Goal: Transaction & Acquisition: Download file/media

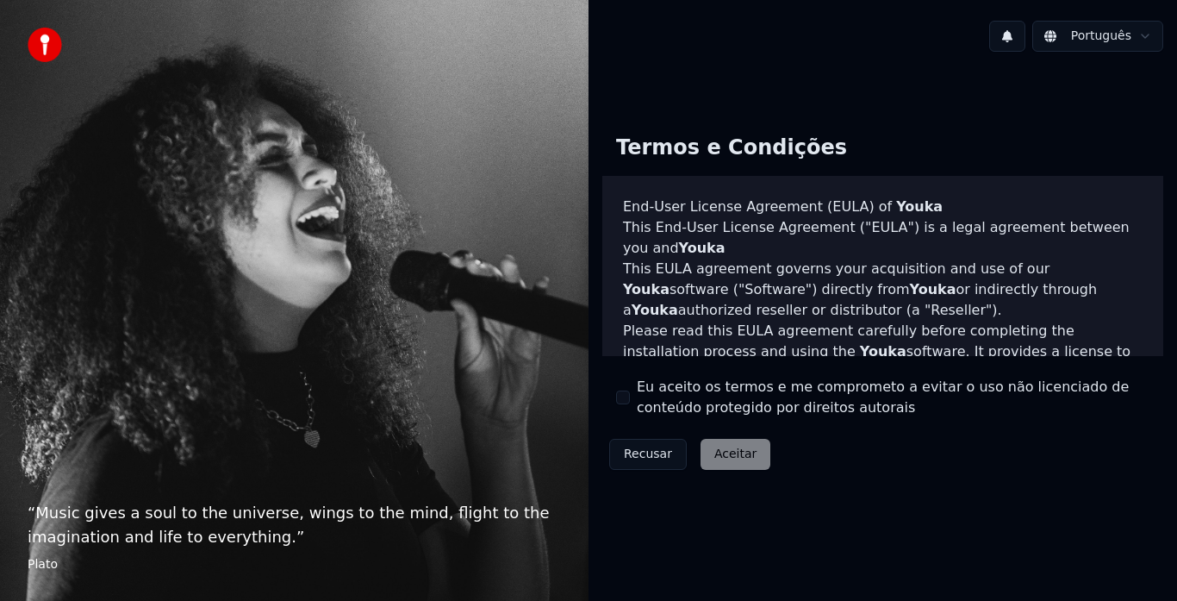
click at [628, 397] on button "Eu aceito os termos e me comprometo a evitar o uso não licenciado de conteúdo p…" at bounding box center [623, 397] width 14 height 14
click at [705, 446] on button "Aceitar" at bounding box center [736, 454] width 70 height 31
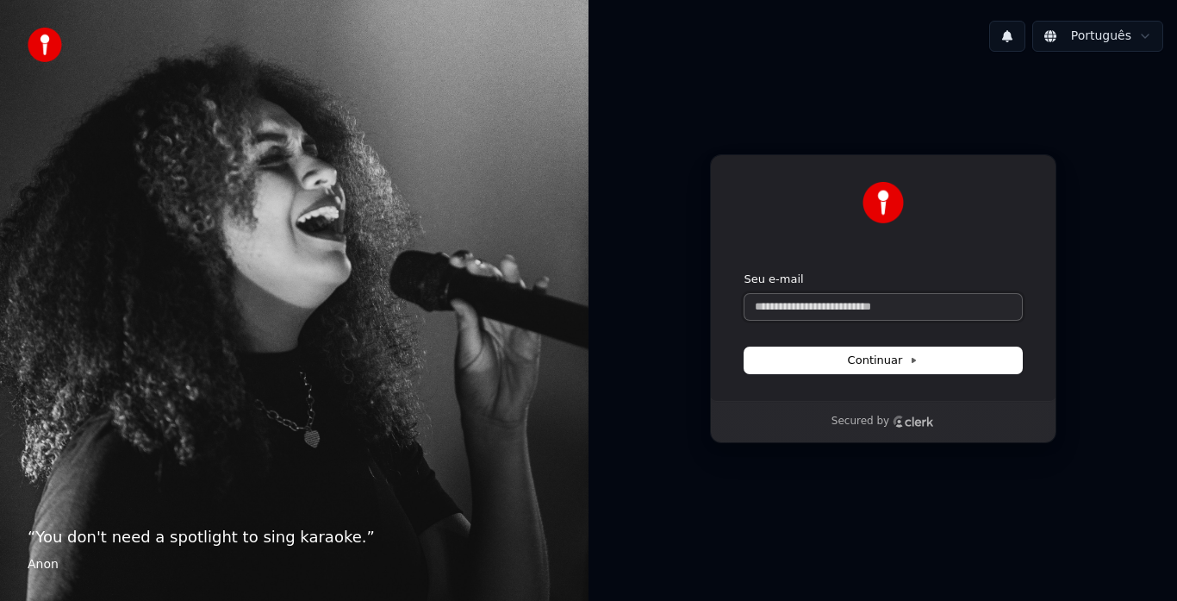
click at [856, 302] on input "Seu e-mail" at bounding box center [884, 307] width 278 height 26
click at [890, 364] on span "Continuar" at bounding box center [883, 361] width 71 height 16
type input "**********"
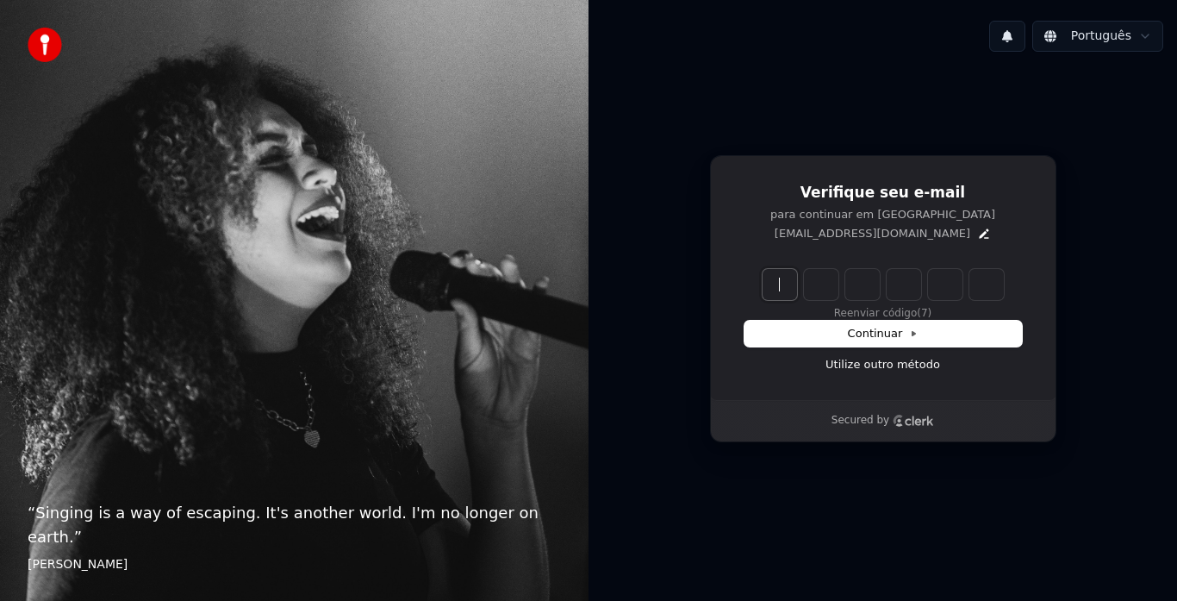
click at [791, 278] on input "Enter verification code" at bounding box center [901, 284] width 276 height 31
type input "******"
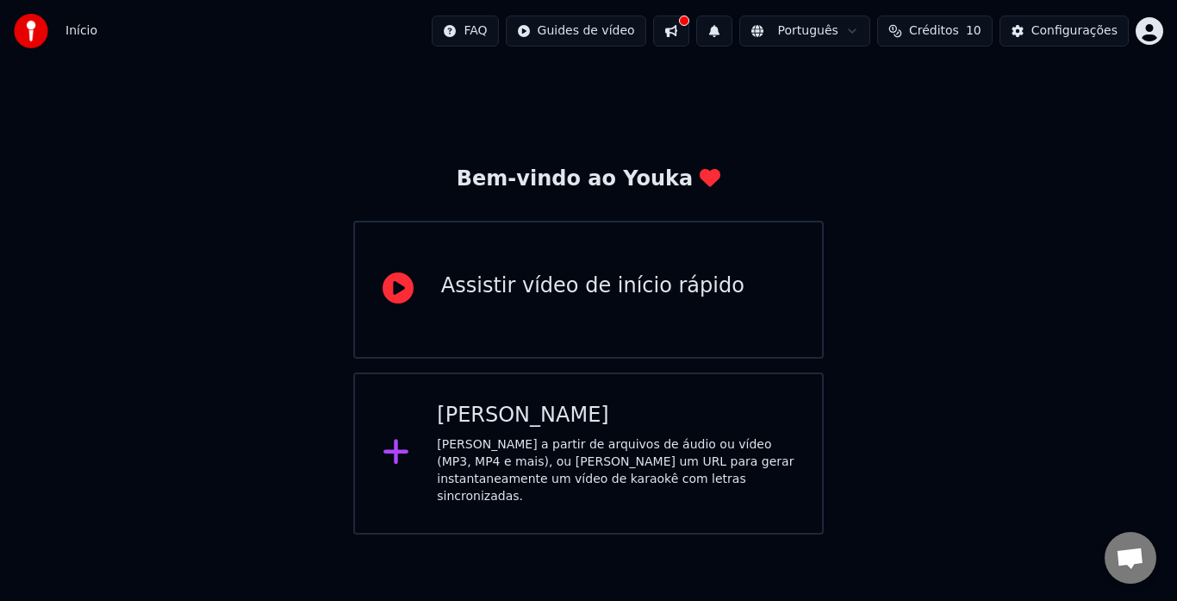
click at [621, 402] on div "[PERSON_NAME]" at bounding box center [616, 416] width 358 height 28
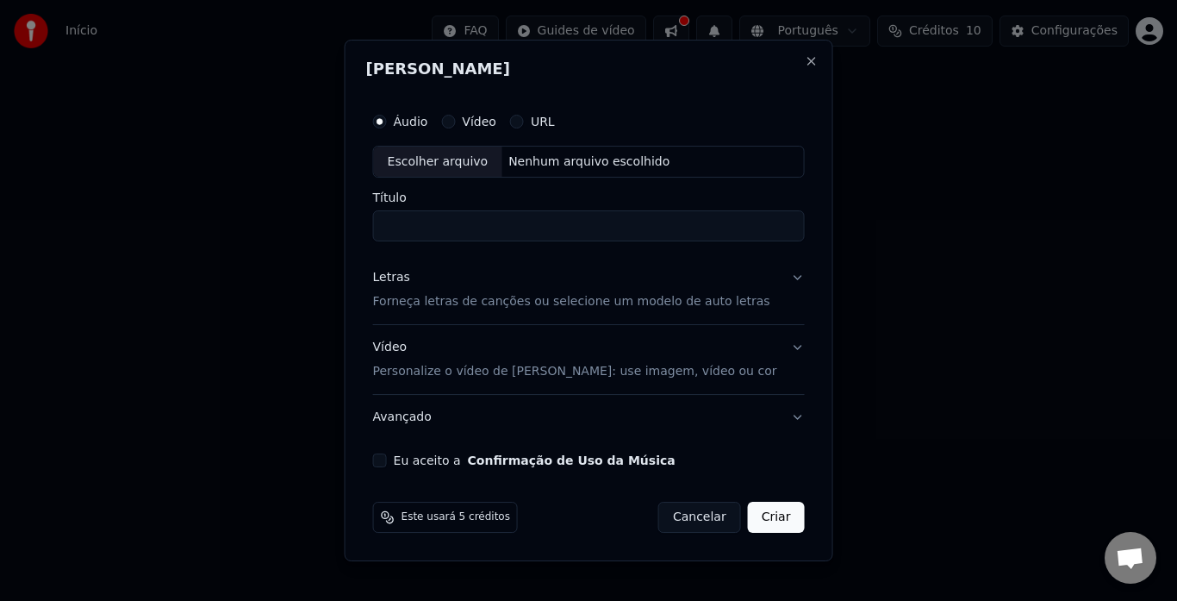
click at [482, 124] on div "Vídeo" at bounding box center [468, 122] width 55 height 14
click at [455, 123] on button "Vídeo" at bounding box center [448, 122] width 14 height 14
click at [479, 161] on div "Escolher arquivo" at bounding box center [438, 162] width 128 height 31
click at [471, 233] on input "****" at bounding box center [589, 226] width 432 height 31
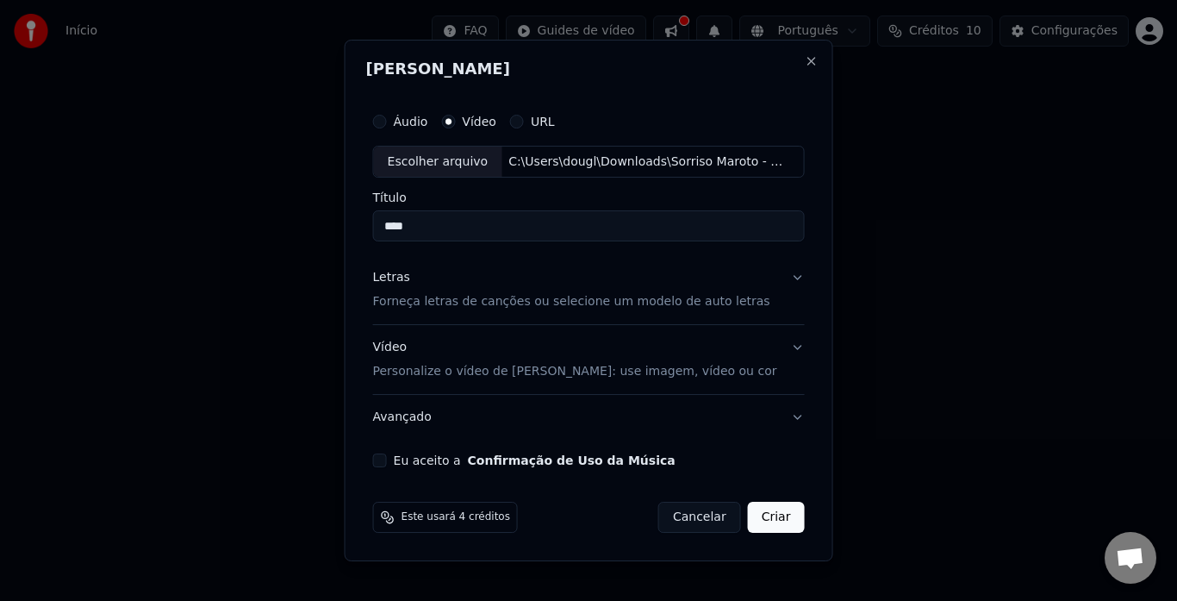
click at [471, 233] on input "****" at bounding box center [589, 226] width 432 height 31
type input "**********"
click at [710, 297] on p "Forneça letras de canções ou selecione um modelo de auto letras" at bounding box center [571, 302] width 397 height 17
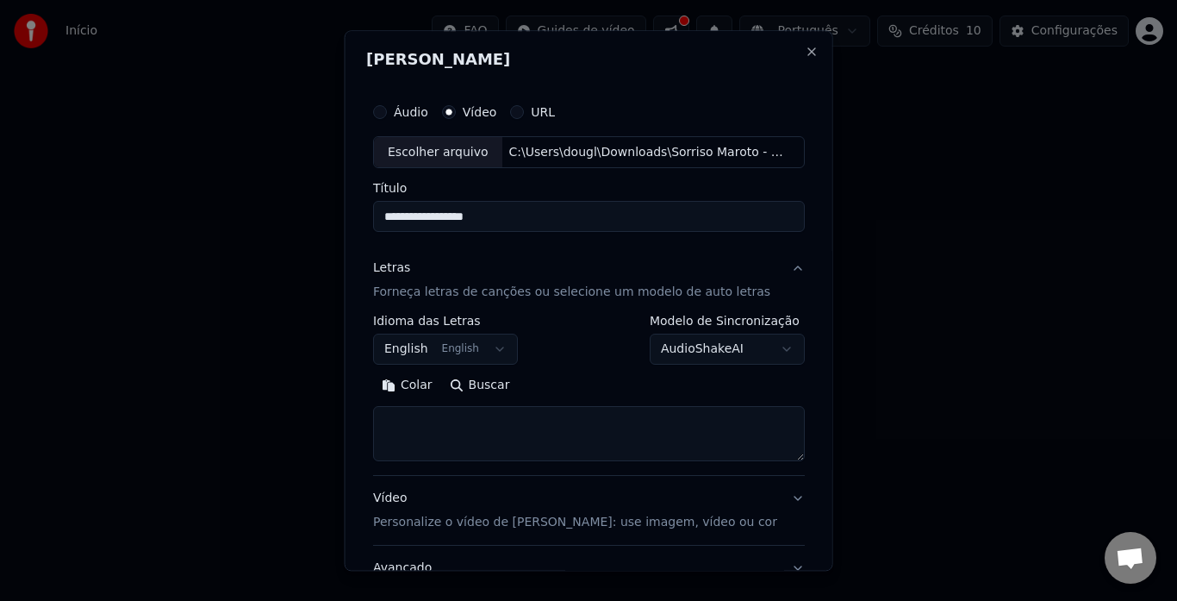
click at [470, 354] on button "English English" at bounding box center [445, 349] width 145 height 31
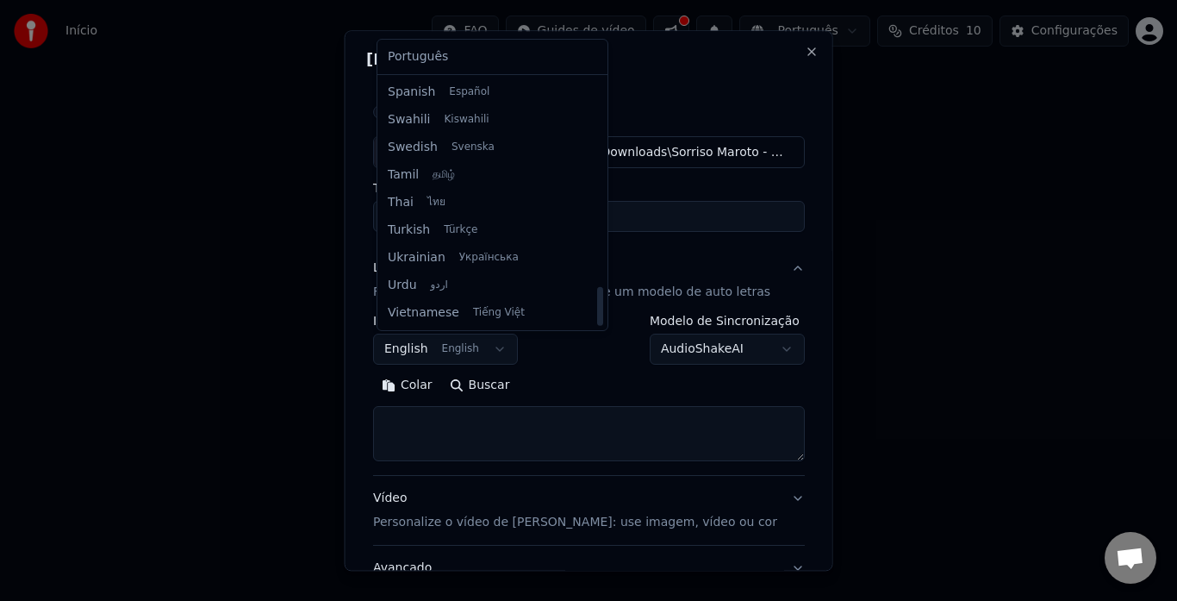
scroll to position [1323, 0]
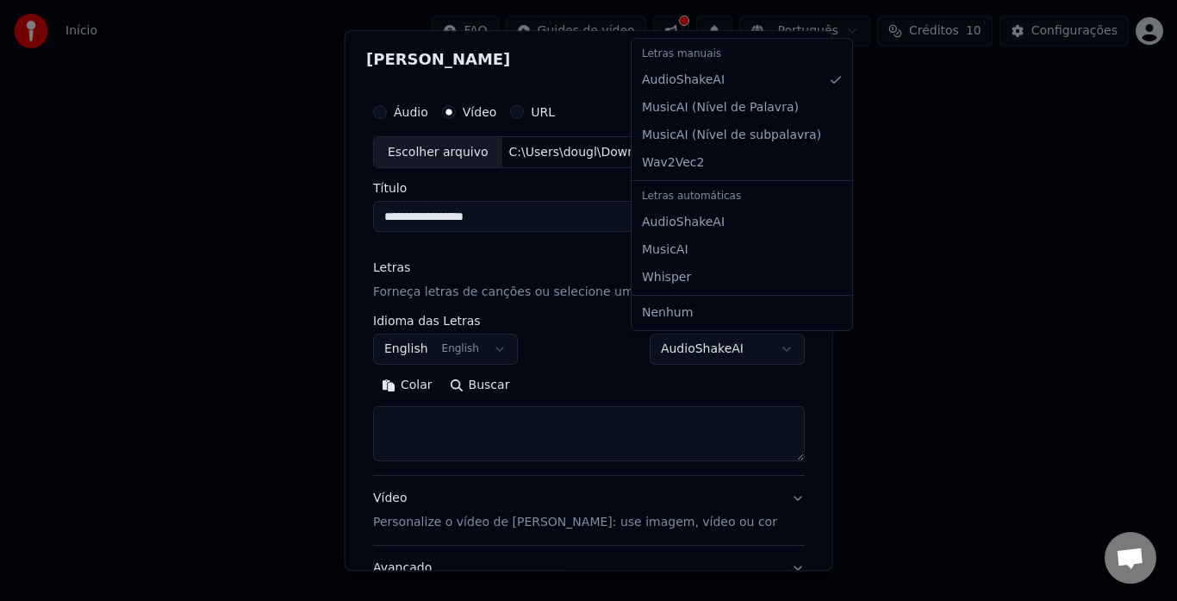
click at [743, 347] on body "**********" at bounding box center [588, 267] width 1177 height 534
select select "****"
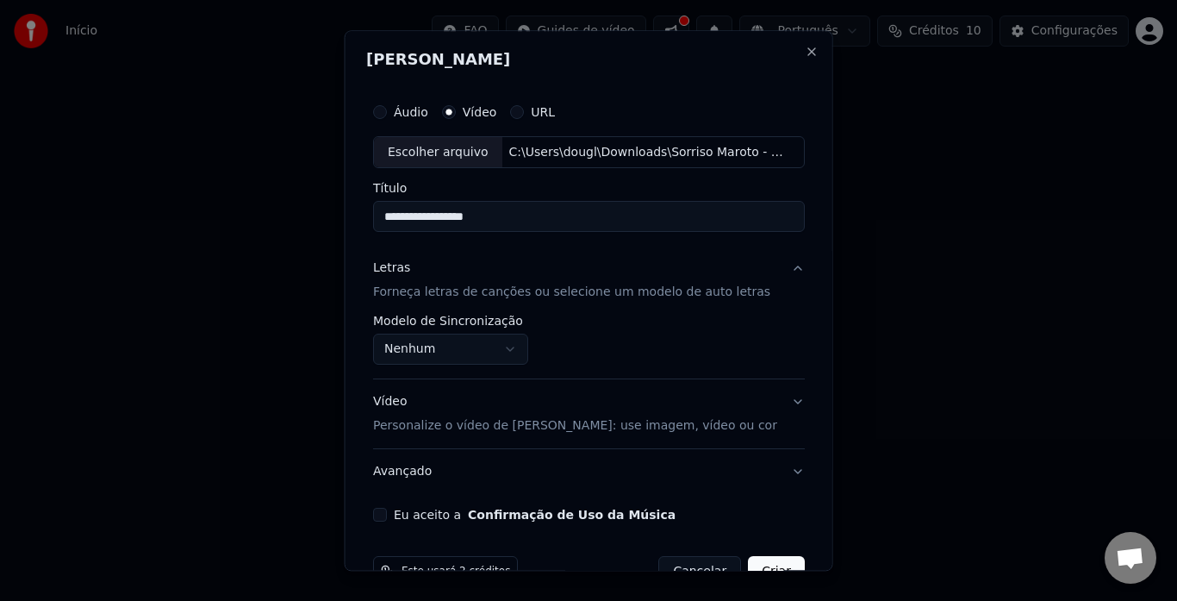
click at [563, 295] on p "Forneça letras de canções ou selecione um modelo de auto letras" at bounding box center [571, 292] width 397 height 17
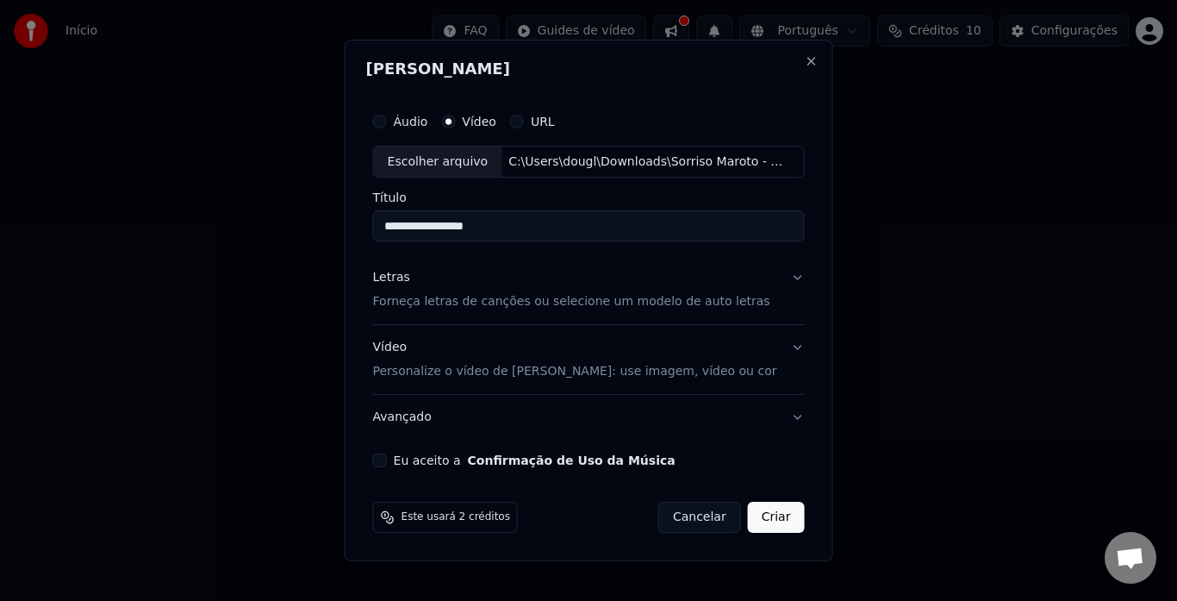
click at [563, 295] on p "Forneça letras de canções ou selecione um modelo de auto letras" at bounding box center [571, 302] width 397 height 17
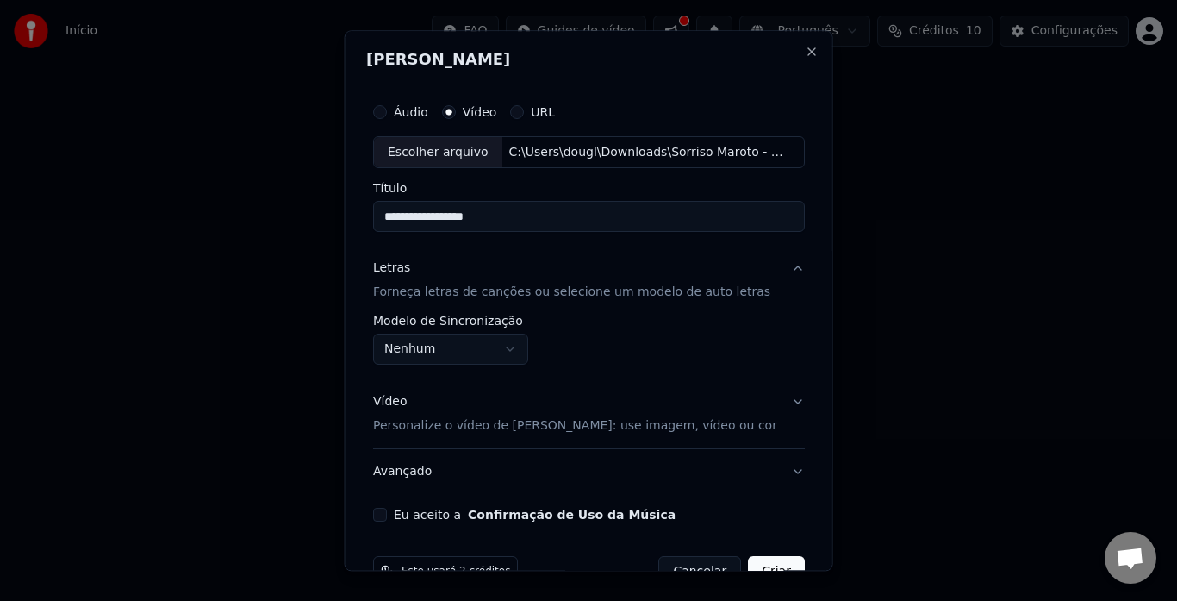
click at [497, 349] on body "**********" at bounding box center [588, 267] width 1177 height 534
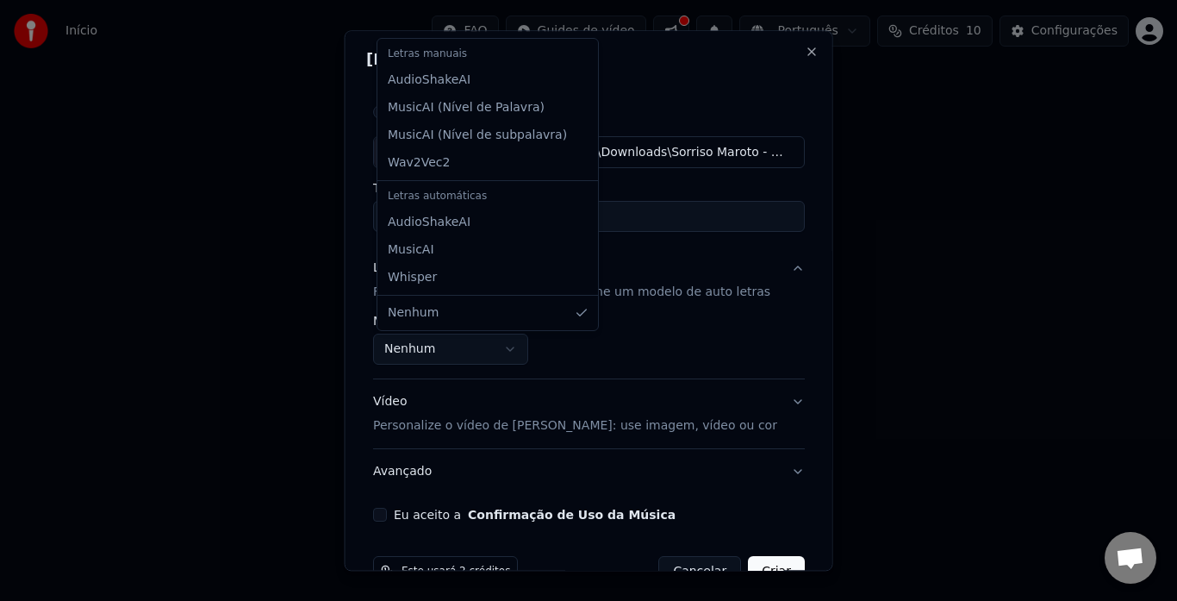
click at [416, 55] on div "Letras manuais" at bounding box center [488, 54] width 214 height 24
select select "********"
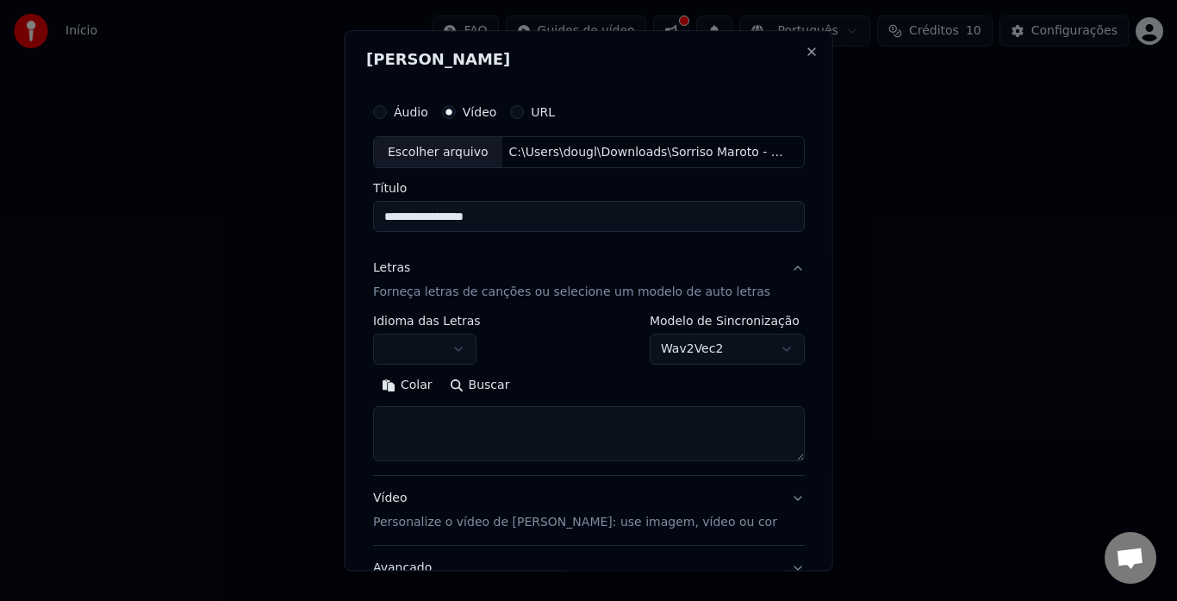
click at [451, 356] on body "**********" at bounding box center [588, 267] width 1177 height 534
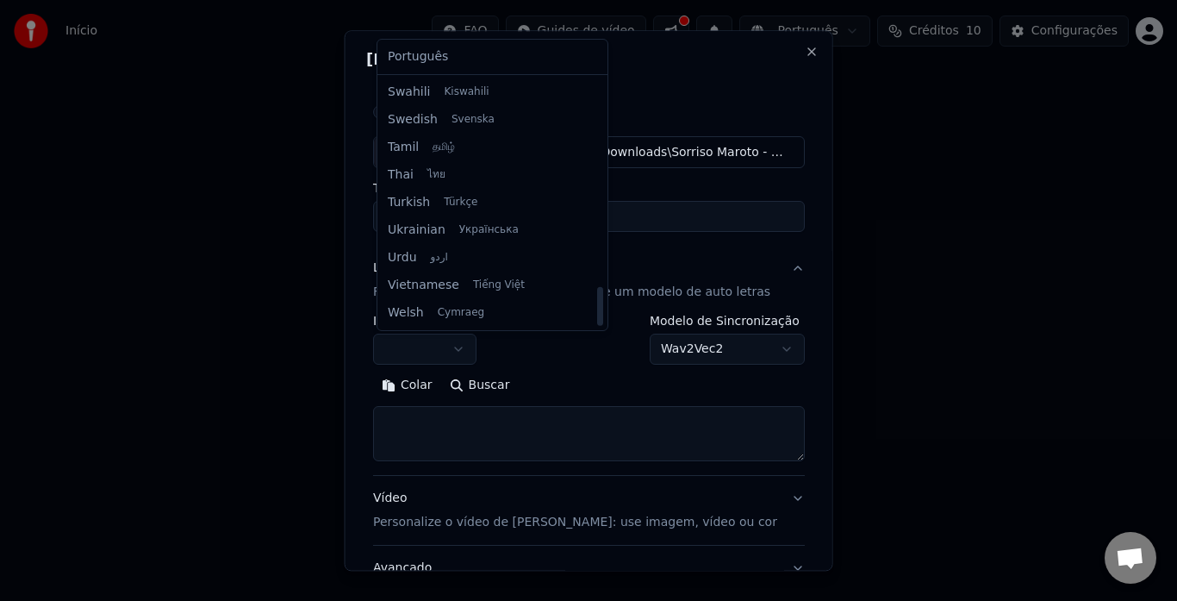
click at [589, 359] on div at bounding box center [588, 300] width 1177 height 601
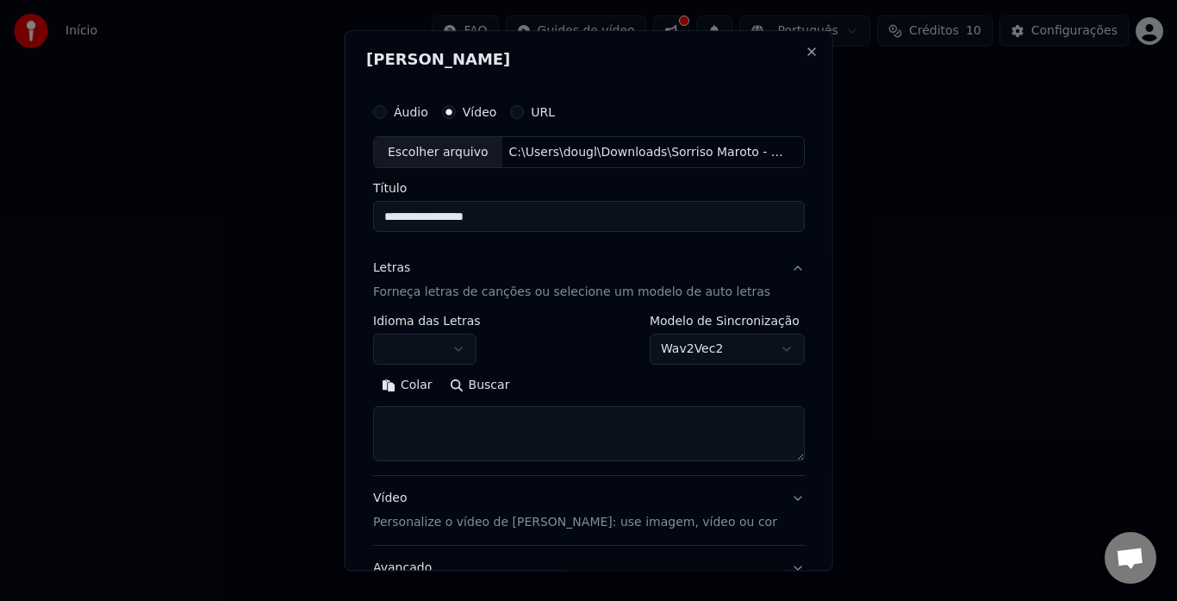
click at [409, 427] on textarea at bounding box center [589, 434] width 432 height 55
paste textarea "**********"
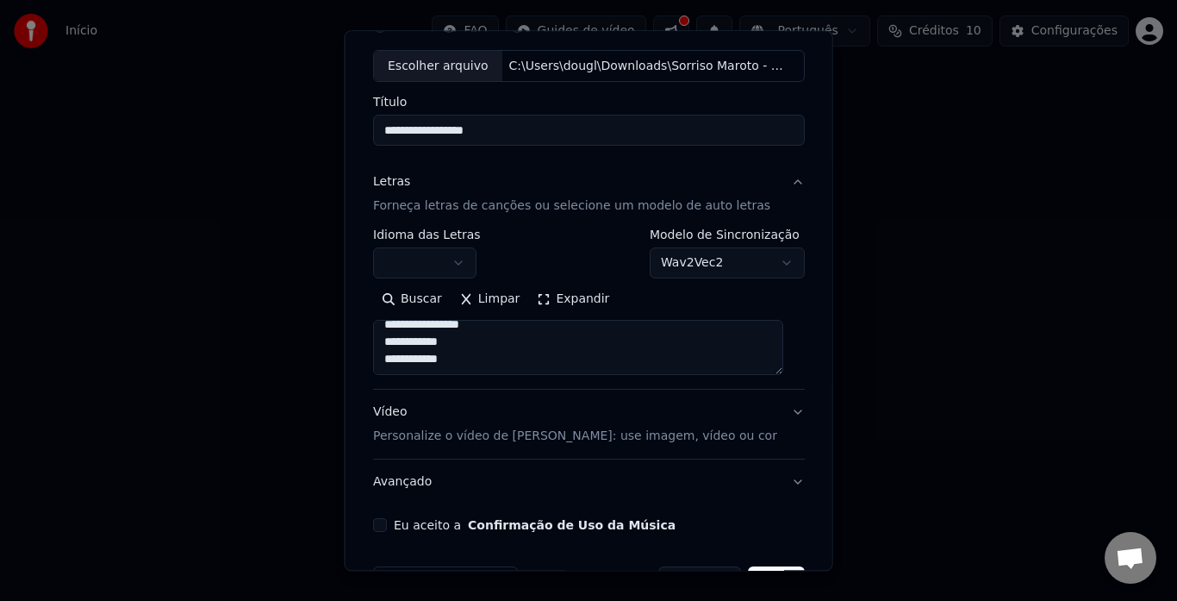
scroll to position [141, 0]
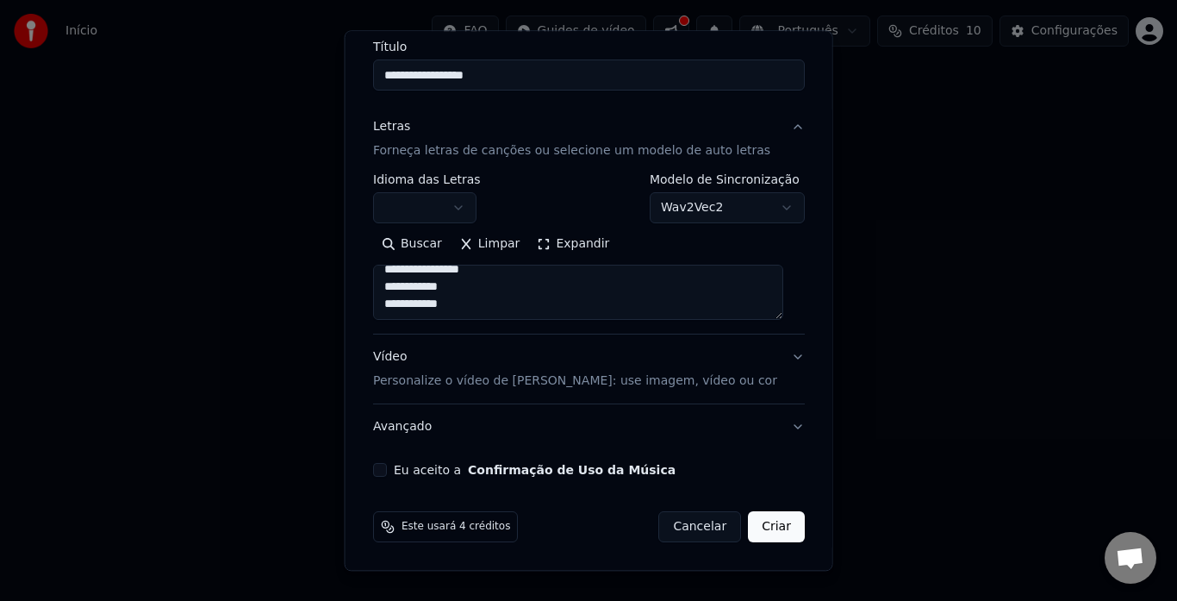
type textarea "**********"
click at [382, 471] on button "Eu aceito a Confirmação de Uso da Música" at bounding box center [380, 471] width 14 height 14
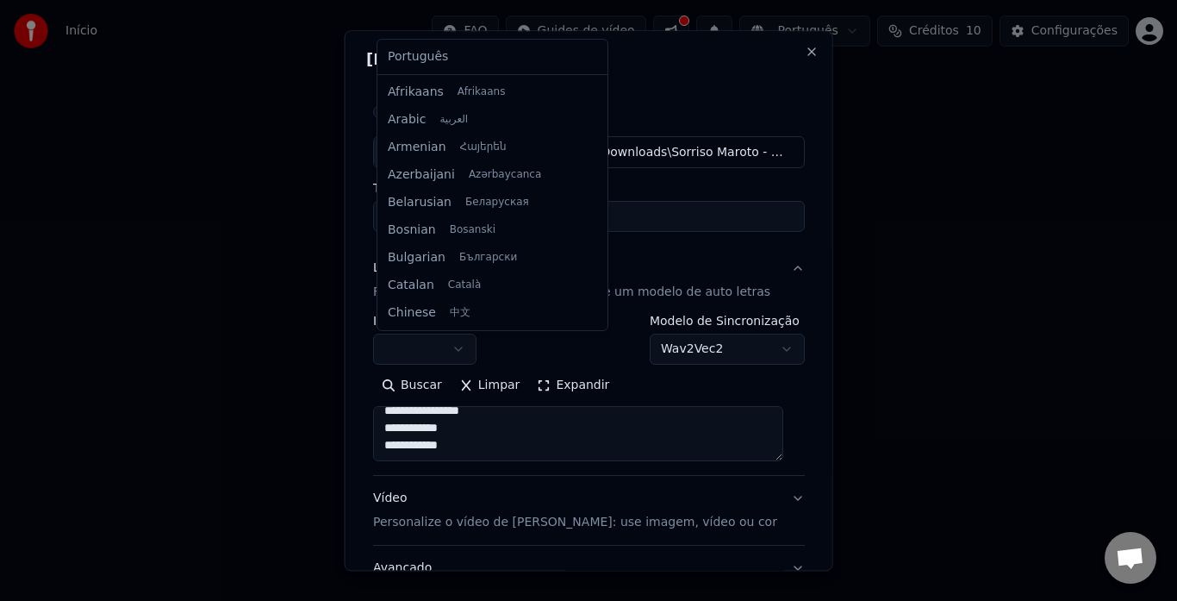
click at [407, 351] on body "**********" at bounding box center [588, 267] width 1177 height 534
click at [590, 350] on body "**********" at bounding box center [588, 267] width 1177 height 534
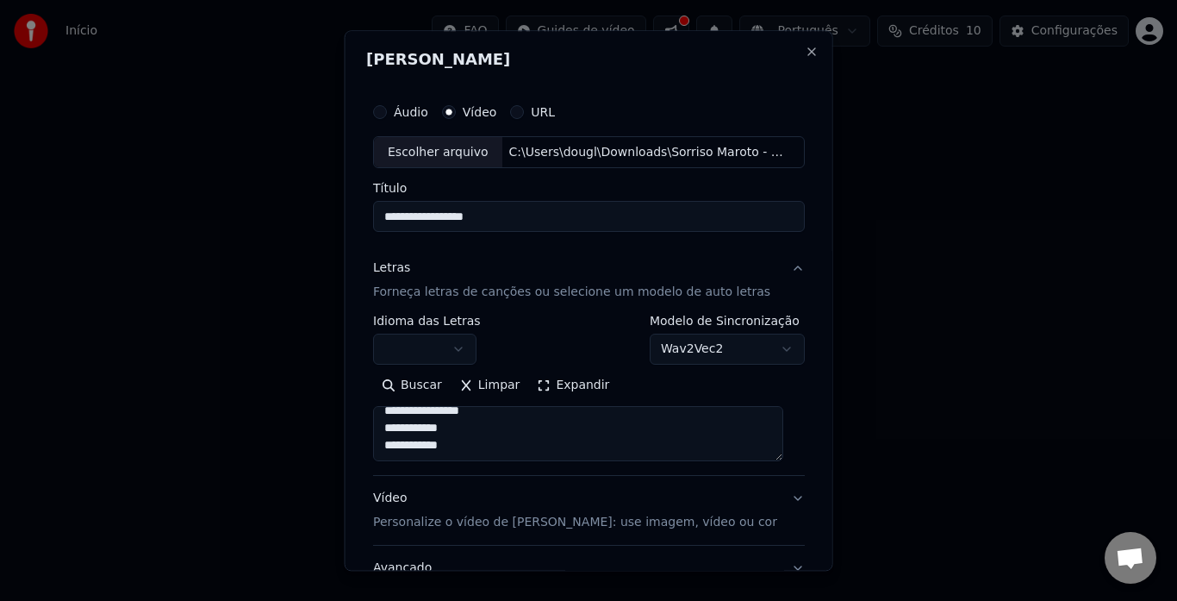
click at [681, 350] on body "**********" at bounding box center [588, 267] width 1177 height 534
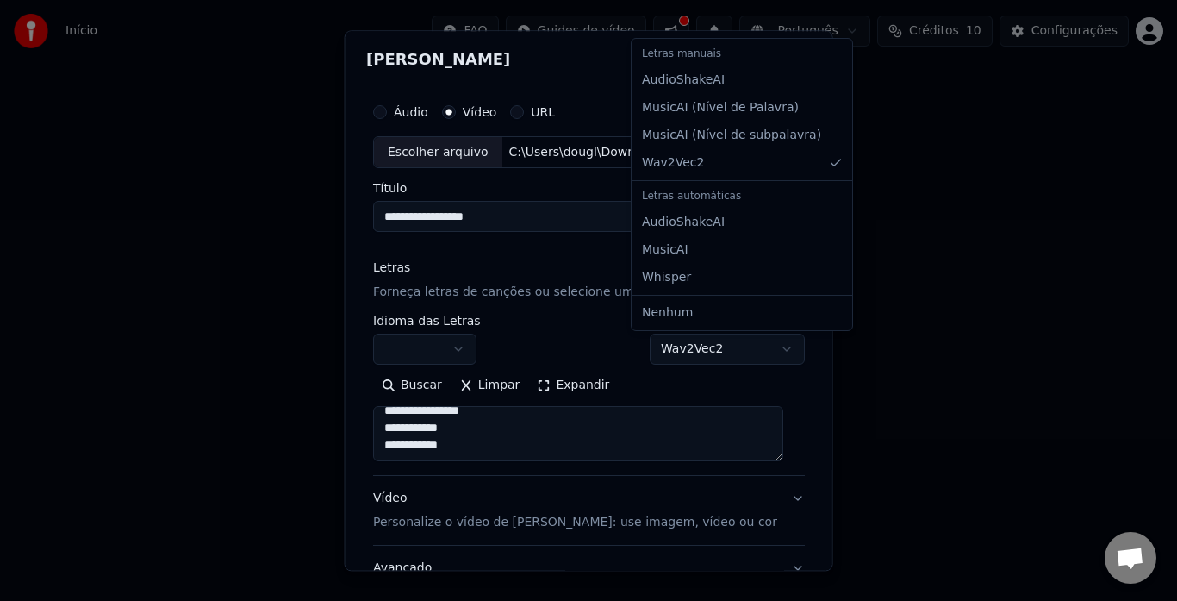
select select "****"
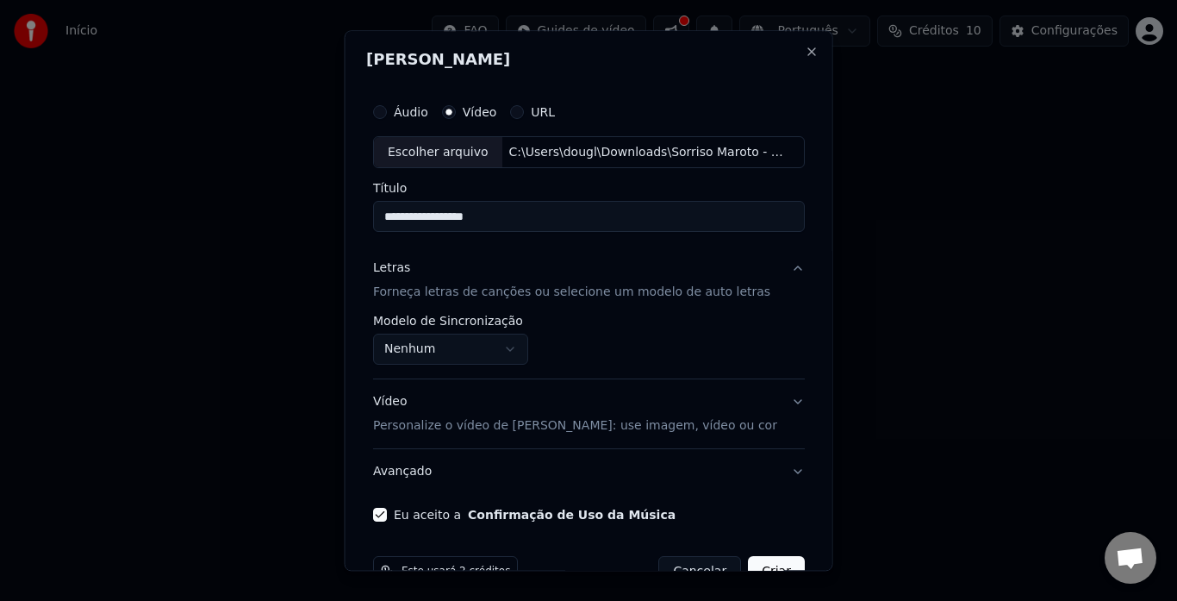
scroll to position [45, 0]
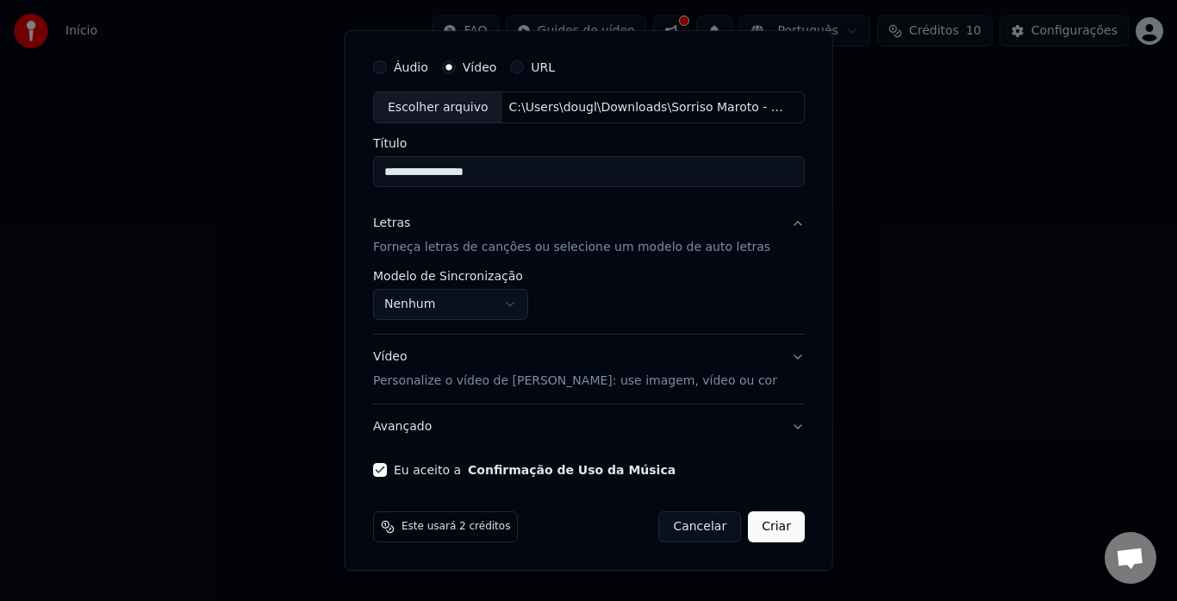
click at [764, 528] on button "Criar" at bounding box center [776, 527] width 57 height 31
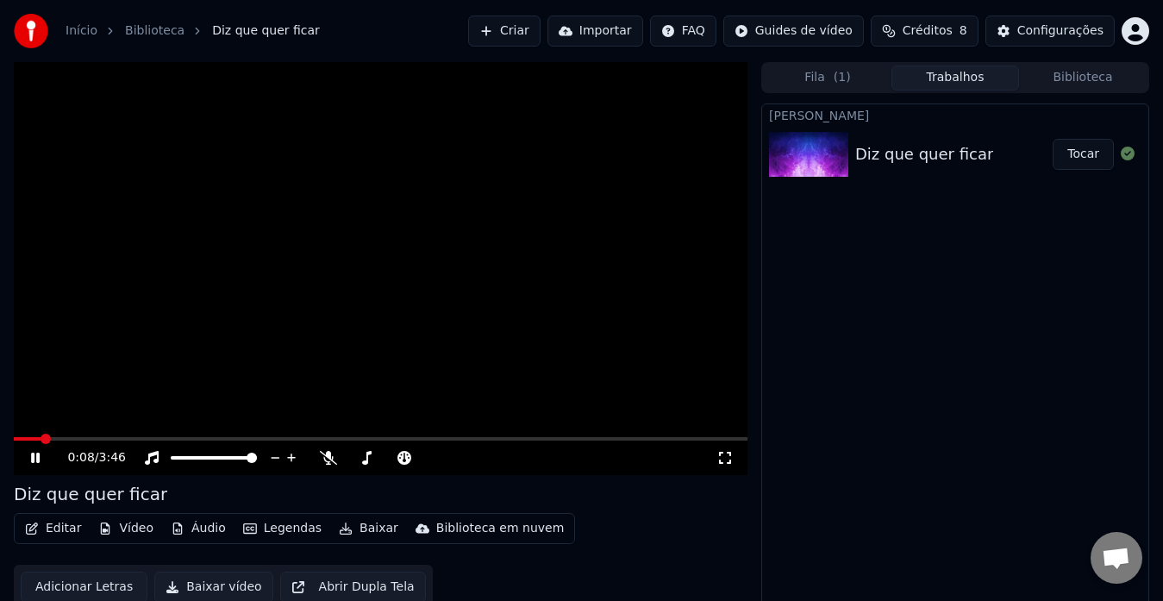
click at [36, 460] on icon at bounding box center [48, 458] width 40 height 14
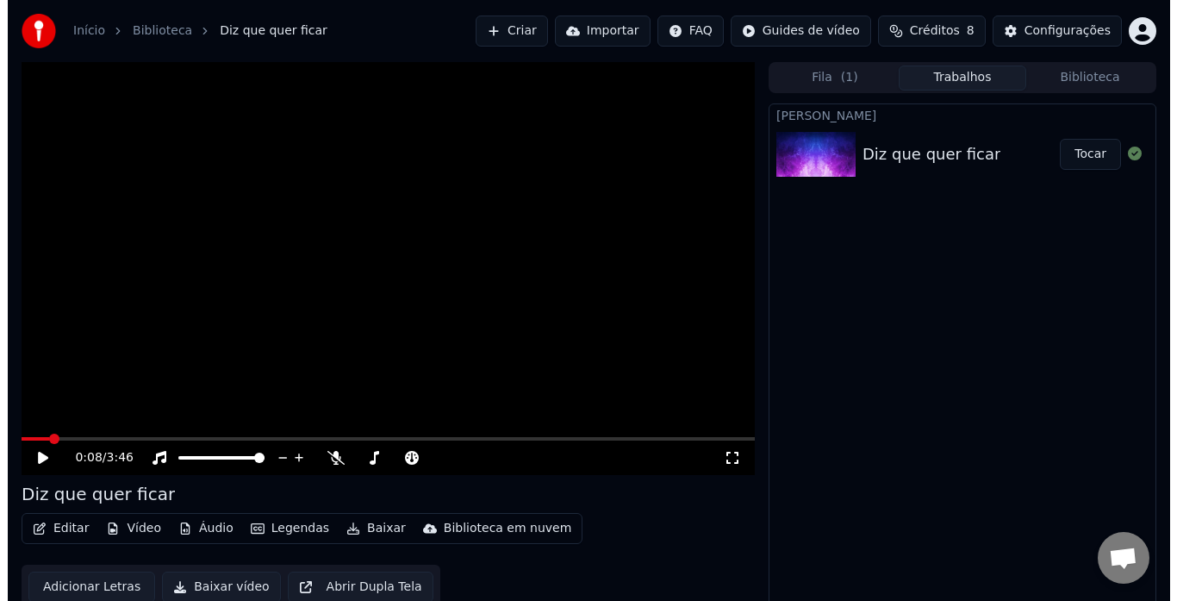
scroll to position [13, 0]
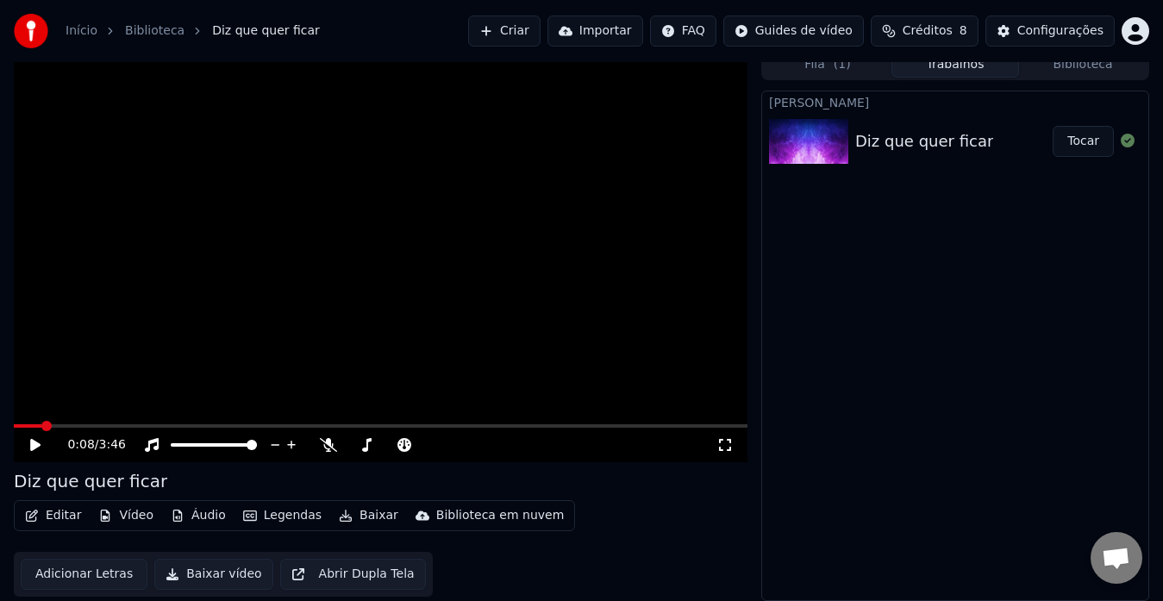
click at [75, 571] on button "Adicionar Letras" at bounding box center [84, 574] width 127 height 31
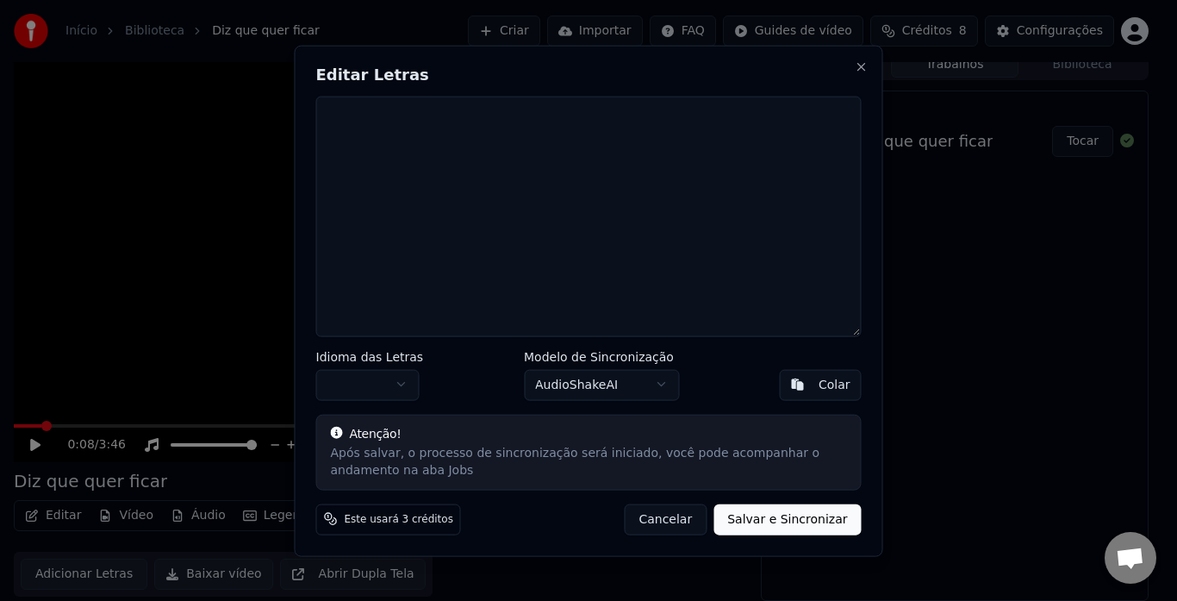
click at [463, 191] on textarea at bounding box center [589, 216] width 546 height 240
click at [483, 180] on textarea at bounding box center [589, 216] width 546 height 240
click at [385, 389] on button "button" at bounding box center [367, 384] width 103 height 31
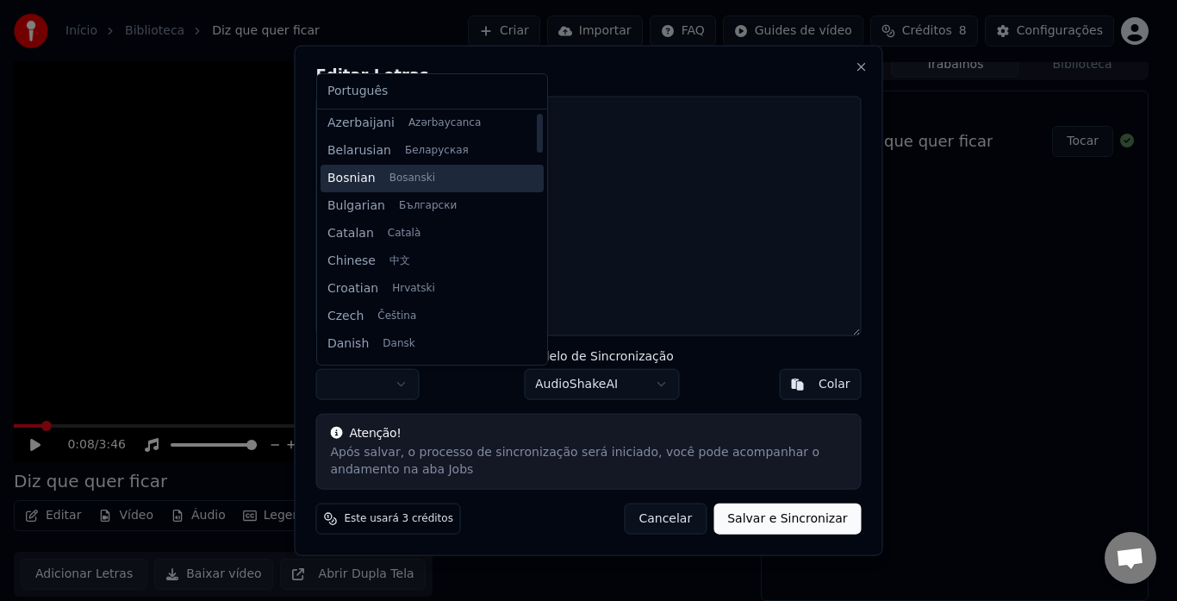
scroll to position [0, 0]
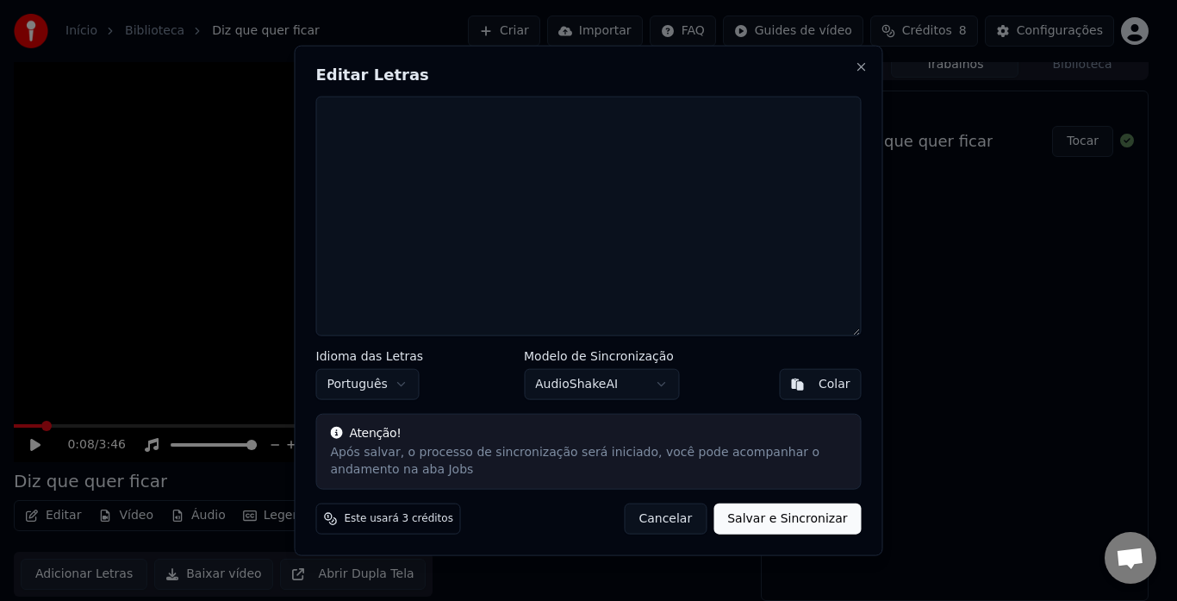
click at [425, 172] on textarea at bounding box center [589, 216] width 546 height 240
click at [596, 379] on body "Início Biblioteca Diz que quer ficar Criar Importar FAQ Guides de vídeo Crédito…" at bounding box center [581, 287] width 1163 height 601
click at [453, 183] on body "Início Biblioteca Diz que quer ficar Criar Importar FAQ Guides de vídeo Crédito…" at bounding box center [581, 287] width 1163 height 601
click at [394, 136] on textarea at bounding box center [589, 216] width 546 height 240
click at [494, 226] on textarea at bounding box center [589, 216] width 546 height 240
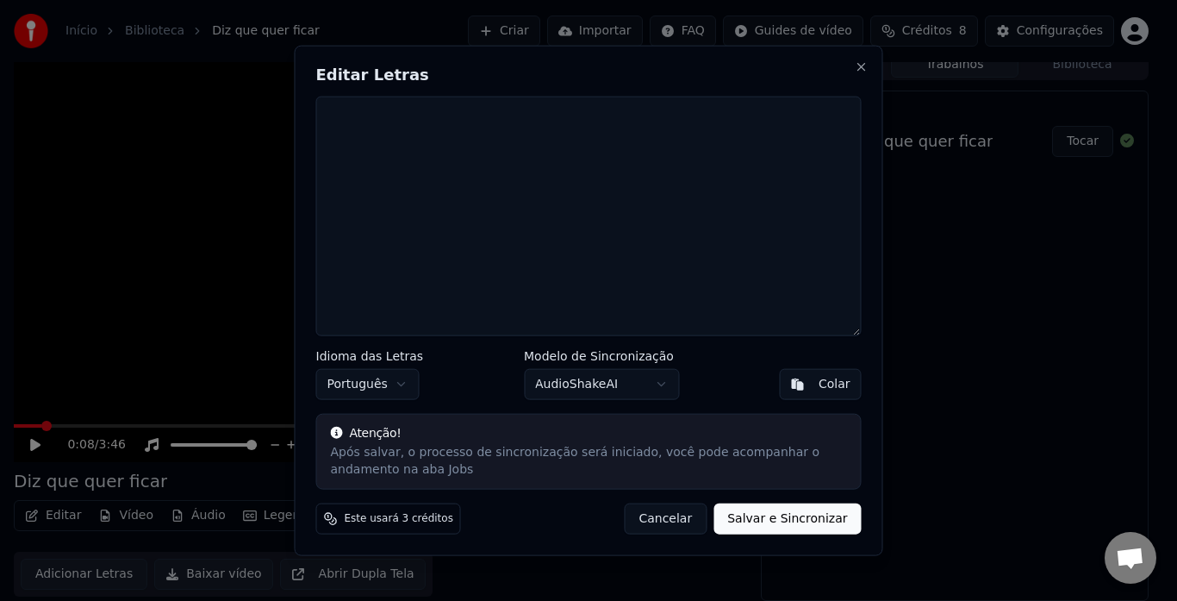
paste textarea "**********"
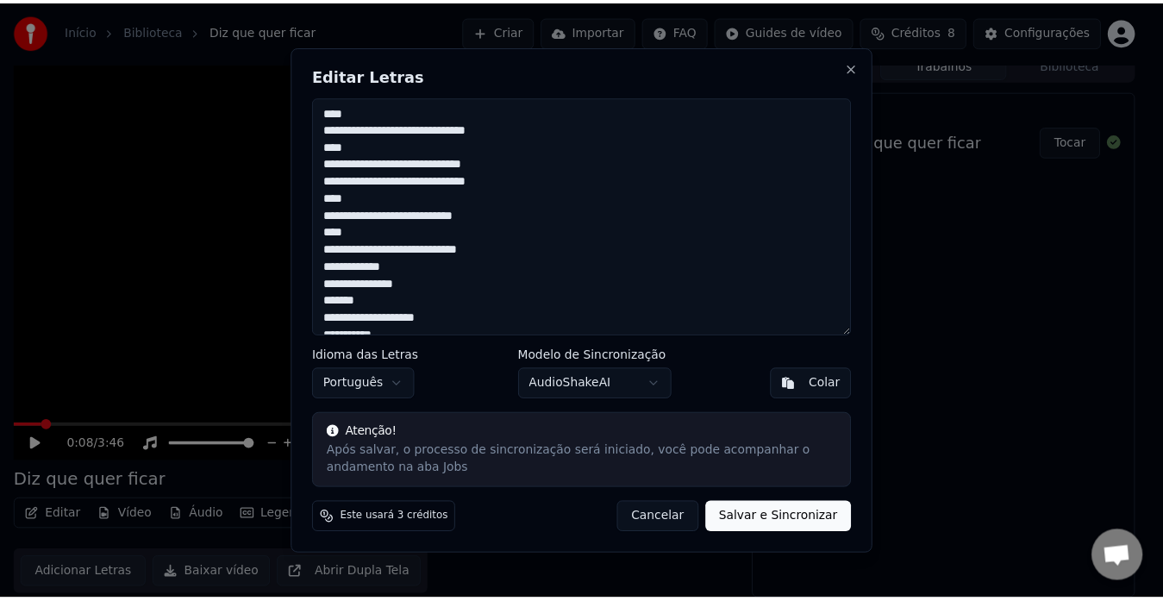
scroll to position [664, 0]
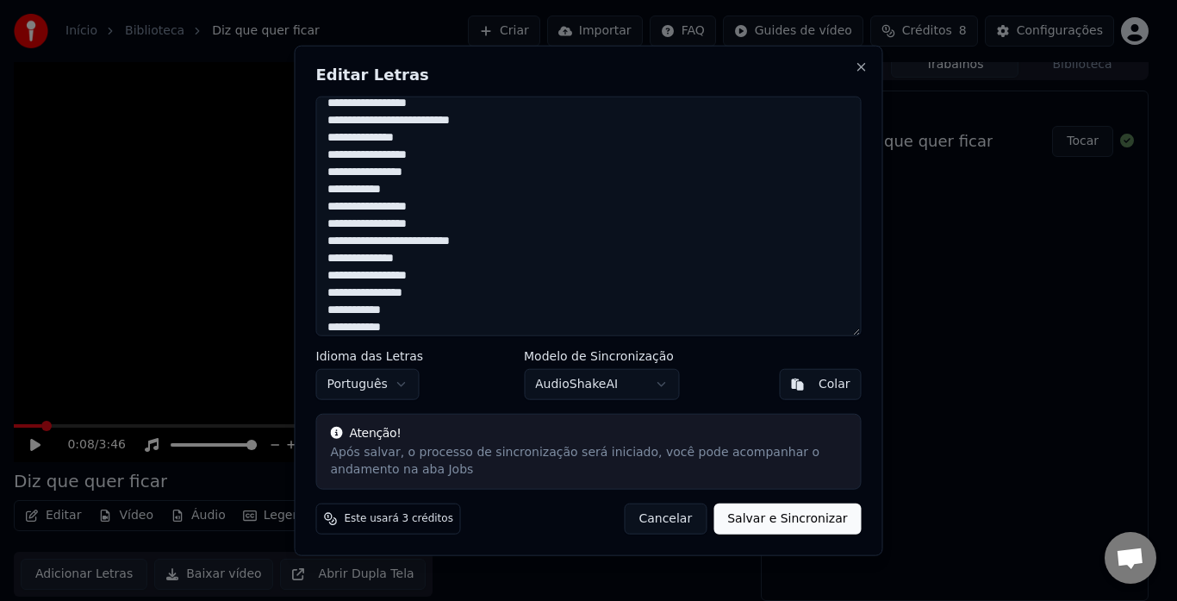
type textarea "**********"
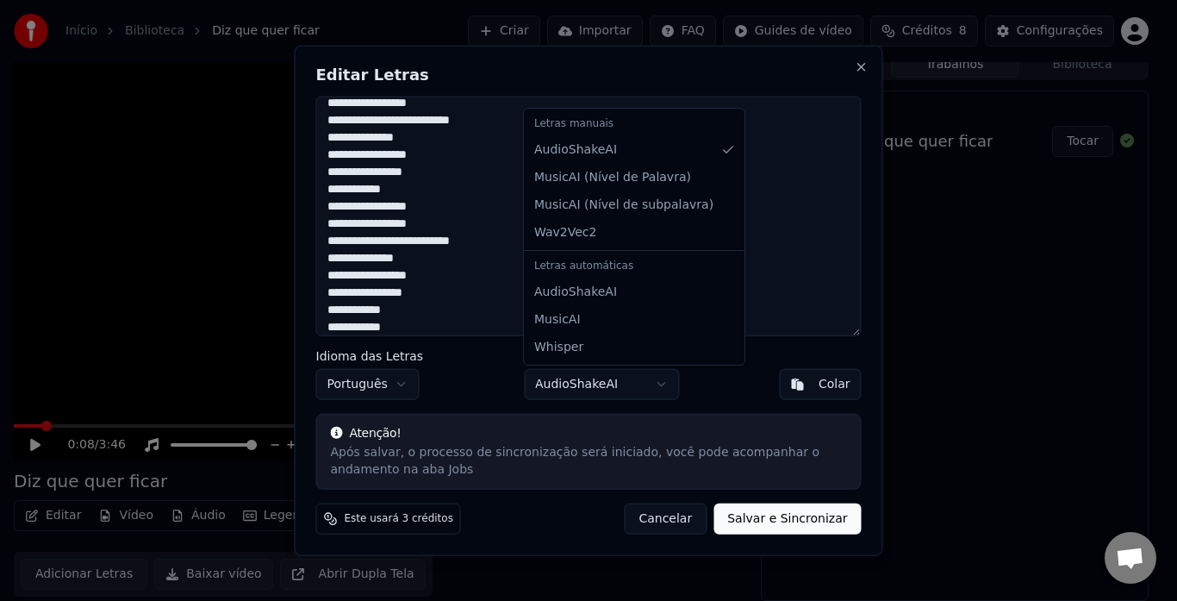
click at [630, 384] on body "Início Biblioteca Diz que quer ficar Criar Importar FAQ Guides de vídeo Crédito…" at bounding box center [581, 287] width 1163 height 601
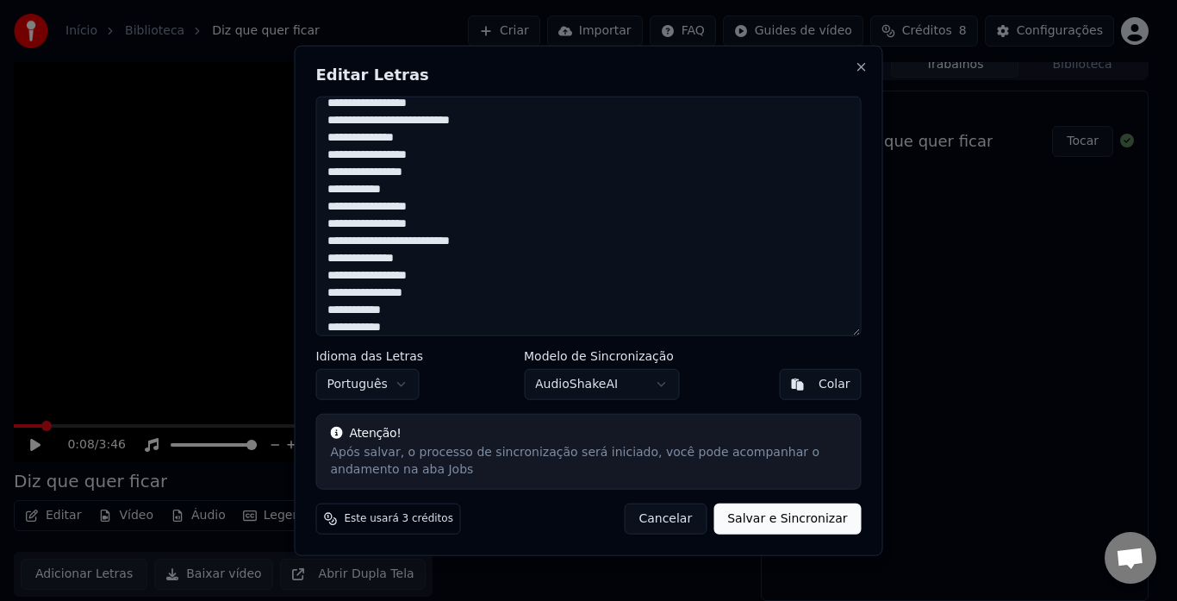
click at [801, 521] on body "Início Biblioteca Diz que quer ficar Criar Importar FAQ Guides de vídeo Crédito…" at bounding box center [581, 287] width 1163 height 601
click at [801, 521] on button "Salvar e Sincronizar" at bounding box center [787, 518] width 147 height 31
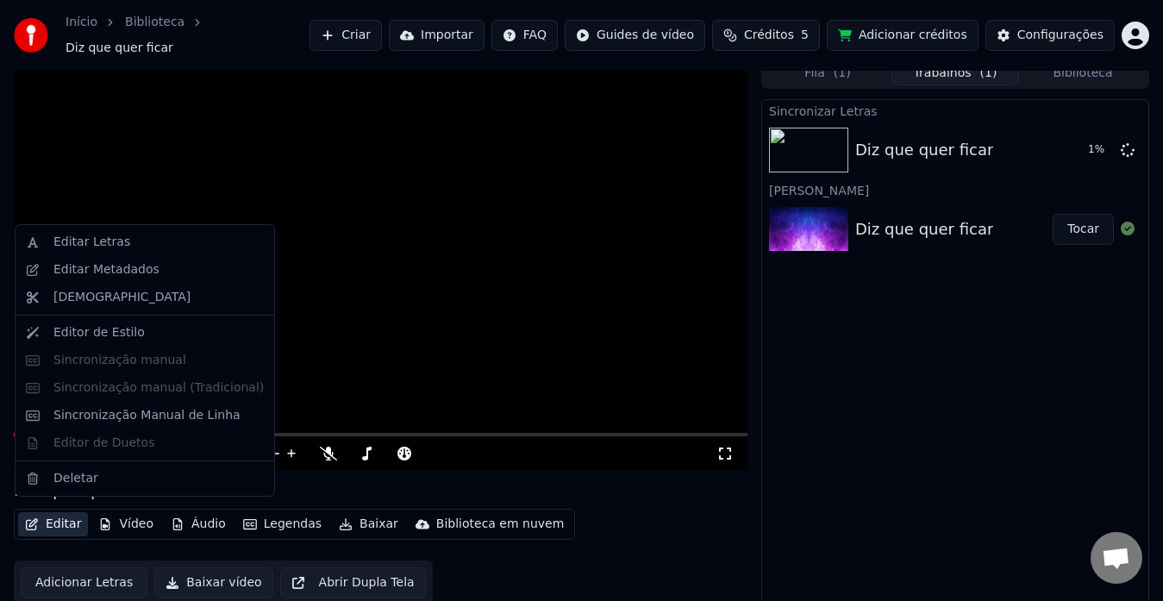
click at [70, 512] on button "Editar" at bounding box center [53, 524] width 70 height 24
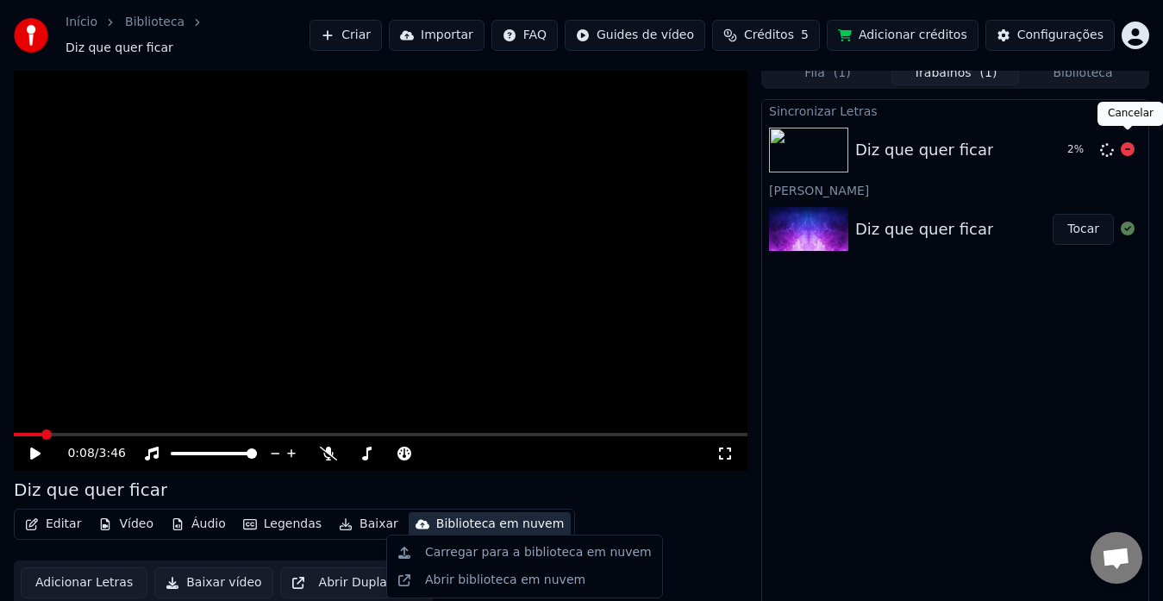
click at [1125, 146] on icon at bounding box center [1128, 149] width 14 height 14
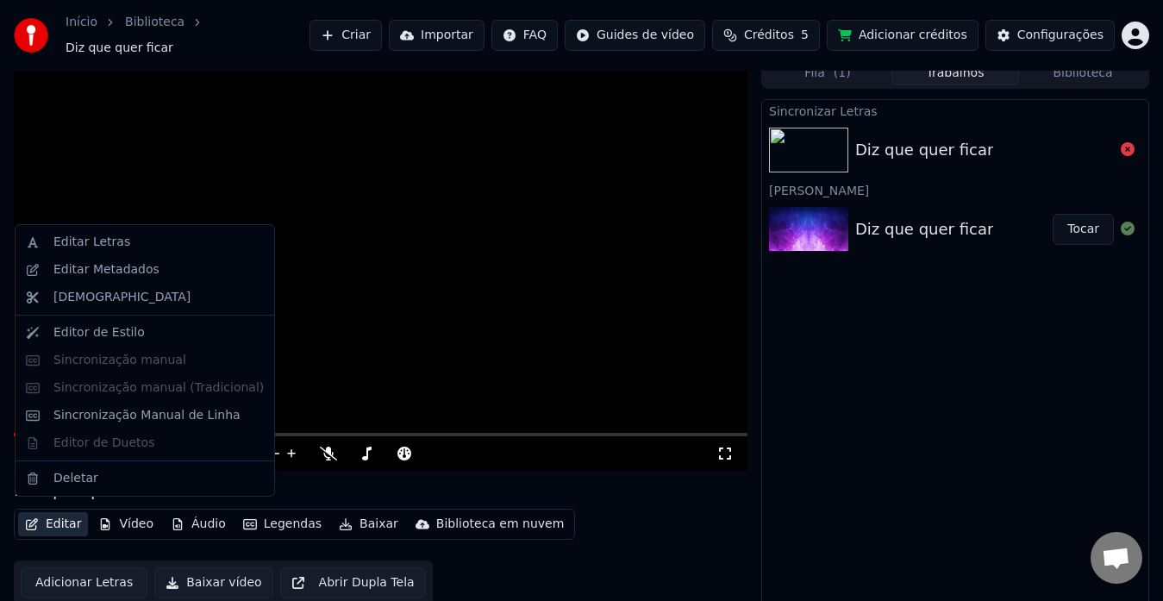
click at [43, 516] on button "Editar" at bounding box center [53, 524] width 70 height 24
click at [82, 418] on div "Sincronização Manual de Linha" at bounding box center [146, 415] width 187 height 17
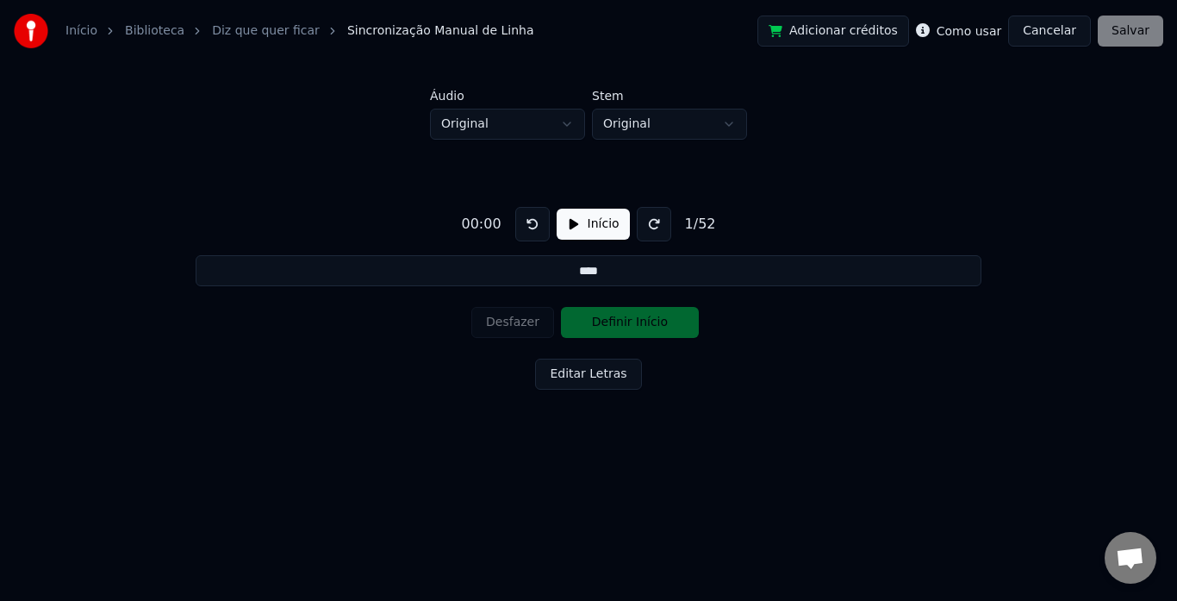
click at [458, 266] on input "****" at bounding box center [588, 270] width 785 height 31
click at [634, 267] on input "****" at bounding box center [588, 270] width 785 height 31
click at [588, 373] on button "Editar Letras" at bounding box center [588, 374] width 106 height 31
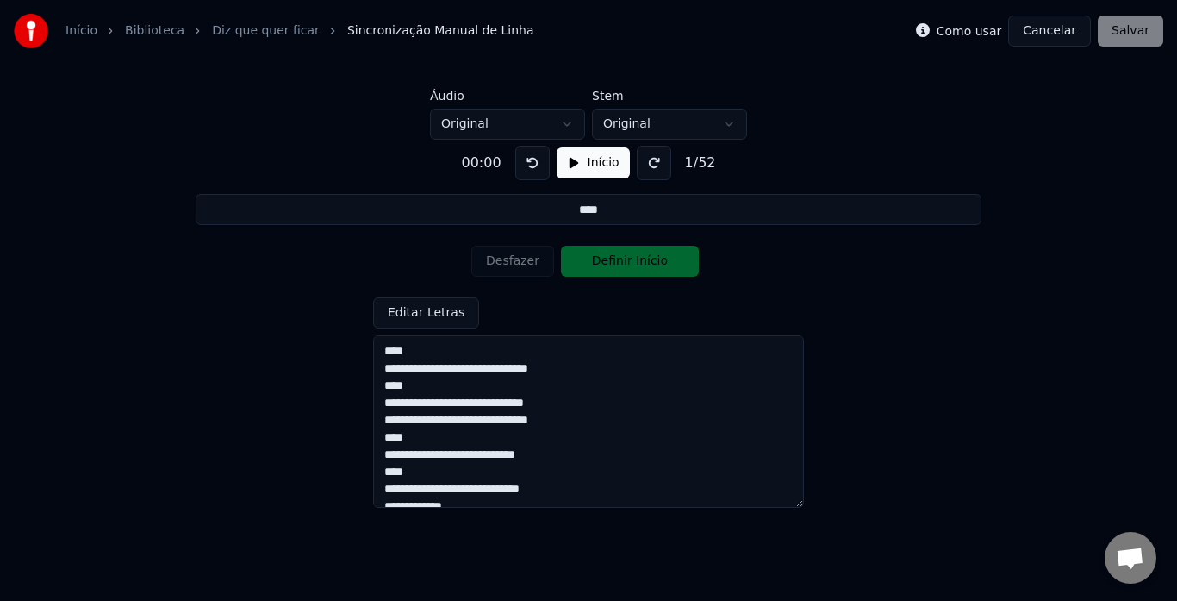
click at [584, 165] on button "Início" at bounding box center [593, 162] width 73 height 31
click at [388, 353] on textarea "**********" at bounding box center [588, 421] width 431 height 172
click at [650, 261] on button "Definir Início" at bounding box center [630, 261] width 138 height 31
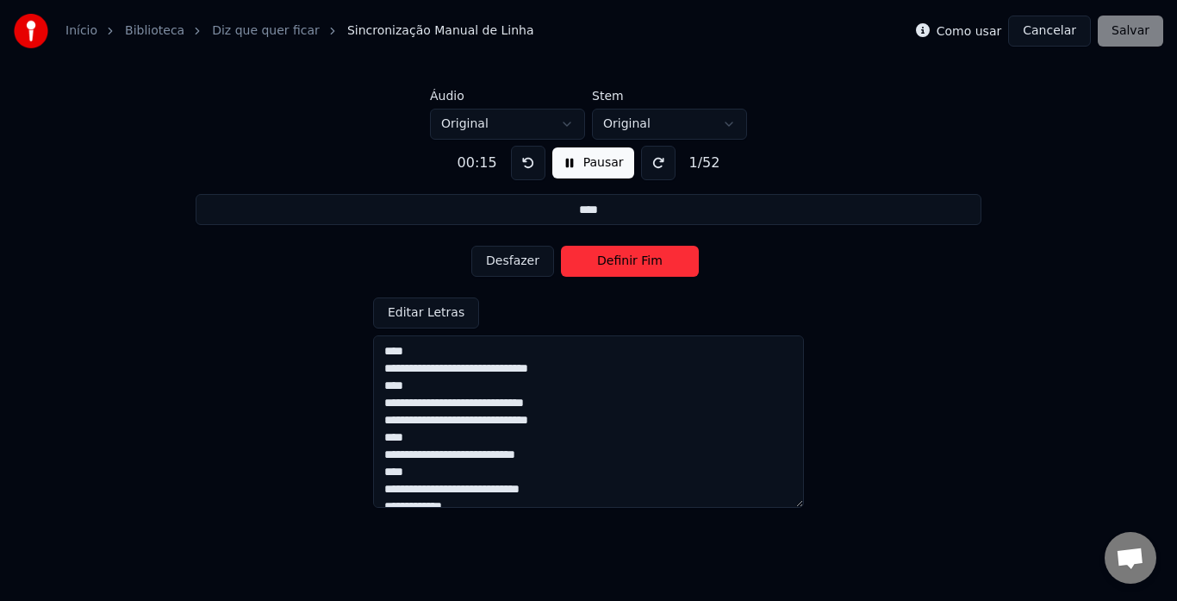
click at [650, 261] on button "Definir Fim" at bounding box center [630, 261] width 138 height 31
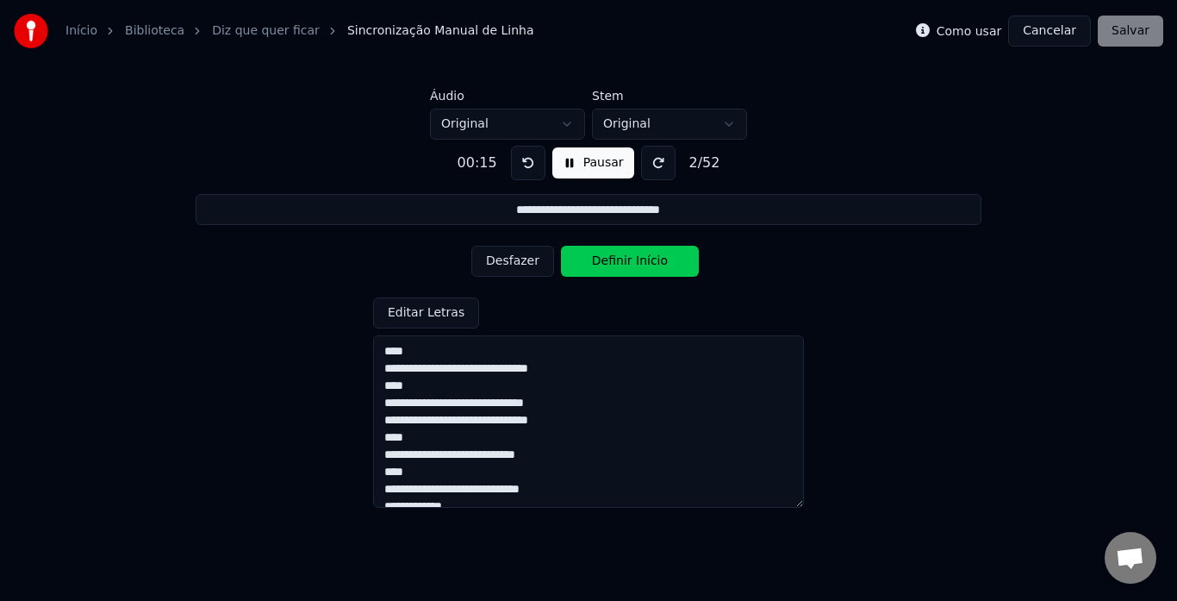
click at [646, 264] on button "Definir Início" at bounding box center [630, 261] width 138 height 31
click at [646, 264] on button "Definir Fim" at bounding box center [630, 261] width 138 height 31
click at [646, 264] on button "Definir Início" at bounding box center [630, 261] width 138 height 31
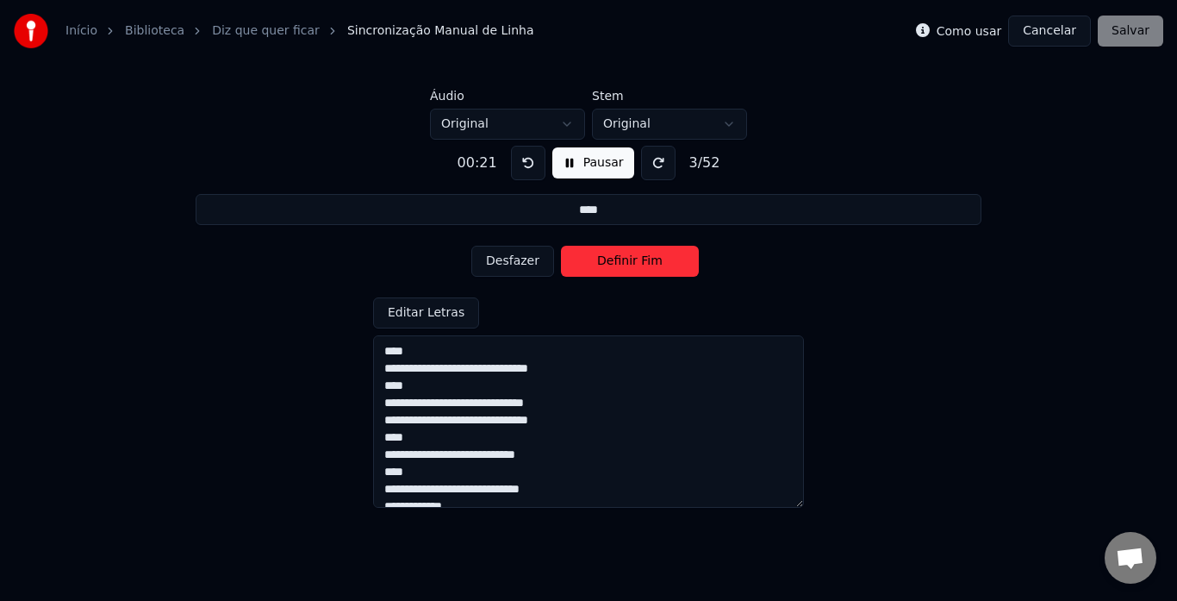
click at [646, 264] on button "Definir Fim" at bounding box center [630, 261] width 138 height 31
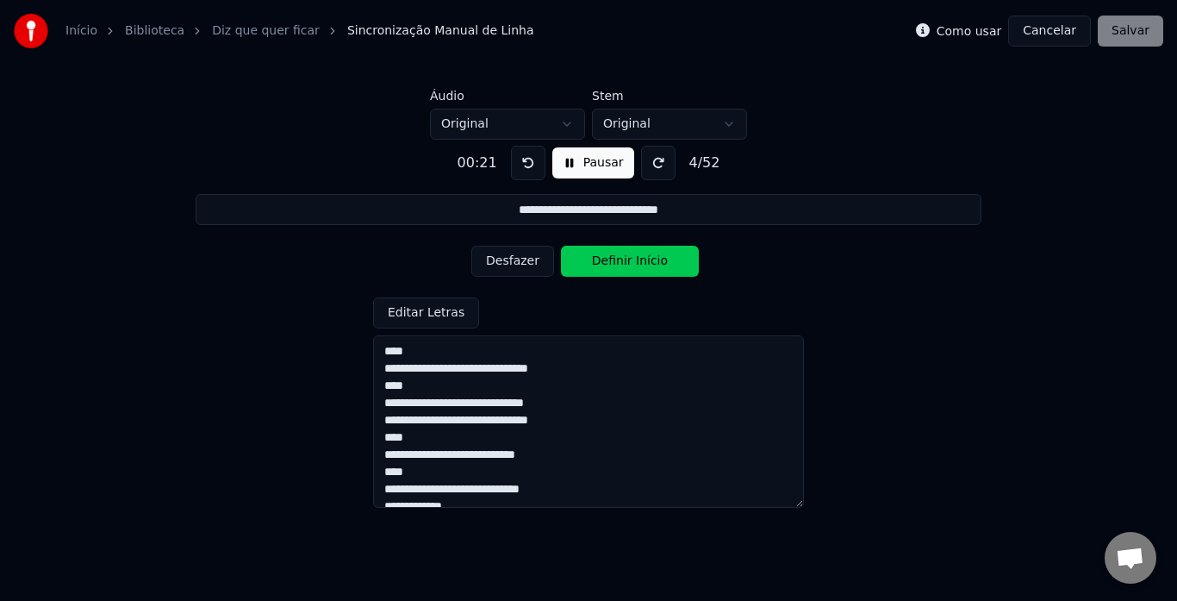
click at [646, 264] on button "Definir Início" at bounding box center [630, 261] width 138 height 31
click at [646, 264] on button "Definir Fim" at bounding box center [630, 261] width 138 height 31
click at [646, 264] on button "Definir Início" at bounding box center [630, 261] width 138 height 31
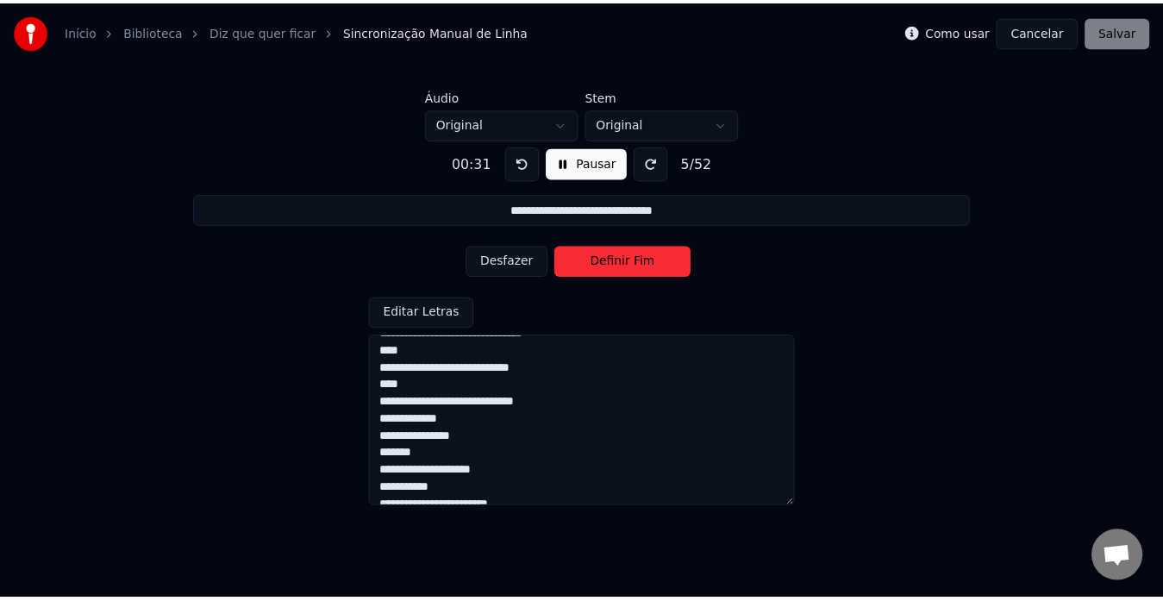
scroll to position [172, 0]
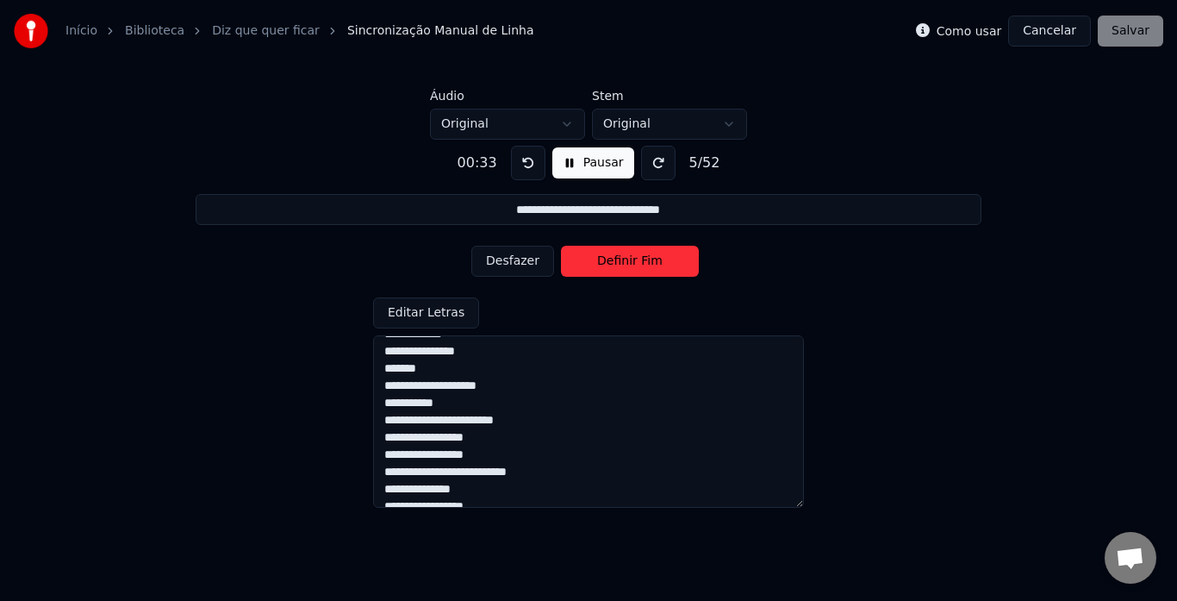
click at [636, 260] on button "Definir Fim" at bounding box center [630, 261] width 138 height 31
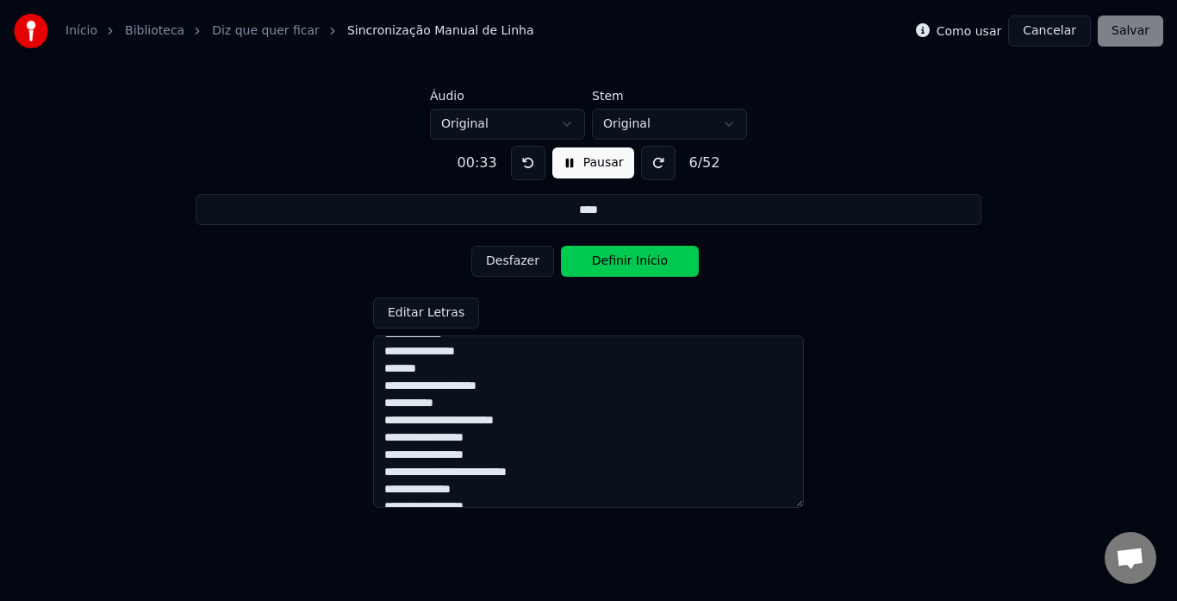
click at [636, 260] on button "Definir Início" at bounding box center [630, 261] width 138 height 31
click at [636, 260] on button "Definir Fim" at bounding box center [630, 261] width 138 height 31
click at [636, 260] on button "Definir Início" at bounding box center [630, 261] width 138 height 31
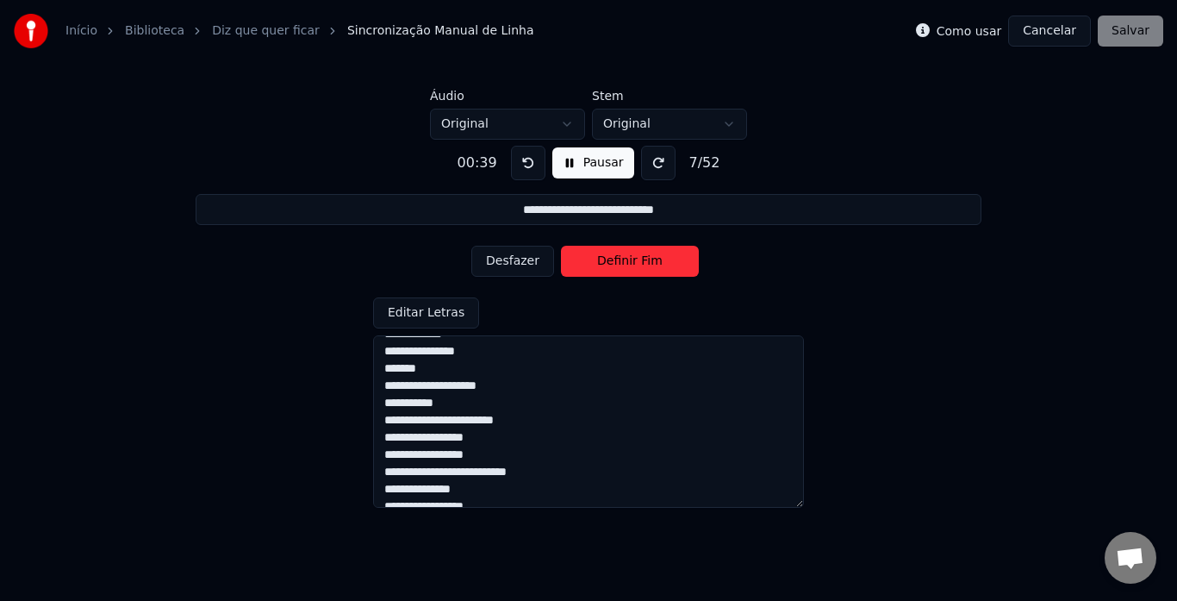
click at [636, 260] on button "Definir Fim" at bounding box center [630, 261] width 138 height 31
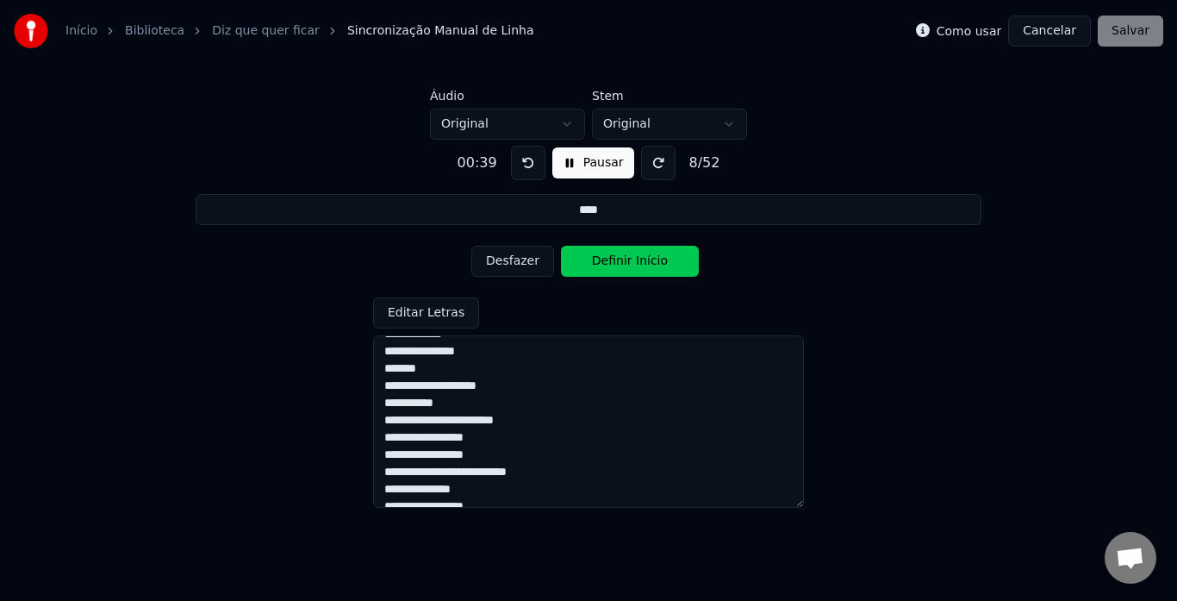
click at [636, 260] on button "Definir Início" at bounding box center [630, 261] width 138 height 31
click at [636, 260] on button "Definir Fim" at bounding box center [630, 261] width 138 height 31
click at [636, 260] on button "Definir Início" at bounding box center [630, 261] width 138 height 31
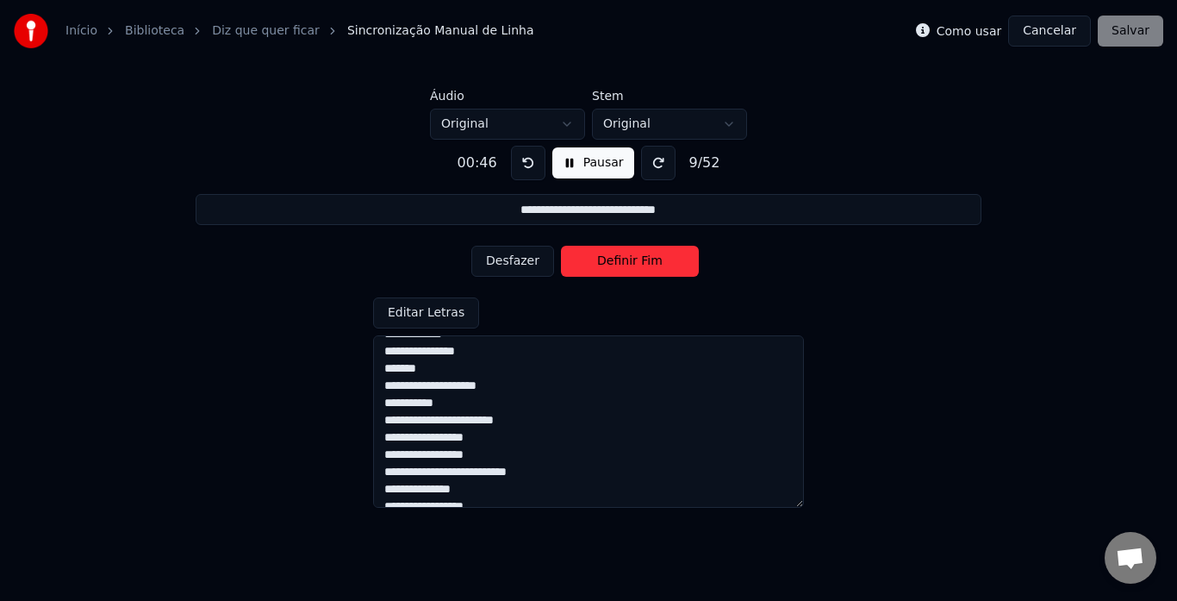
click at [636, 260] on button "Definir Fim" at bounding box center [630, 261] width 138 height 31
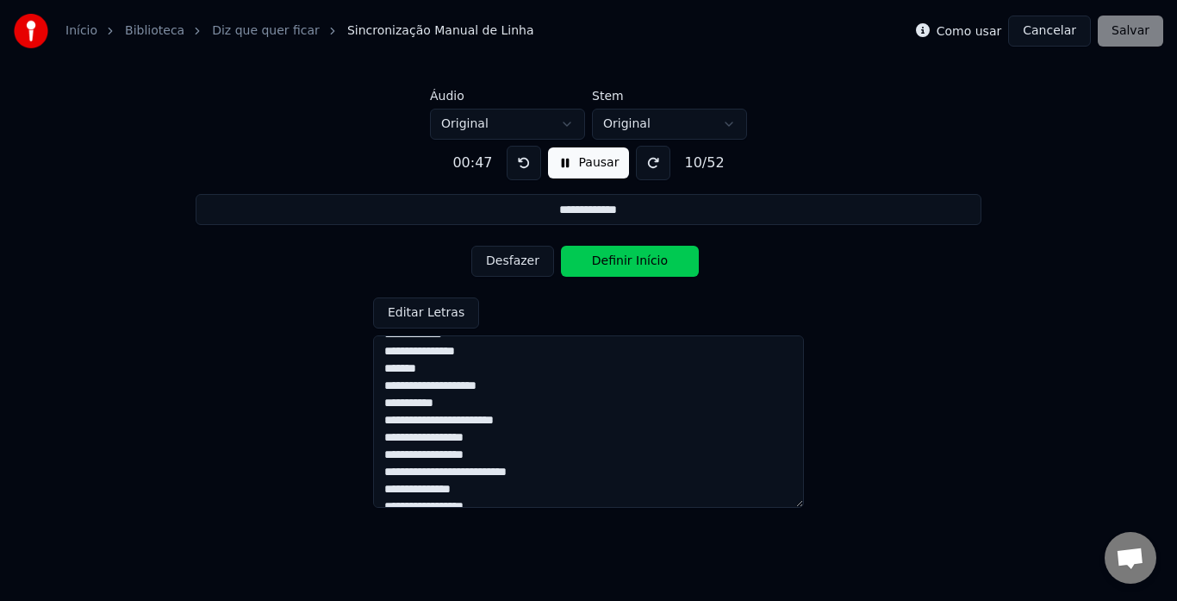
click at [636, 260] on button "Definir Início" at bounding box center [630, 261] width 138 height 31
click at [636, 260] on button "Definir Fim" at bounding box center [630, 261] width 138 height 31
click at [636, 260] on button "Definir Início" at bounding box center [630, 261] width 138 height 31
click at [636, 260] on button "Definir Fim" at bounding box center [630, 261] width 138 height 31
click at [636, 260] on button "Definir Início" at bounding box center [630, 261] width 138 height 31
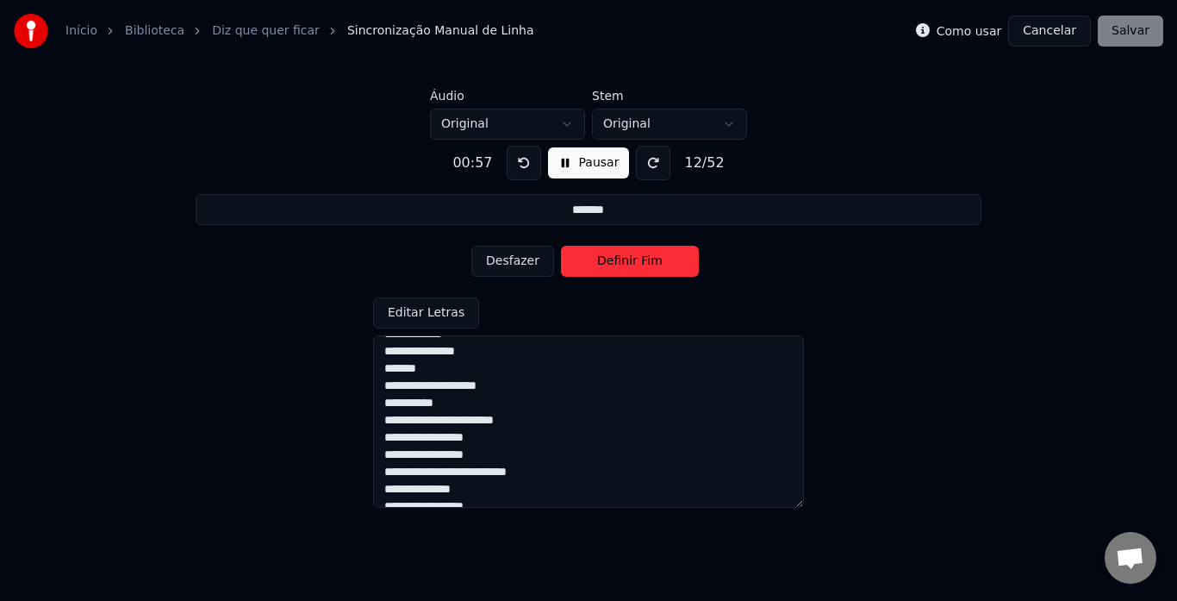
click at [636, 260] on button "Definir Fim" at bounding box center [630, 261] width 138 height 31
click at [636, 260] on button "Definir Início" at bounding box center [630, 261] width 138 height 31
click at [636, 260] on button "Definir Fim" at bounding box center [630, 261] width 138 height 31
click at [636, 260] on button "Definir Início" at bounding box center [630, 261] width 138 height 31
click at [636, 260] on button "Definir Fim" at bounding box center [630, 261] width 138 height 31
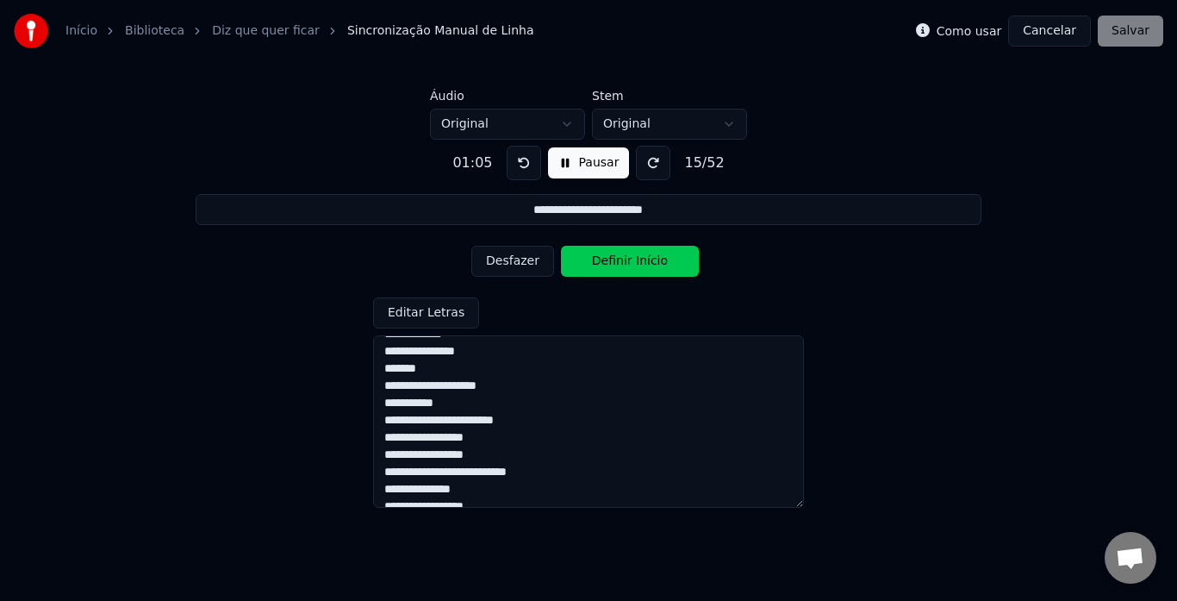
click at [636, 260] on button "Definir Início" at bounding box center [630, 261] width 138 height 31
click at [636, 260] on button "Definir Fim" at bounding box center [630, 261] width 138 height 31
click at [636, 260] on button "Definir Início" at bounding box center [630, 261] width 138 height 31
click at [636, 260] on button "Definir Fim" at bounding box center [630, 261] width 138 height 31
click at [636, 260] on button "Definir Início" at bounding box center [630, 261] width 138 height 31
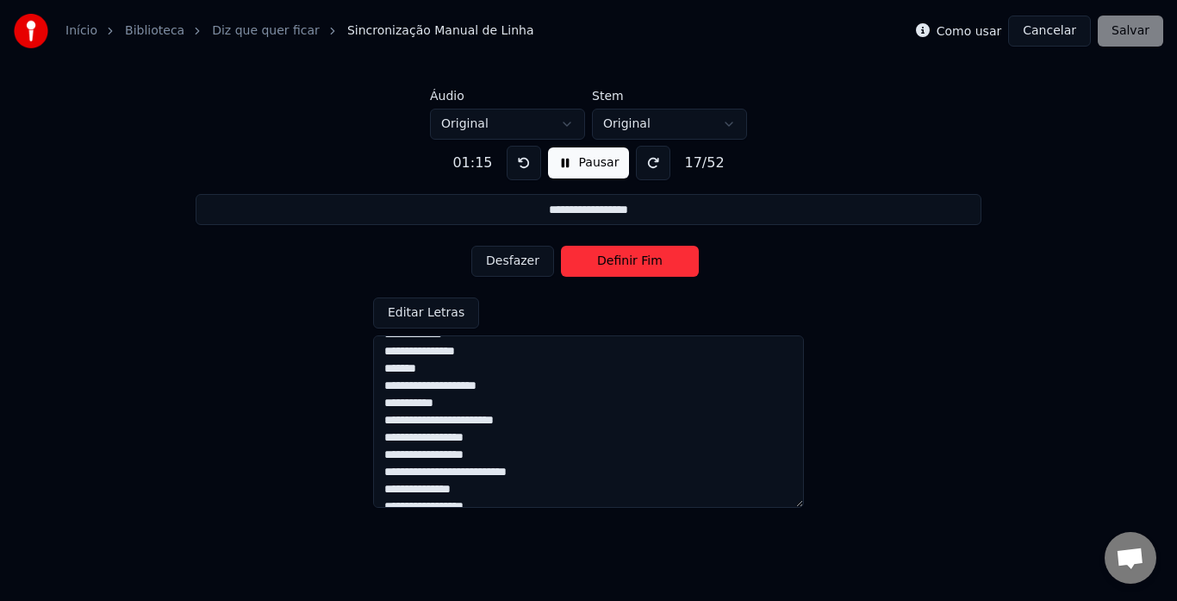
click at [636, 260] on button "Definir Fim" at bounding box center [630, 261] width 138 height 31
click at [636, 260] on button "Definir Início" at bounding box center [630, 261] width 138 height 31
click at [636, 260] on button "Definir Fim" at bounding box center [630, 261] width 138 height 31
click at [636, 260] on button "Definir Início" at bounding box center [630, 261] width 138 height 31
click at [636, 260] on button "Definir Fim" at bounding box center [630, 261] width 138 height 31
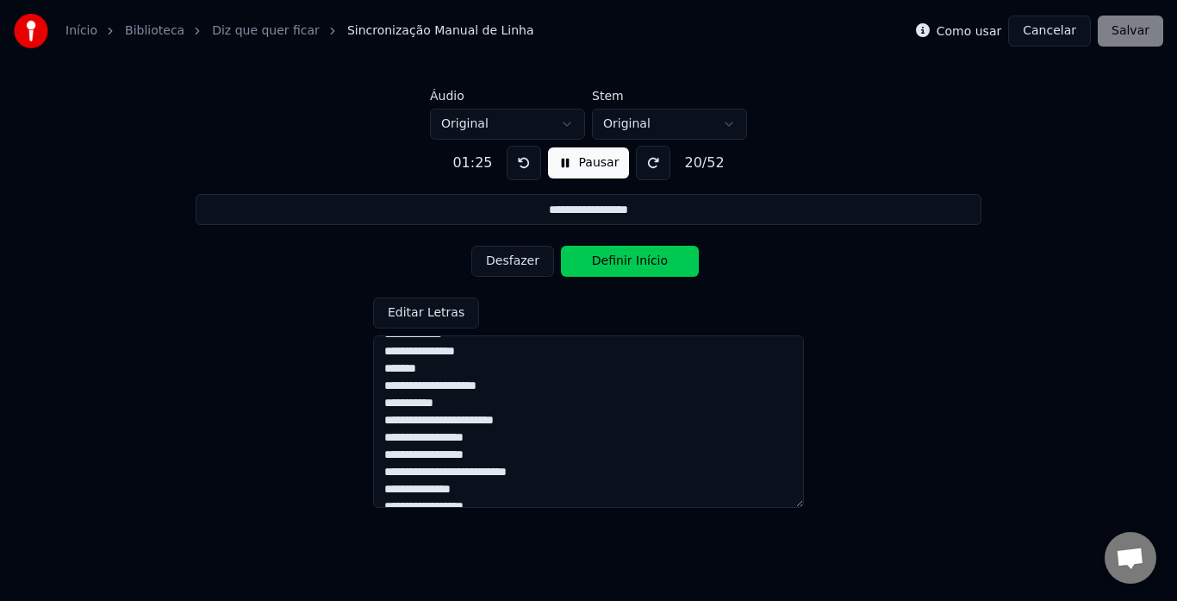
click at [636, 260] on button "Definir Início" at bounding box center [630, 261] width 138 height 31
click at [636, 260] on button "Definir Fim" at bounding box center [630, 261] width 138 height 31
click at [636, 260] on button "Definir Início" at bounding box center [630, 261] width 138 height 31
click at [636, 260] on button "Definir Fim" at bounding box center [630, 261] width 138 height 31
click at [636, 260] on button "Definir Início" at bounding box center [630, 261] width 138 height 31
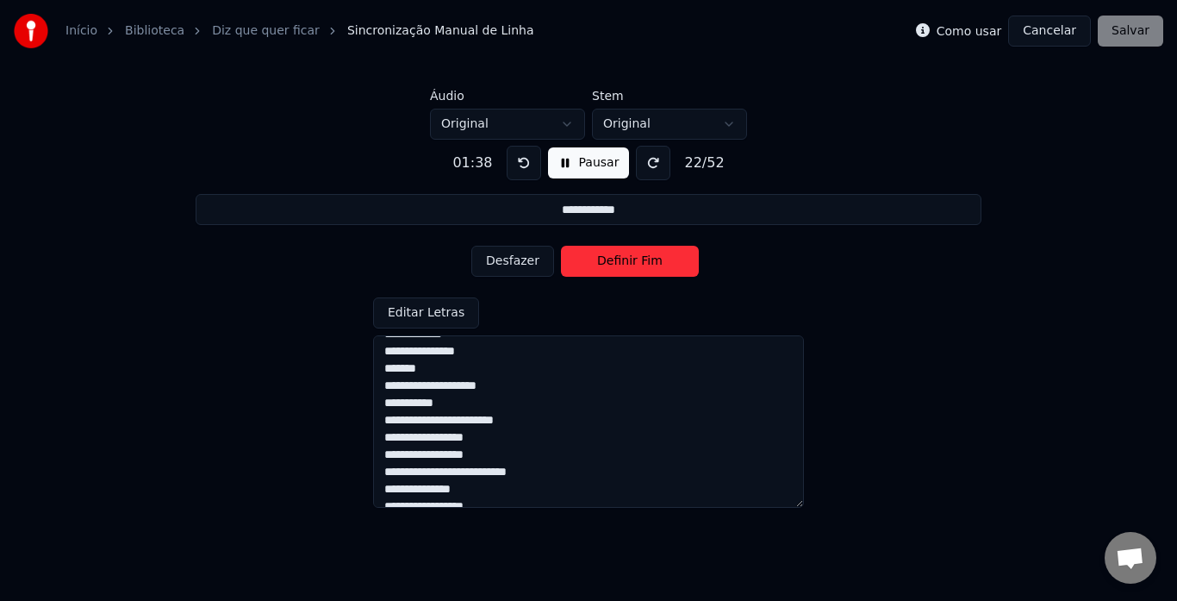
click at [636, 260] on button "Definir Fim" at bounding box center [630, 261] width 138 height 31
click at [636, 260] on button "Definir Início" at bounding box center [630, 261] width 138 height 31
click at [636, 260] on button "Definir Fim" at bounding box center [630, 261] width 138 height 31
click at [636, 260] on button "Definir Início" at bounding box center [630, 261] width 138 height 31
click at [636, 260] on button "Definir Fim" at bounding box center [630, 261] width 138 height 31
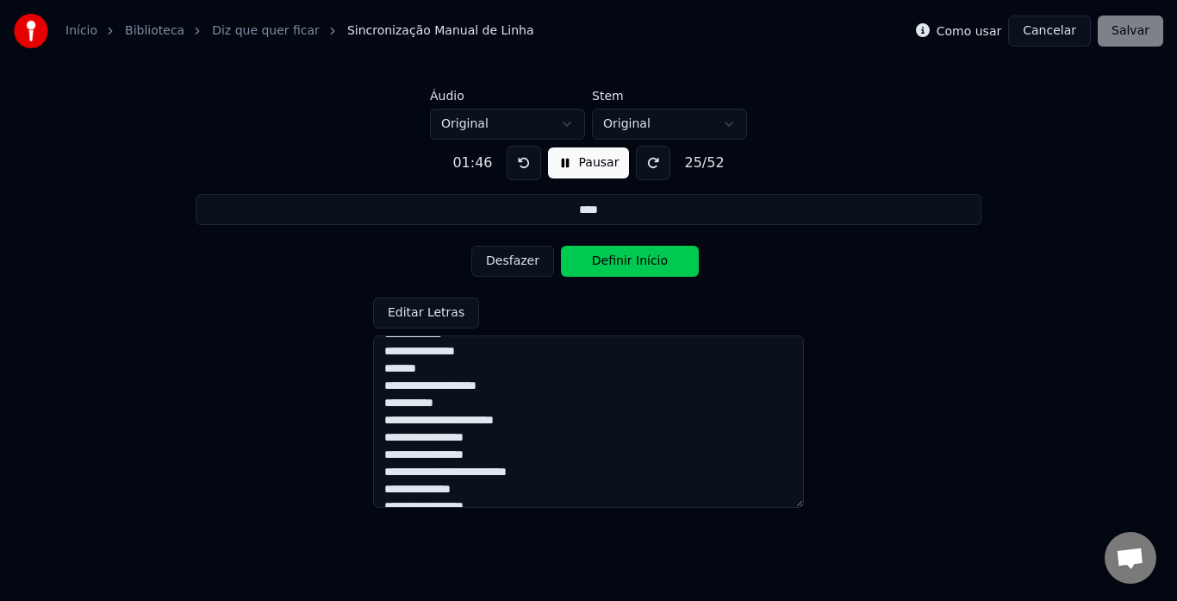
click at [636, 260] on button "Definir Início" at bounding box center [630, 261] width 138 height 31
click at [636, 260] on button "Definir Fim" at bounding box center [630, 261] width 138 height 31
click at [636, 260] on button "Definir Início" at bounding box center [630, 261] width 138 height 31
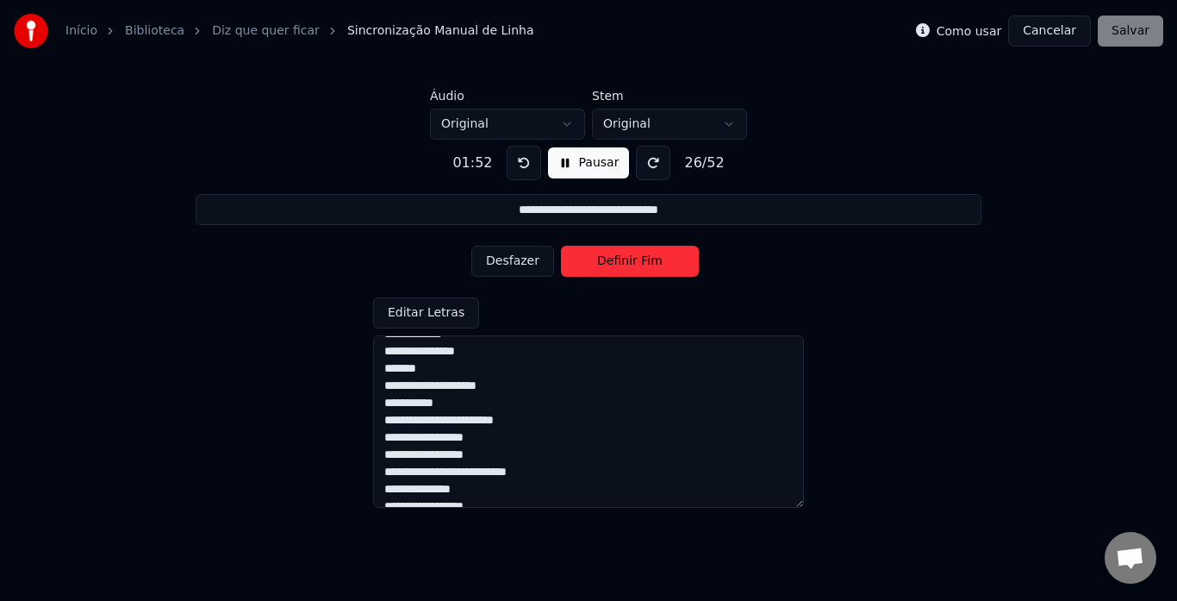
click at [636, 260] on button "Definir Fim" at bounding box center [630, 261] width 138 height 31
click at [636, 260] on button "Definir Início" at bounding box center [630, 261] width 138 height 31
click at [636, 260] on button "Definir Fim" at bounding box center [630, 261] width 138 height 31
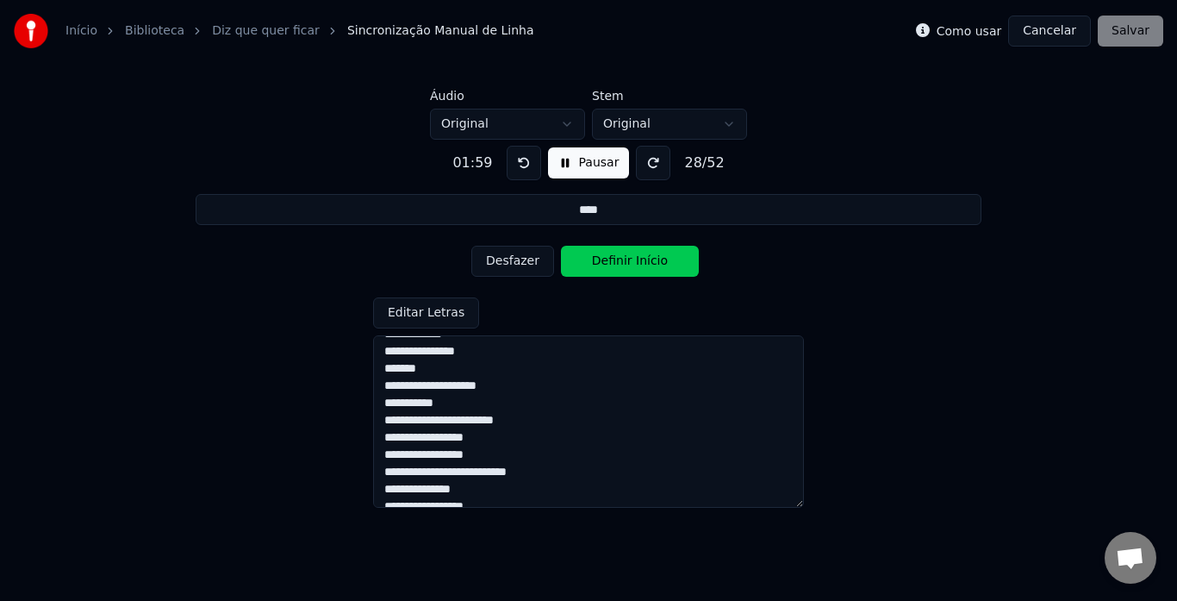
click at [636, 260] on button "Definir Início" at bounding box center [630, 261] width 138 height 31
click at [636, 260] on button "Definir Fim" at bounding box center [630, 261] width 138 height 31
click at [636, 260] on button "Definir Início" at bounding box center [630, 261] width 138 height 31
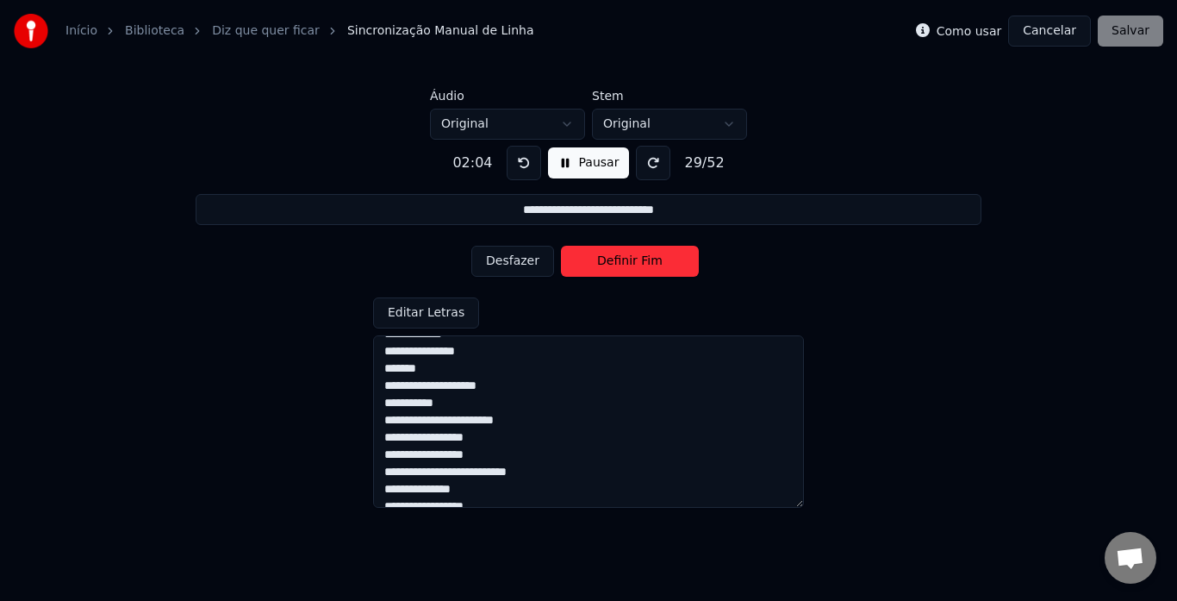
click at [636, 260] on button "Definir Fim" at bounding box center [630, 261] width 138 height 31
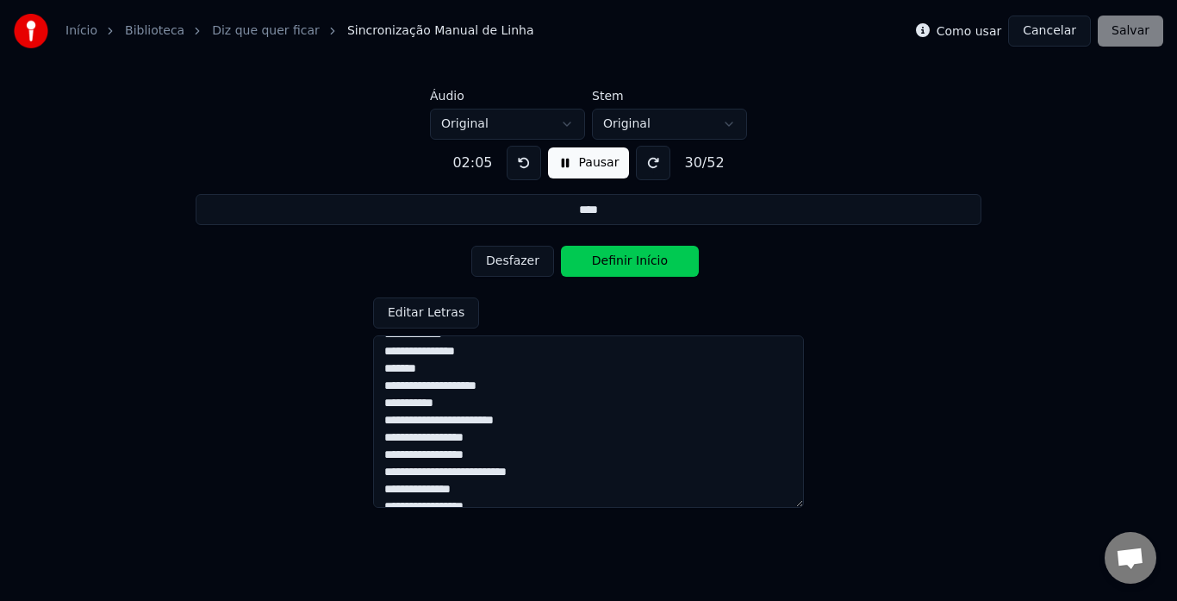
click at [636, 260] on button "Definir Início" at bounding box center [630, 261] width 138 height 31
click at [636, 260] on button "Definir Fim" at bounding box center [630, 261] width 138 height 31
click at [636, 260] on button "Definir Início" at bounding box center [630, 261] width 138 height 31
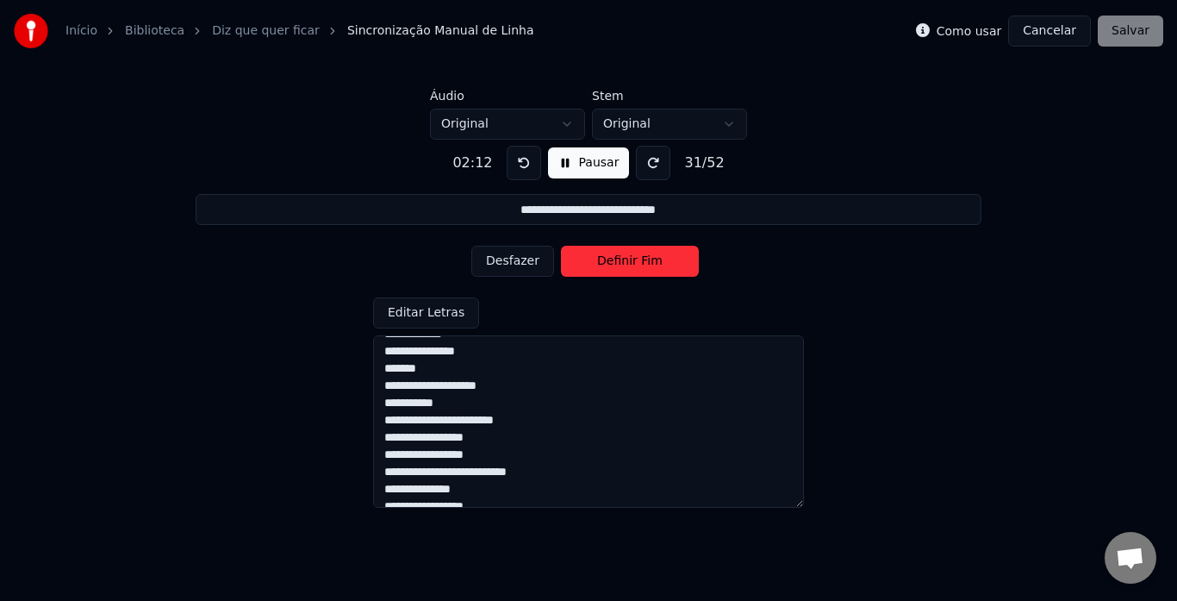
click at [636, 260] on button "Definir Fim" at bounding box center [630, 261] width 138 height 31
click at [636, 260] on button "Definir Início" at bounding box center [630, 261] width 138 height 31
click at [636, 260] on button "Definir Fim" at bounding box center [630, 261] width 138 height 31
click at [636, 260] on button "Definir Início" at bounding box center [630, 261] width 138 height 31
click at [636, 260] on button "Definir Fim" at bounding box center [630, 261] width 138 height 31
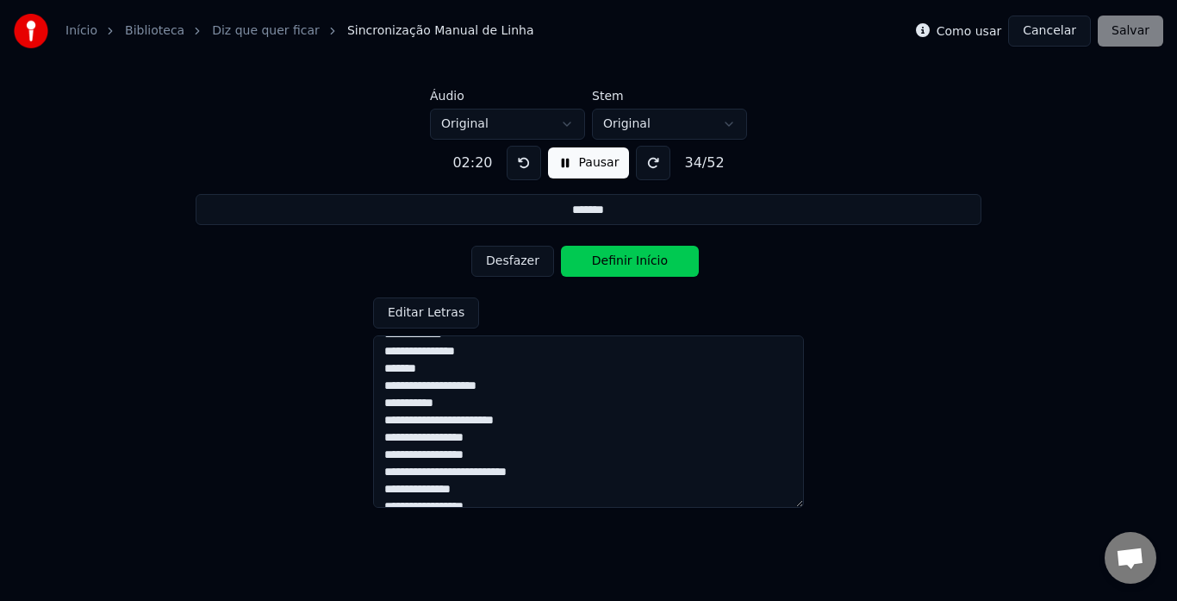
click at [636, 260] on button "Definir Início" at bounding box center [630, 261] width 138 height 31
click at [636, 260] on button "Definir Fim" at bounding box center [630, 261] width 138 height 31
click at [636, 260] on button "Definir Início" at bounding box center [630, 261] width 138 height 31
click at [636, 260] on button "Definir Fim" at bounding box center [630, 261] width 138 height 31
click at [636, 260] on button "Definir Início" at bounding box center [630, 261] width 138 height 31
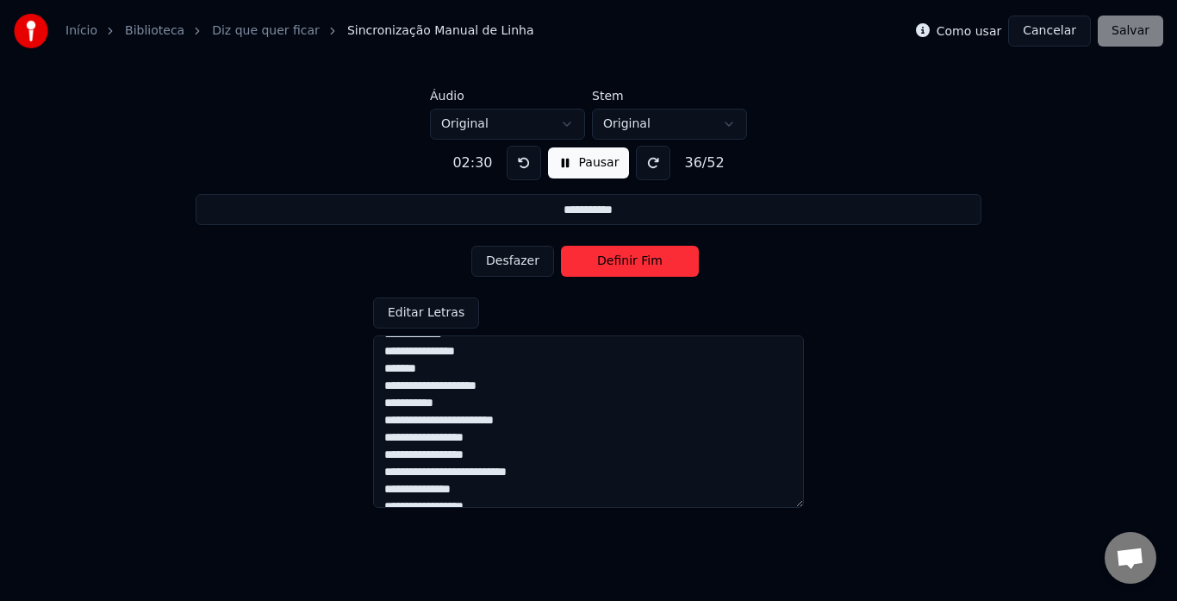
click at [636, 260] on button "Definir Fim" at bounding box center [630, 261] width 138 height 31
click at [636, 260] on button "Definir Início" at bounding box center [630, 261] width 138 height 31
click at [636, 260] on button "Definir Fim" at bounding box center [630, 261] width 138 height 31
click at [636, 260] on button "Definir Início" at bounding box center [630, 261] width 138 height 31
click at [636, 260] on button "Definir Fim" at bounding box center [630, 261] width 138 height 31
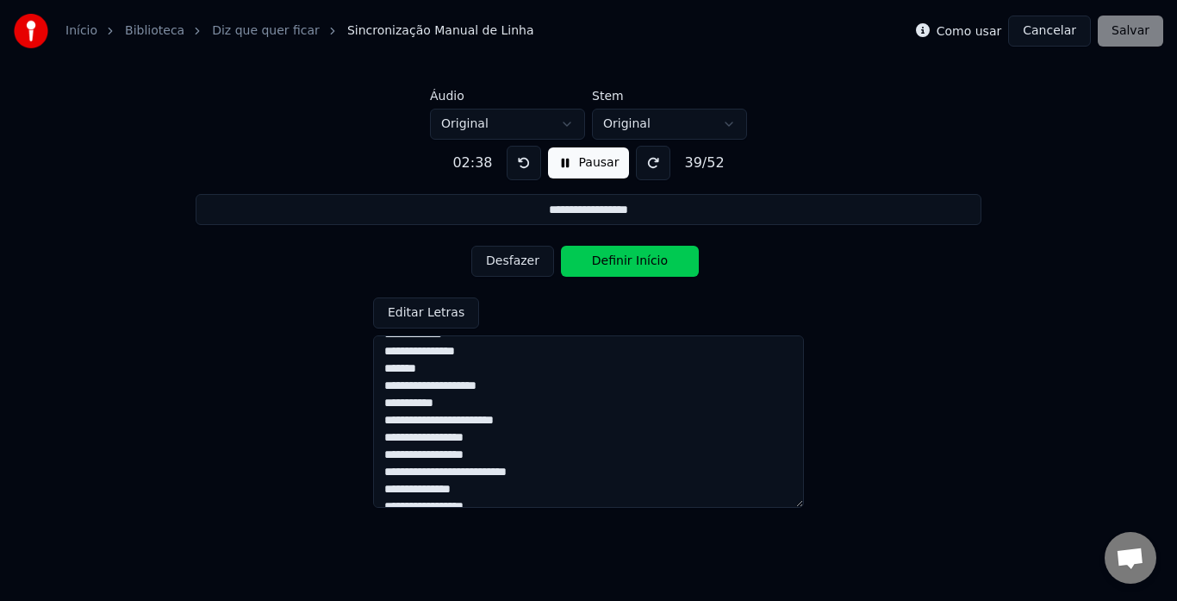
click at [636, 260] on button "Definir Início" at bounding box center [630, 261] width 138 height 31
click at [636, 260] on button "Definir Fim" at bounding box center [630, 261] width 138 height 31
click at [636, 260] on button "Definir Início" at bounding box center [630, 261] width 138 height 31
click at [636, 260] on button "Definir Fim" at bounding box center [630, 261] width 138 height 31
click at [636, 260] on button "Definir Início" at bounding box center [630, 261] width 138 height 31
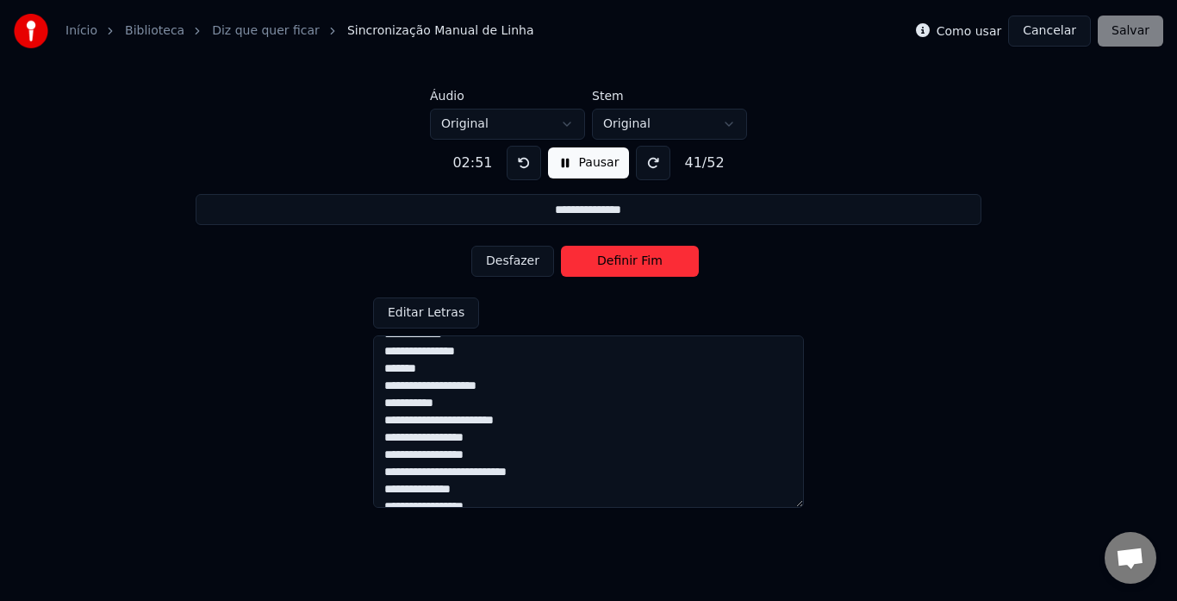
click at [636, 260] on button "Definir Fim" at bounding box center [630, 261] width 138 height 31
click at [636, 260] on button "Definir Início" at bounding box center [630, 261] width 138 height 31
click at [636, 260] on button "Definir Fim" at bounding box center [630, 261] width 138 height 31
click at [636, 260] on button "Definir Início" at bounding box center [630, 261] width 138 height 31
click at [636, 260] on button "Definir Fim" at bounding box center [630, 261] width 138 height 31
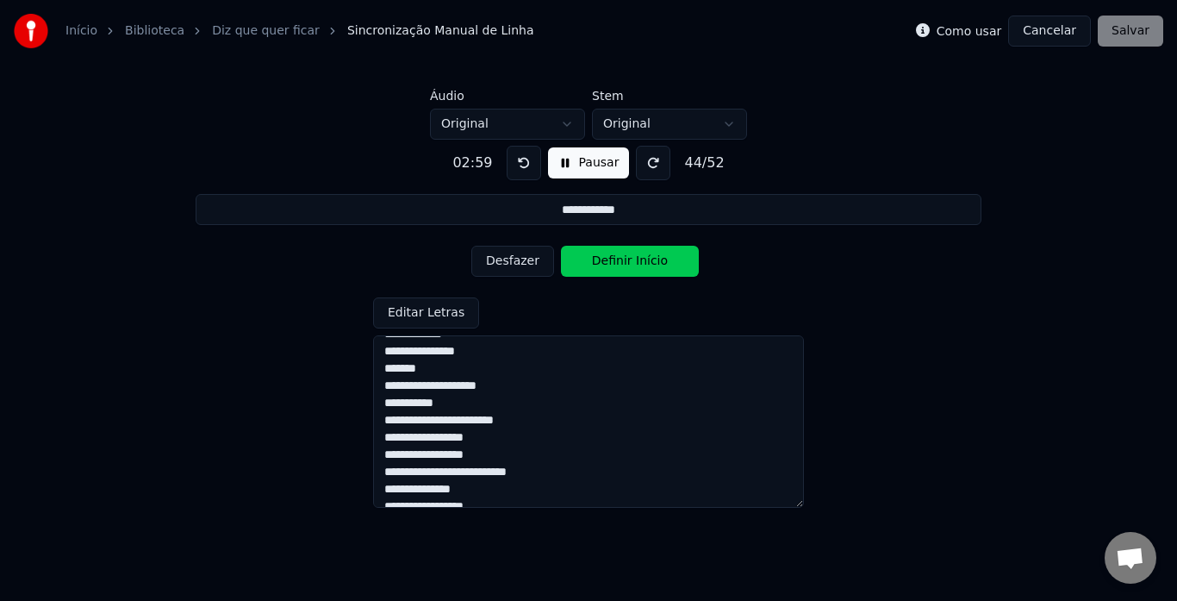
click at [636, 260] on button "Definir Início" at bounding box center [630, 261] width 138 height 31
click at [636, 260] on button "Definir Fim" at bounding box center [630, 261] width 138 height 31
click at [636, 260] on button "Definir Início" at bounding box center [630, 261] width 138 height 31
click at [636, 260] on button "Definir Fim" at bounding box center [630, 261] width 138 height 31
click at [636, 260] on button "Definir Início" at bounding box center [630, 261] width 138 height 31
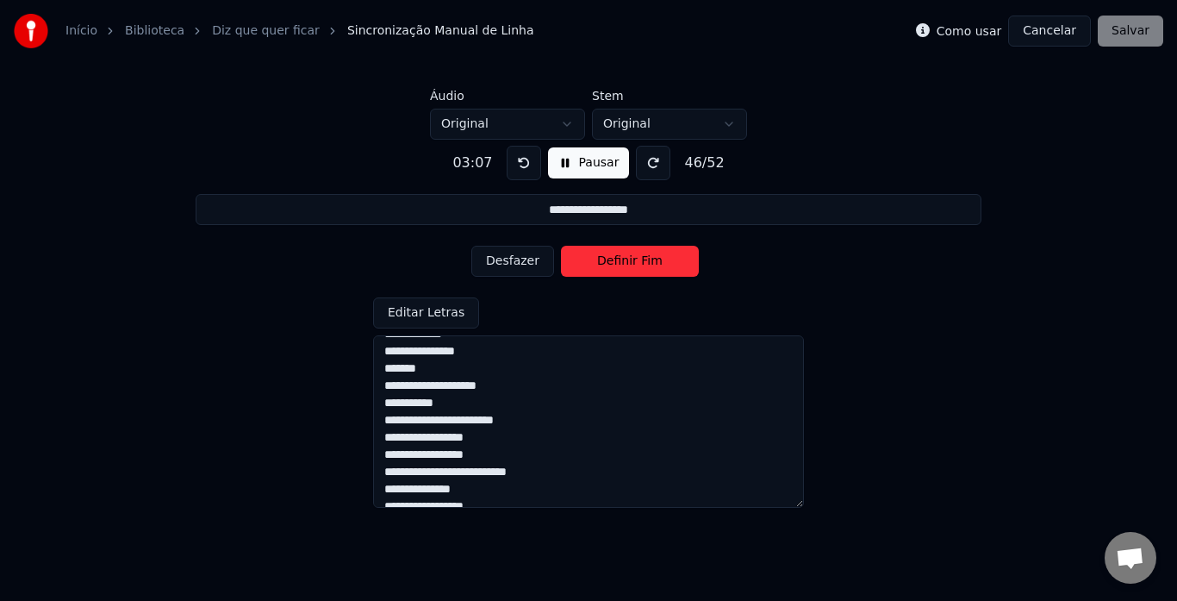
click at [628, 260] on button "Definir Fim" at bounding box center [630, 261] width 138 height 31
click at [628, 260] on button "Definir Início" at bounding box center [630, 261] width 138 height 31
click at [628, 260] on button "Definir Fim" at bounding box center [630, 261] width 138 height 31
click at [628, 260] on button "Definir Início" at bounding box center [630, 261] width 138 height 31
click at [628, 260] on button "Definir Fim" at bounding box center [630, 261] width 138 height 31
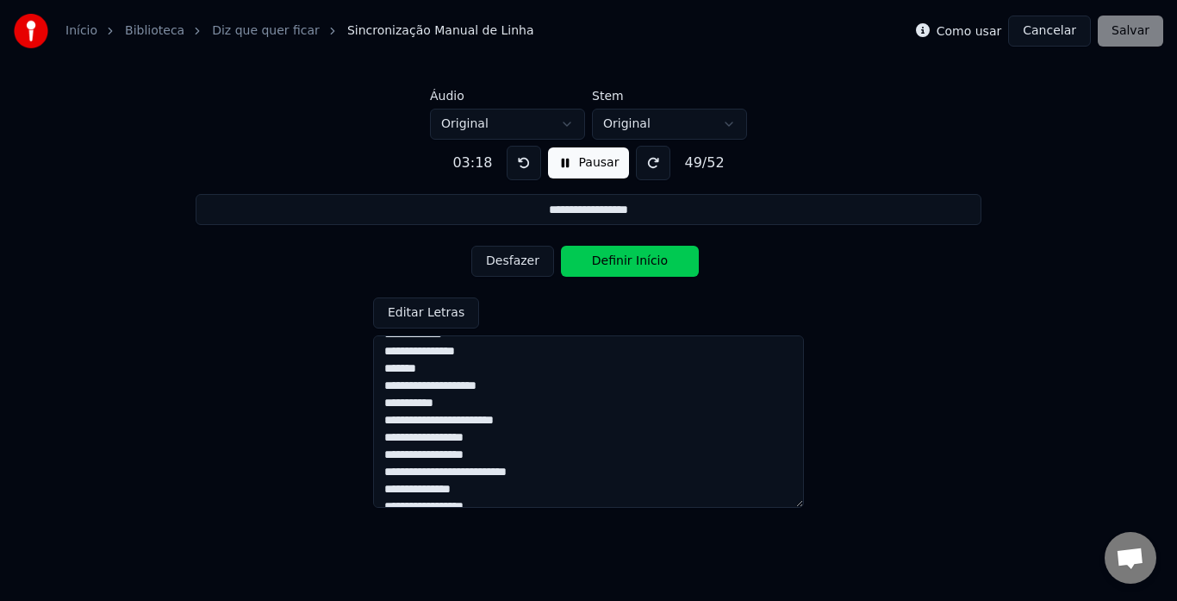
click at [628, 260] on button "Definir Início" at bounding box center [630, 261] width 138 height 31
click at [628, 260] on button "Definir Fim" at bounding box center [630, 261] width 138 height 31
click at [628, 260] on button "Definir Início" at bounding box center [630, 261] width 138 height 31
click at [628, 260] on button "Definir Fim" at bounding box center [630, 261] width 138 height 31
type input "**********"
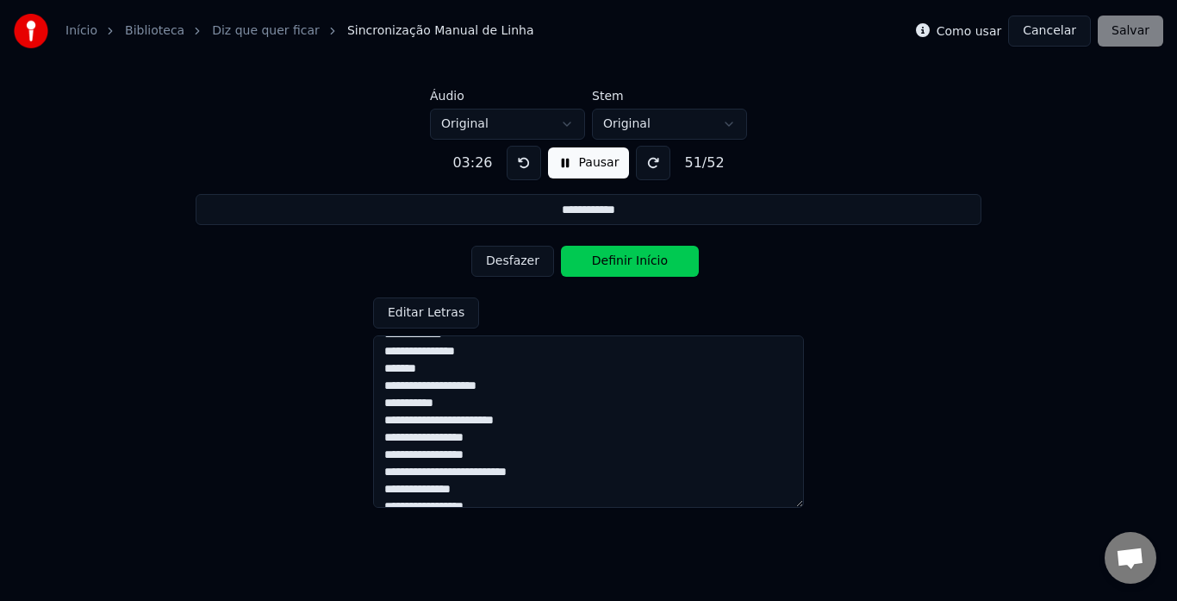
click at [628, 260] on button "Definir Início" at bounding box center [630, 261] width 138 height 31
click at [628, 260] on button "Definir Fim" at bounding box center [630, 261] width 138 height 31
click at [628, 260] on button "Definir Início" at bounding box center [630, 261] width 138 height 31
click at [628, 260] on button "Definir Fim" at bounding box center [630, 261] width 138 height 31
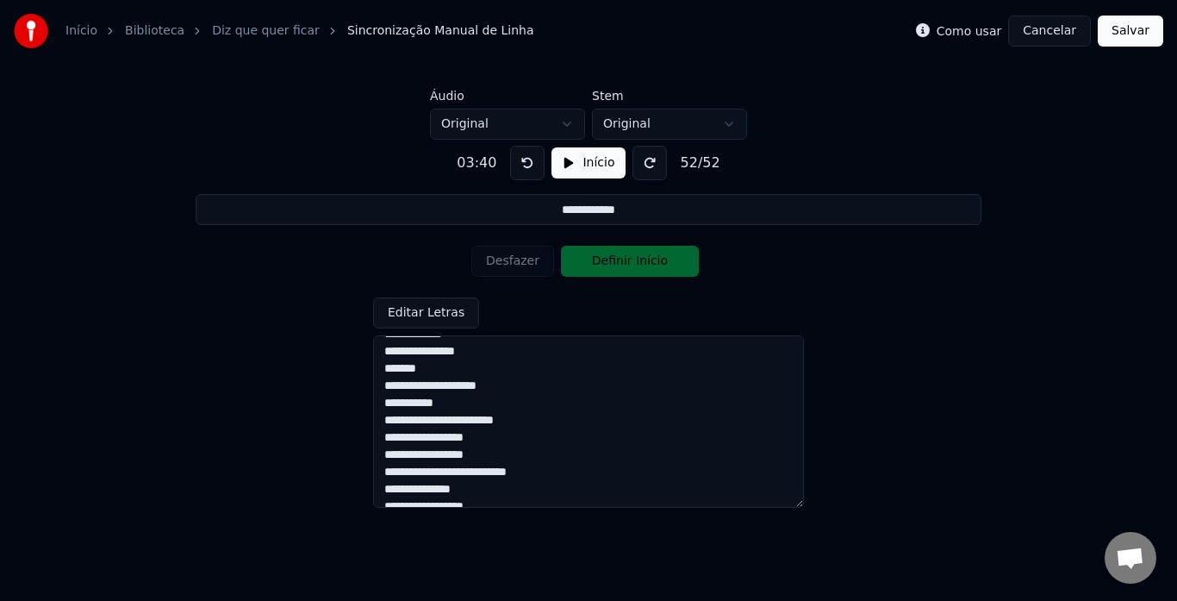
click at [1125, 35] on button "Salvar" at bounding box center [1131, 31] width 66 height 31
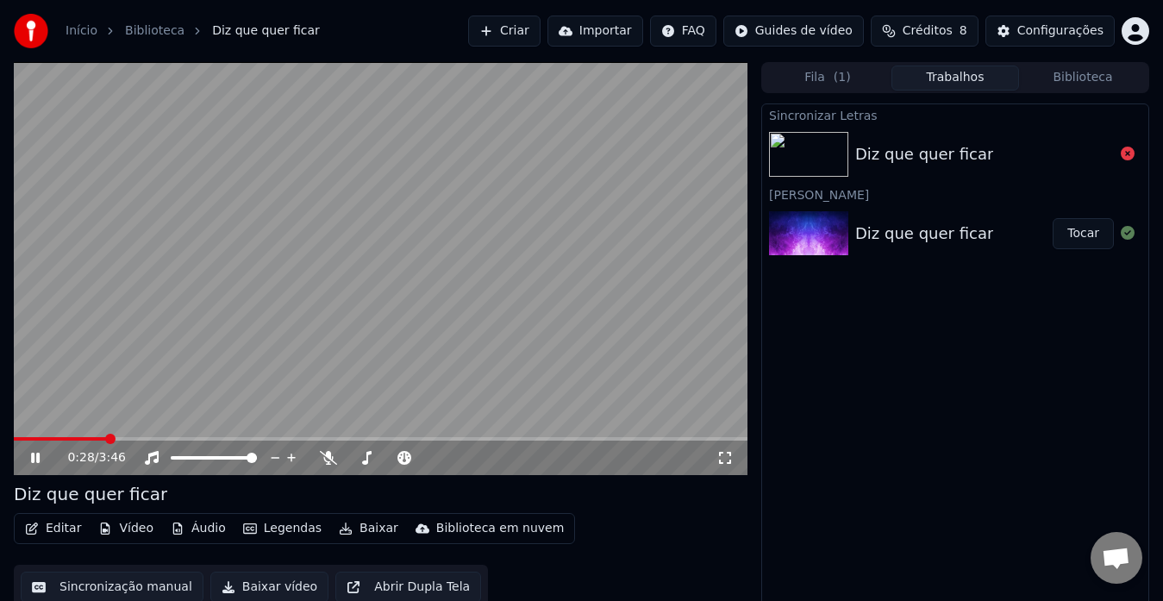
click at [37, 458] on icon at bounding box center [35, 458] width 9 height 10
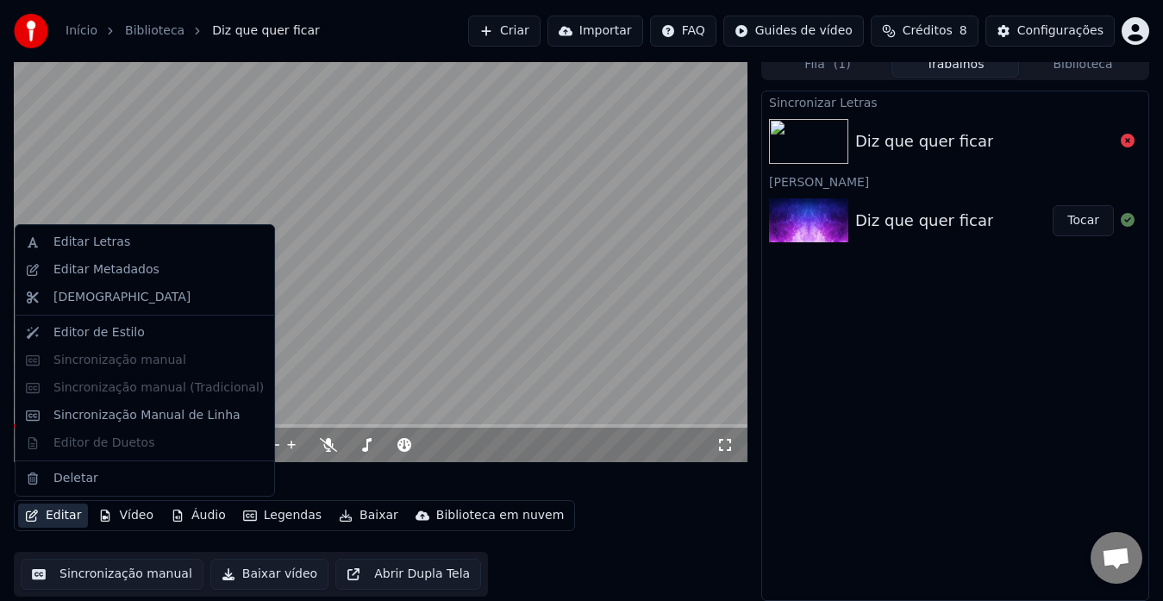
click at [30, 515] on icon "button" at bounding box center [32, 515] width 12 height 12
click at [118, 415] on div "Sincronização Manual de Linha" at bounding box center [146, 415] width 187 height 17
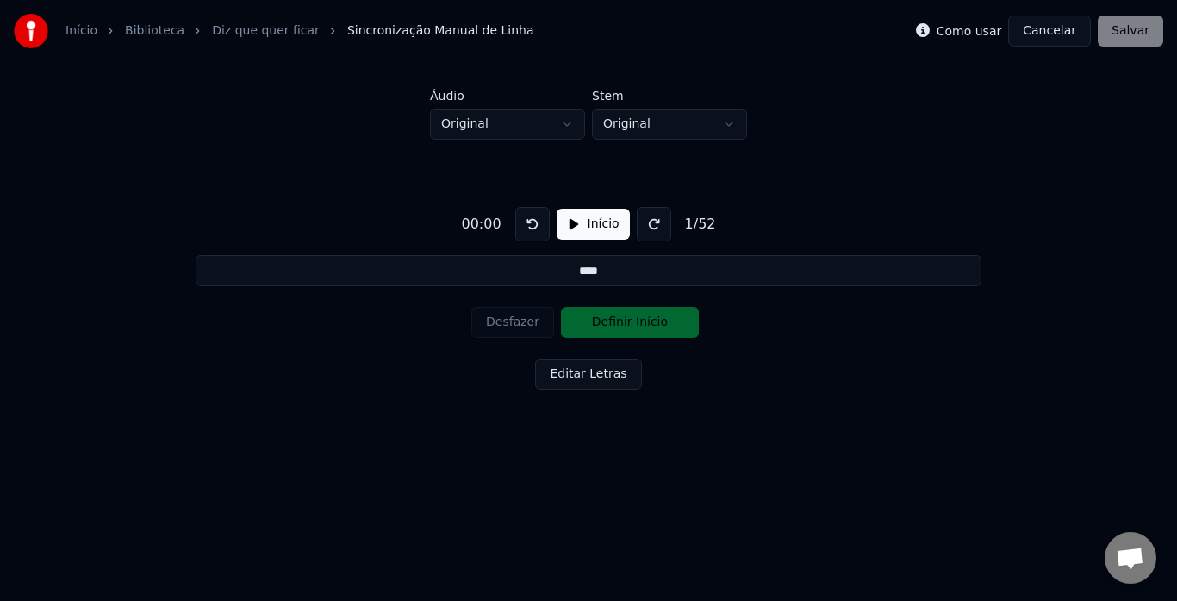
click at [585, 370] on button "Editar Letras" at bounding box center [588, 374] width 106 height 31
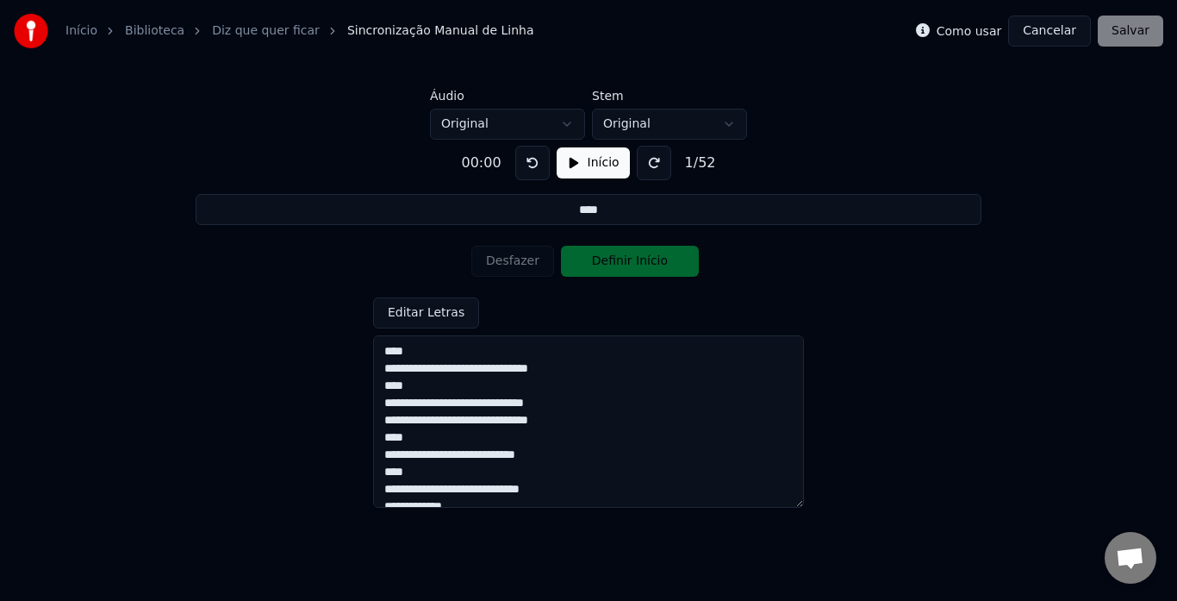
click at [1046, 32] on button "Cancelar" at bounding box center [1049, 31] width 83 height 31
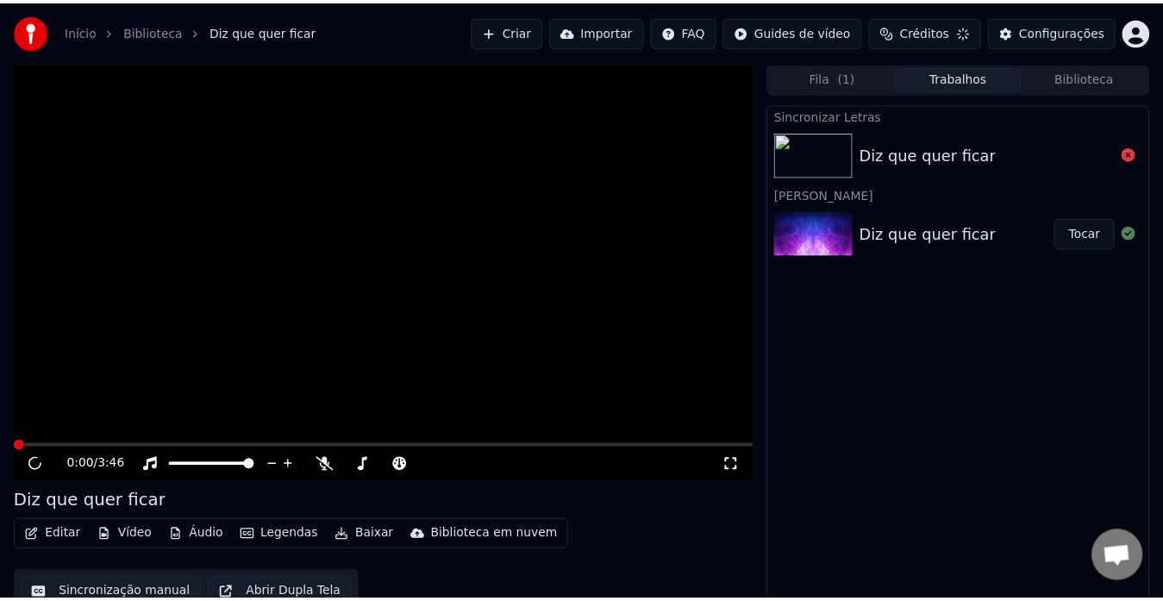
scroll to position [13, 0]
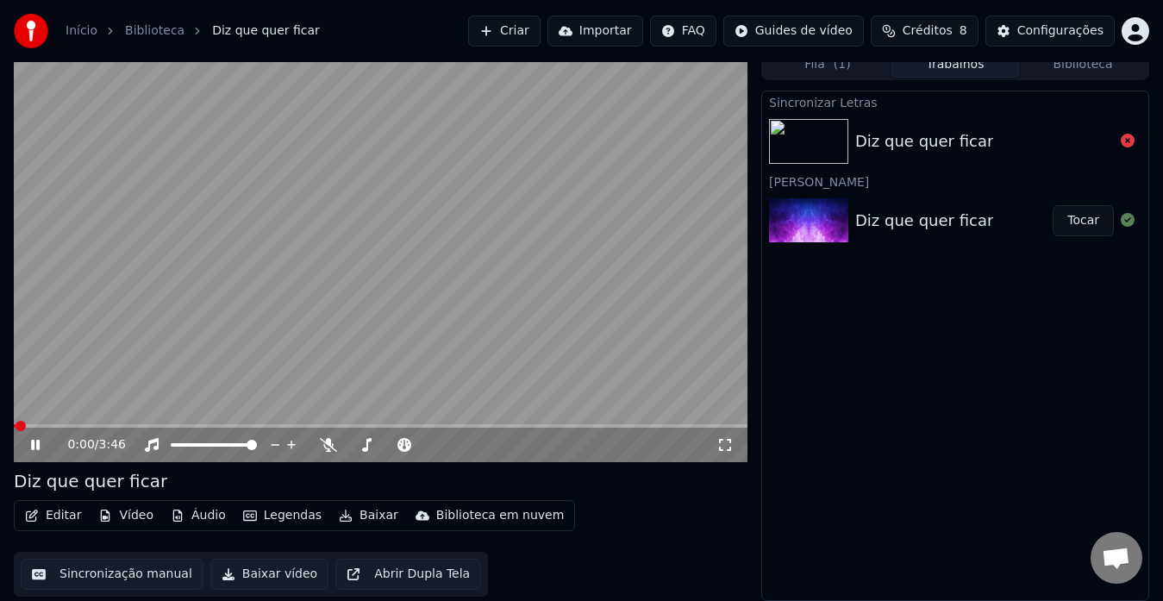
click at [58, 517] on button "Editar" at bounding box center [53, 515] width 70 height 24
click at [384, 279] on video at bounding box center [381, 255] width 734 height 413
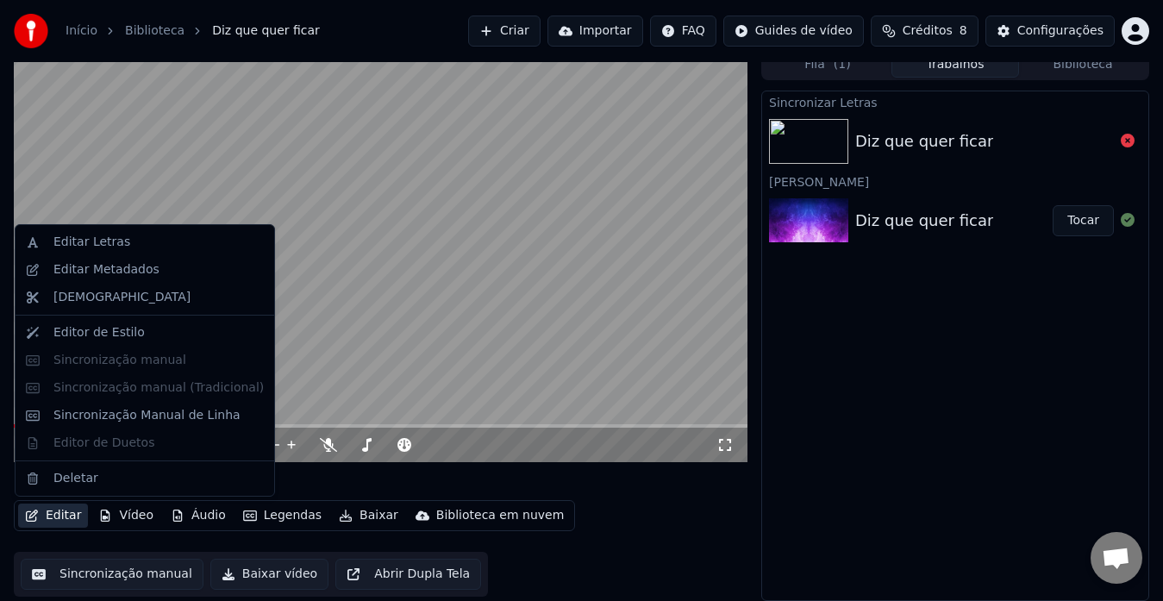
click at [41, 512] on button "Editar" at bounding box center [53, 515] width 70 height 24
click at [71, 270] on div "Editar Metadados" at bounding box center [106, 269] width 106 height 17
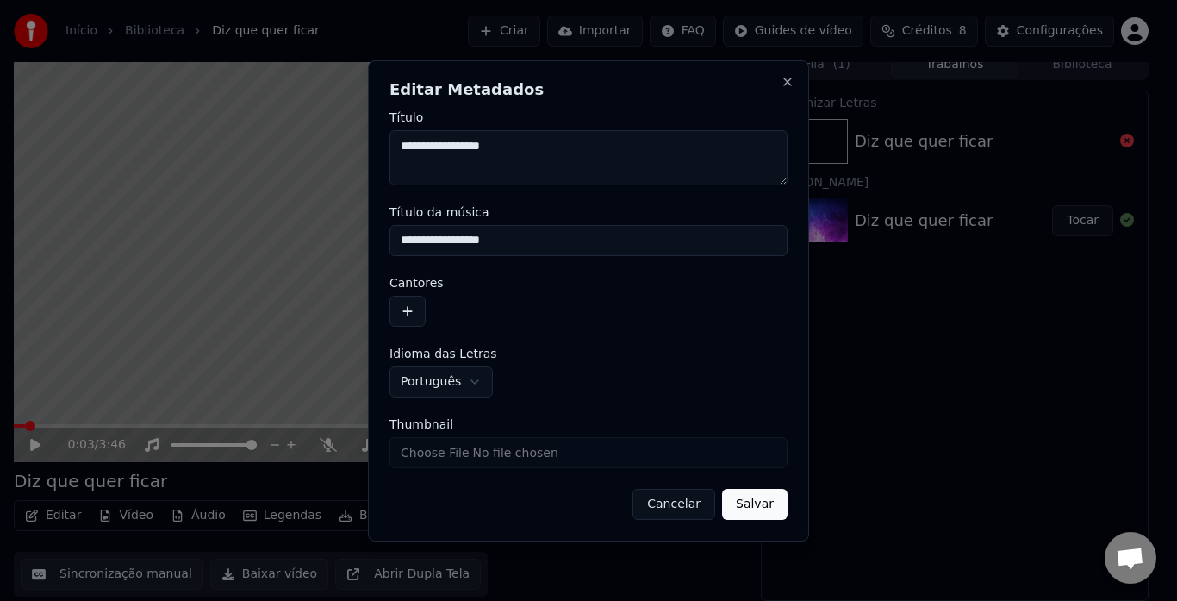
click at [484, 235] on input "**********" at bounding box center [589, 240] width 398 height 31
click at [480, 147] on textarea "**********" at bounding box center [589, 157] width 398 height 55
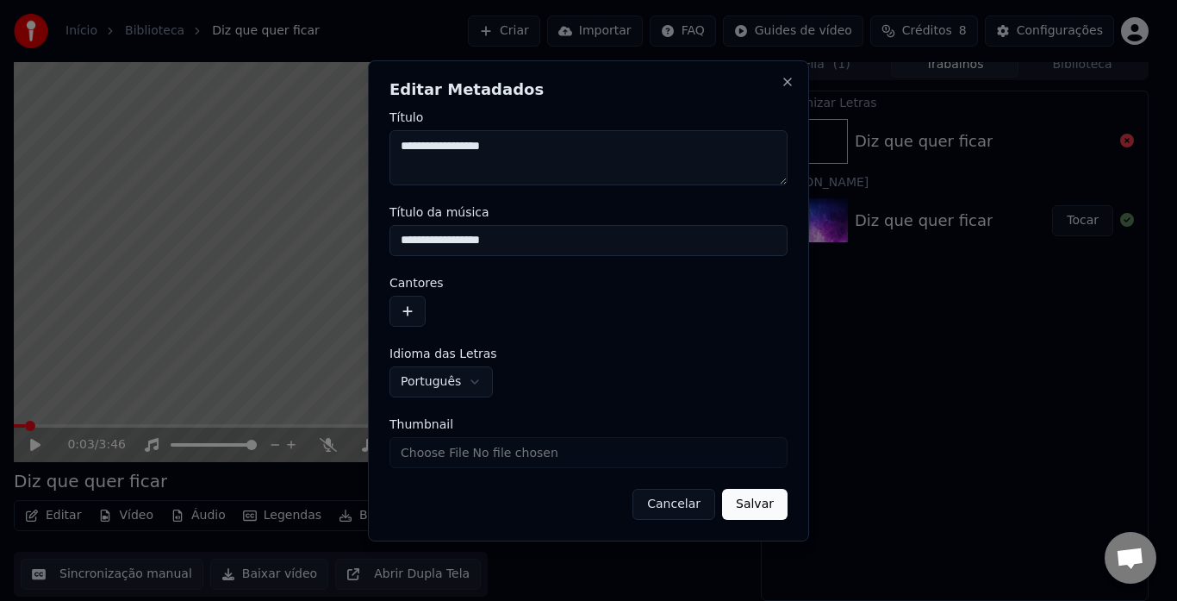
click at [415, 314] on button "button" at bounding box center [408, 311] width 36 height 31
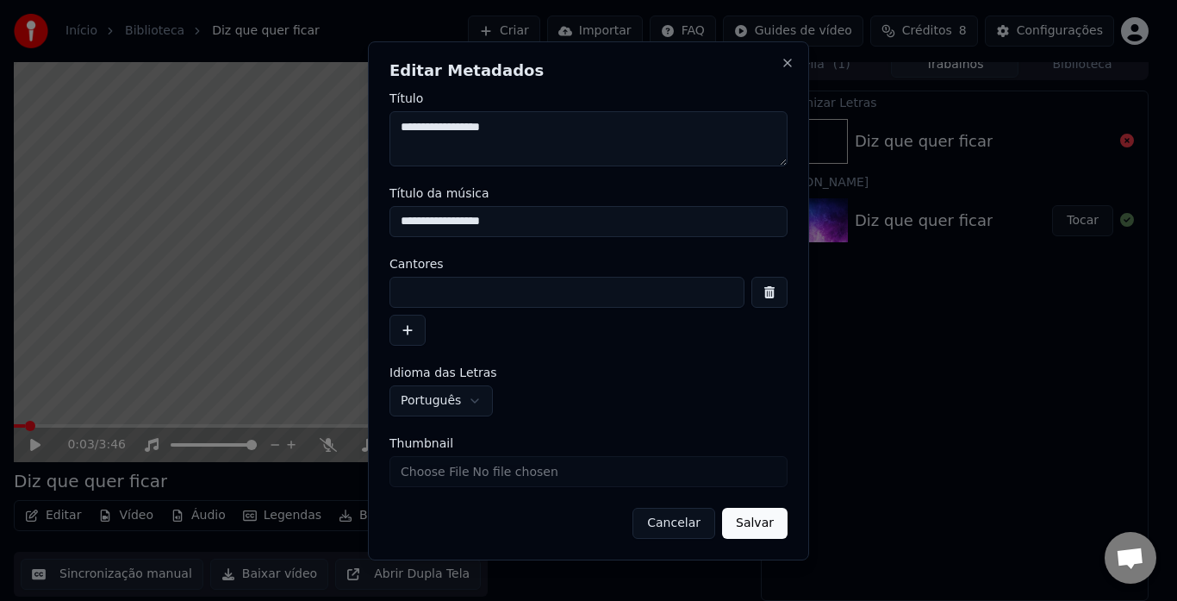
click at [460, 287] on input at bounding box center [567, 292] width 355 height 31
type input "**********"
click at [769, 522] on button "Salvar" at bounding box center [755, 523] width 66 height 31
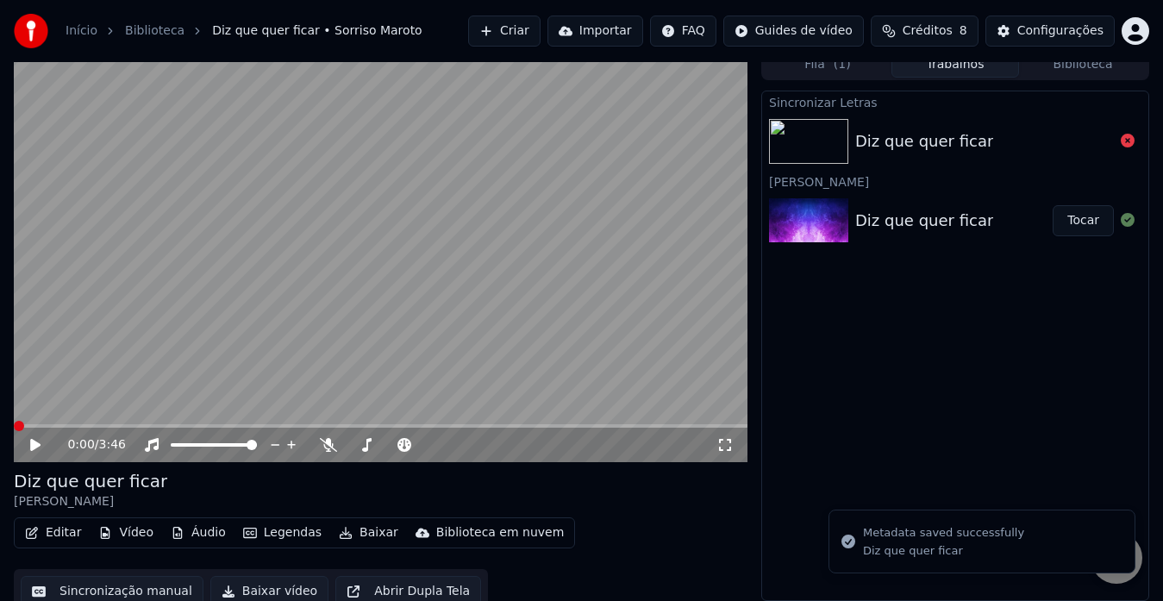
click at [33, 443] on icon at bounding box center [35, 445] width 10 height 12
click at [33, 443] on icon at bounding box center [35, 445] width 9 height 10
click at [47, 529] on button "Editar" at bounding box center [53, 533] width 70 height 24
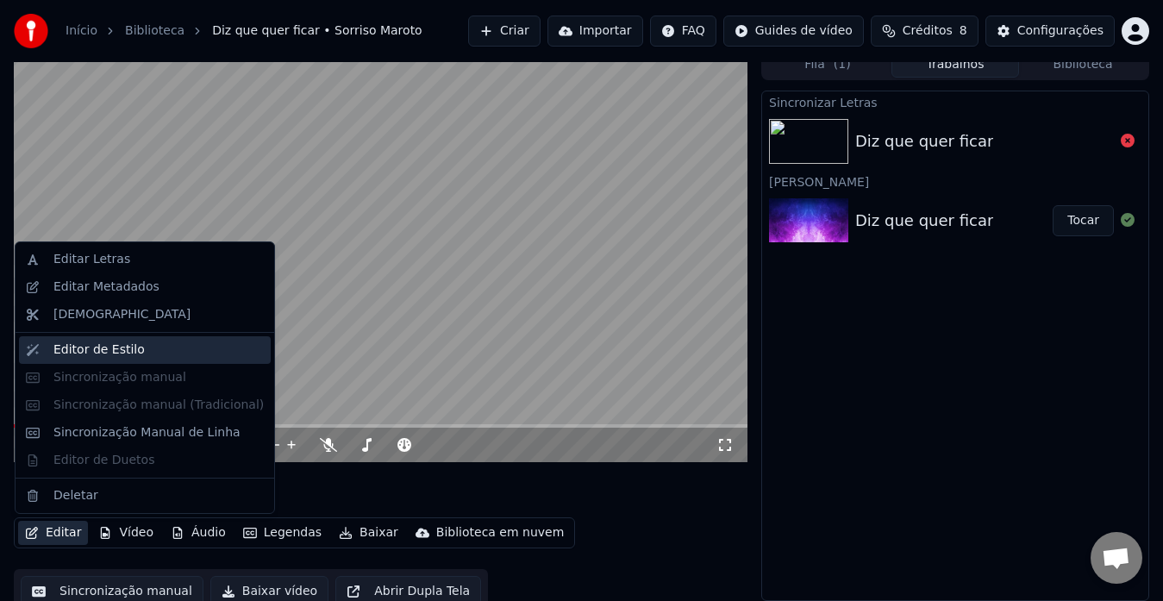
click at [87, 358] on div "Editor de Estilo" at bounding box center [98, 349] width 91 height 17
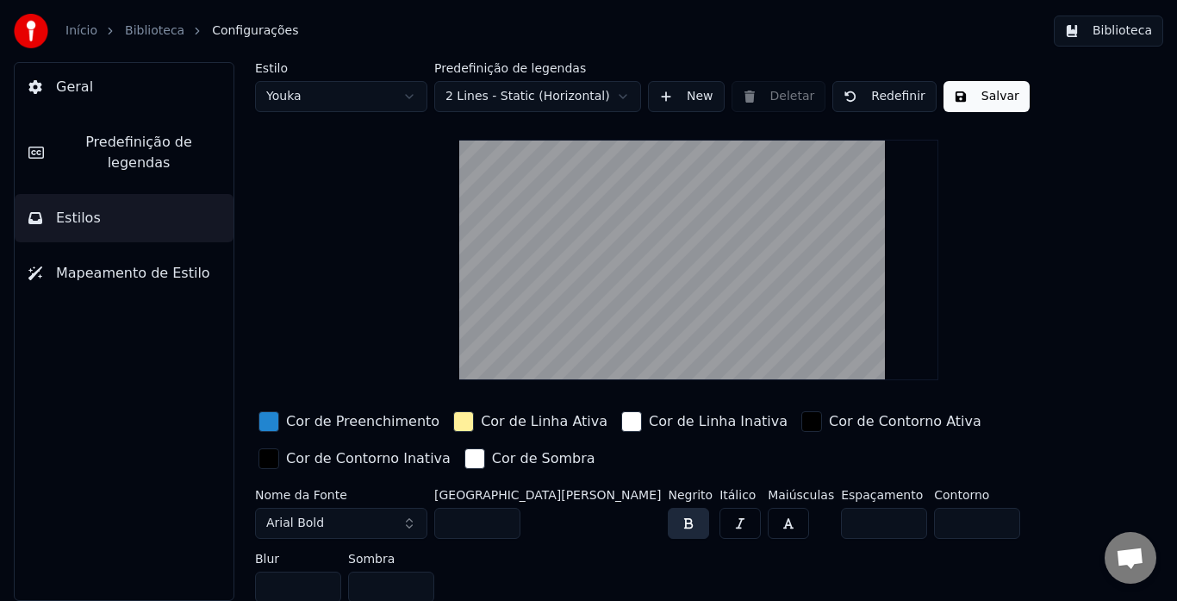
click at [539, 94] on html "Início Biblioteca Configurações Biblioteca Geral Predefinição de legendas Estil…" at bounding box center [588, 300] width 1177 height 601
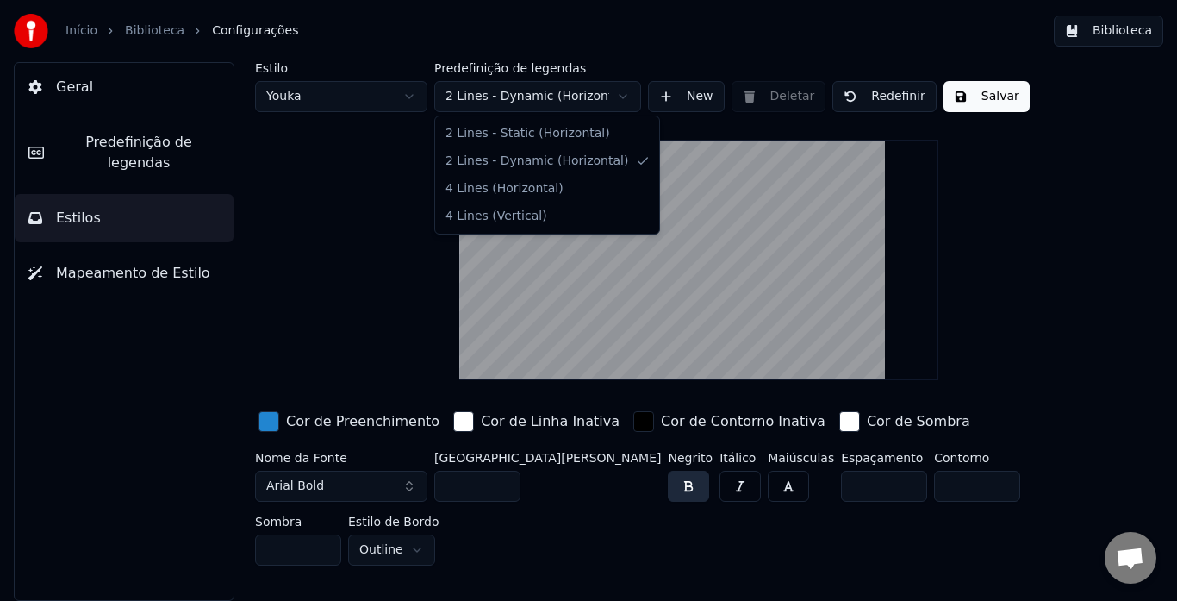
click at [540, 89] on html "Início Biblioteca Configurações Biblioteca Geral Predefinição de legendas Estil…" at bounding box center [588, 300] width 1177 height 601
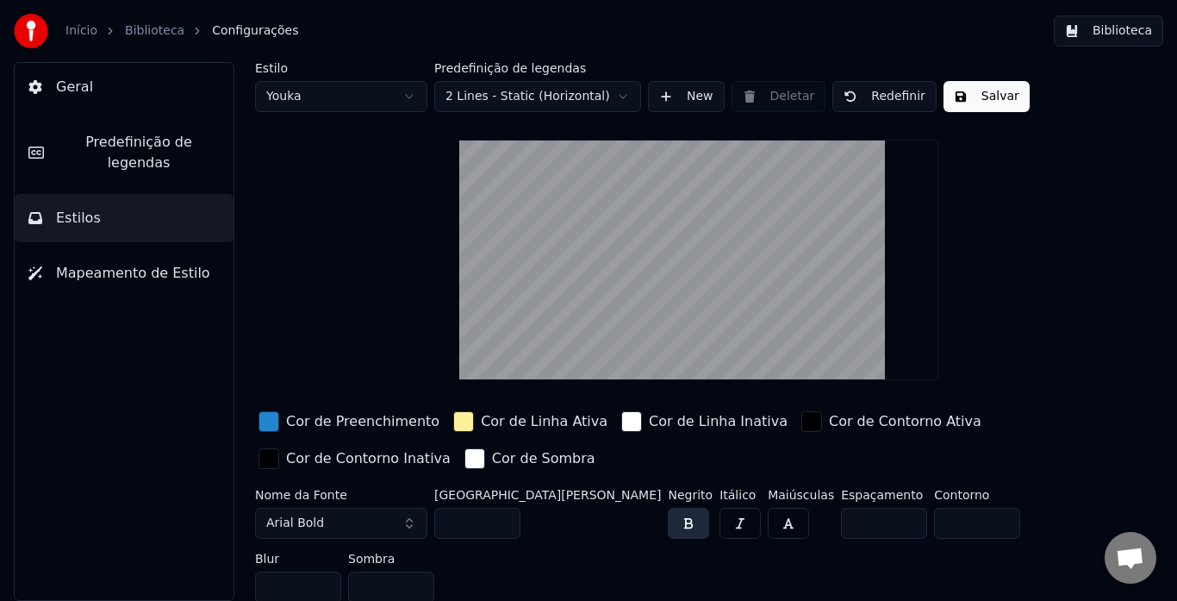
click at [510, 99] on html "Início Biblioteca Configurações Biblioteca Geral Predefinição de legendas Estil…" at bounding box center [588, 300] width 1177 height 601
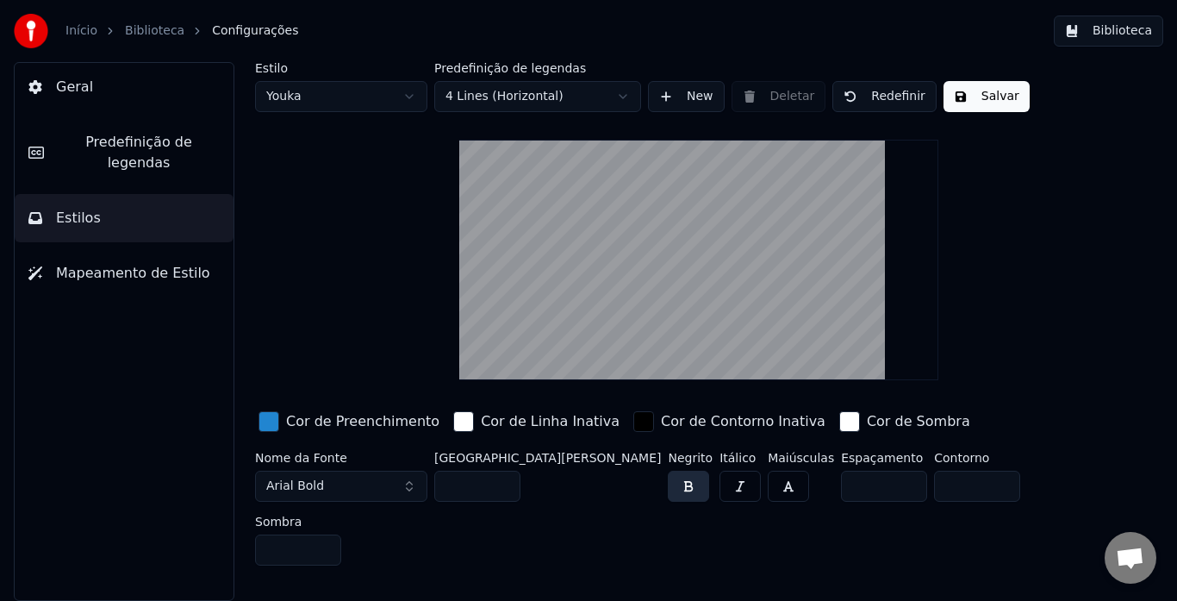
click at [512, 94] on html "Início Biblioteca Configurações Biblioteca Geral Predefinição de legendas Estil…" at bounding box center [588, 300] width 1177 height 601
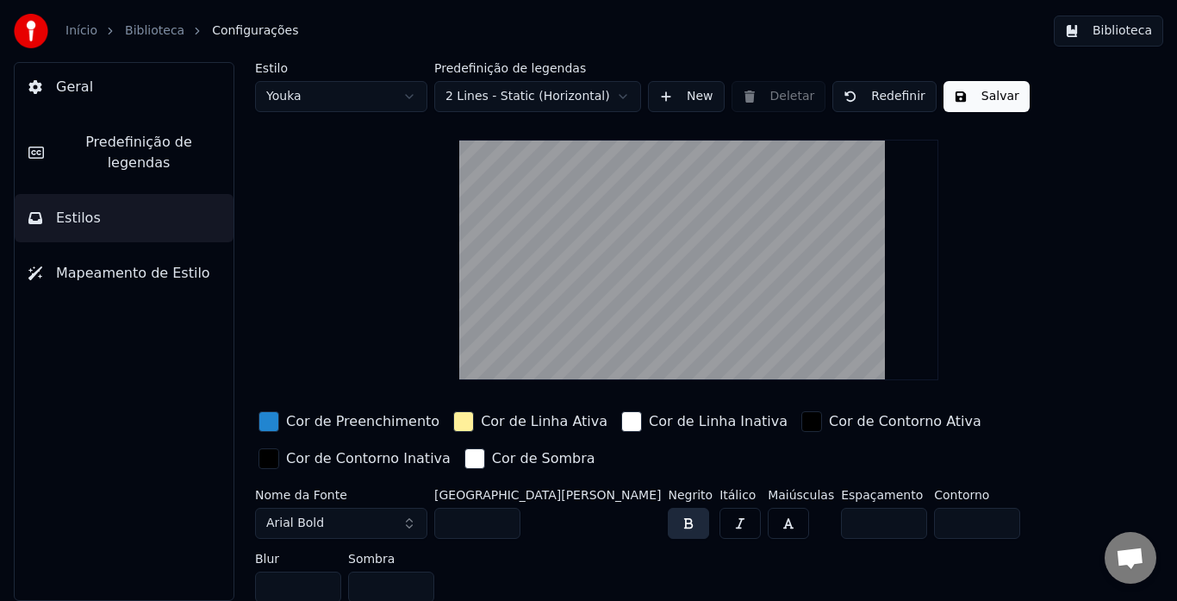
click at [123, 263] on span "Mapeamento de Estilo" at bounding box center [133, 273] width 154 height 21
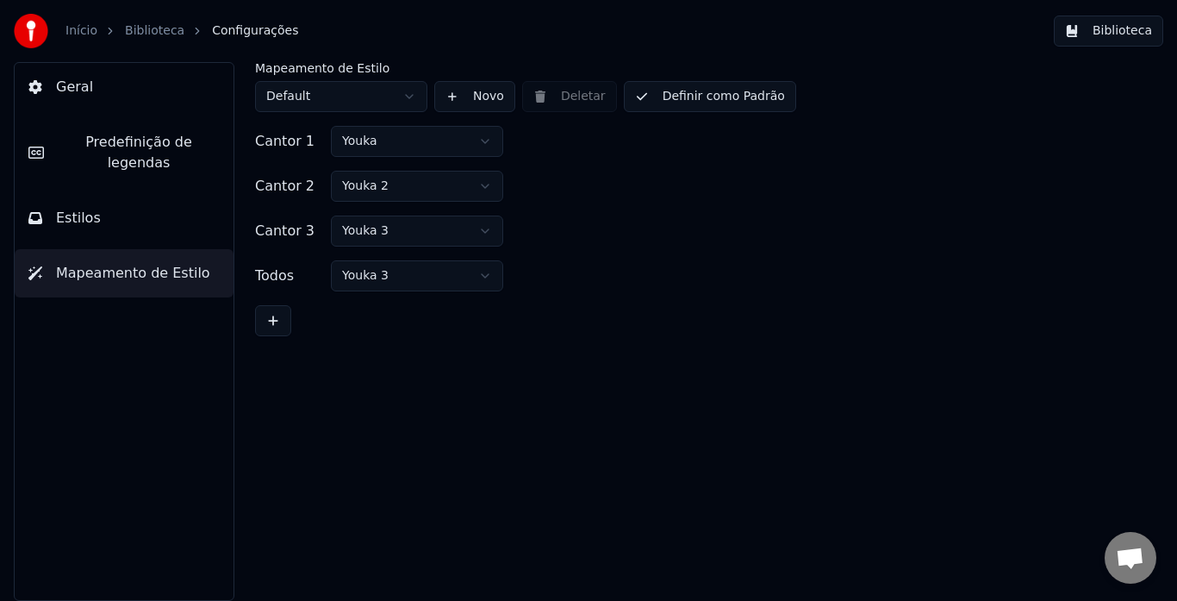
click at [111, 209] on button "Estilos" at bounding box center [124, 218] width 219 height 48
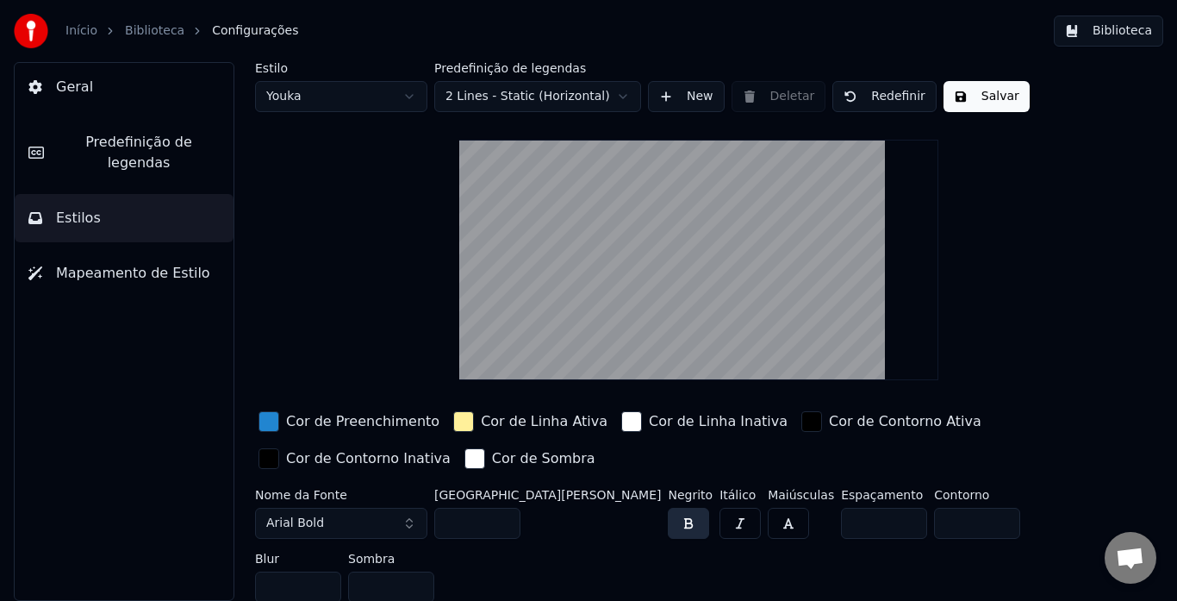
click at [115, 141] on span "Predefinição de legendas" at bounding box center [139, 152] width 162 height 41
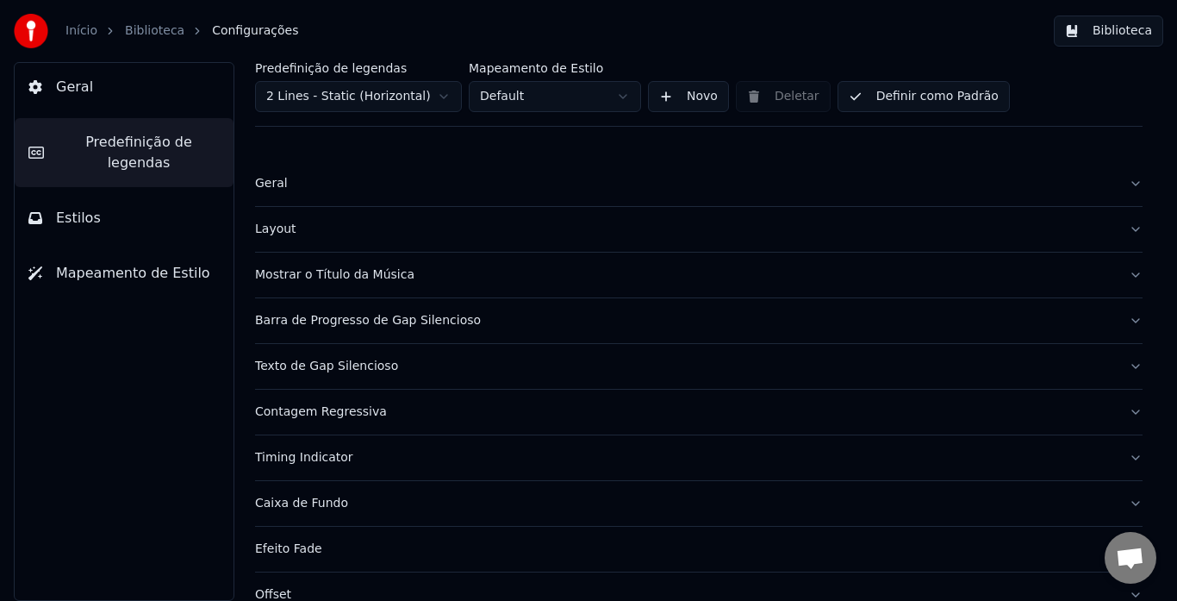
click at [462, 280] on div "Mostrar o Título da Música" at bounding box center [685, 274] width 860 height 17
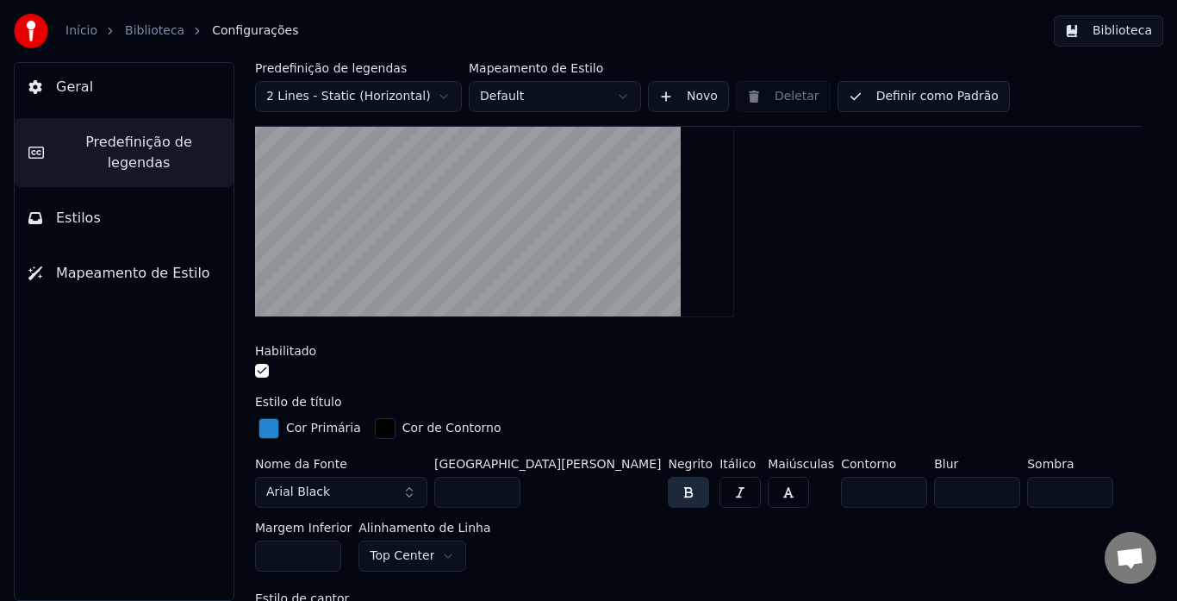
scroll to position [345, 0]
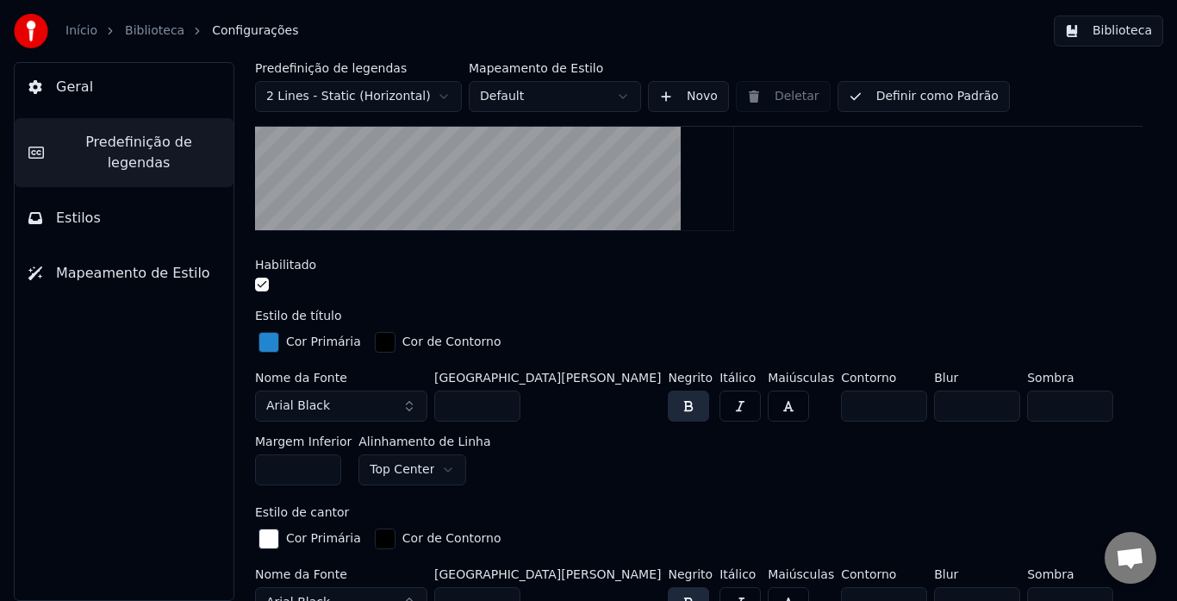
click at [347, 418] on button "Arial Black" at bounding box center [341, 405] width 172 height 31
click at [339, 406] on button "Arial Black" at bounding box center [341, 405] width 172 height 31
click at [367, 409] on button "Arial Black" at bounding box center [341, 405] width 172 height 31
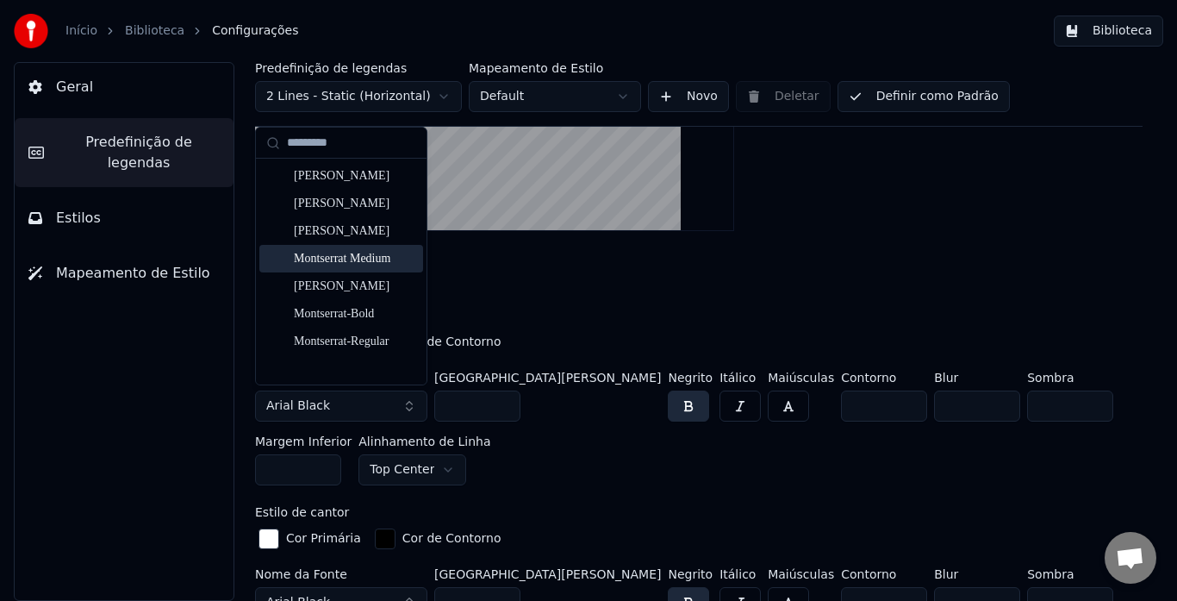
type input "*********"
click at [334, 255] on div "Montserrat Medium" at bounding box center [355, 258] width 122 height 17
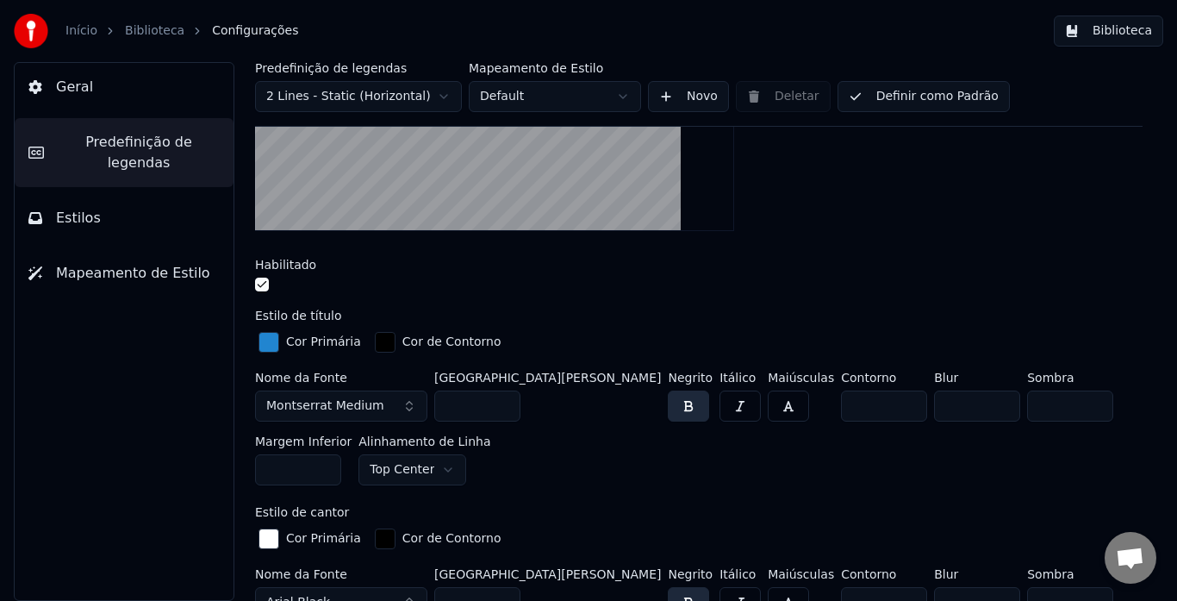
scroll to position [431, 0]
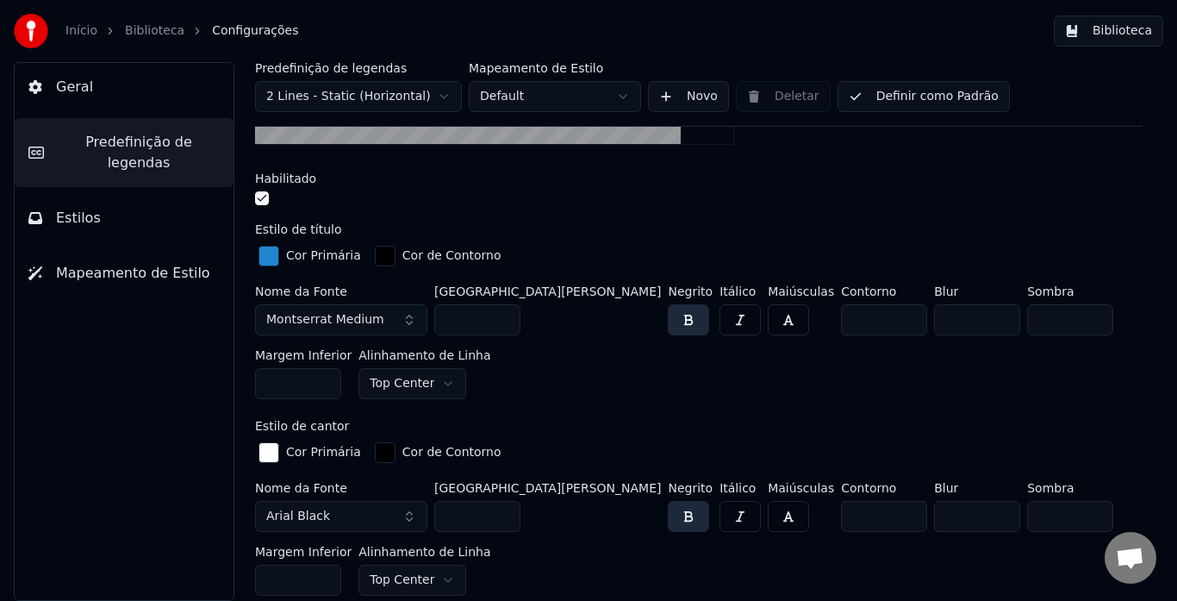
click at [668, 320] on button "button" at bounding box center [688, 319] width 41 height 31
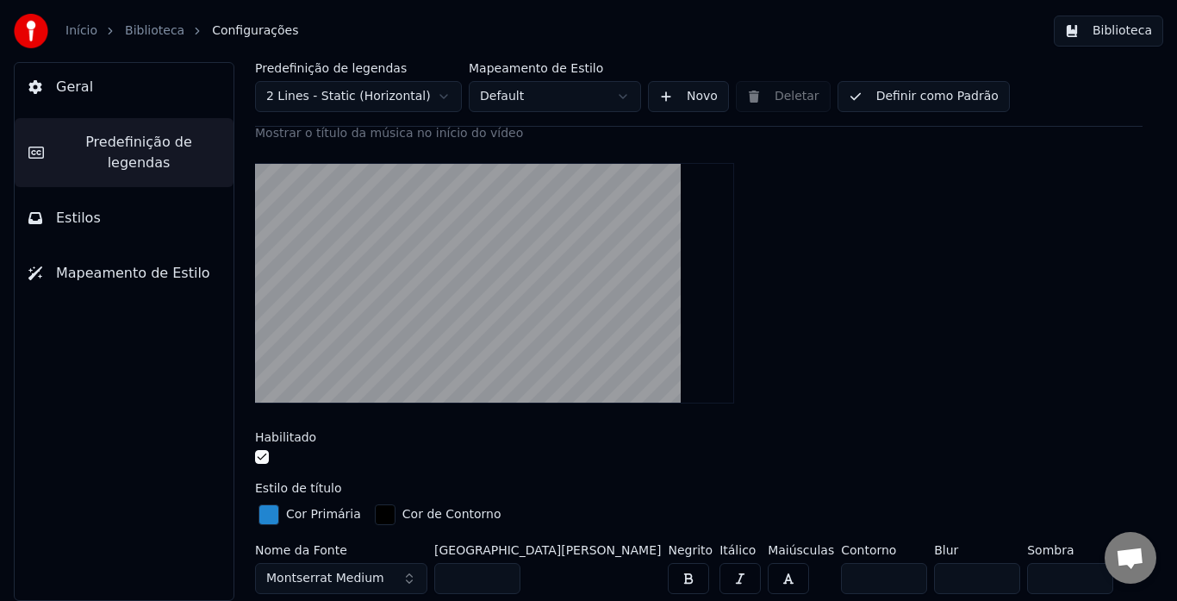
scroll to position [259, 0]
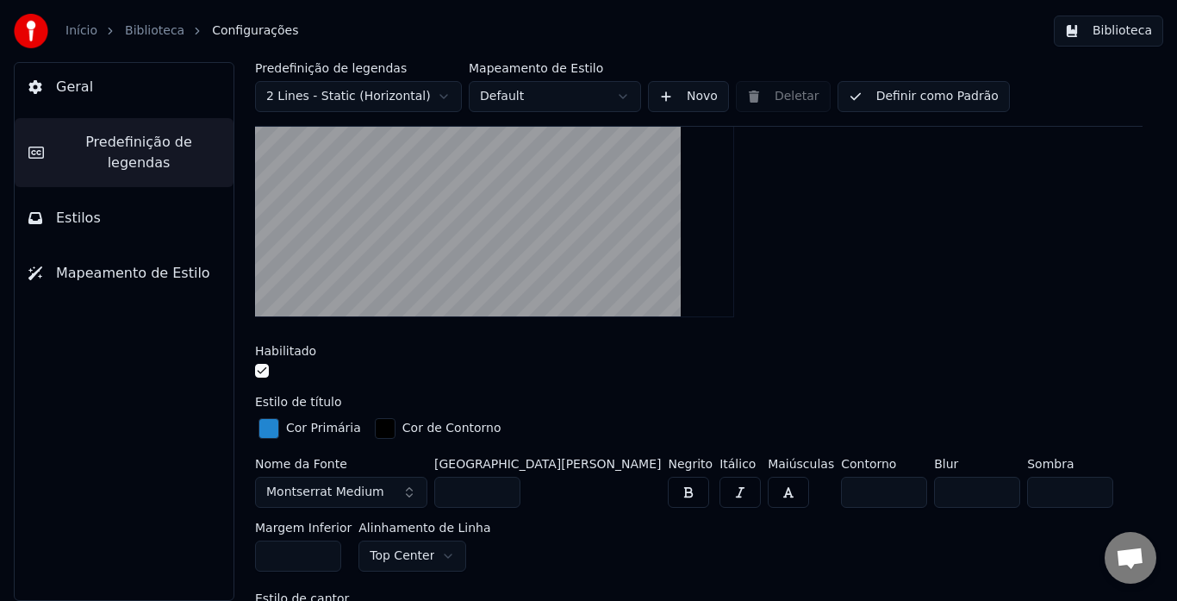
click at [365, 496] on span "Montserrat Medium" at bounding box center [325, 492] width 118 height 17
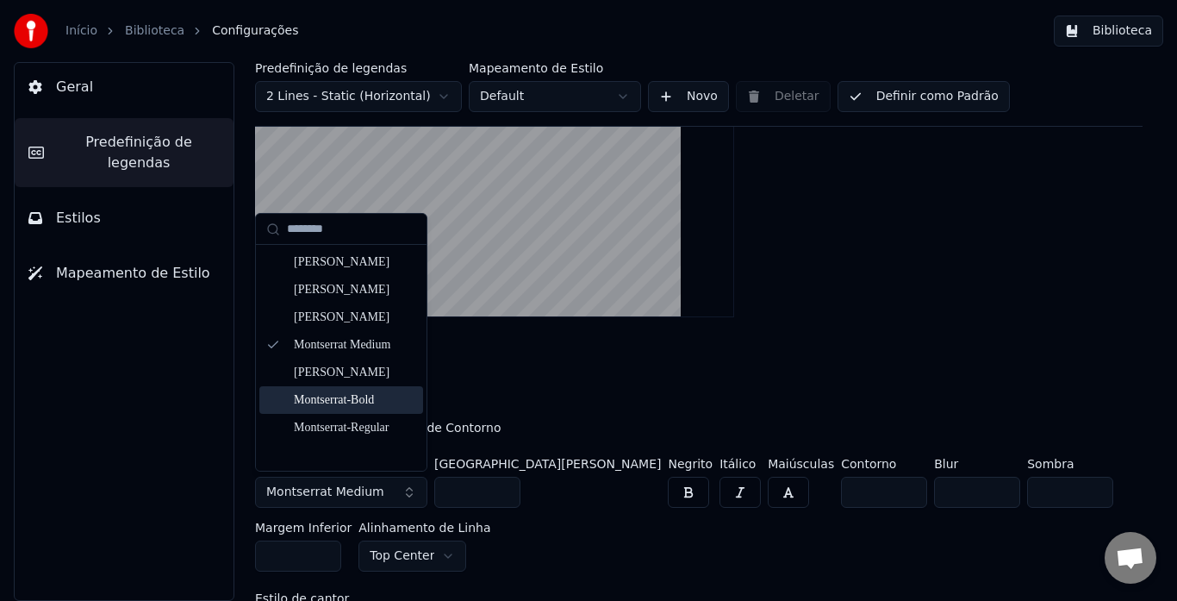
type input "********"
click at [357, 397] on div "Montserrat-Bold" at bounding box center [355, 399] width 122 height 17
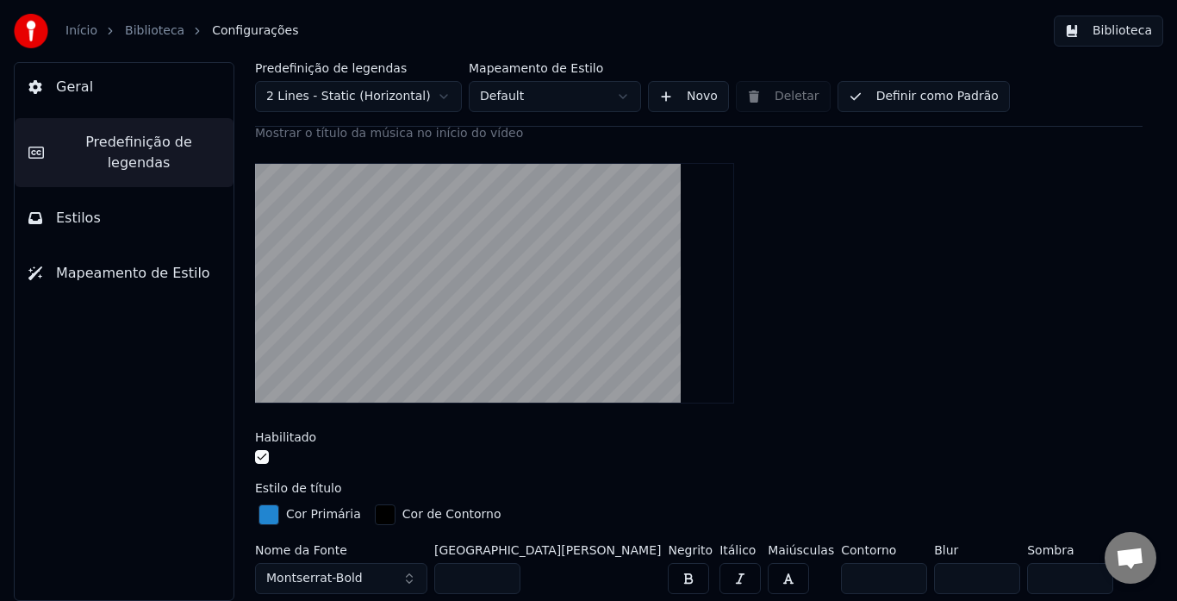
scroll to position [345, 0]
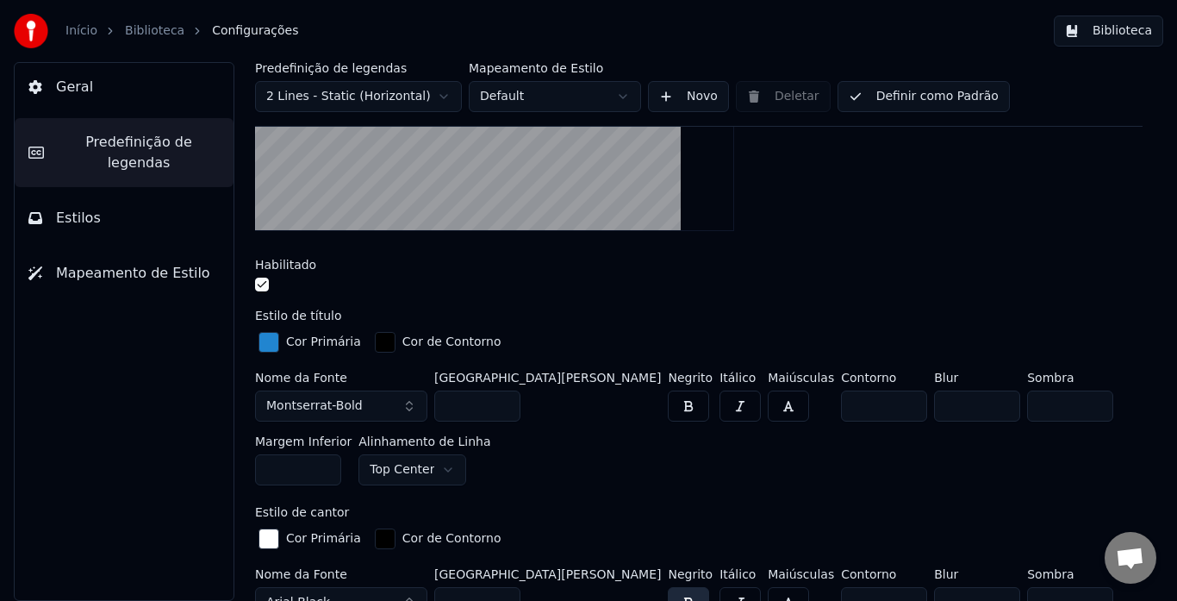
click at [768, 410] on button "button" at bounding box center [788, 405] width 41 height 31
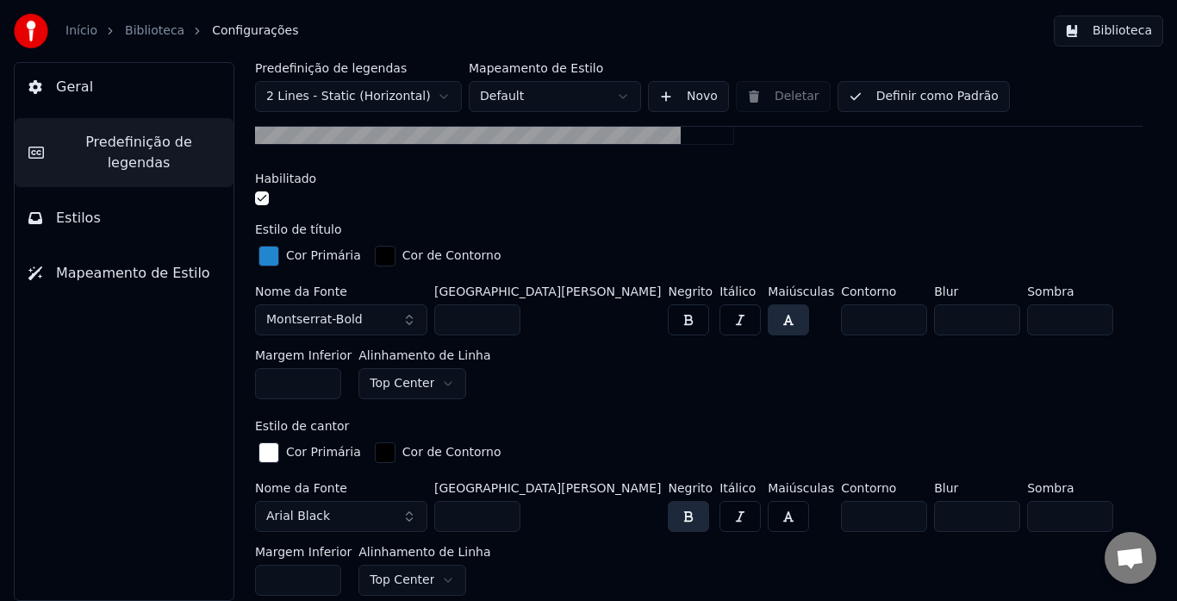
click at [768, 505] on button "button" at bounding box center [788, 516] width 41 height 31
click at [348, 505] on button "Arial Black" at bounding box center [341, 516] width 172 height 31
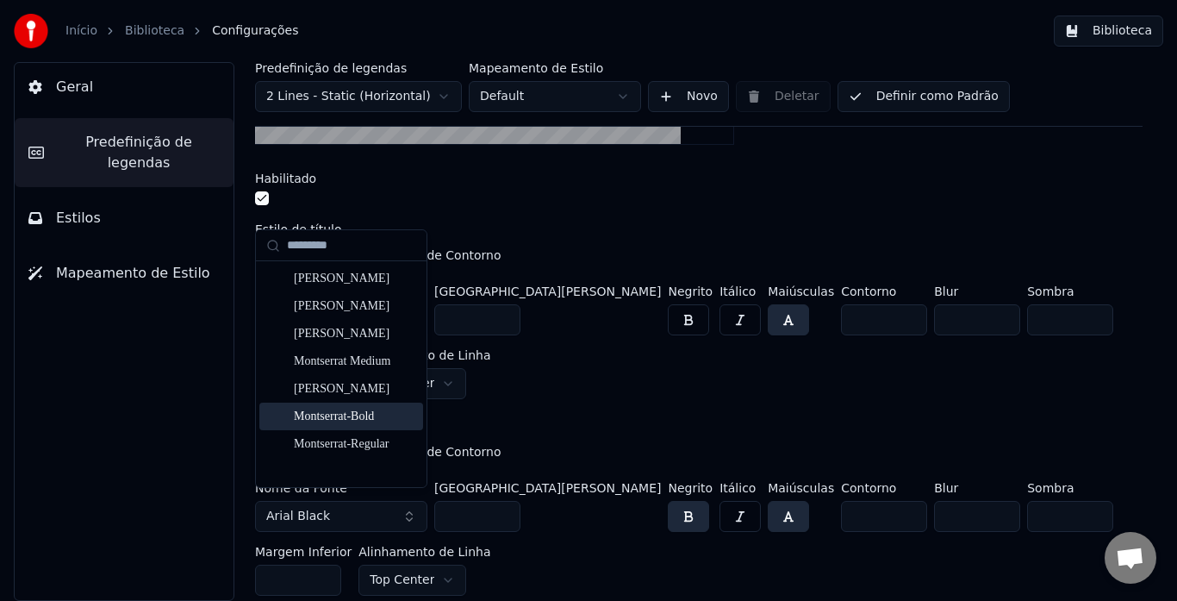
type input "*********"
click at [340, 413] on div "Montserrat-Bold" at bounding box center [355, 416] width 122 height 17
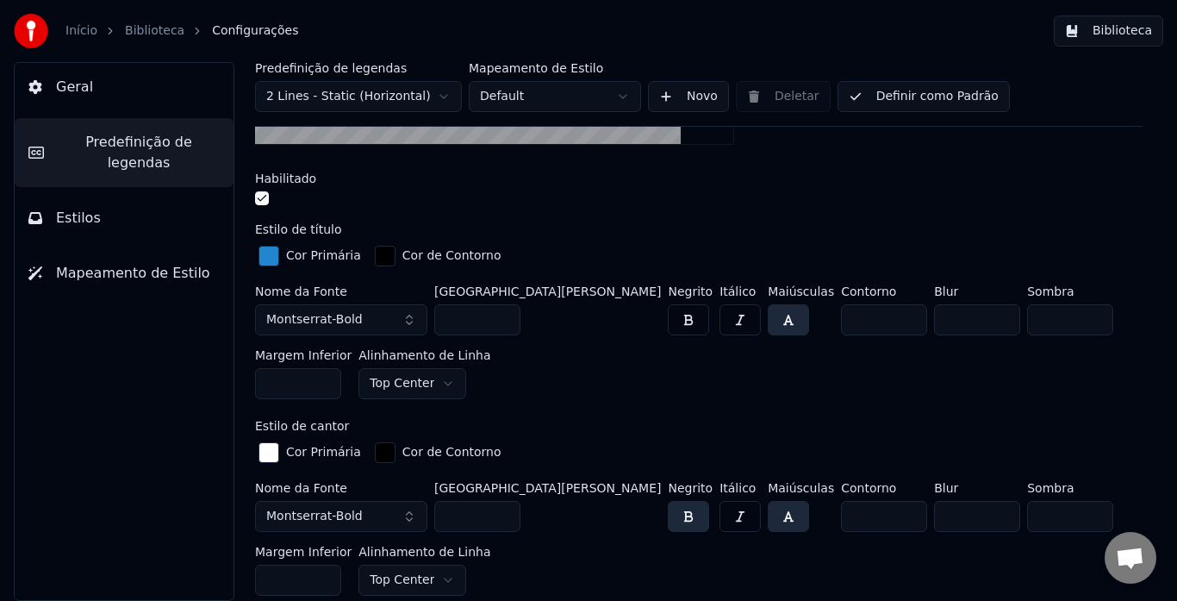
click at [573, 406] on div "Mostrar o título da música no início do vídeo Habilitado Estilo de título Cor P…" at bounding box center [699, 344] width 888 height 957
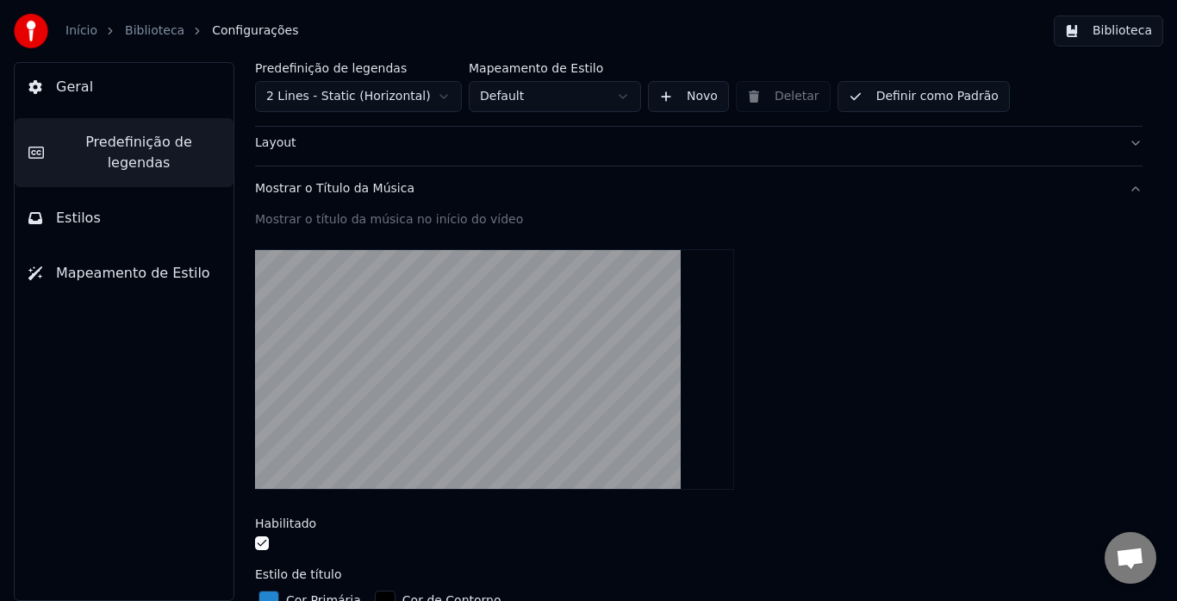
scroll to position [0, 0]
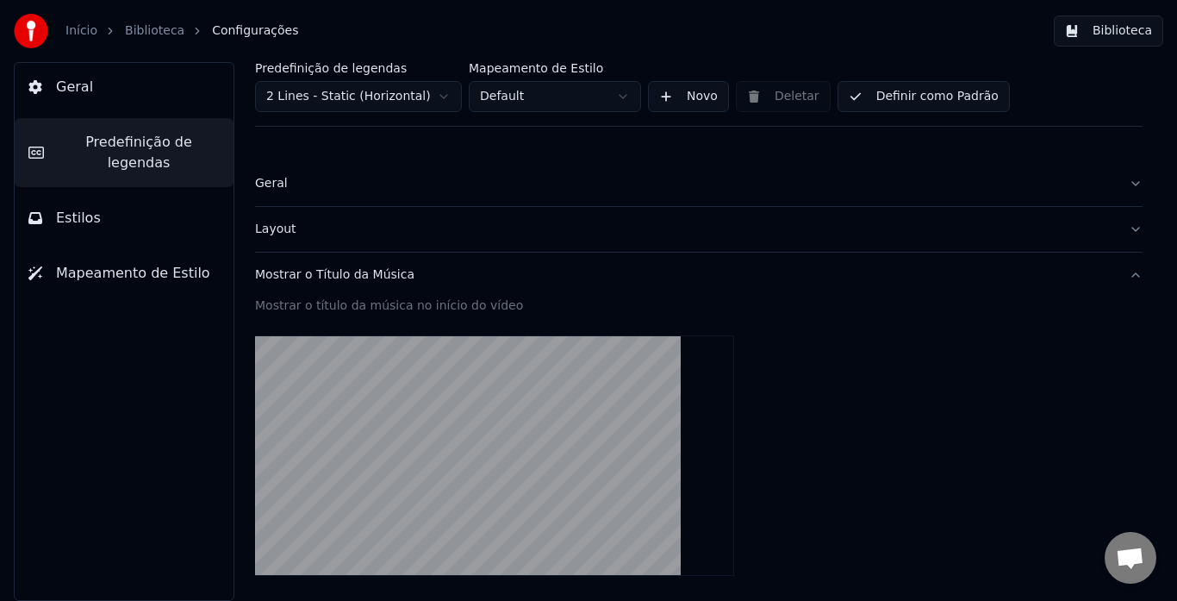
click at [1121, 278] on button "Mostrar o Título da Música" at bounding box center [699, 275] width 888 height 45
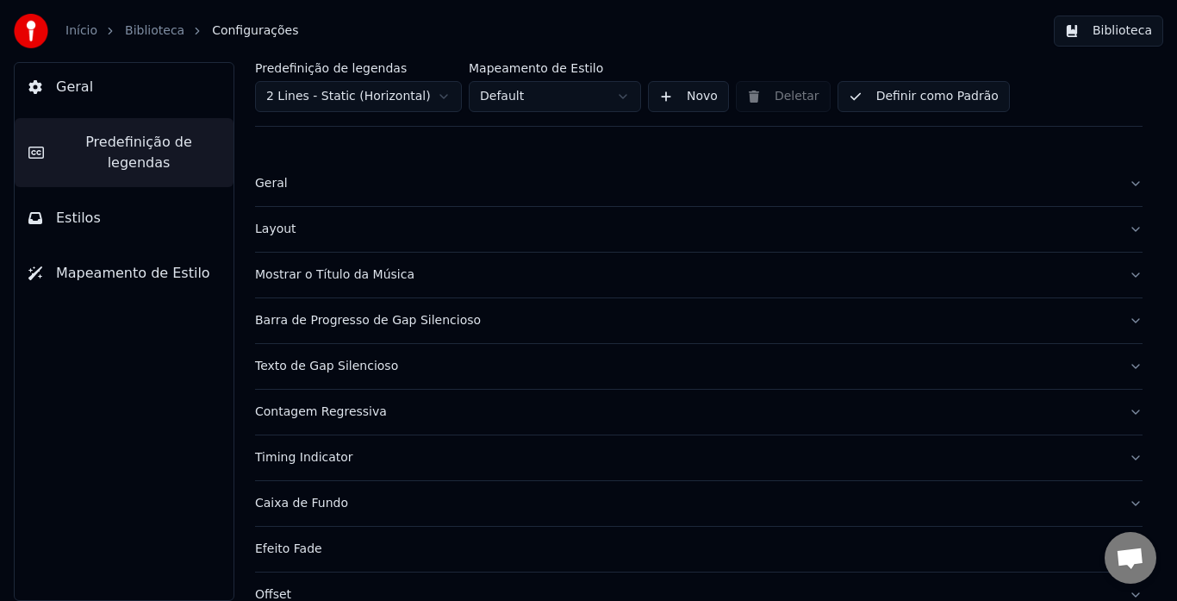
click at [809, 228] on div "Layout" at bounding box center [685, 229] width 860 height 17
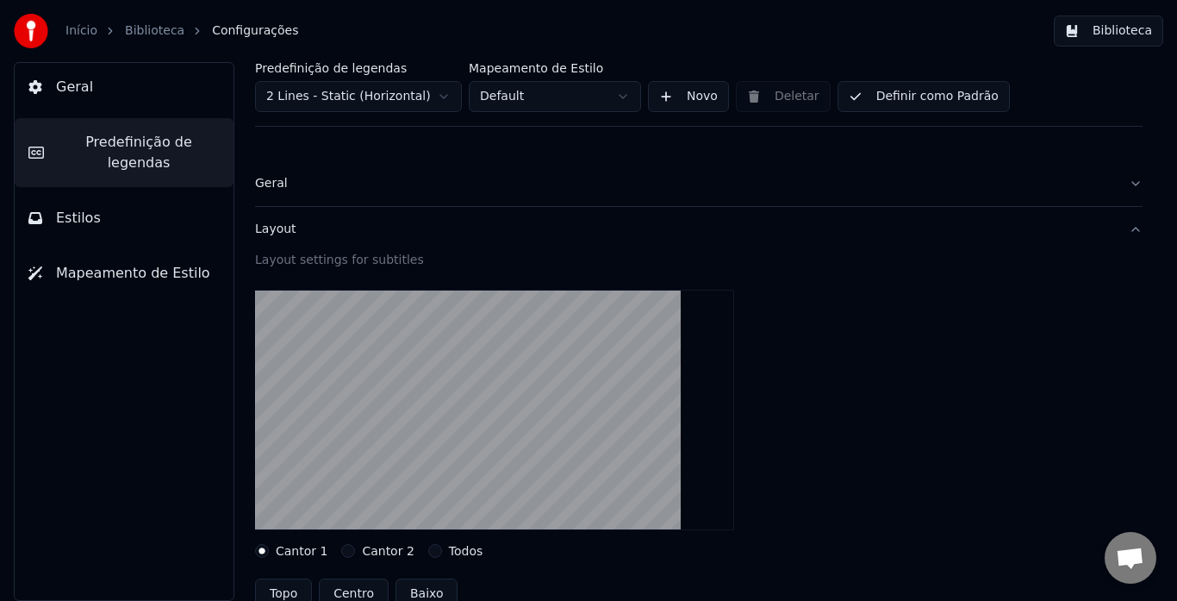
click at [1115, 239] on button "Layout" at bounding box center [699, 229] width 888 height 45
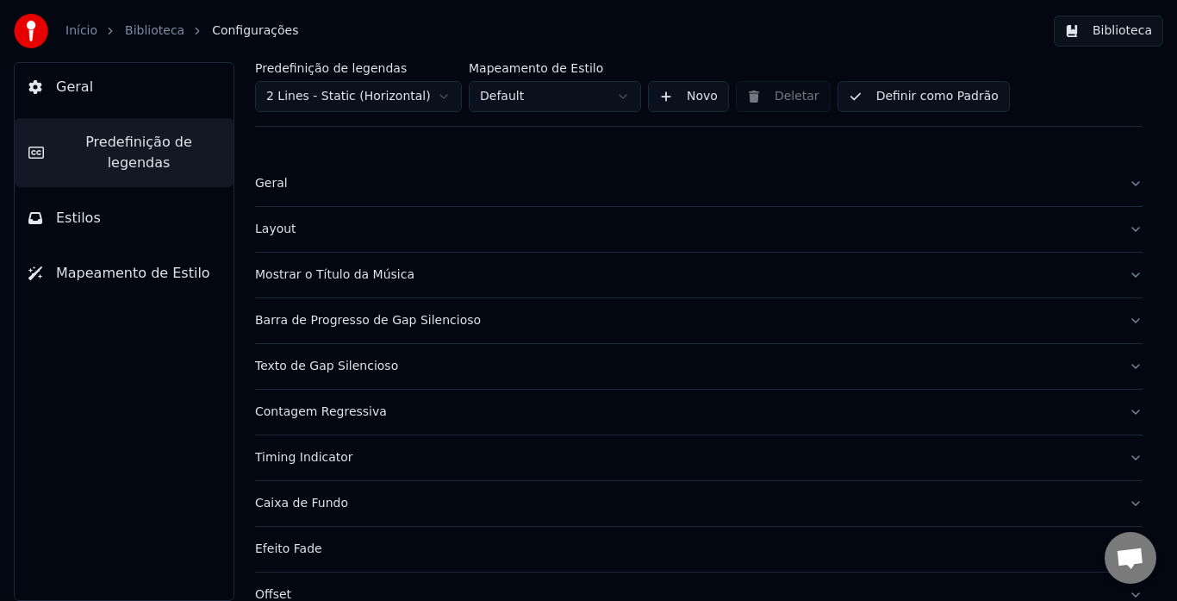
click at [1126, 184] on button "Geral" at bounding box center [699, 183] width 888 height 45
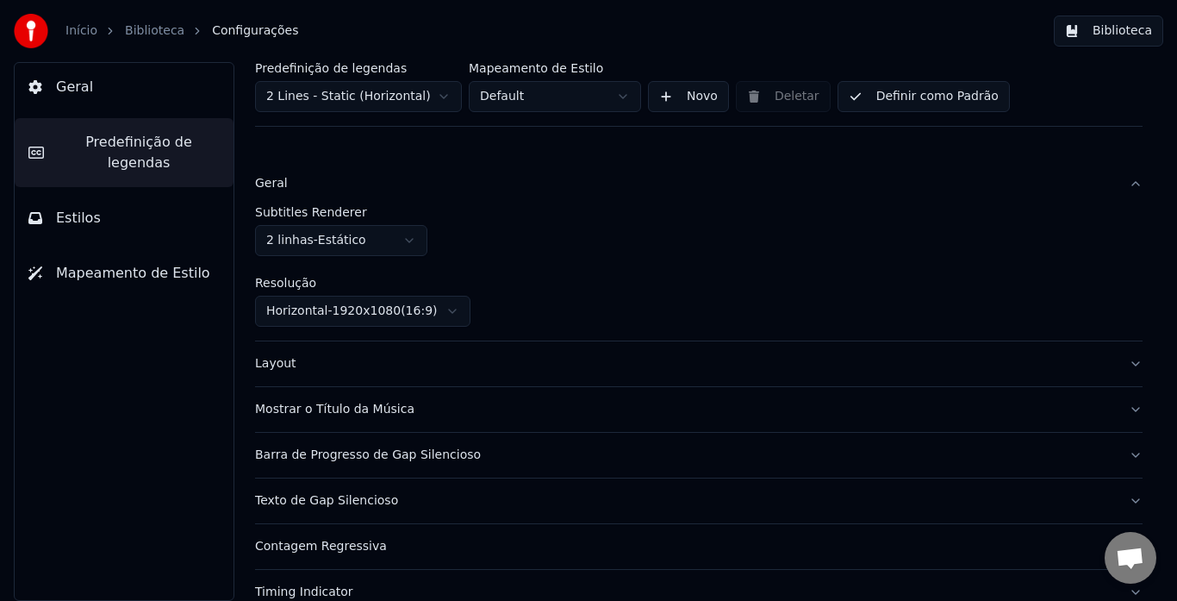
click at [1126, 184] on button "Geral" at bounding box center [699, 183] width 888 height 45
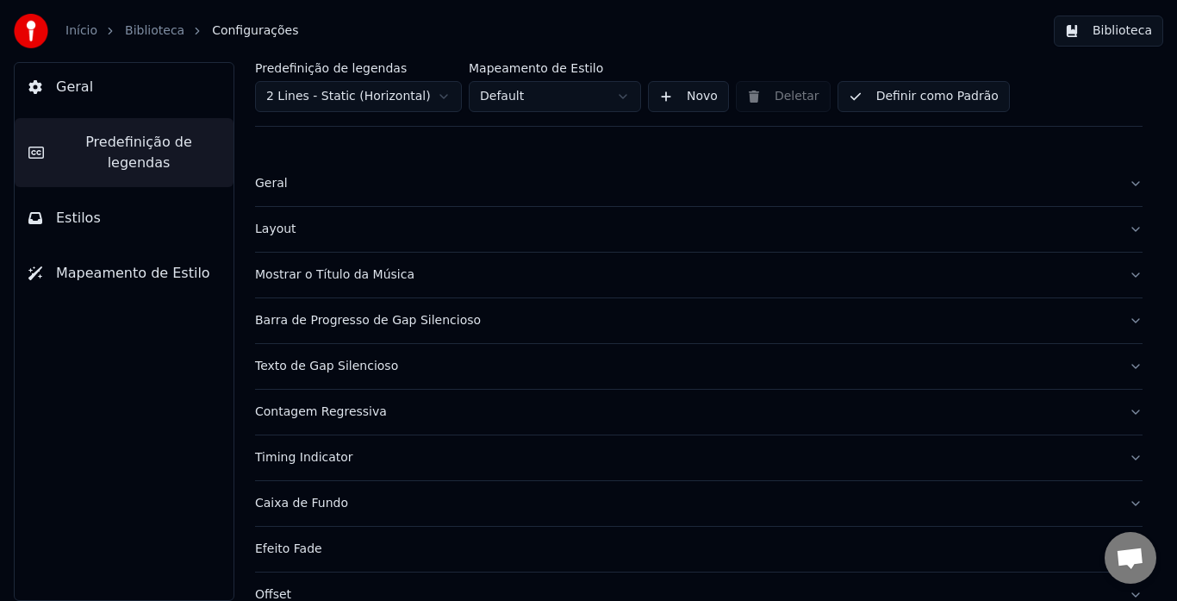
click at [1117, 414] on button "Contagem Regressiva" at bounding box center [699, 412] width 888 height 45
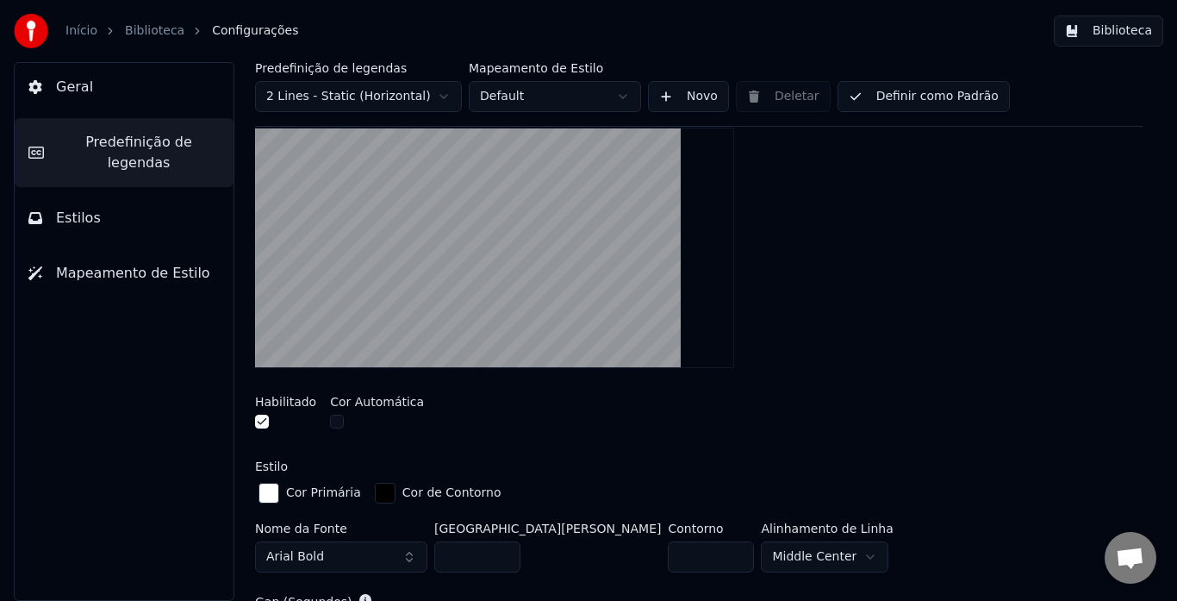
scroll to position [431, 0]
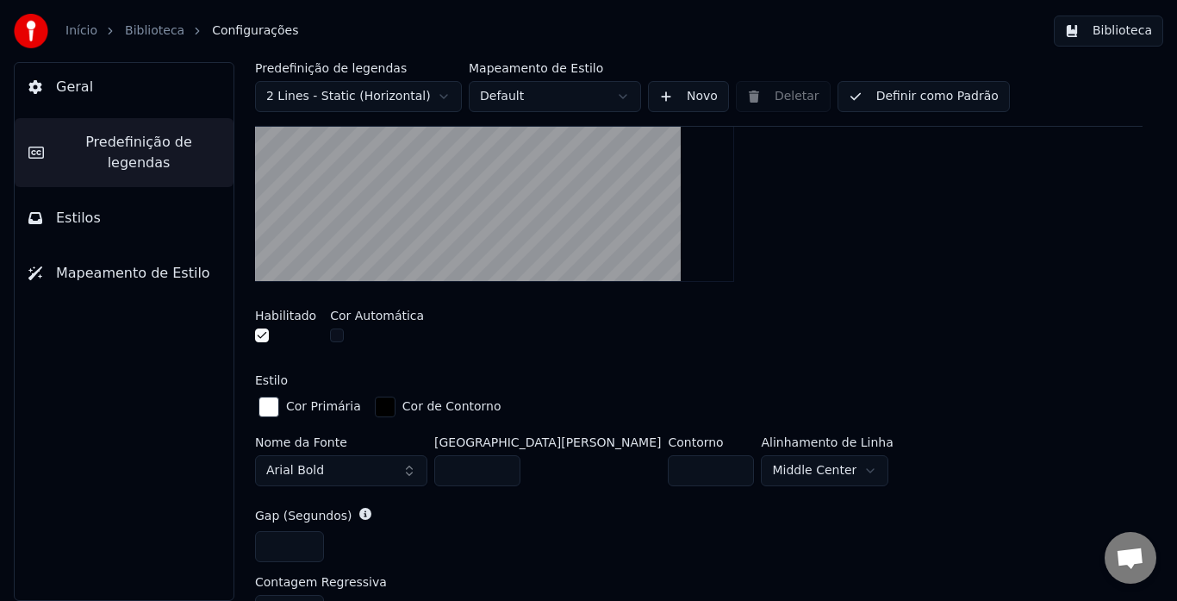
click at [362, 478] on button "Arial Bold" at bounding box center [341, 470] width 172 height 31
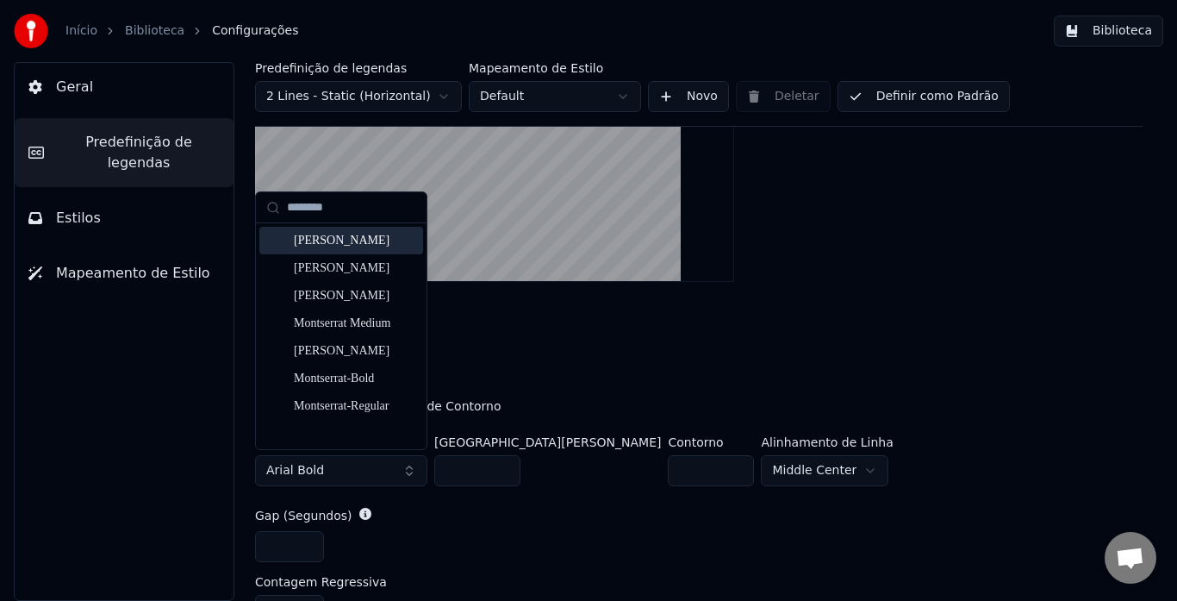
type input "********"
click at [369, 236] on div "[PERSON_NAME]" at bounding box center [355, 240] width 122 height 17
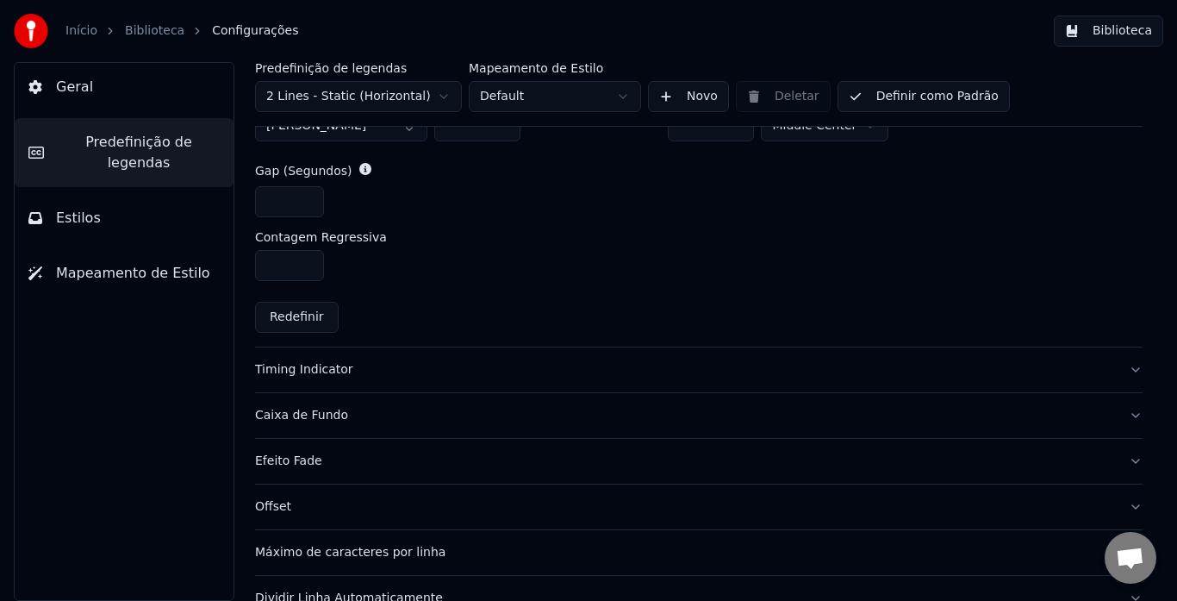
scroll to position [853, 0]
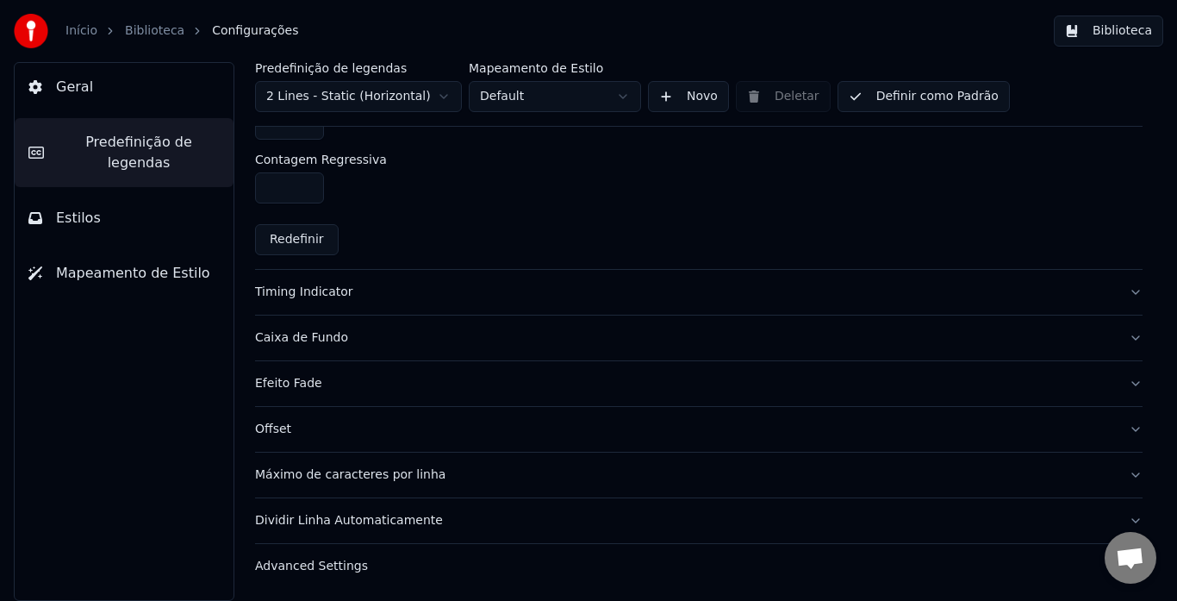
click at [1121, 384] on button "Efeito Fade" at bounding box center [699, 383] width 888 height 45
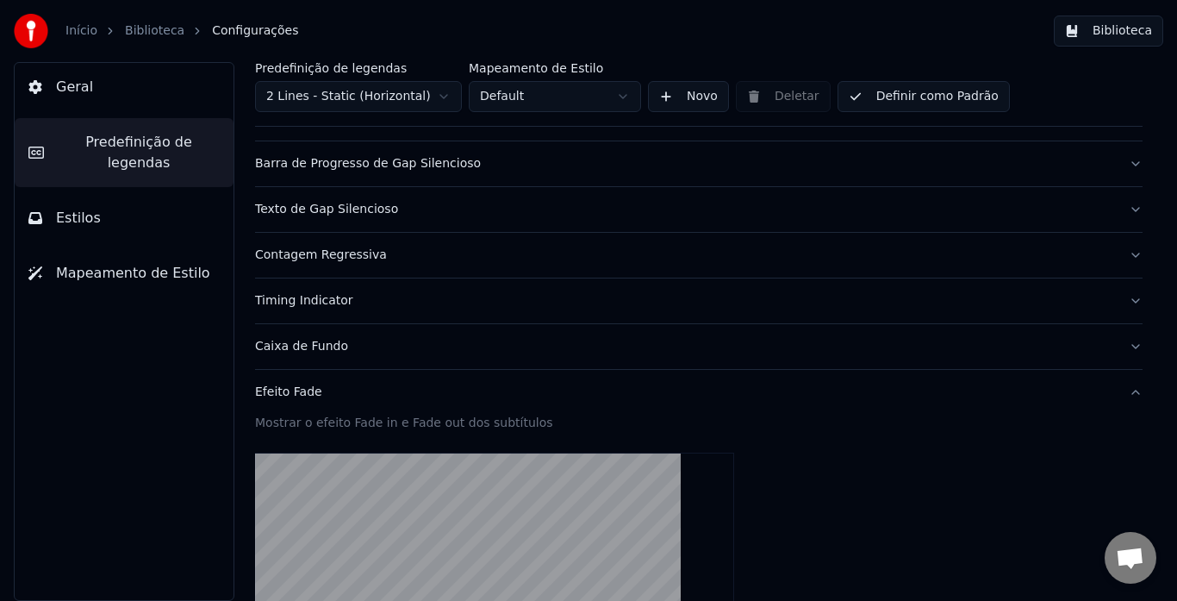
scroll to position [71, 0]
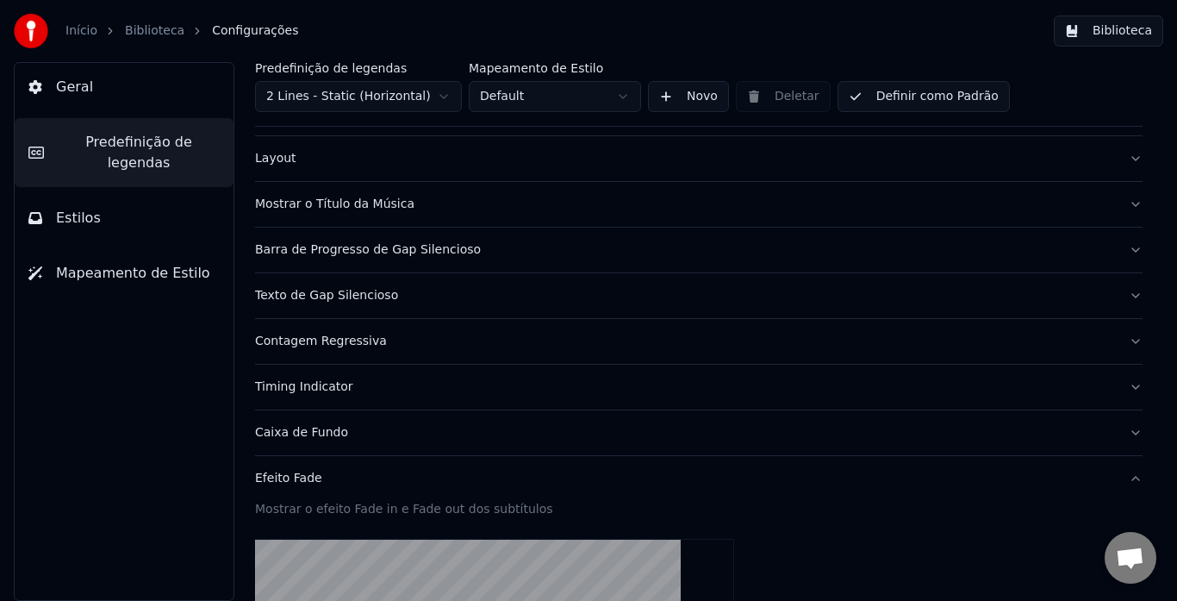
click at [1093, 432] on div "Caixa de Fundo" at bounding box center [685, 432] width 860 height 17
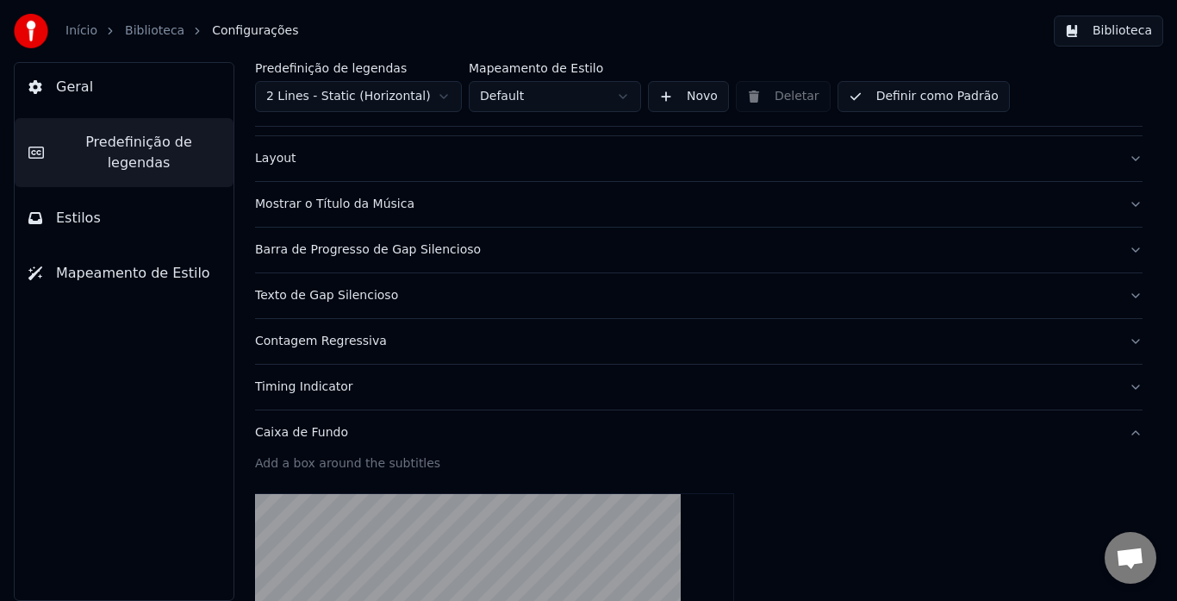
scroll to position [0, 0]
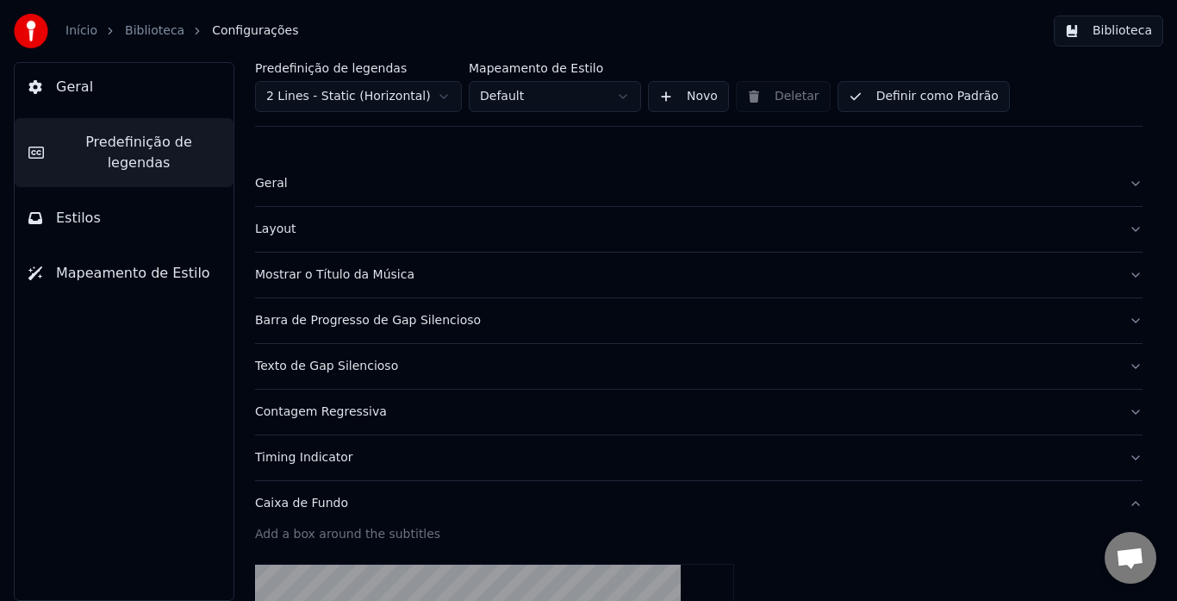
click at [968, 182] on div "Geral" at bounding box center [685, 183] width 860 height 17
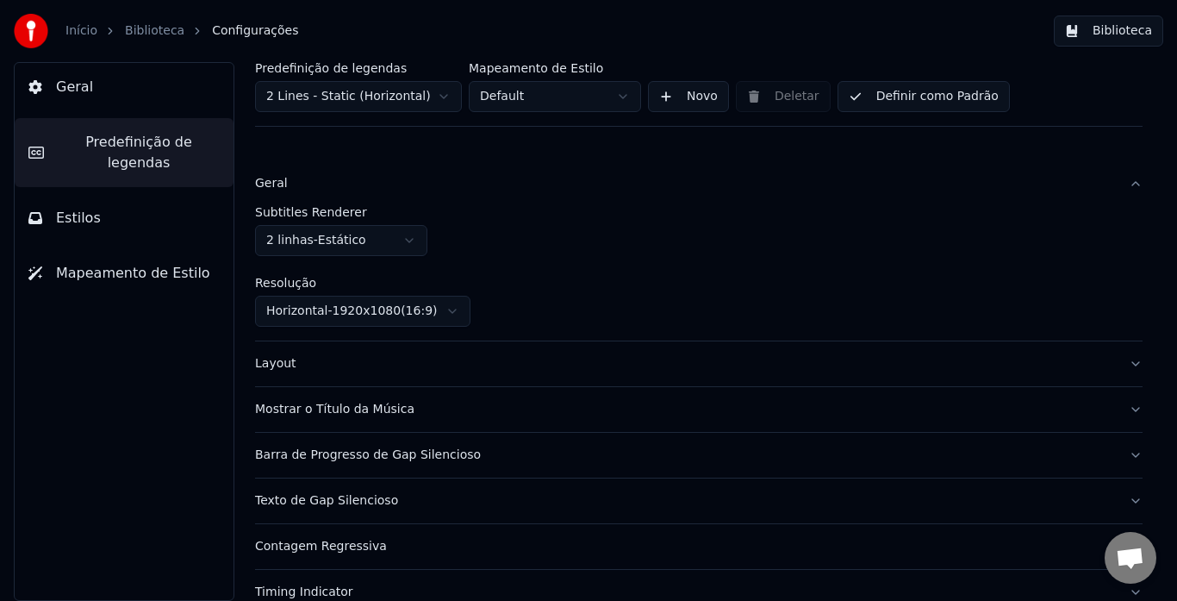
click at [968, 182] on div "Geral" at bounding box center [685, 183] width 860 height 17
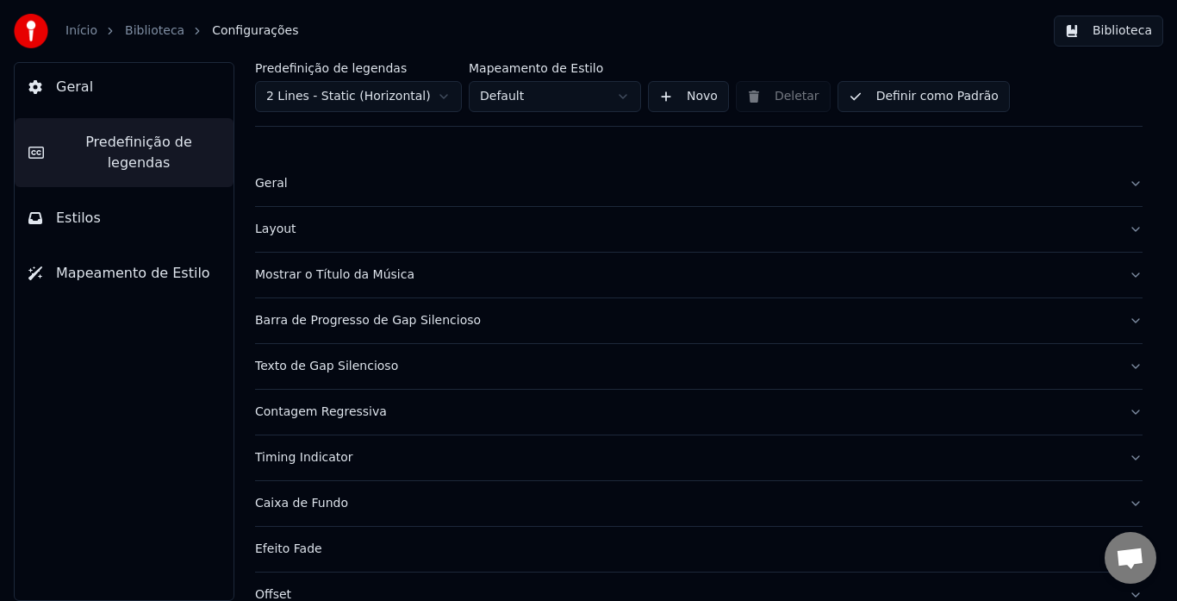
click at [991, 222] on div "Layout" at bounding box center [685, 229] width 860 height 17
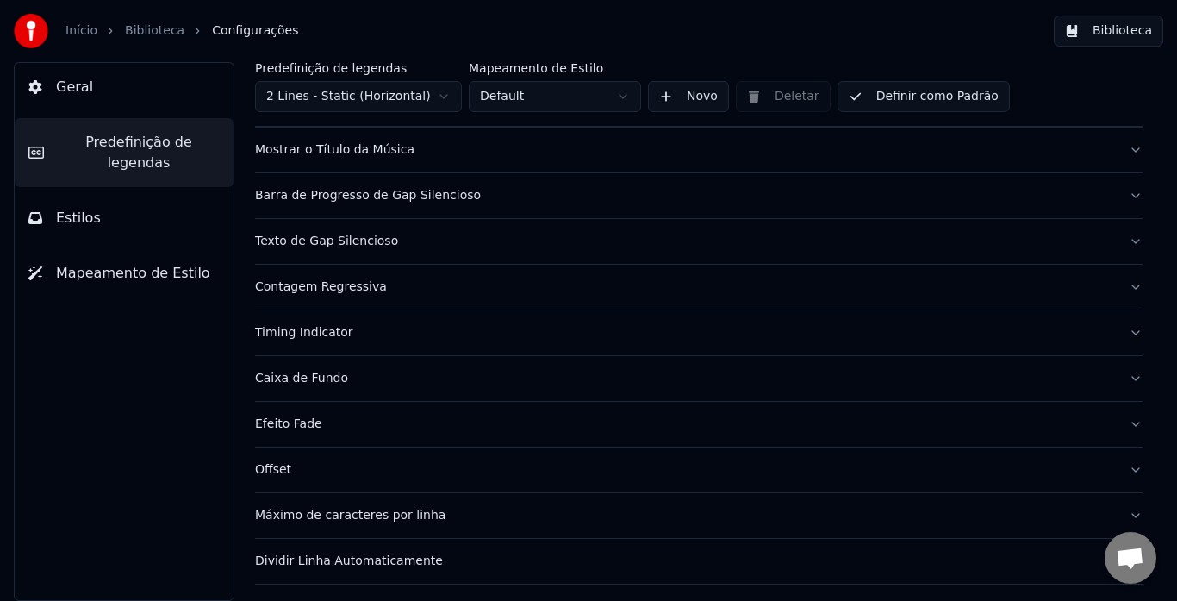
scroll to position [732, 0]
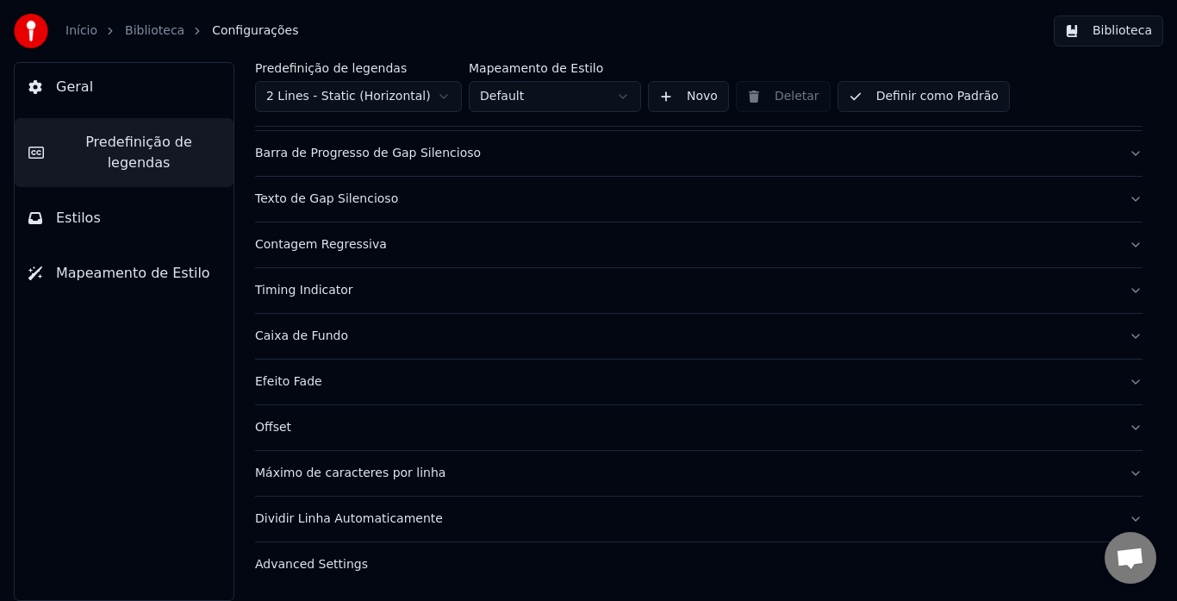
click at [984, 427] on div "Offset" at bounding box center [685, 427] width 860 height 17
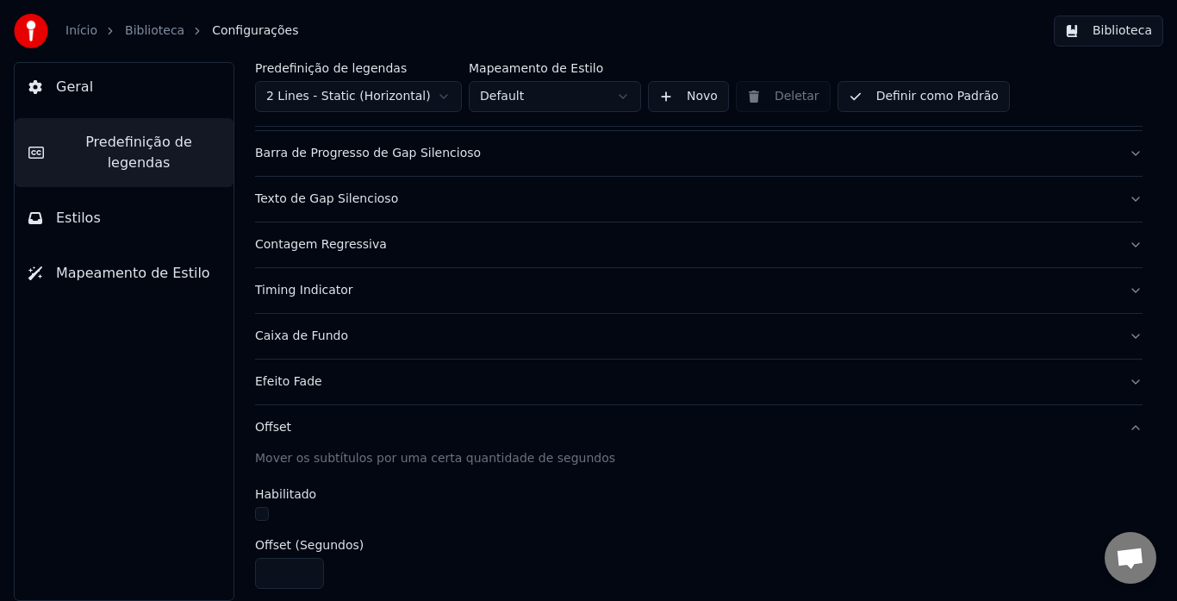
scroll to position [195, 0]
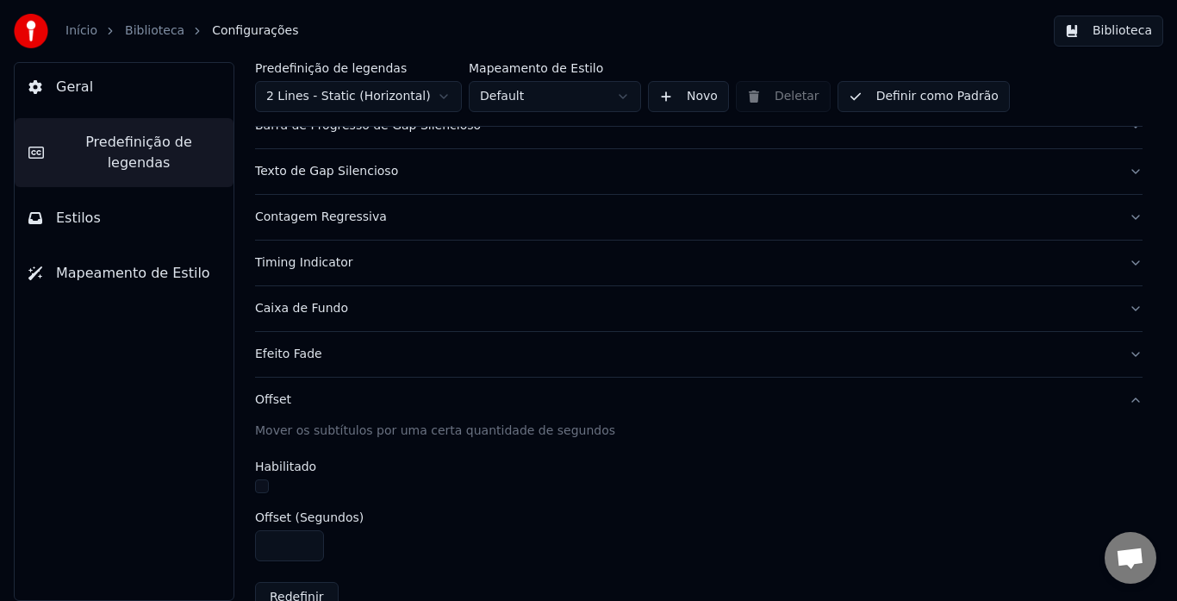
click at [971, 401] on div "Offset" at bounding box center [685, 399] width 860 height 17
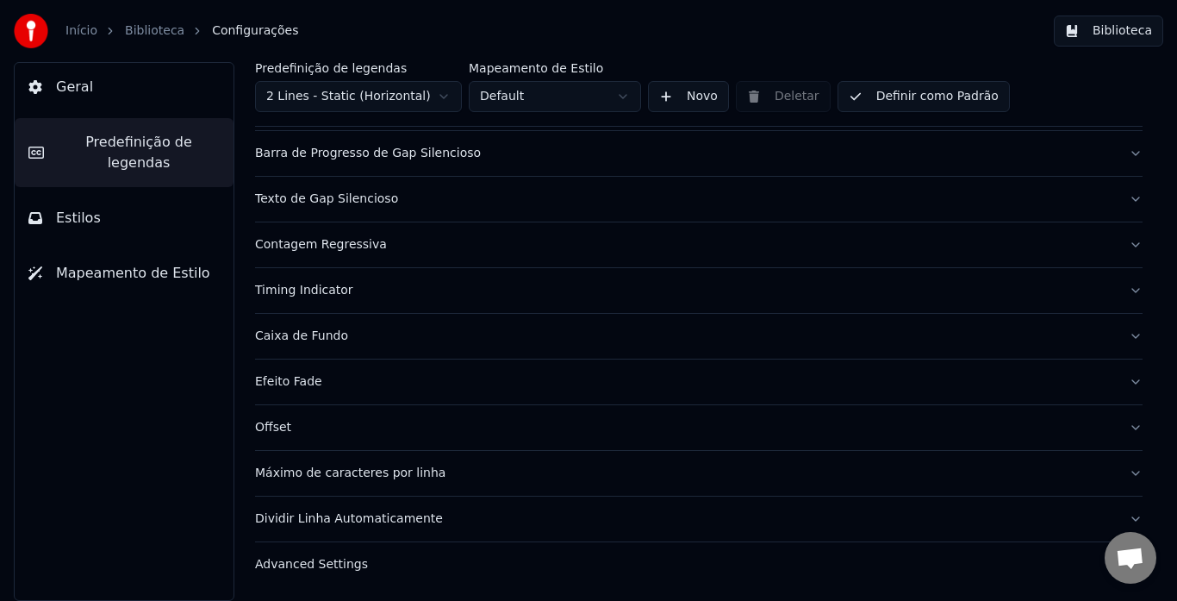
click at [895, 465] on div "Máximo de caracteres por linha" at bounding box center [685, 473] width 860 height 17
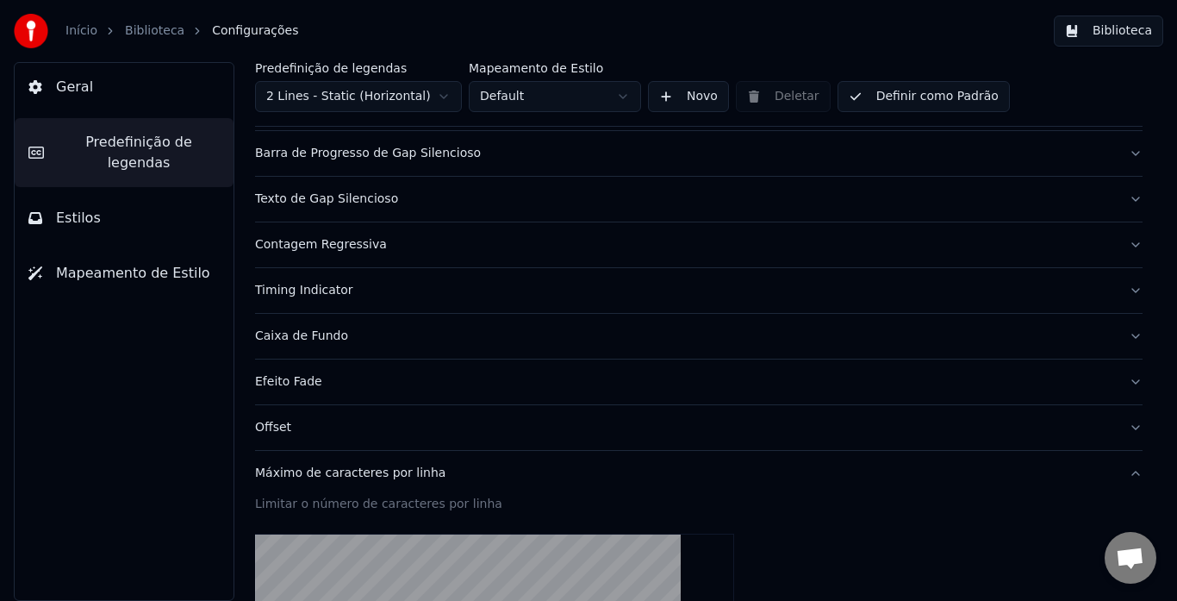
click at [895, 465] on div "Máximo de caracteres por linha" at bounding box center [685, 473] width 860 height 17
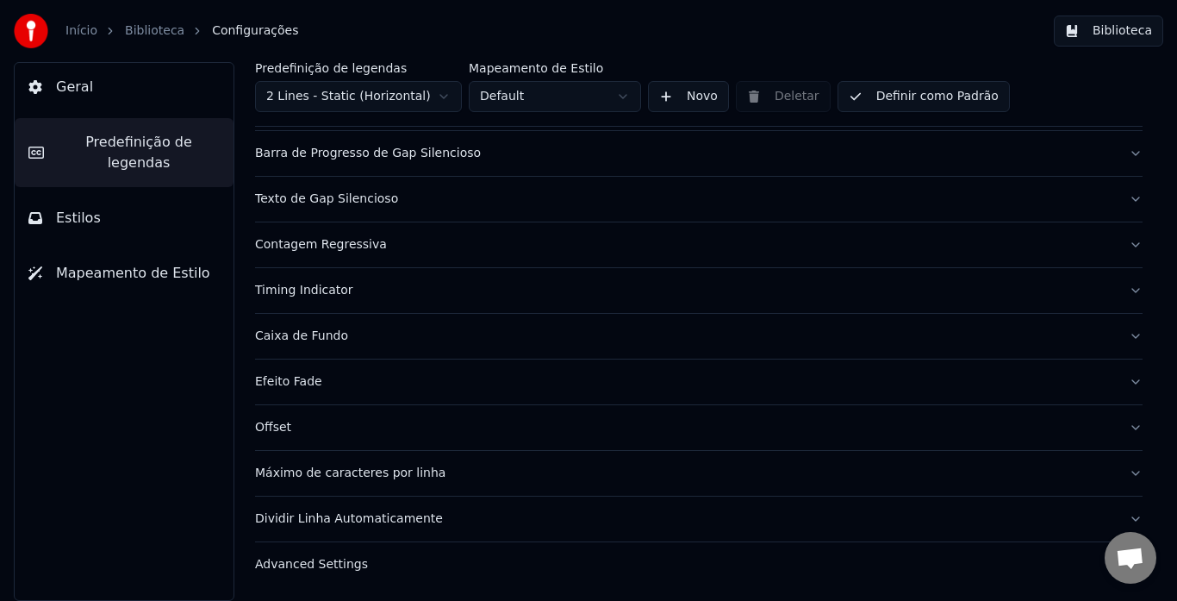
click at [771, 561] on div "Advanced Settings" at bounding box center [685, 564] width 860 height 17
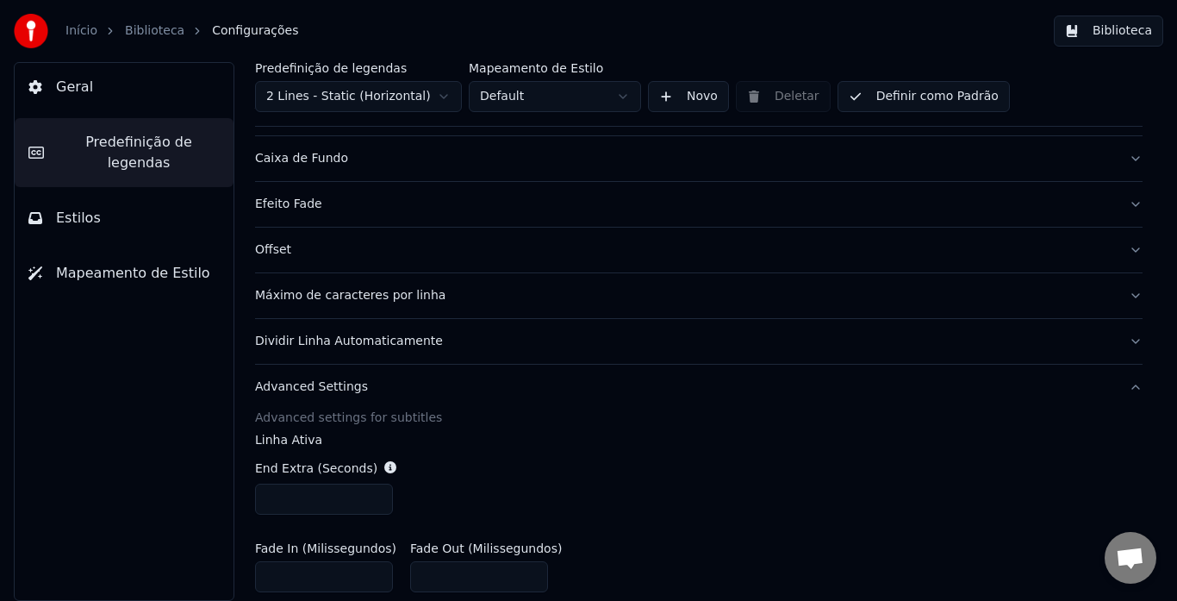
scroll to position [431, 0]
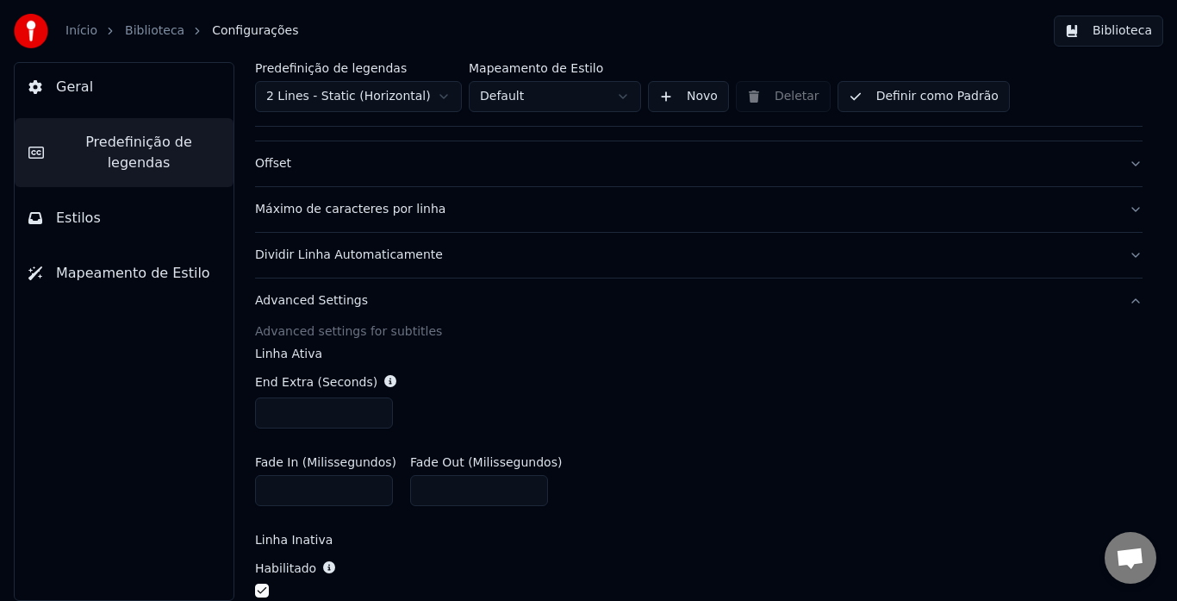
click at [1124, 304] on button "Advanced Settings" at bounding box center [699, 300] width 888 height 45
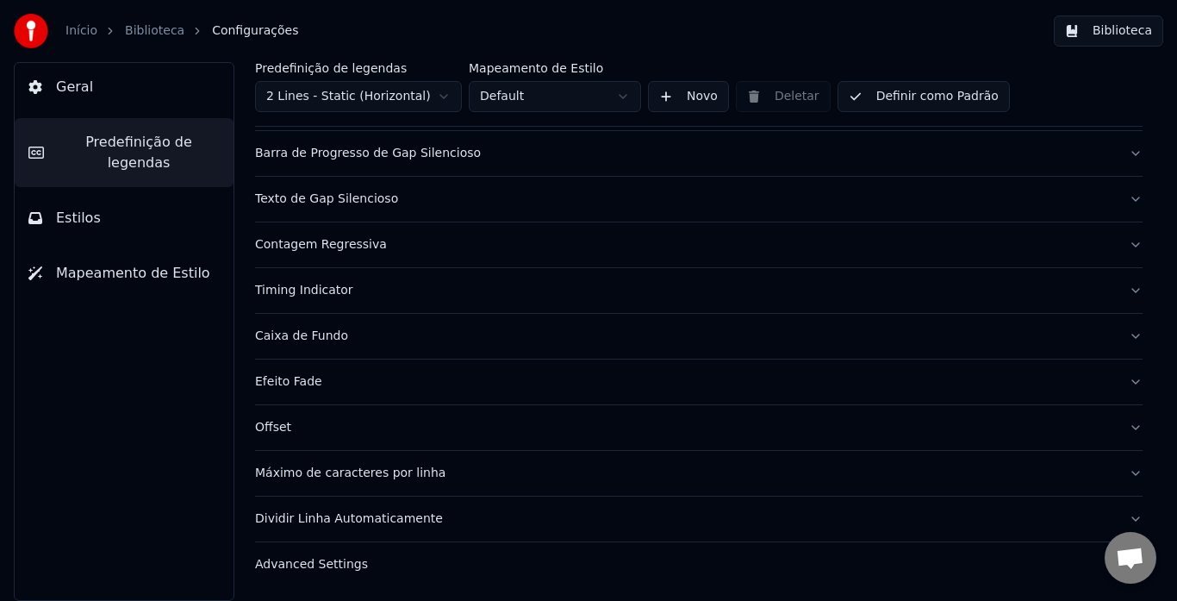
scroll to position [0, 0]
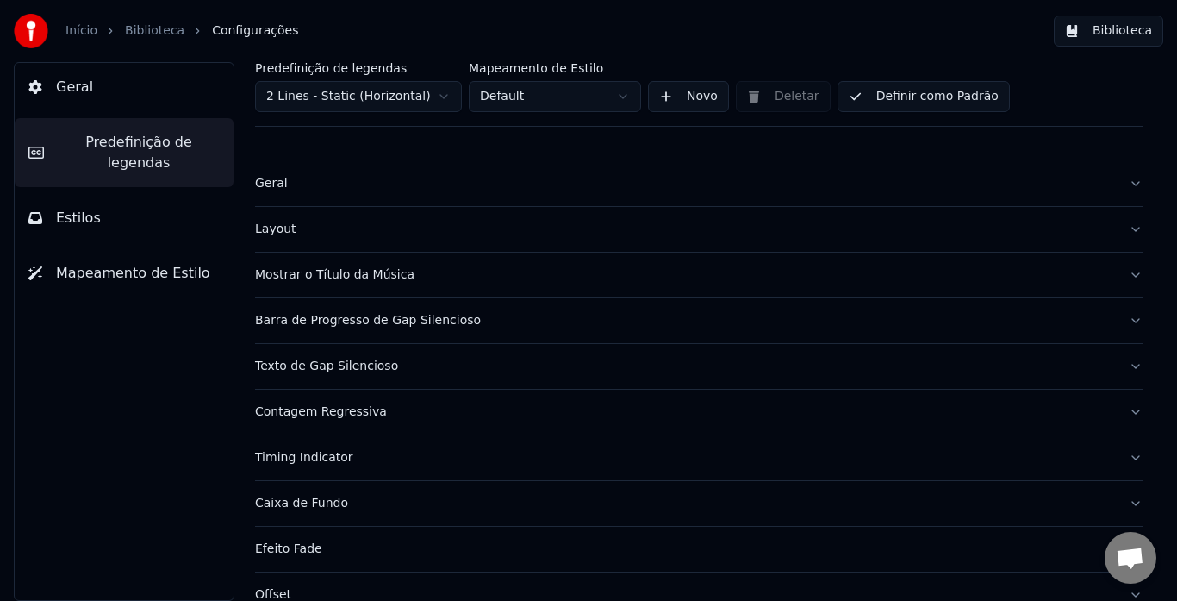
click at [1074, 228] on div "Layout" at bounding box center [685, 229] width 860 height 17
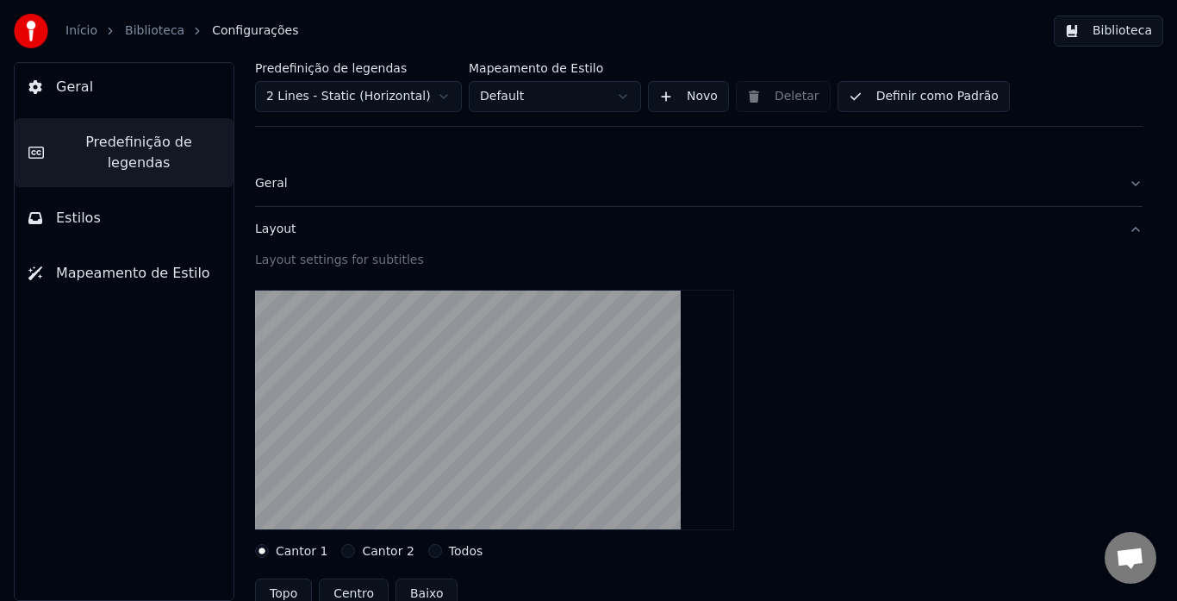
click at [1074, 228] on div "Layout" at bounding box center [685, 229] width 860 height 17
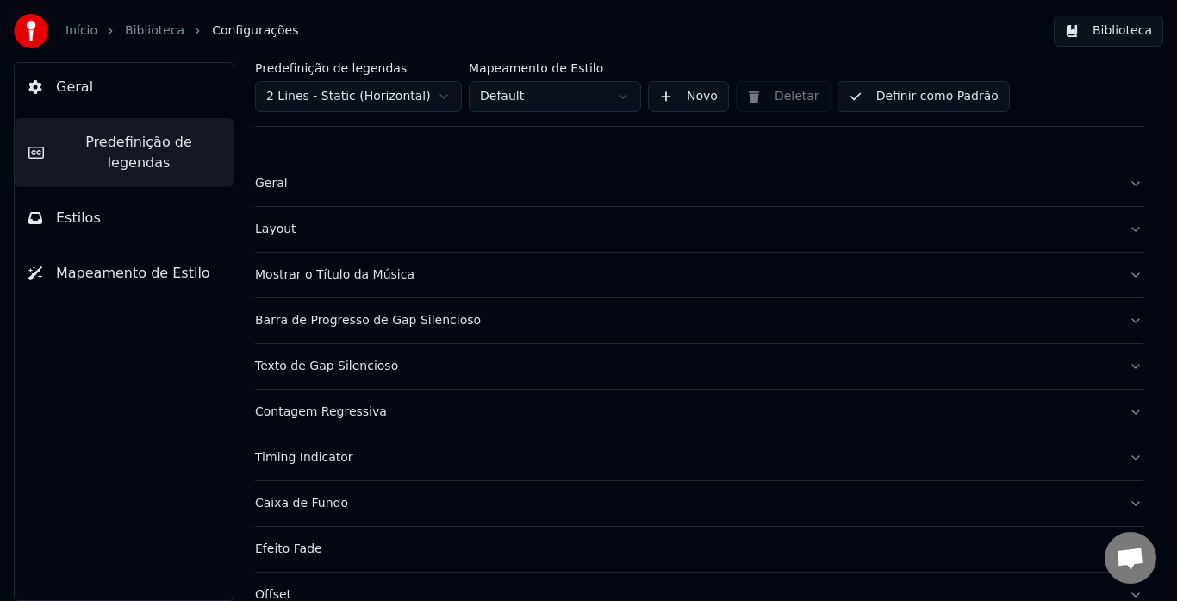
click at [121, 86] on button "Geral" at bounding box center [124, 87] width 219 height 48
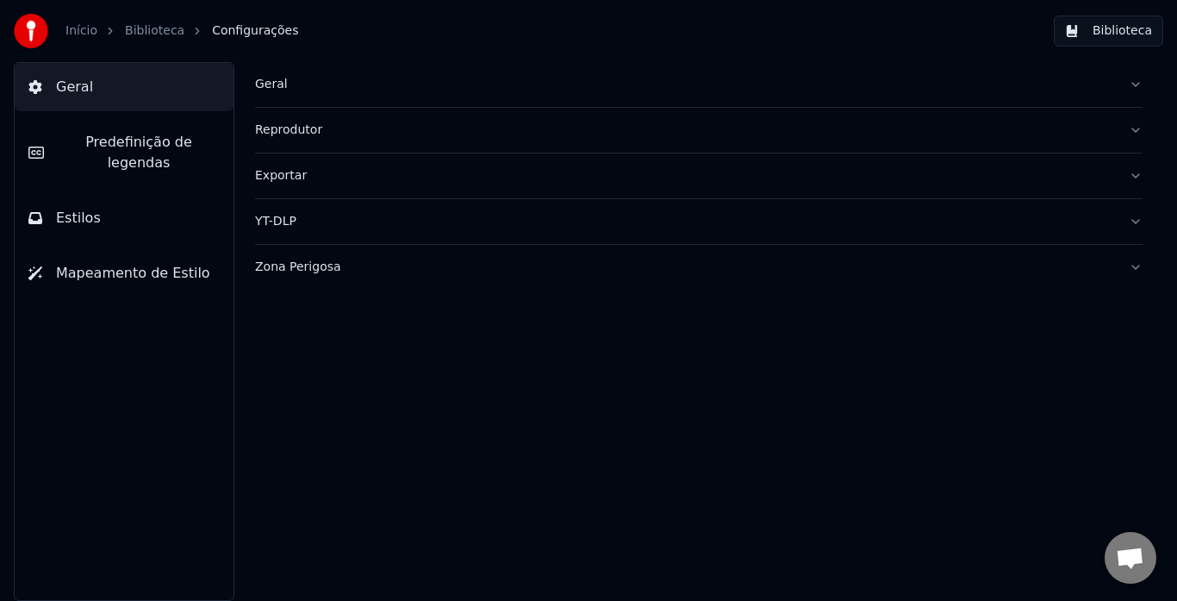
click at [147, 30] on link "Biblioteca" at bounding box center [154, 30] width 59 height 17
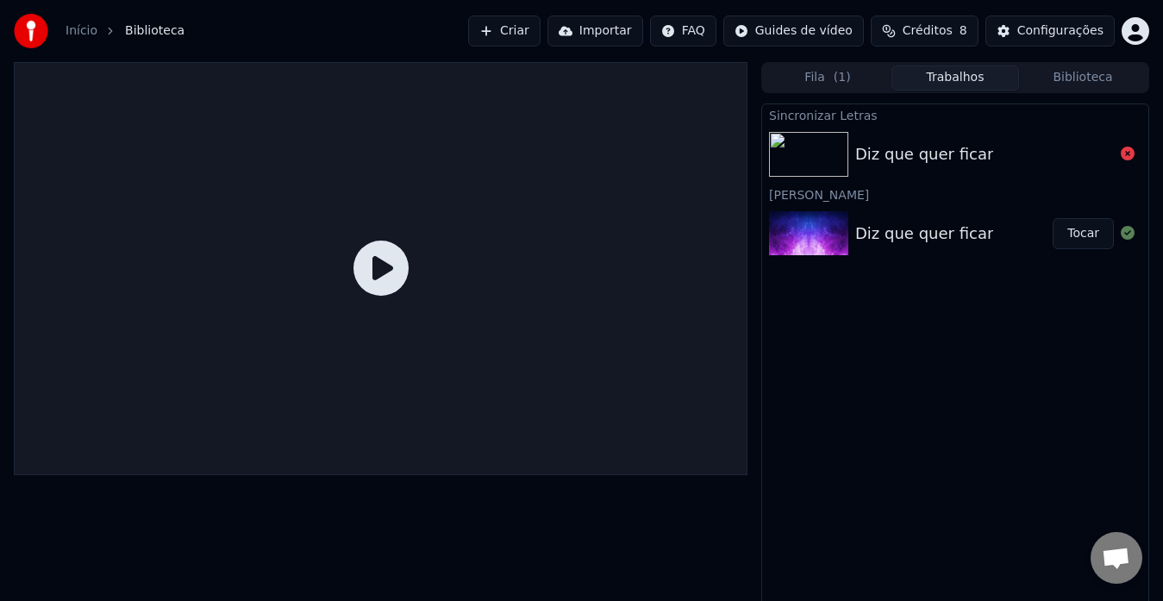
click at [920, 227] on div "Diz que quer ficar" at bounding box center [924, 234] width 138 height 24
click at [949, 232] on div "Diz que quer ficar" at bounding box center [924, 234] width 138 height 24
click at [1127, 153] on icon at bounding box center [1128, 154] width 14 height 14
click at [1122, 157] on icon at bounding box center [1128, 154] width 14 height 14
click at [1000, 231] on div "Diz que quer ficar" at bounding box center [953, 234] width 197 height 24
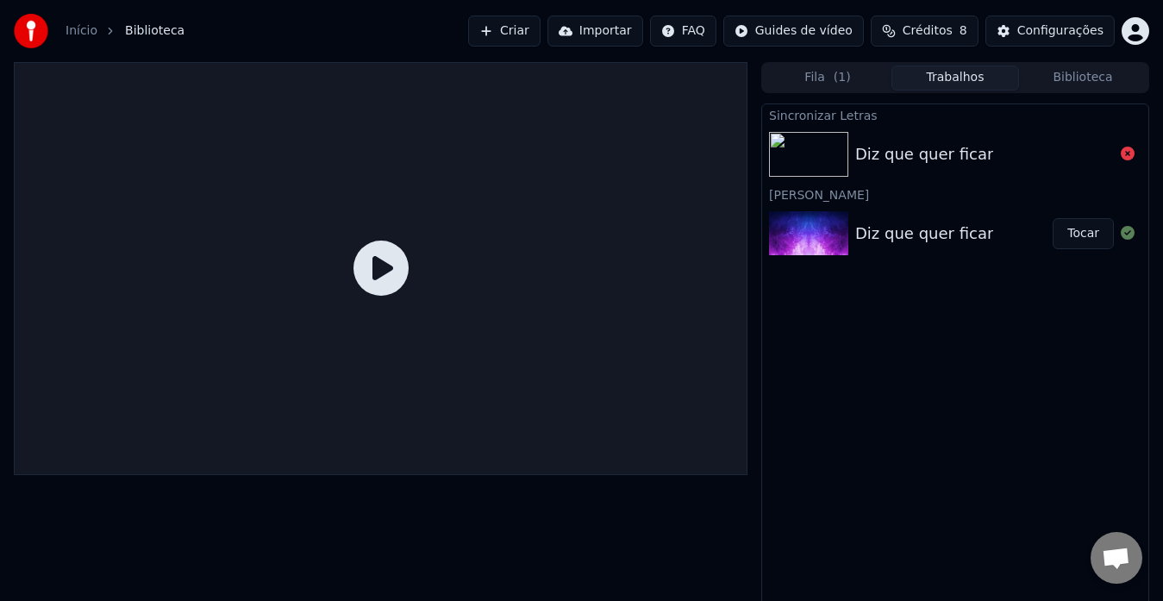
click at [1072, 233] on button "Tocar" at bounding box center [1082, 233] width 61 height 31
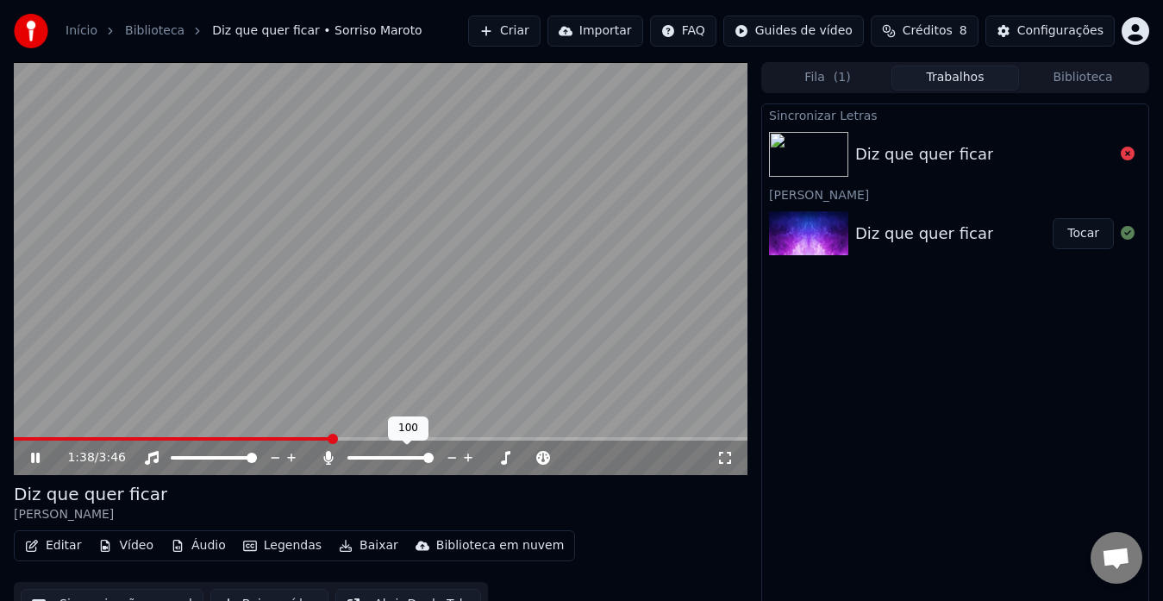
click at [434, 456] on span at bounding box center [428, 458] width 10 height 10
click at [347, 453] on span at bounding box center [352, 458] width 10 height 10
click at [434, 456] on span at bounding box center [428, 458] width 10 height 10
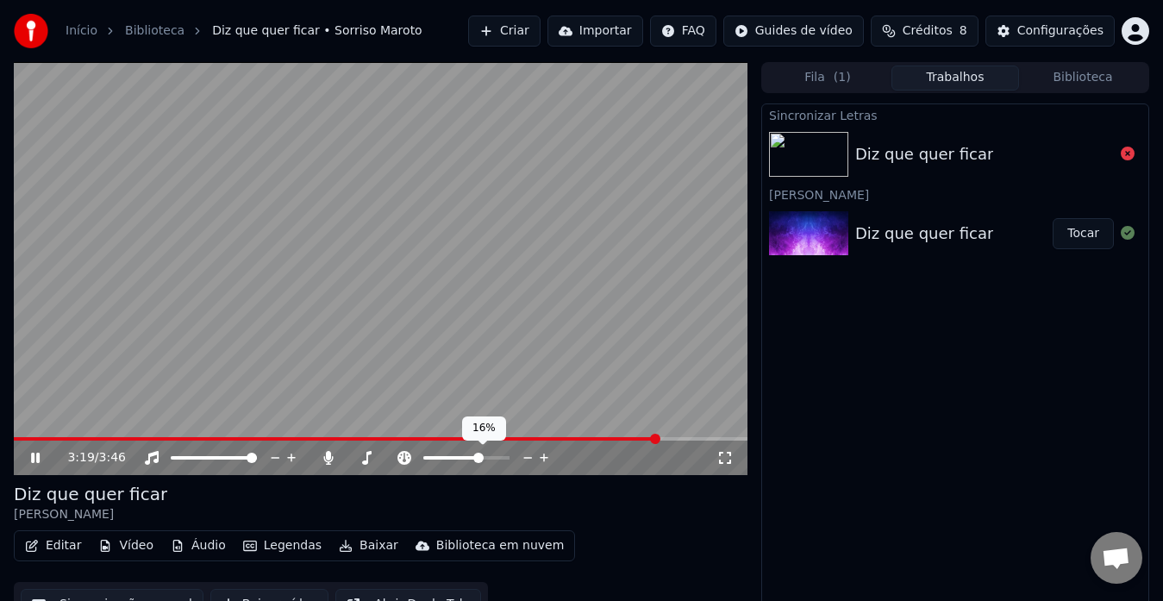
click at [480, 455] on span at bounding box center [478, 458] width 10 height 10
click at [466, 455] on span at bounding box center [466, 458] width 10 height 10
click at [468, 254] on video at bounding box center [381, 268] width 734 height 413
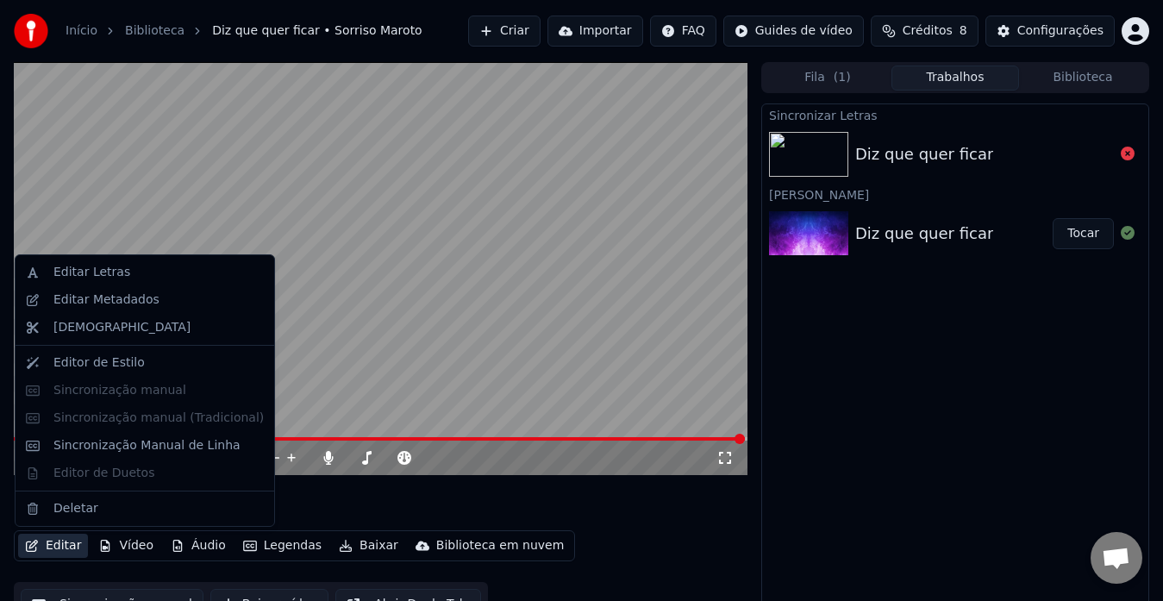
click at [55, 543] on button "Editar" at bounding box center [53, 546] width 70 height 24
click at [116, 442] on div "Sincronização Manual de Linha" at bounding box center [146, 445] width 187 height 17
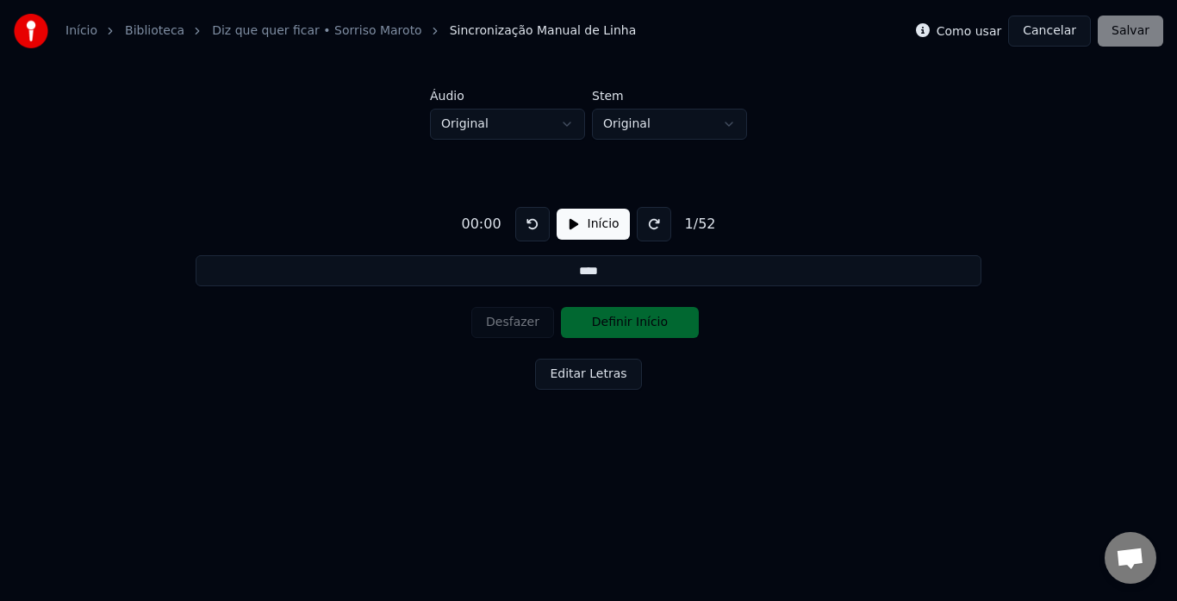
click at [695, 222] on div "1 / 52" at bounding box center [700, 224] width 45 height 21
click at [664, 114] on html "Início Biblioteca Diz que quer ficar • Sorriso Maroto Sincronização Manual de L…" at bounding box center [588, 239] width 1177 height 478
click at [562, 119] on html "Início Biblioteca Diz que quer ficar • Sorriso Maroto Sincronização Manual de L…" at bounding box center [588, 239] width 1177 height 478
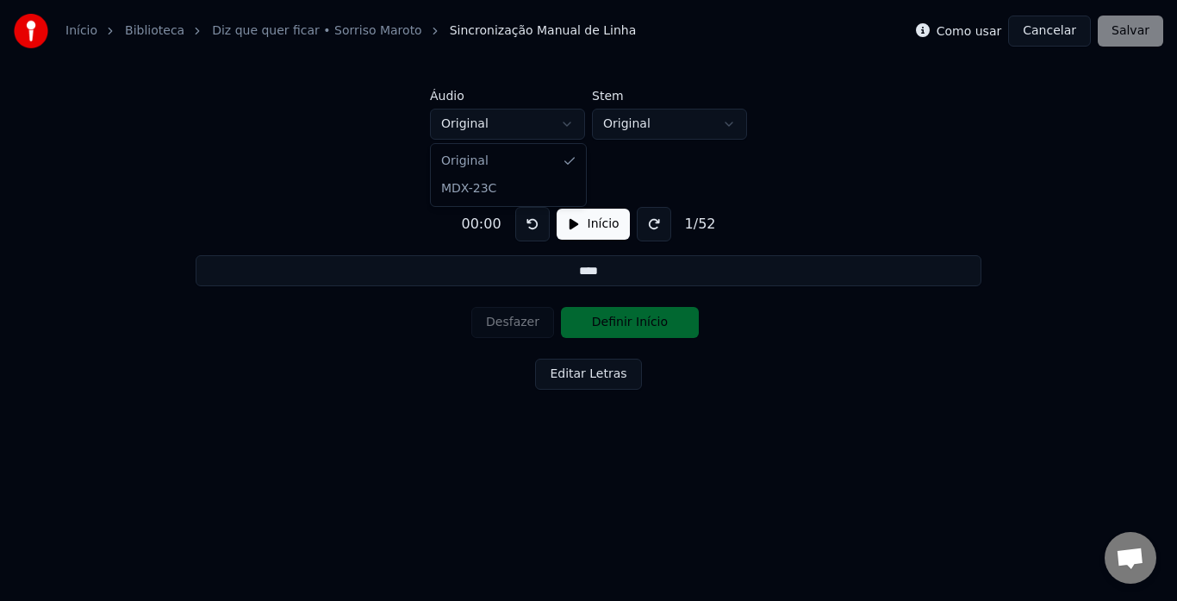
click at [562, 119] on html "Início Biblioteca Diz que quer ficar • Sorriso Maroto Sincronização Manual de L…" at bounding box center [588, 239] width 1177 height 478
click at [556, 125] on html "Início Biblioteca Diz que quer ficar • Sorriso Maroto Sincronização Manual de L…" at bounding box center [588, 239] width 1177 height 478
click at [611, 276] on input "****" at bounding box center [588, 270] width 785 height 31
click at [578, 366] on button "Editar Letras" at bounding box center [588, 374] width 106 height 31
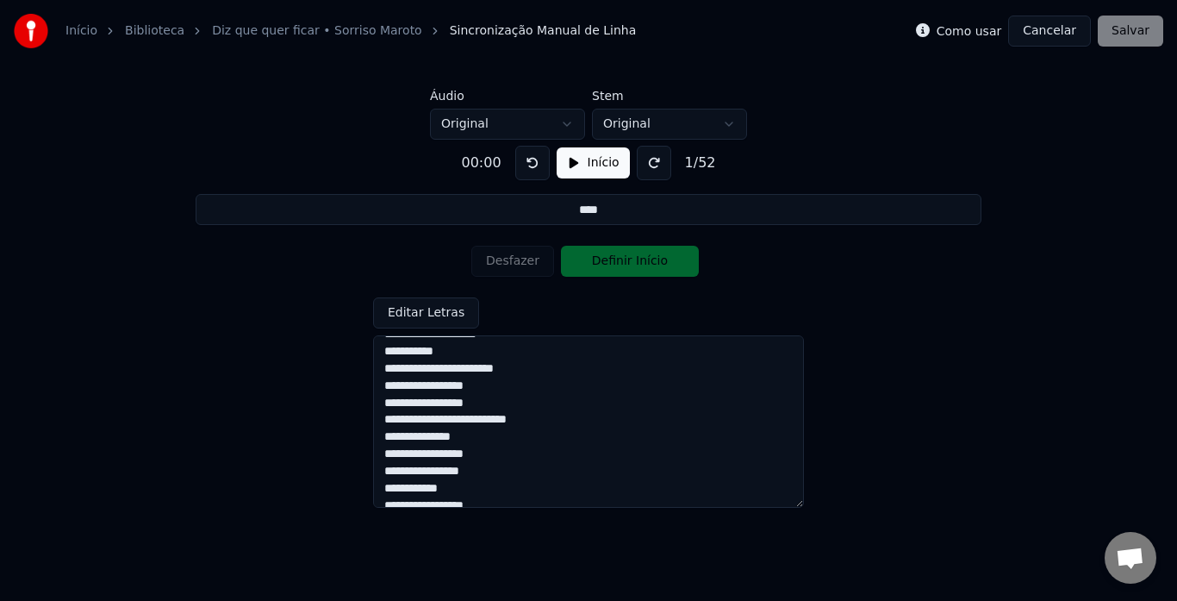
scroll to position [739, 0]
click at [478, 491] on textarea "**********" at bounding box center [588, 421] width 431 height 172
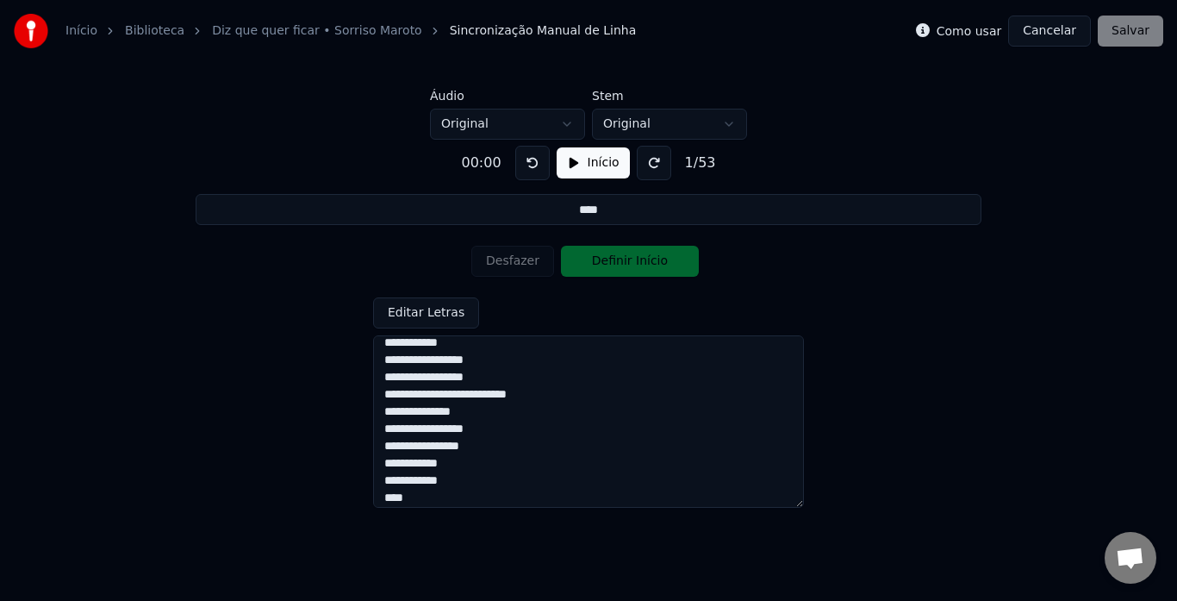
type textarea "**********"
click at [580, 158] on button "Início" at bounding box center [593, 162] width 73 height 31
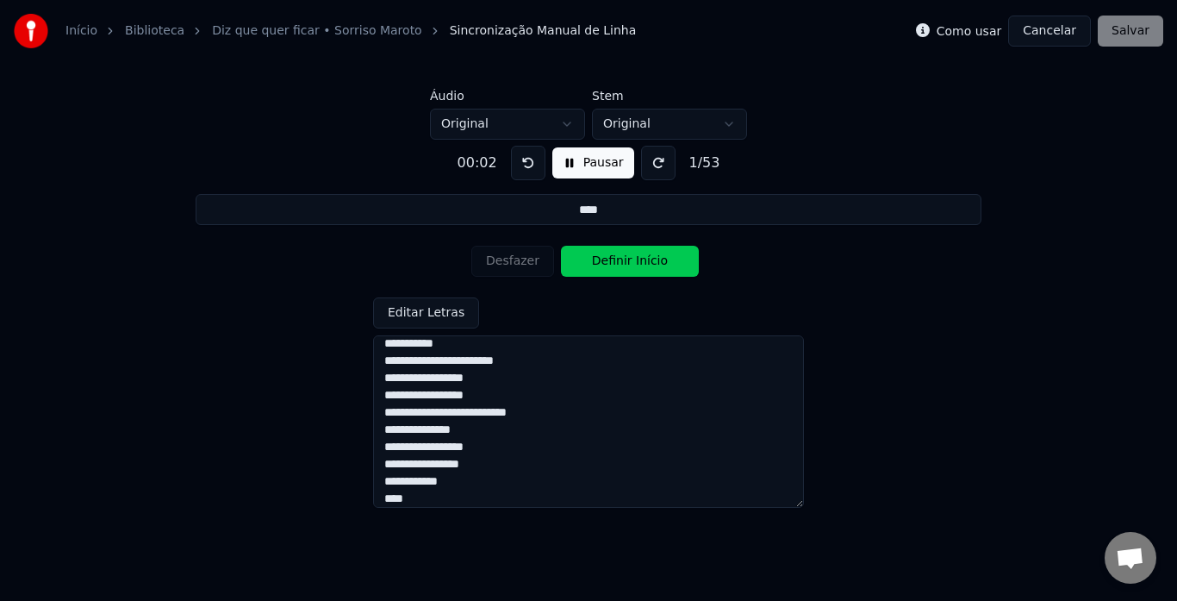
scroll to position [0, 0]
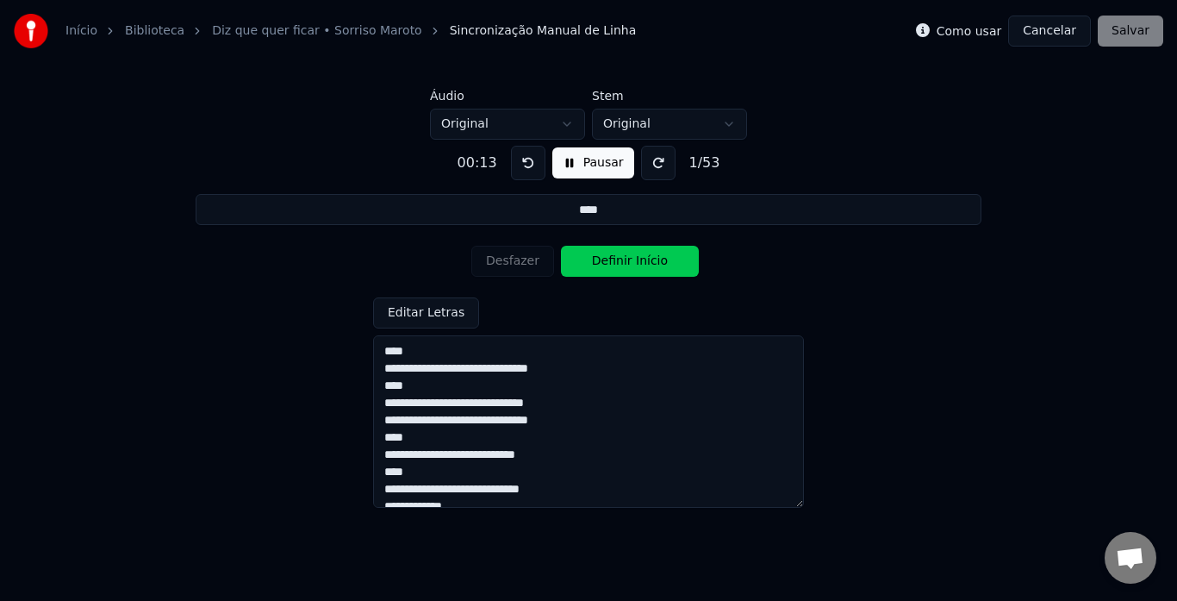
click at [616, 266] on button "Definir Início" at bounding box center [630, 261] width 138 height 31
click at [616, 266] on button "Definir Fim" at bounding box center [630, 261] width 138 height 31
click at [616, 266] on button "Definir Início" at bounding box center [630, 261] width 138 height 31
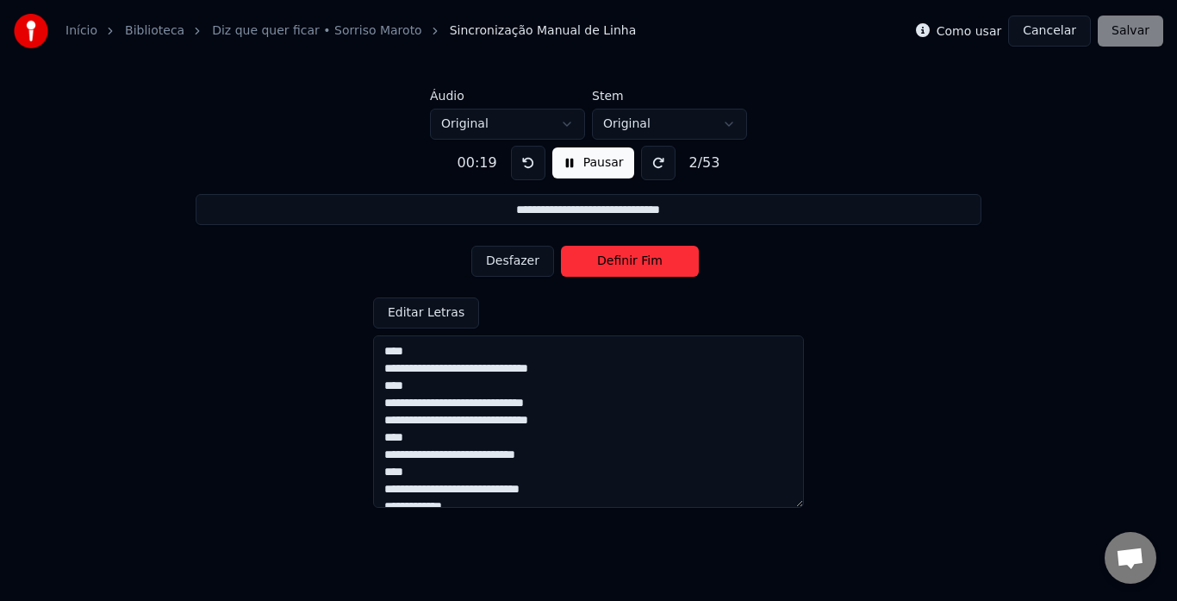
click at [616, 266] on button "Definir Fim" at bounding box center [630, 261] width 138 height 31
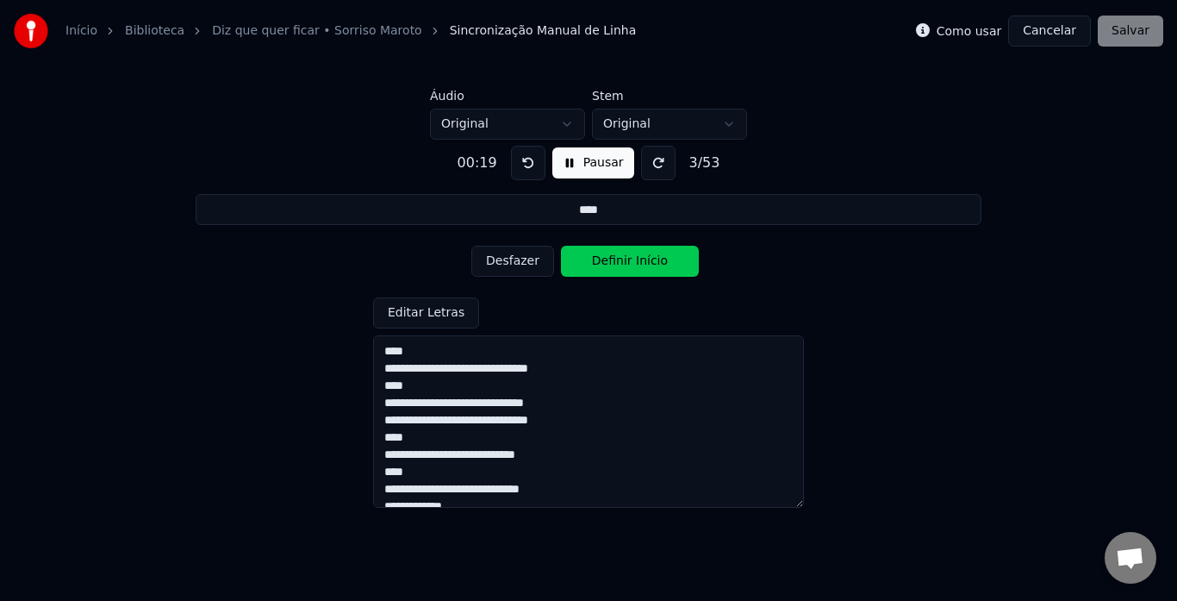
click at [616, 266] on button "Definir Início" at bounding box center [630, 261] width 138 height 31
click at [616, 266] on button "Definir Fim" at bounding box center [630, 261] width 138 height 31
click at [616, 266] on button "Definir Início" at bounding box center [630, 261] width 138 height 31
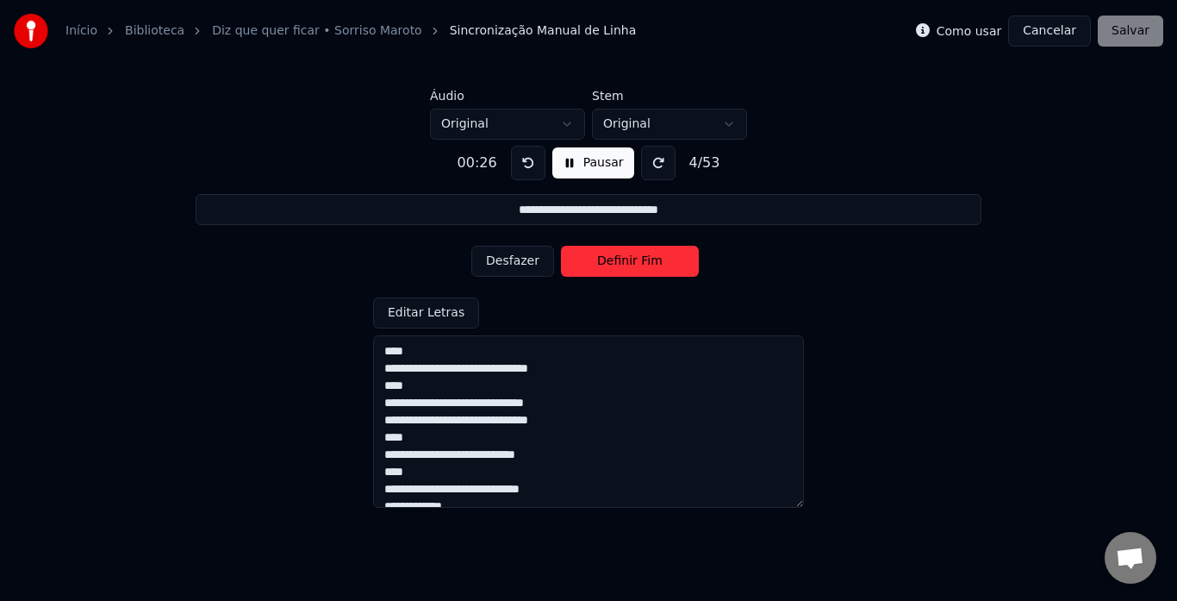
click at [616, 266] on button "Definir Fim" at bounding box center [630, 261] width 138 height 31
click at [616, 266] on button "Definir Início" at bounding box center [630, 261] width 138 height 31
click at [616, 266] on button "Definir Fim" at bounding box center [630, 261] width 138 height 31
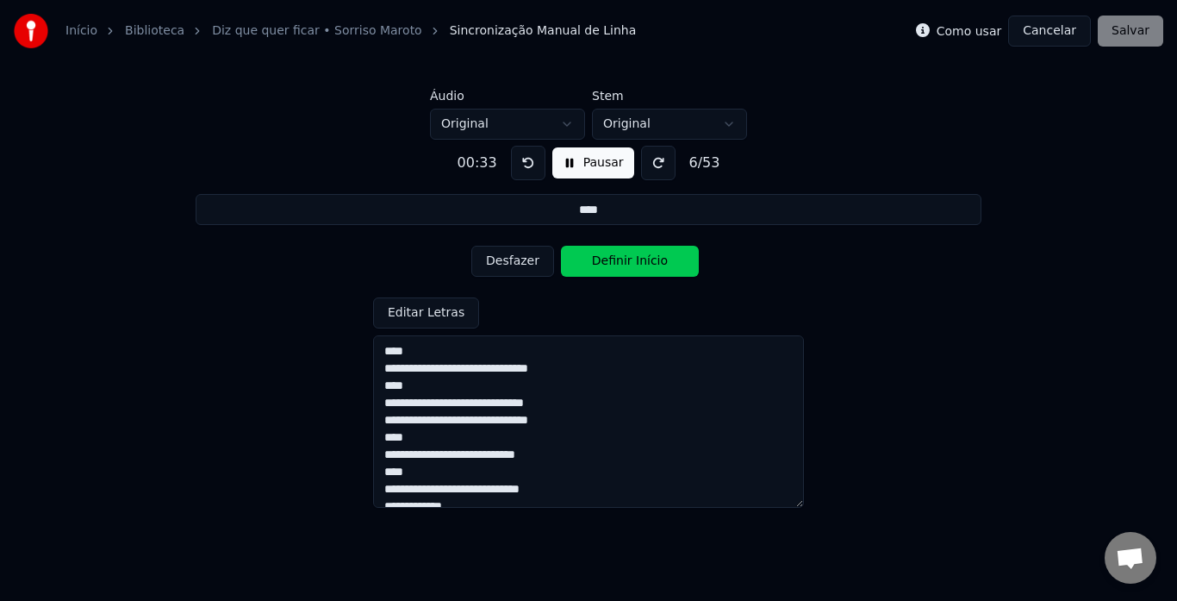
click at [616, 266] on button "Definir Início" at bounding box center [630, 261] width 138 height 31
click at [616, 266] on button "Definir Fim" at bounding box center [630, 261] width 138 height 31
click at [616, 266] on button "Definir Início" at bounding box center [630, 261] width 138 height 31
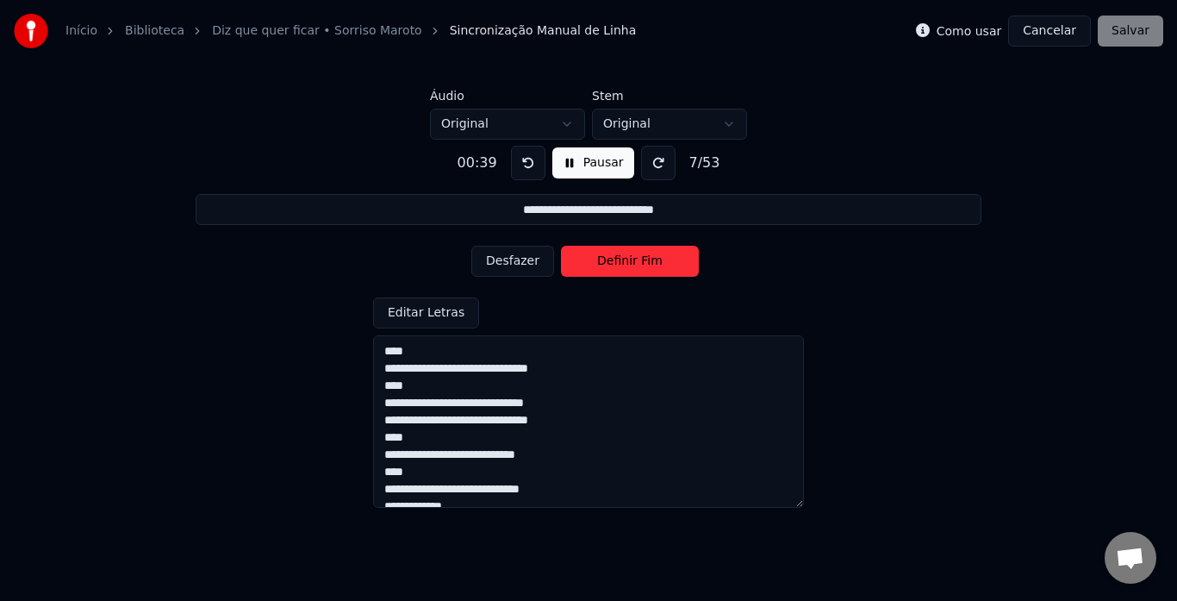
click at [616, 266] on button "Definir Fim" at bounding box center [630, 261] width 138 height 31
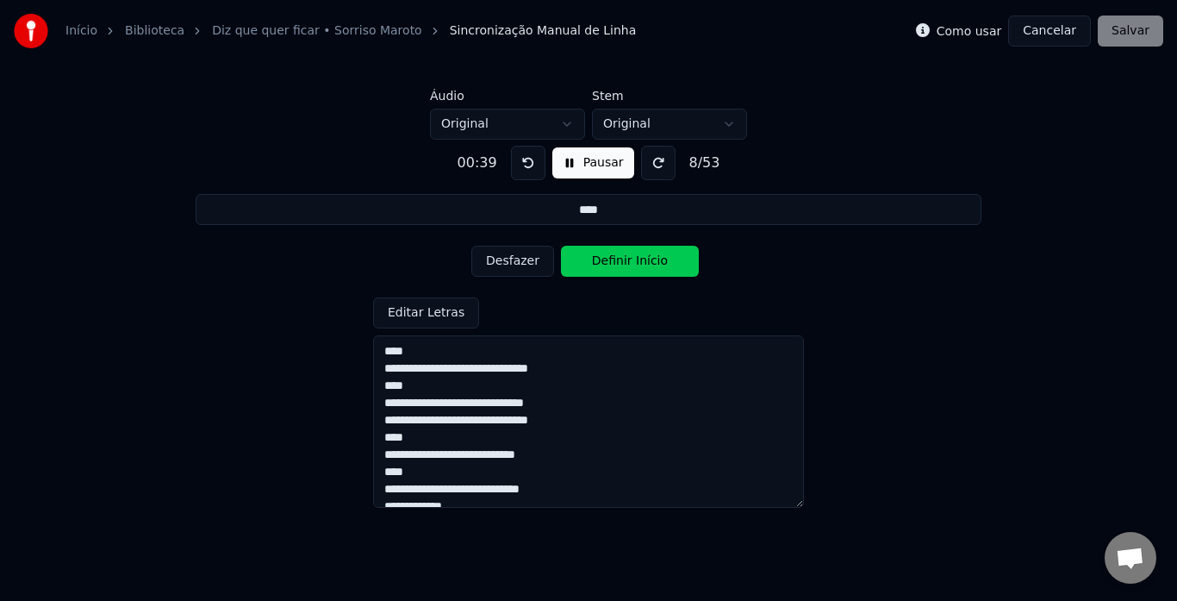
click at [616, 266] on button "Definir Início" at bounding box center [630, 261] width 138 height 31
click at [616, 266] on button "Definir Fim" at bounding box center [630, 261] width 138 height 31
click at [616, 266] on button "Definir Início" at bounding box center [630, 261] width 138 height 31
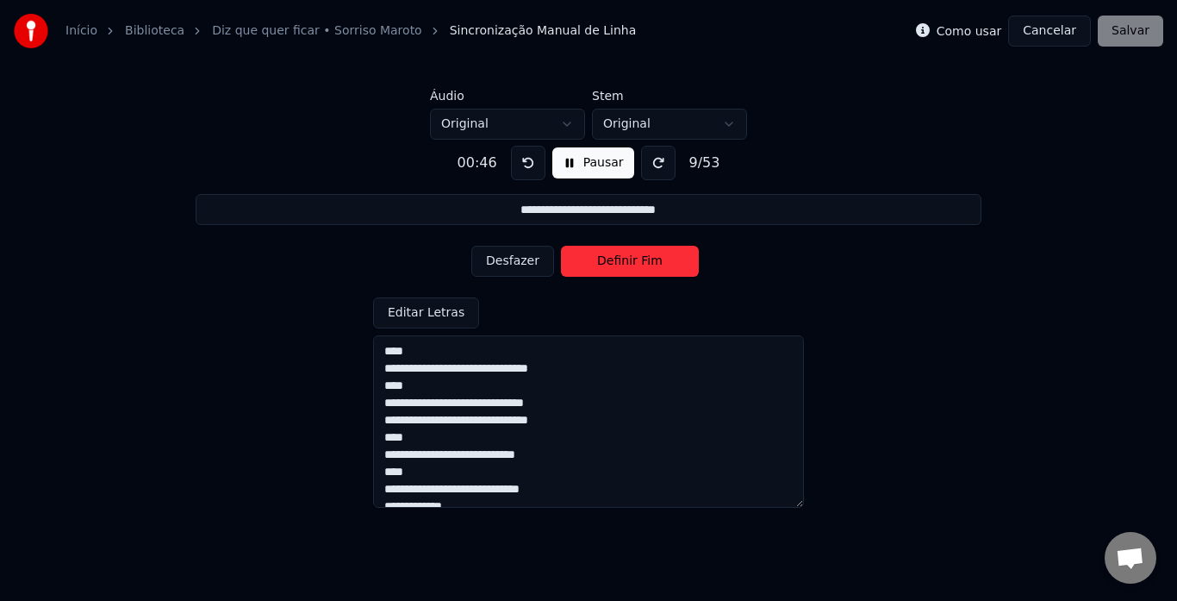
click at [616, 266] on button "Definir Fim" at bounding box center [630, 261] width 138 height 31
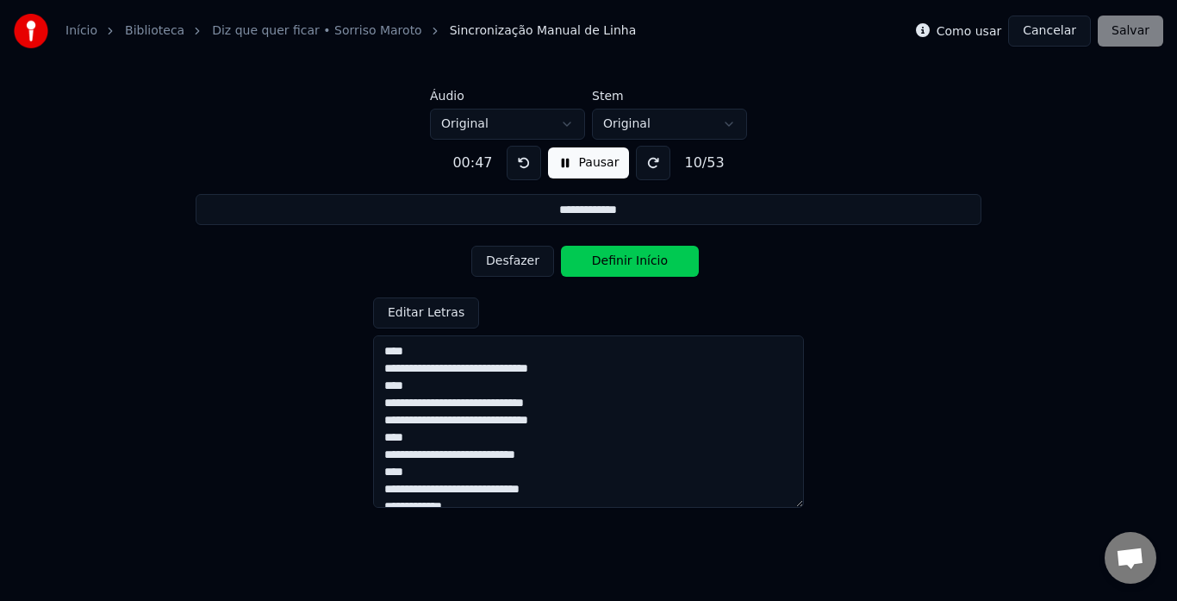
click at [616, 266] on button "Definir Início" at bounding box center [630, 261] width 138 height 31
click at [616, 266] on button "Definir Fim" at bounding box center [630, 261] width 138 height 31
click at [616, 266] on button "Definir Início" at bounding box center [630, 261] width 138 height 31
click at [616, 266] on button "Definir Fim" at bounding box center [630, 261] width 138 height 31
click at [616, 266] on button "Definir Início" at bounding box center [630, 261] width 138 height 31
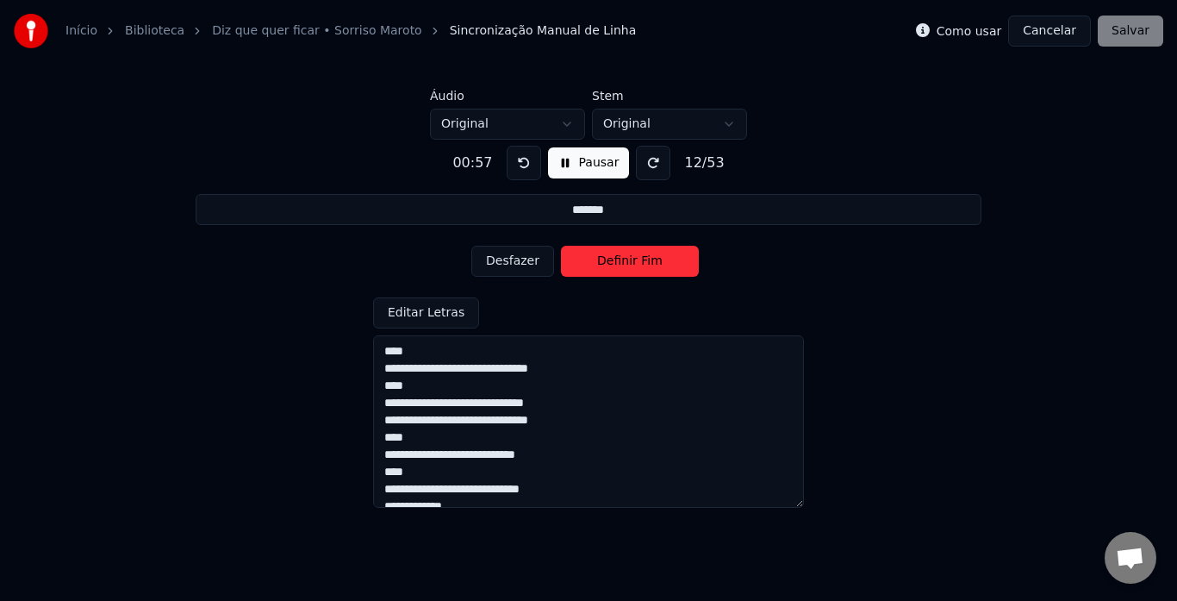
click at [616, 266] on button "Definir Fim" at bounding box center [630, 261] width 138 height 31
click at [616, 266] on button "Definir Início" at bounding box center [630, 261] width 138 height 31
click at [616, 266] on button "Definir Fim" at bounding box center [630, 261] width 138 height 31
click at [616, 266] on button "Definir Início" at bounding box center [630, 261] width 138 height 31
click at [616, 266] on button "Definir Fim" at bounding box center [630, 261] width 138 height 31
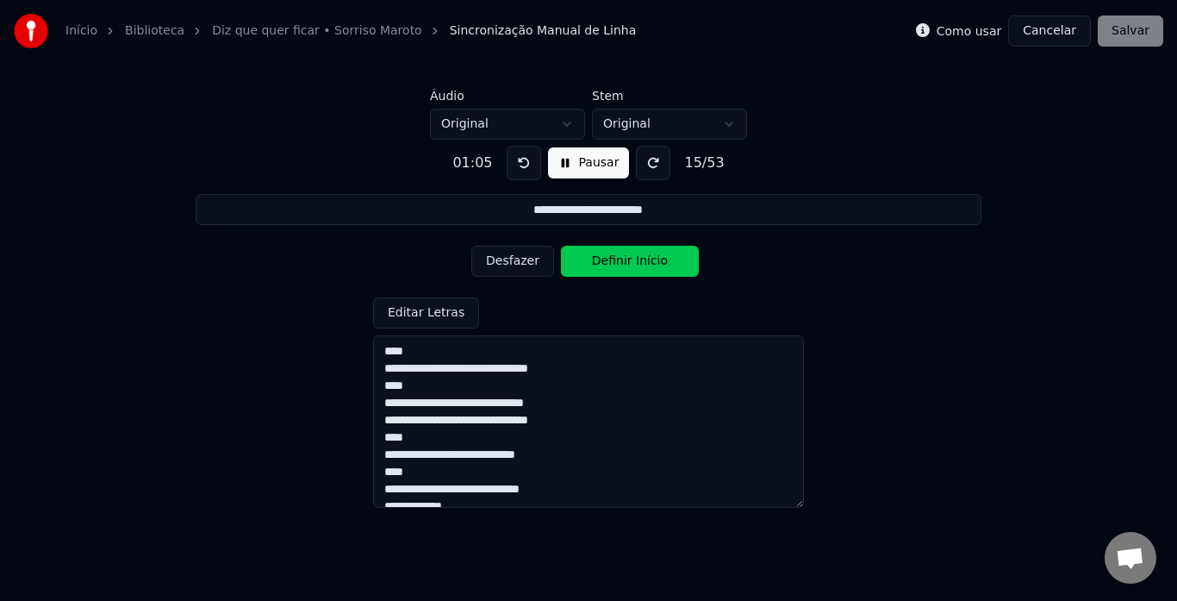
click at [616, 266] on button "Definir Início" at bounding box center [630, 261] width 138 height 31
click at [616, 266] on button "Definir Fim" at bounding box center [630, 261] width 138 height 31
click at [616, 266] on button "Definir Início" at bounding box center [630, 261] width 138 height 31
click at [616, 266] on button "Definir Fim" at bounding box center [630, 261] width 138 height 31
click at [616, 266] on button "Definir Início" at bounding box center [630, 261] width 138 height 31
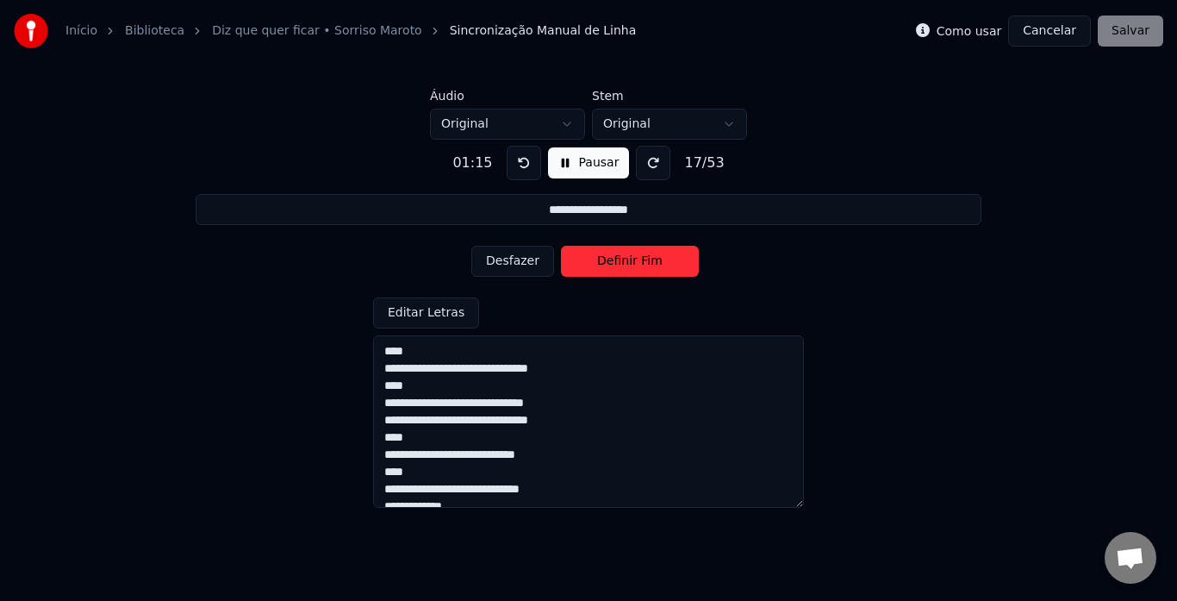
click at [616, 266] on button "Definir Fim" at bounding box center [630, 261] width 138 height 31
click at [616, 266] on button "Definir Início" at bounding box center [630, 261] width 138 height 31
click at [616, 266] on button "Definir Fim" at bounding box center [630, 261] width 138 height 31
click at [616, 266] on button "Definir Início" at bounding box center [630, 261] width 138 height 31
click at [616, 266] on button "Definir Fim" at bounding box center [630, 261] width 138 height 31
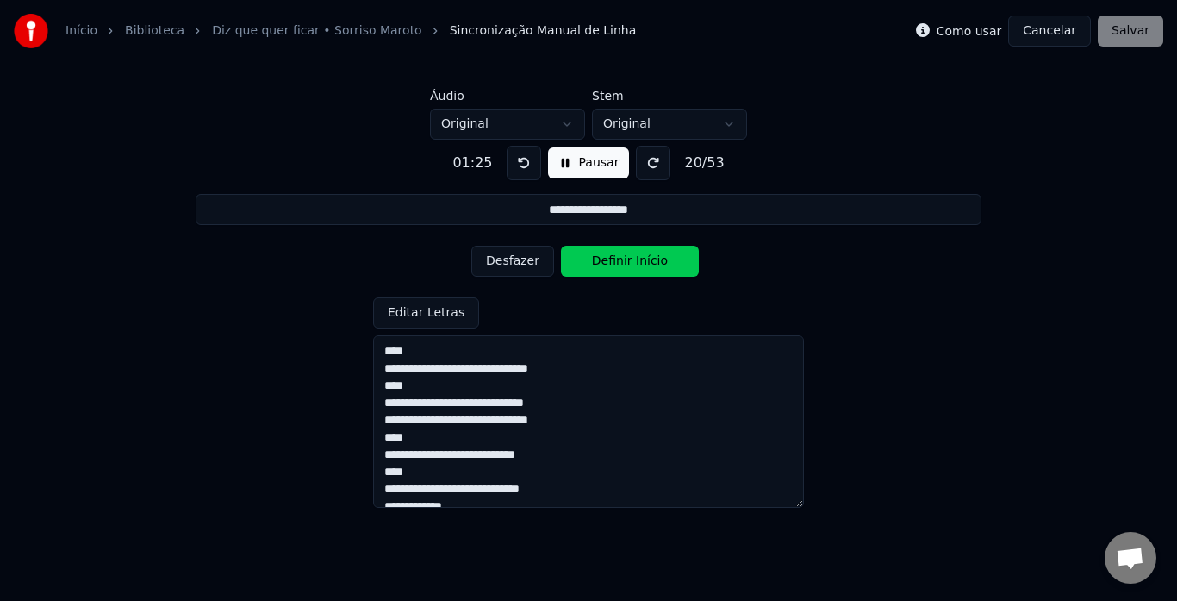
click at [616, 266] on button "Definir Início" at bounding box center [630, 261] width 138 height 31
click at [616, 266] on button "Definir Fim" at bounding box center [630, 261] width 138 height 31
click at [616, 266] on button "Definir Início" at bounding box center [630, 261] width 138 height 31
click at [616, 266] on button "Definir Fim" at bounding box center [630, 261] width 138 height 31
click at [616, 266] on button "Definir Início" at bounding box center [630, 261] width 138 height 31
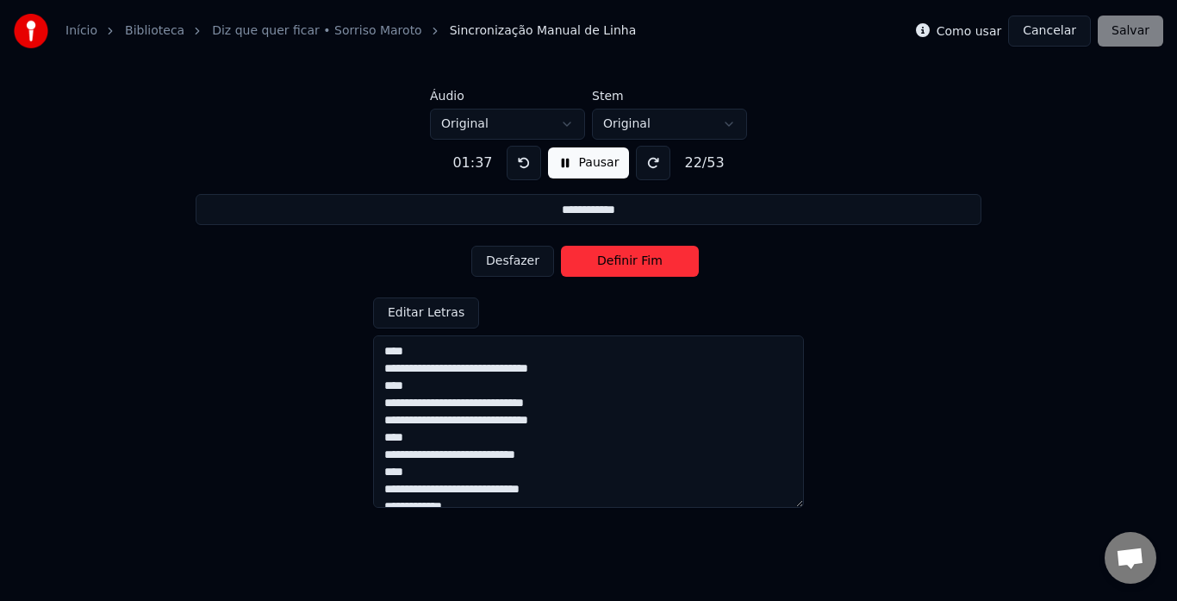
click at [616, 266] on button "Definir Fim" at bounding box center [630, 261] width 138 height 31
click at [616, 266] on button "Definir Início" at bounding box center [630, 261] width 138 height 31
click at [616, 266] on button "Definir Fim" at bounding box center [630, 261] width 138 height 31
click at [616, 266] on button "Definir Início" at bounding box center [630, 261] width 138 height 31
click at [616, 266] on button "Definir Fim" at bounding box center [630, 261] width 138 height 31
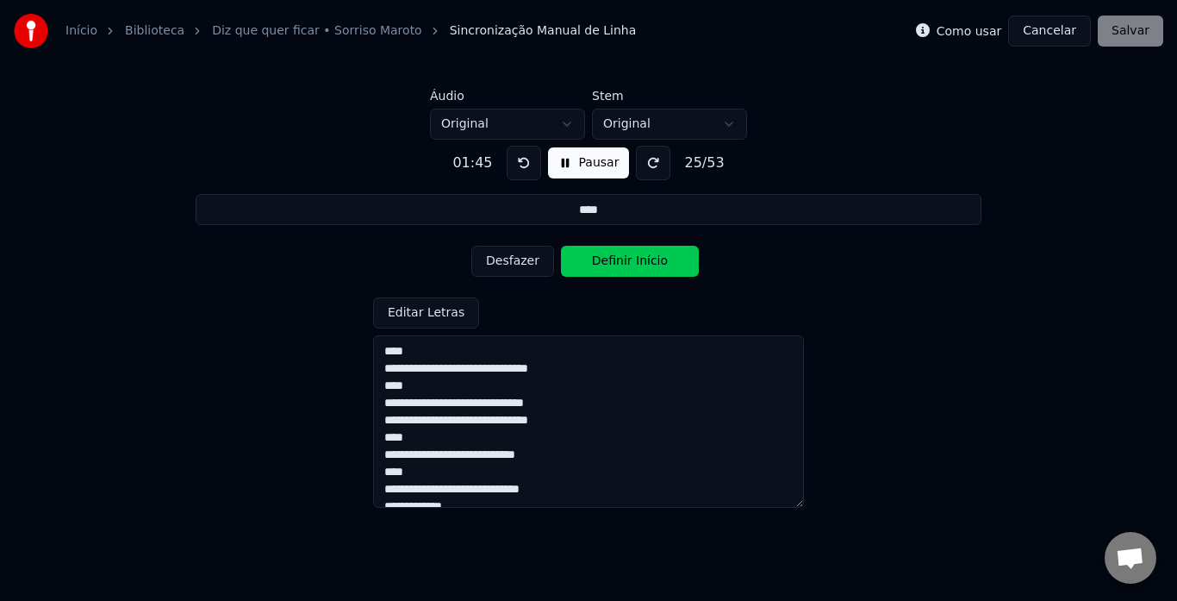
click at [616, 266] on button "Definir Início" at bounding box center [630, 261] width 138 height 31
click at [616, 266] on button "Definir Fim" at bounding box center [630, 261] width 138 height 31
click at [616, 266] on button "Definir Início" at bounding box center [630, 261] width 138 height 31
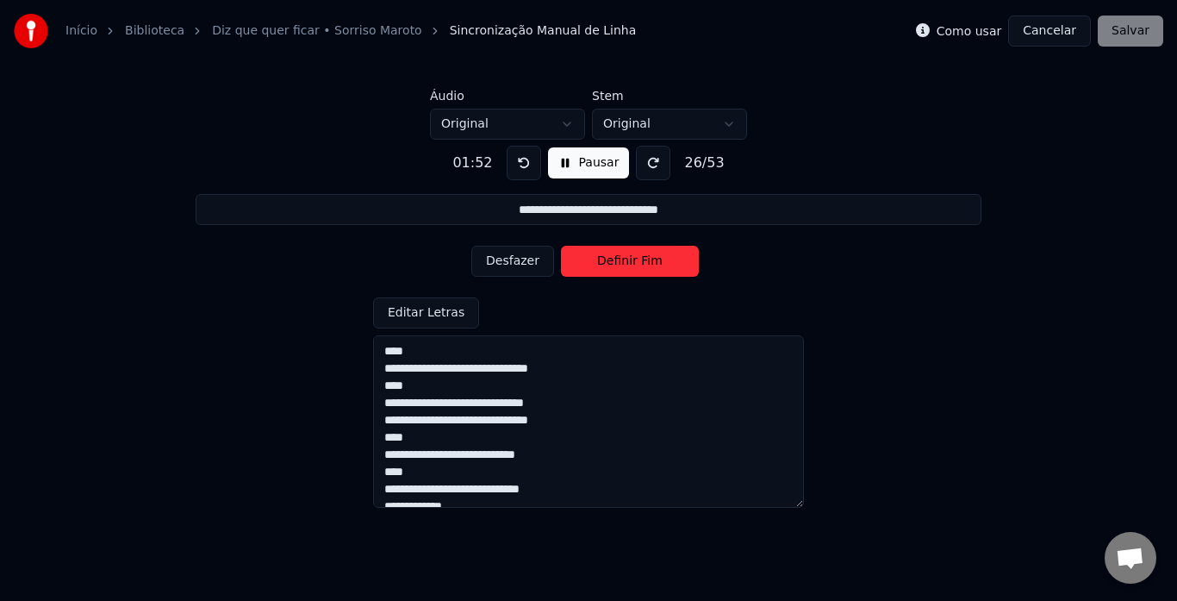
click at [616, 266] on button "Definir Fim" at bounding box center [630, 261] width 138 height 31
click at [616, 266] on button "Definir Início" at bounding box center [630, 261] width 138 height 31
click at [616, 266] on button "Definir Fim" at bounding box center [630, 261] width 138 height 31
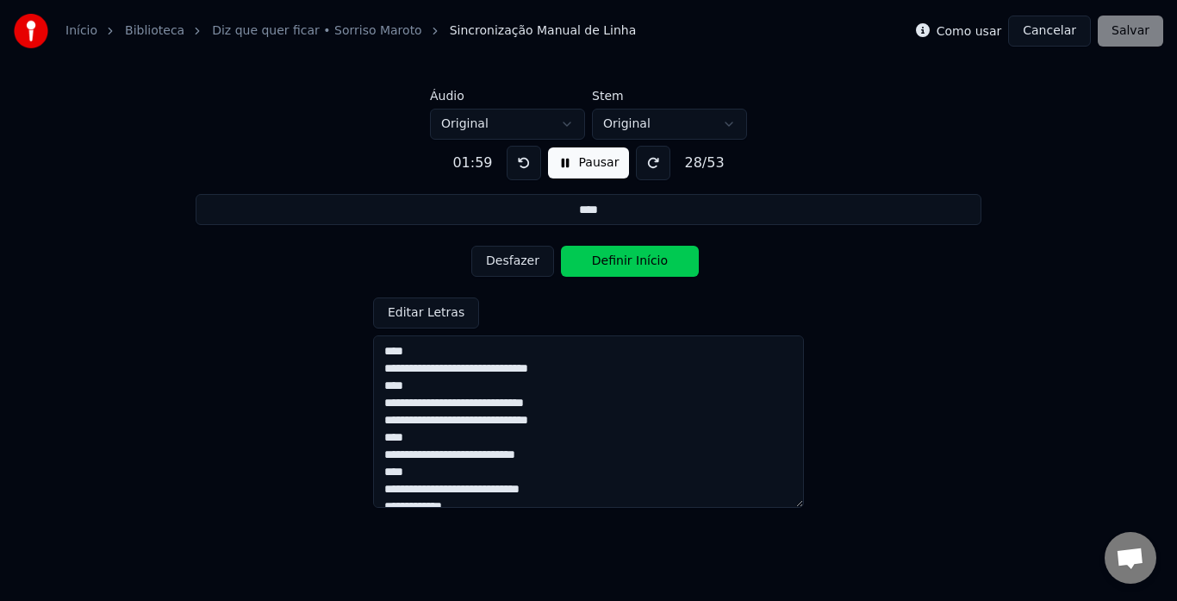
click at [616, 266] on button "Definir Início" at bounding box center [630, 261] width 138 height 31
click at [616, 266] on button "Definir Fim" at bounding box center [630, 261] width 138 height 31
click at [616, 266] on button "Definir Início" at bounding box center [630, 261] width 138 height 31
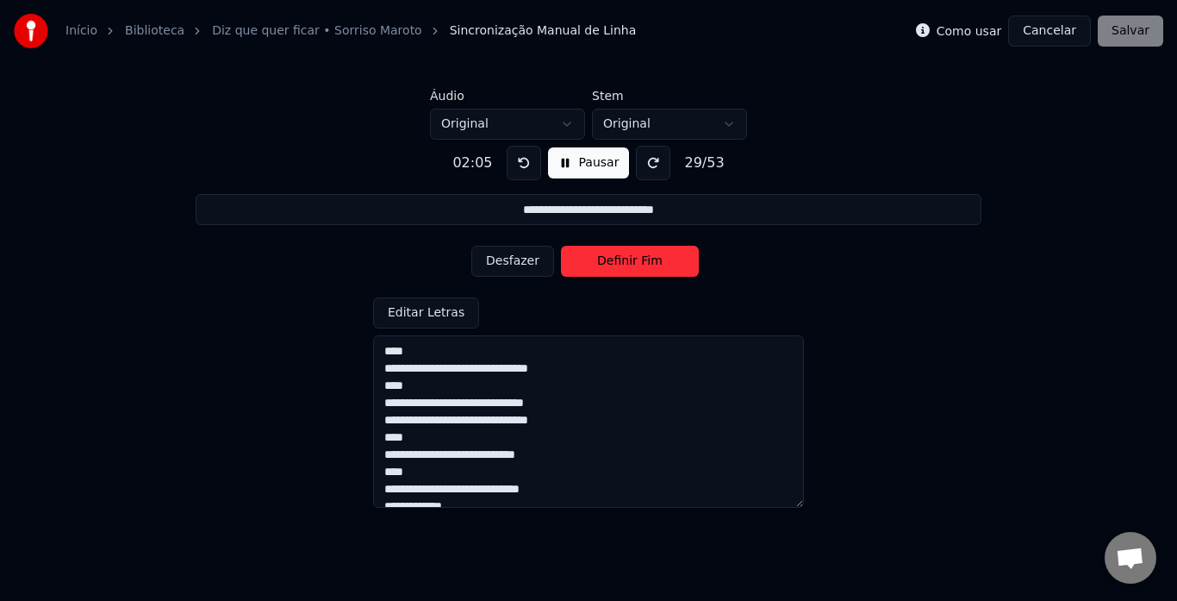
click at [616, 266] on button "Definir Fim" at bounding box center [630, 261] width 138 height 31
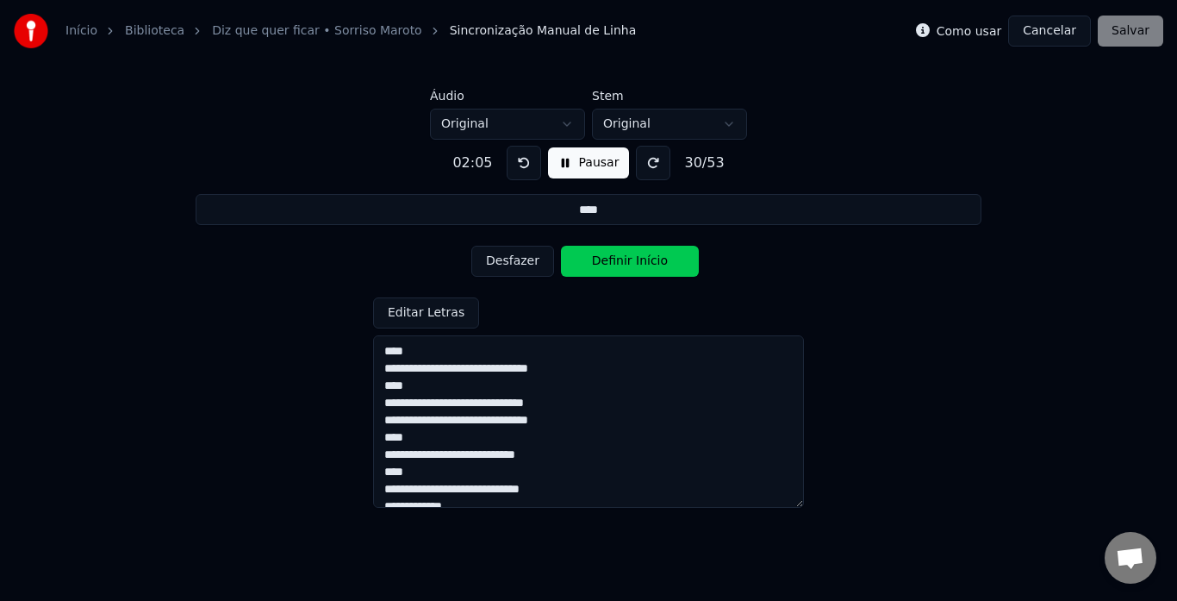
click at [616, 266] on button "Definir Início" at bounding box center [630, 261] width 138 height 31
click at [616, 266] on button "Definir Fim" at bounding box center [630, 261] width 138 height 31
click at [616, 266] on button "Definir Início" at bounding box center [630, 261] width 138 height 31
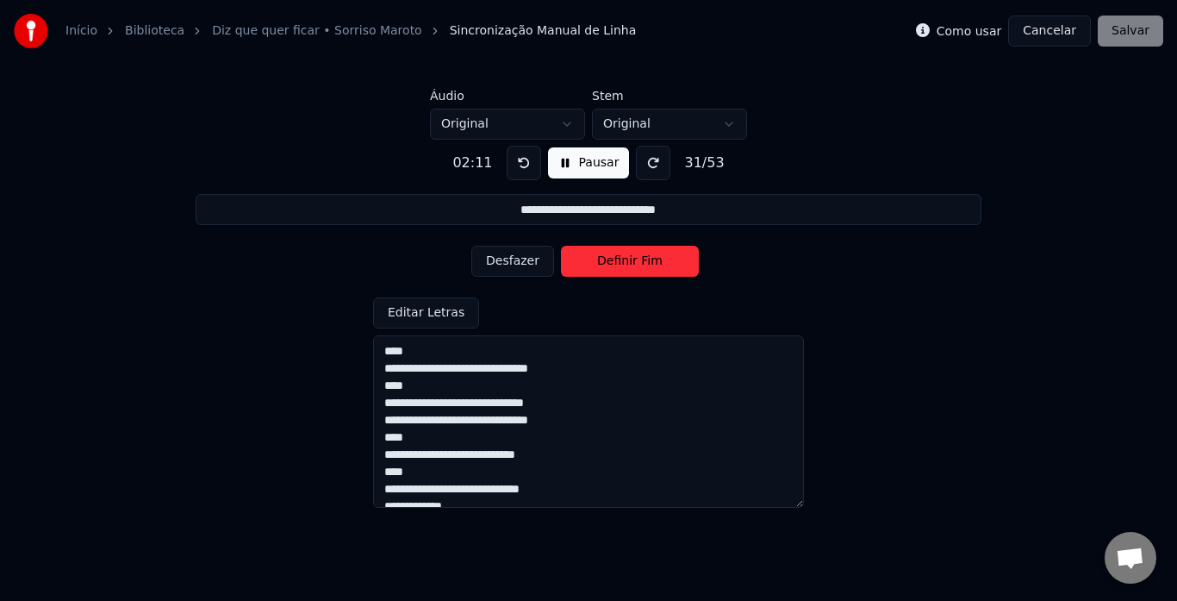
click at [517, 165] on button at bounding box center [524, 163] width 34 height 34
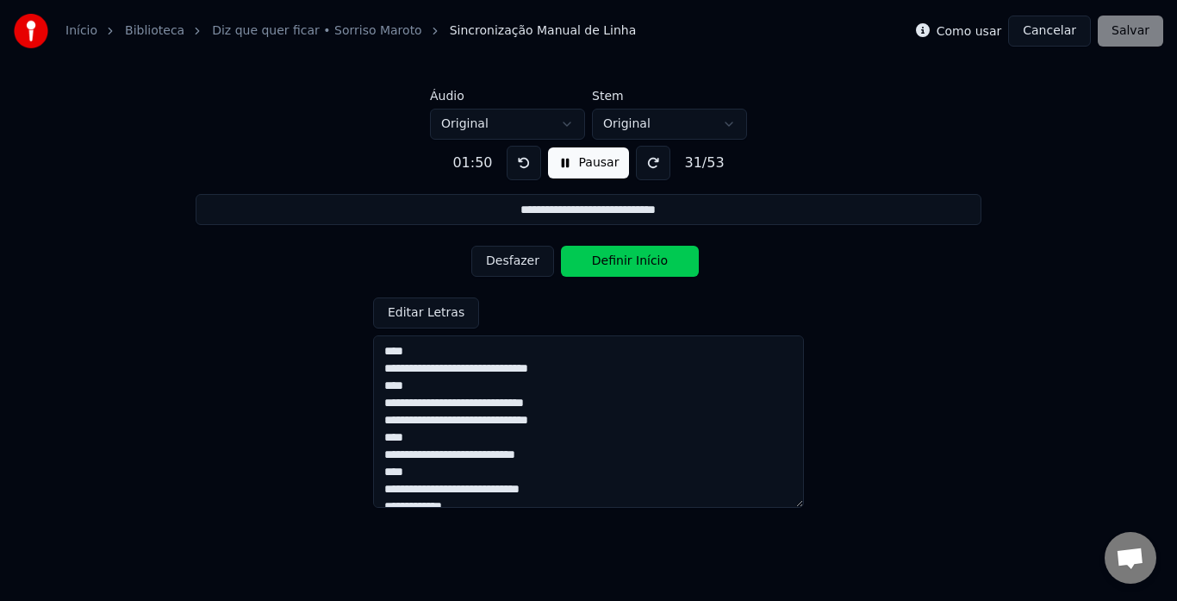
click at [517, 165] on button at bounding box center [524, 163] width 34 height 34
click at [506, 260] on button "Desfazer" at bounding box center [512, 261] width 83 height 31
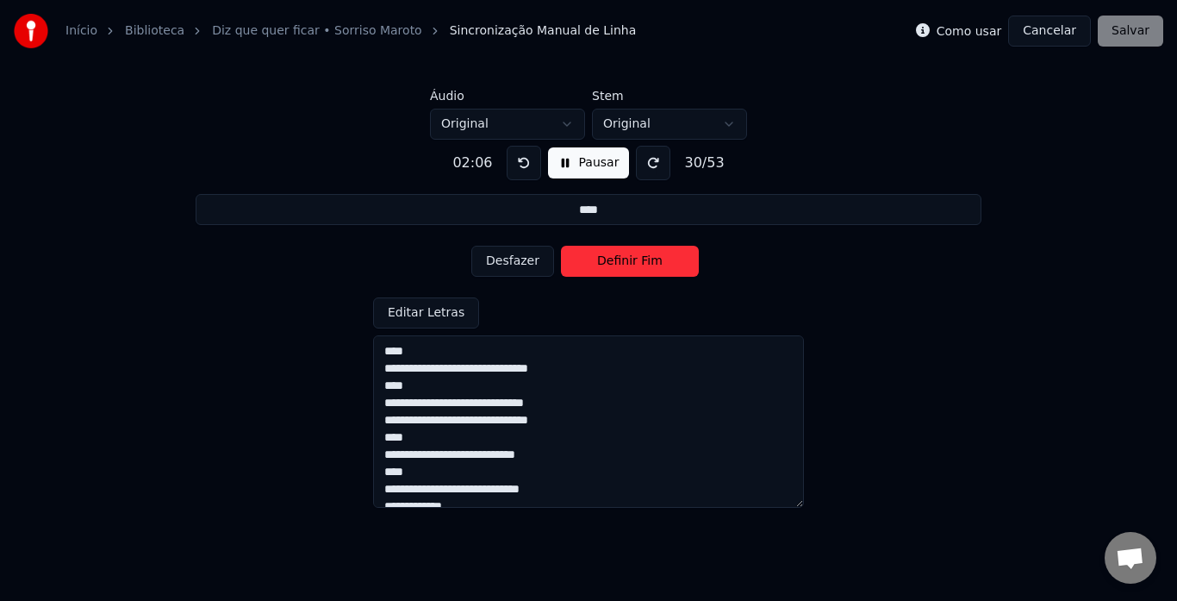
click at [506, 260] on button "Desfazer" at bounding box center [512, 261] width 83 height 31
click at [634, 260] on button "Definir Fim" at bounding box center [630, 261] width 138 height 31
click at [634, 260] on button "Definir Início" at bounding box center [630, 261] width 138 height 31
click at [634, 260] on button "Definir Fim" at bounding box center [630, 261] width 138 height 31
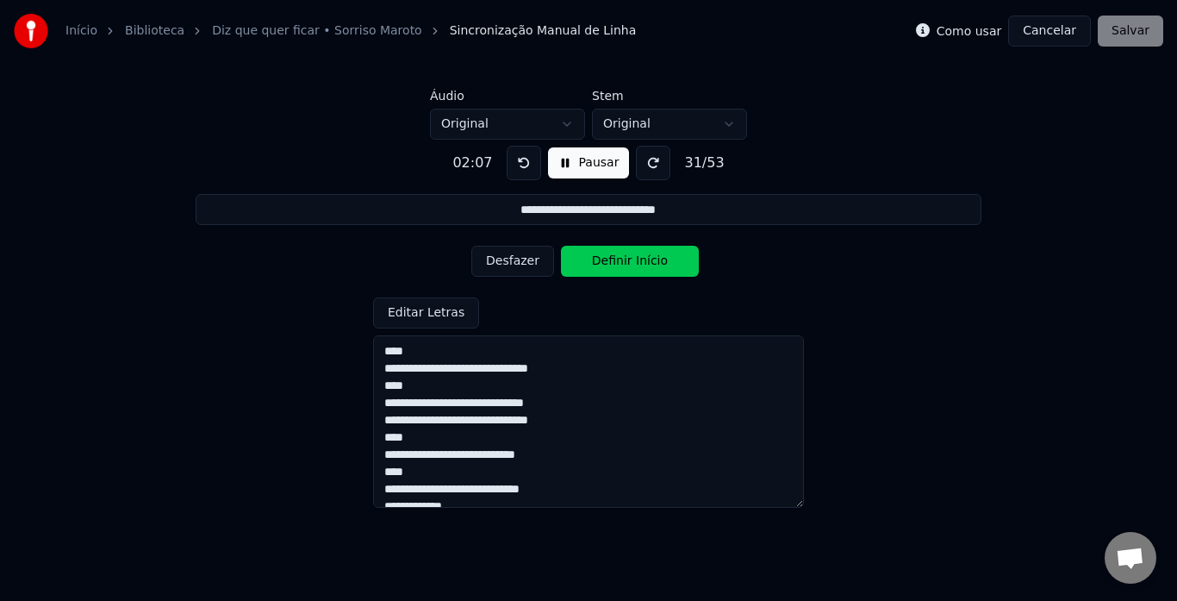
click at [634, 260] on button "Definir Início" at bounding box center [630, 261] width 138 height 31
click at [634, 260] on button "Definir Fim" at bounding box center [630, 261] width 138 height 31
click at [634, 260] on button "Definir Início" at bounding box center [630, 261] width 138 height 31
click at [634, 260] on button "Definir Fim" at bounding box center [630, 261] width 138 height 31
click at [634, 260] on button "Definir Início" at bounding box center [630, 261] width 138 height 31
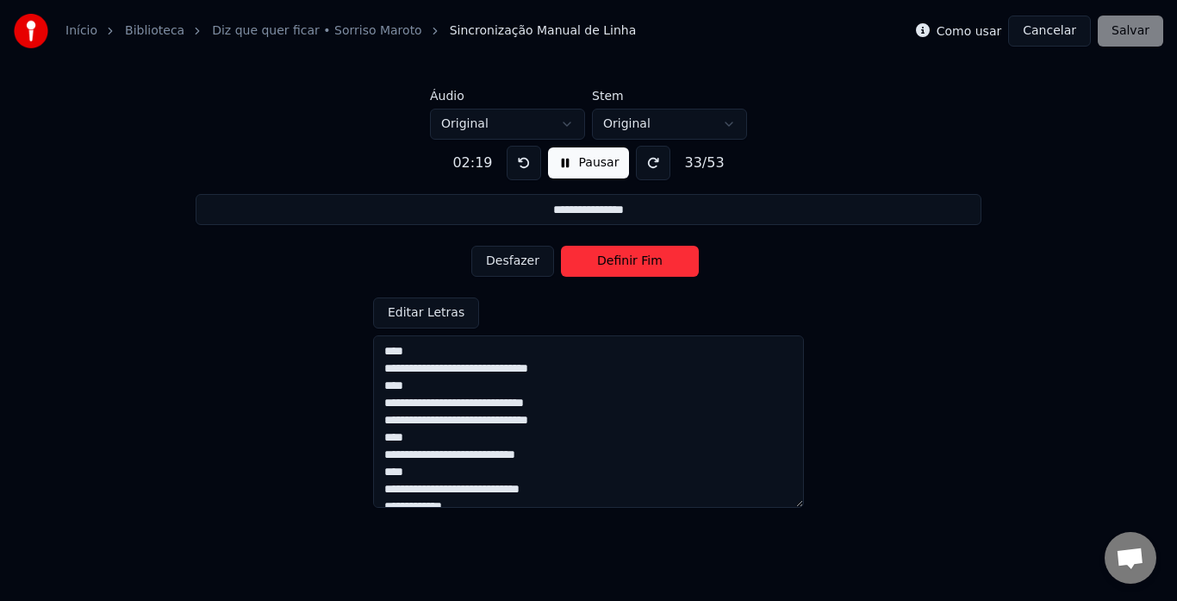
click at [634, 260] on button "Definir Fim" at bounding box center [630, 261] width 138 height 31
click at [634, 260] on button "Definir Início" at bounding box center [630, 261] width 138 height 31
click at [634, 260] on button "Definir Fim" at bounding box center [630, 261] width 138 height 31
click at [634, 260] on button "Definir Início" at bounding box center [630, 261] width 138 height 31
click at [634, 260] on button "Definir Fim" at bounding box center [630, 261] width 138 height 31
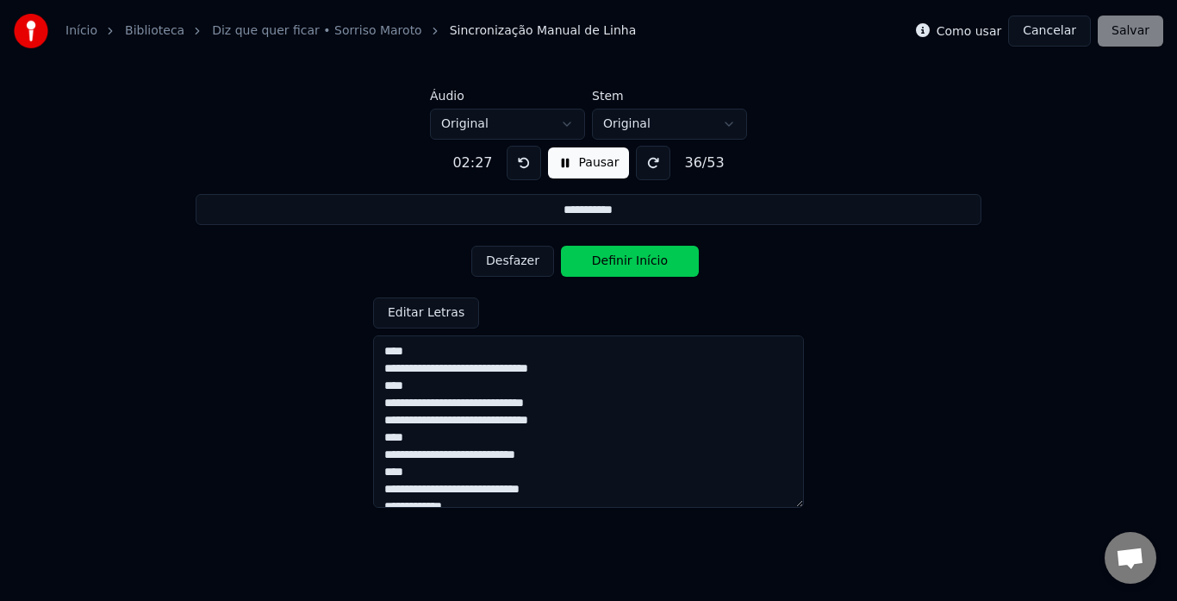
click at [634, 260] on button "Definir Início" at bounding box center [630, 261] width 138 height 31
click at [634, 260] on button "Definir Fim" at bounding box center [630, 261] width 138 height 31
click at [634, 260] on button "Definir Início" at bounding box center [630, 261] width 138 height 31
click at [634, 260] on button "Definir Fim" at bounding box center [630, 261] width 138 height 31
click at [634, 260] on button "Definir Início" at bounding box center [630, 261] width 138 height 31
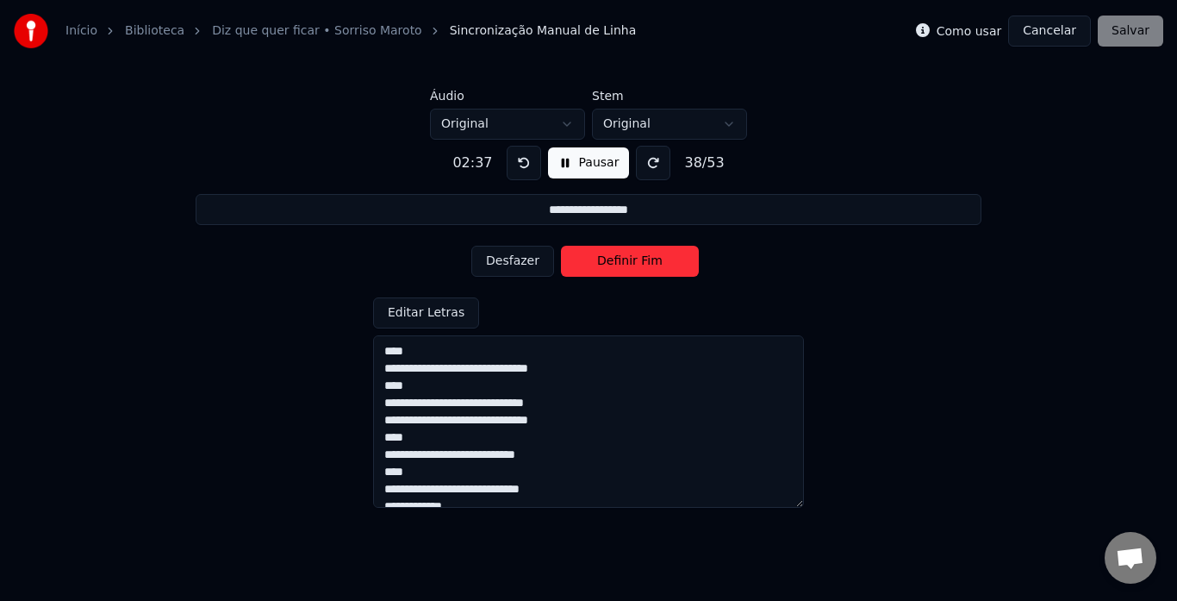
click at [634, 260] on button "Definir Fim" at bounding box center [630, 261] width 138 height 31
click at [634, 260] on button "Definir Início" at bounding box center [630, 261] width 138 height 31
click at [634, 260] on button "Definir Fim" at bounding box center [630, 261] width 138 height 31
click at [634, 260] on button "Definir Início" at bounding box center [630, 261] width 138 height 31
click at [634, 260] on button "Definir Fim" at bounding box center [630, 261] width 138 height 31
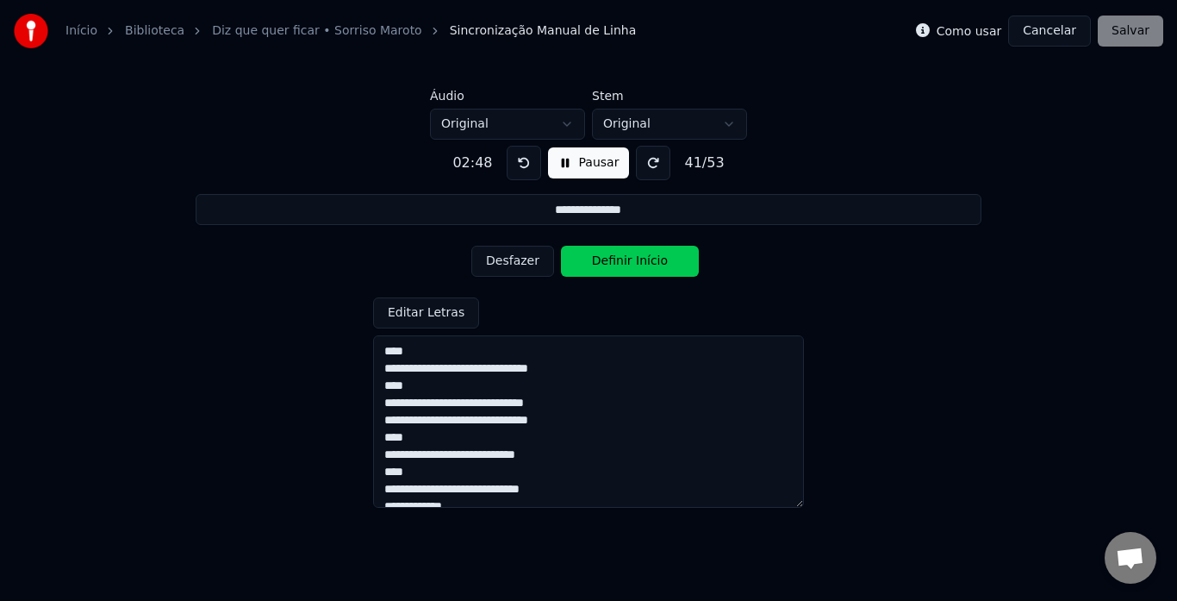
click at [634, 260] on button "Definir Início" at bounding box center [630, 261] width 138 height 31
click at [634, 260] on button "Definir Fim" at bounding box center [630, 261] width 138 height 31
click at [634, 260] on button "Definir Início" at bounding box center [630, 261] width 138 height 31
click at [634, 260] on button "Definir Fim" at bounding box center [630, 261] width 138 height 31
click at [634, 260] on button "Definir Início" at bounding box center [630, 261] width 138 height 31
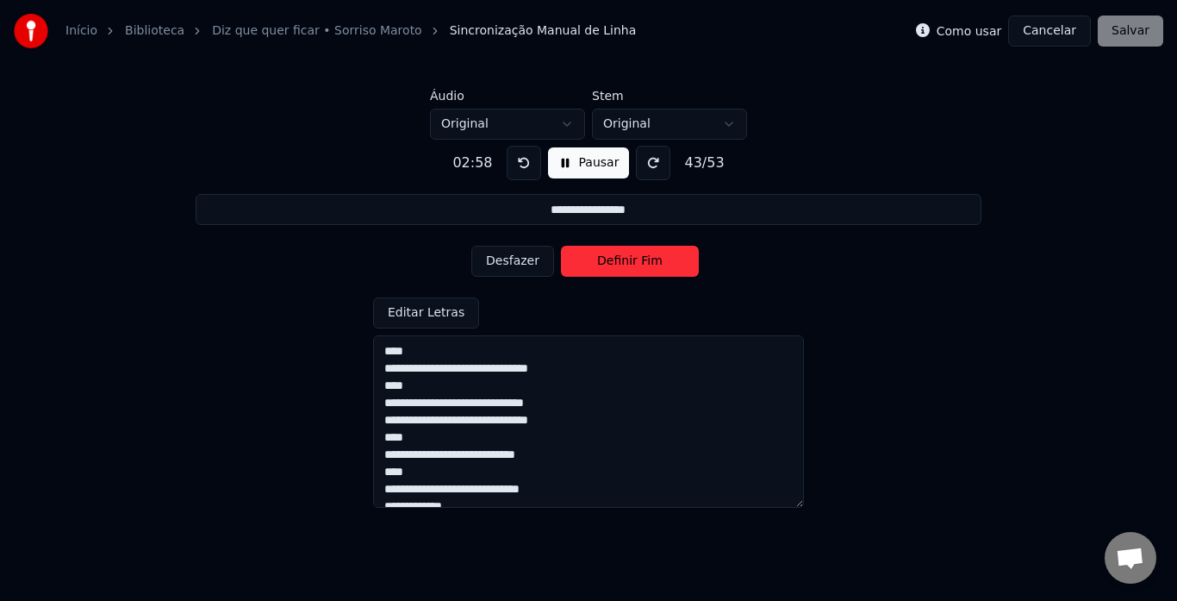
click at [634, 260] on button "Definir Fim" at bounding box center [630, 261] width 138 height 31
click at [634, 260] on button "Definir Início" at bounding box center [630, 261] width 138 height 31
click at [634, 260] on button "Definir Fim" at bounding box center [630, 261] width 138 height 31
click at [634, 260] on button "Definir Início" at bounding box center [630, 261] width 138 height 31
click at [634, 260] on button "Definir Fim" at bounding box center [630, 261] width 138 height 31
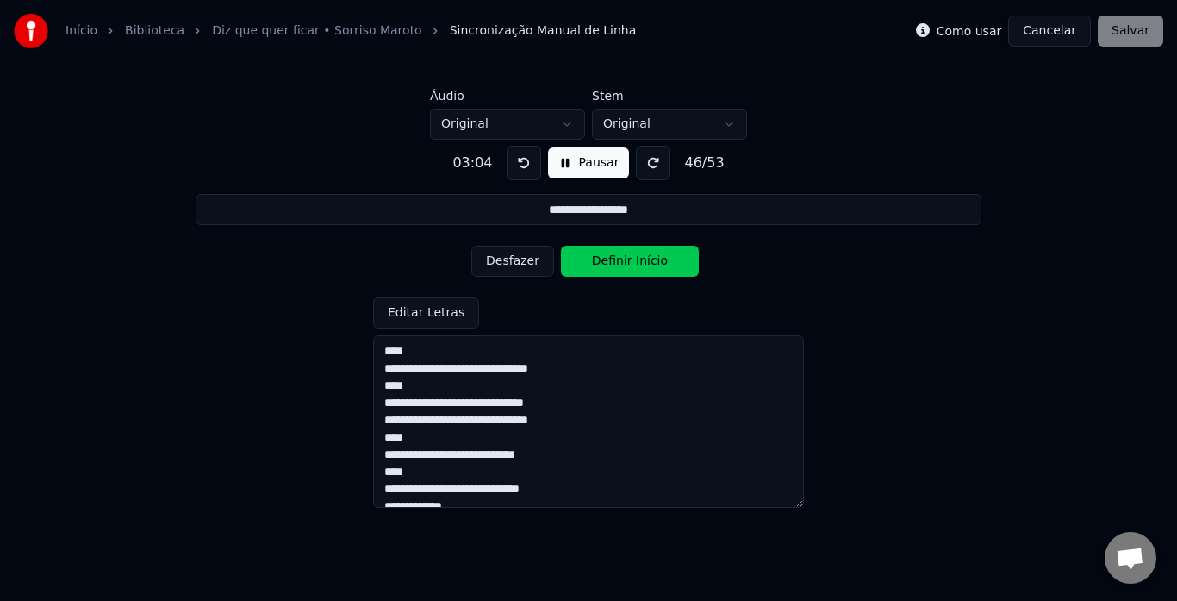
click at [634, 260] on button "Definir Início" at bounding box center [630, 261] width 138 height 31
click at [634, 260] on button "Definir Fim" at bounding box center [630, 261] width 138 height 31
click at [634, 260] on button "Definir Início" at bounding box center [630, 261] width 138 height 31
click at [634, 260] on button "Definir Fim" at bounding box center [630, 261] width 138 height 31
click at [634, 260] on button "Definir Início" at bounding box center [630, 261] width 138 height 31
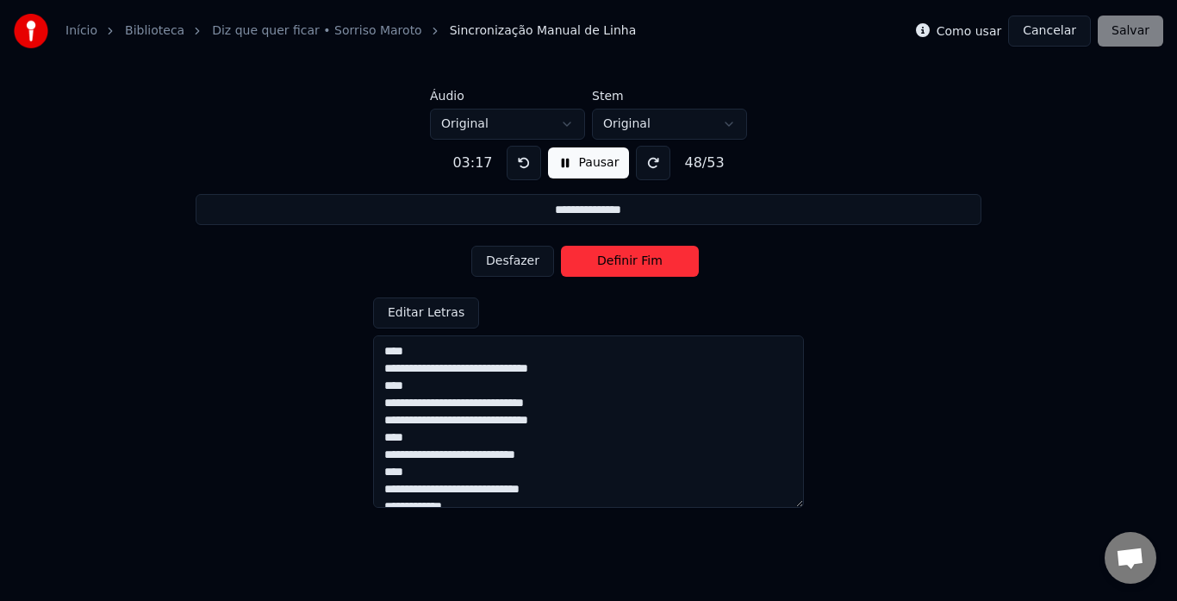
click at [634, 260] on button "Definir Fim" at bounding box center [630, 261] width 138 height 31
click at [634, 260] on button "Definir Início" at bounding box center [630, 261] width 138 height 31
click at [634, 260] on button "Definir Fim" at bounding box center [630, 261] width 138 height 31
click at [634, 260] on button "Definir Início" at bounding box center [630, 261] width 138 height 31
click at [634, 260] on button "Definir Fim" at bounding box center [630, 261] width 138 height 31
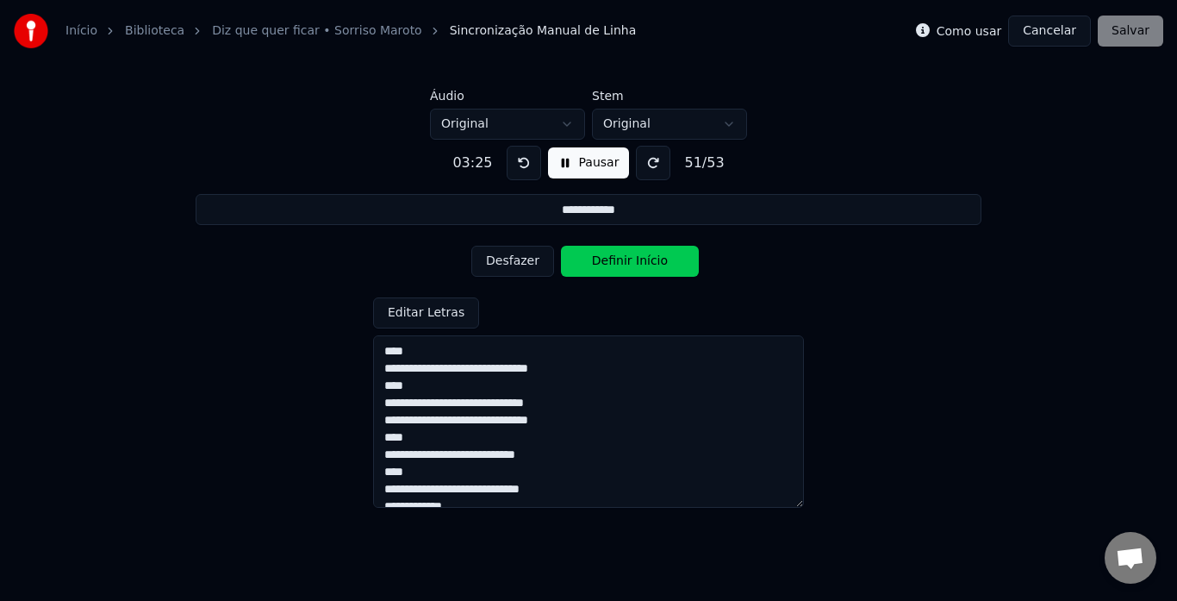
click at [634, 260] on button "Definir Início" at bounding box center [630, 261] width 138 height 31
click at [634, 260] on button "Definir Fim" at bounding box center [630, 261] width 138 height 31
click at [634, 260] on button "Definir Início" at bounding box center [630, 261] width 138 height 31
click at [634, 260] on button "Definir Fim" at bounding box center [630, 261] width 138 height 31
type input "****"
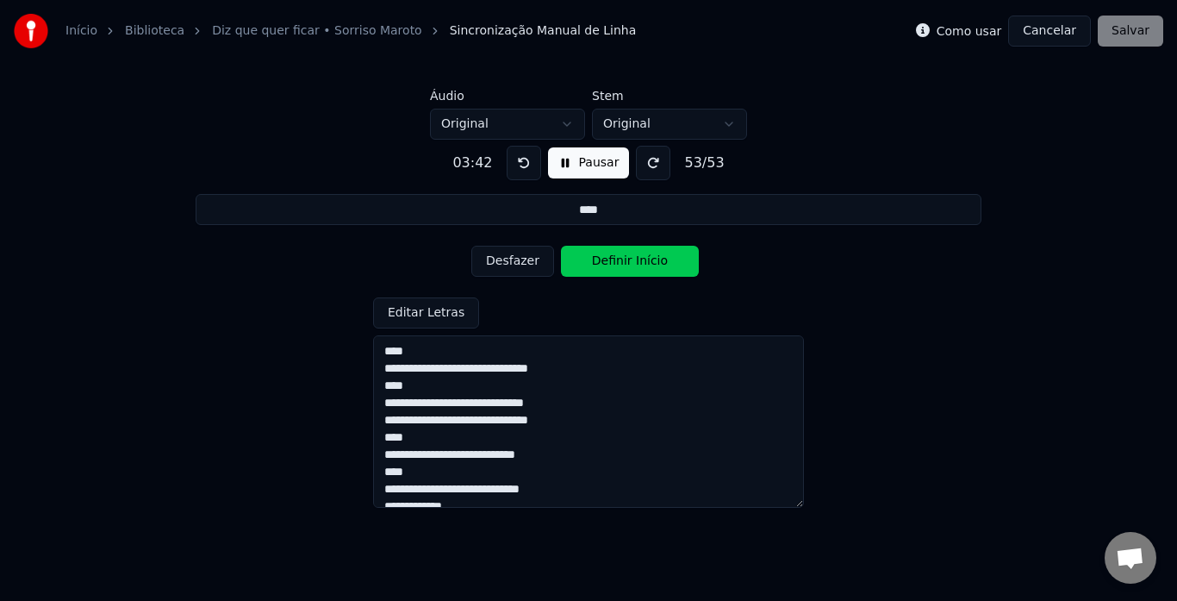
click at [634, 260] on button "Definir Início" at bounding box center [630, 261] width 138 height 31
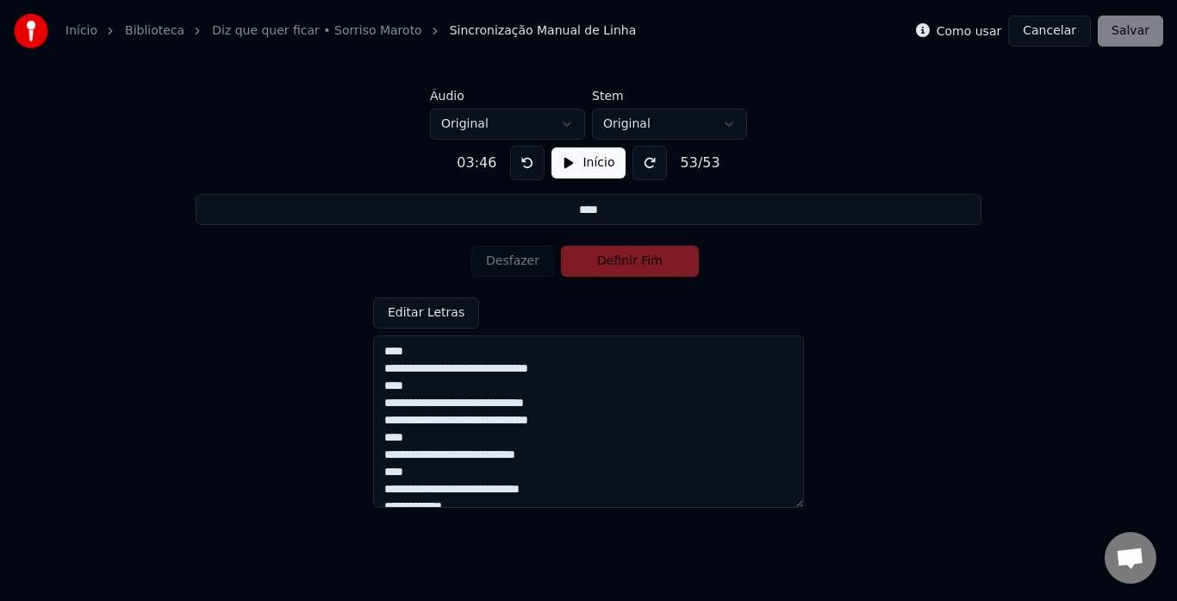
click at [634, 260] on div "Desfazer Definir Fim" at bounding box center [588, 261] width 234 height 45
click at [1137, 39] on div "Como usar Cancelar Salvar" at bounding box center [1039, 31] width 247 height 31
click at [1142, 37] on div "Como usar Cancelar Salvar" at bounding box center [1039, 31] width 247 height 31
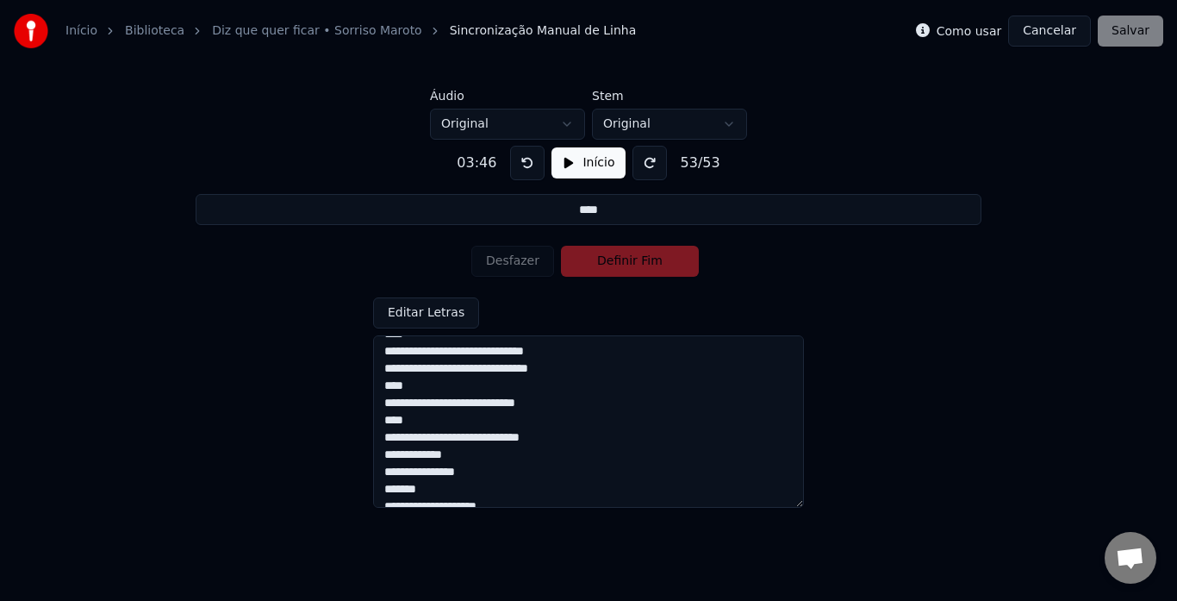
scroll to position [756, 0]
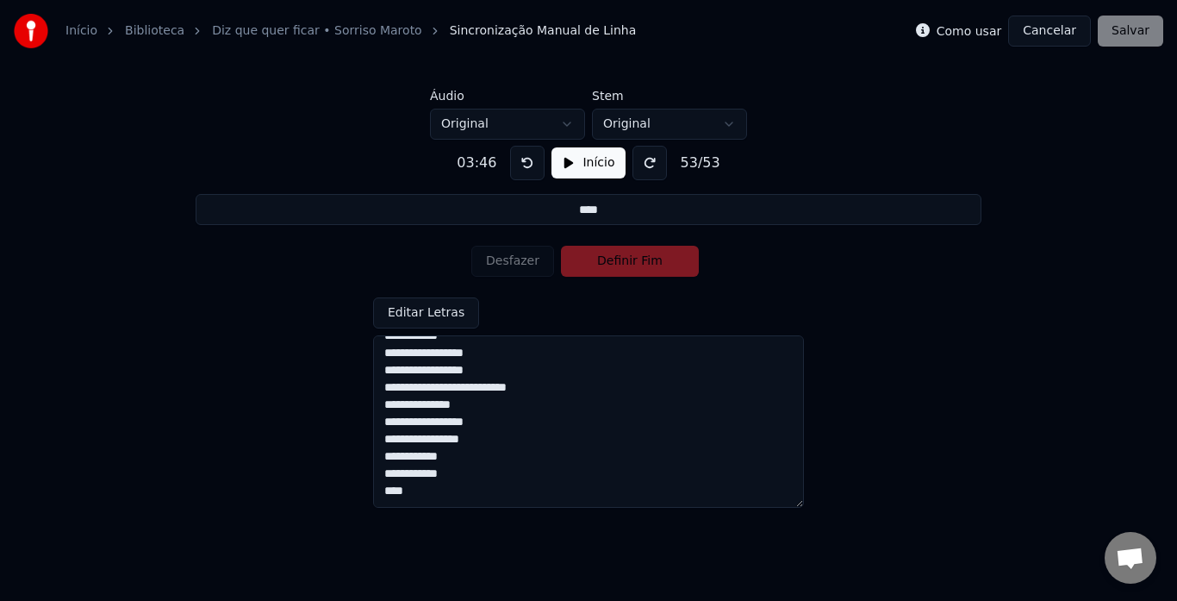
click at [1117, 29] on div "Como usar Cancelar Salvar" at bounding box center [1039, 31] width 247 height 31
click at [1056, 29] on button "Cancelar" at bounding box center [1049, 31] width 83 height 31
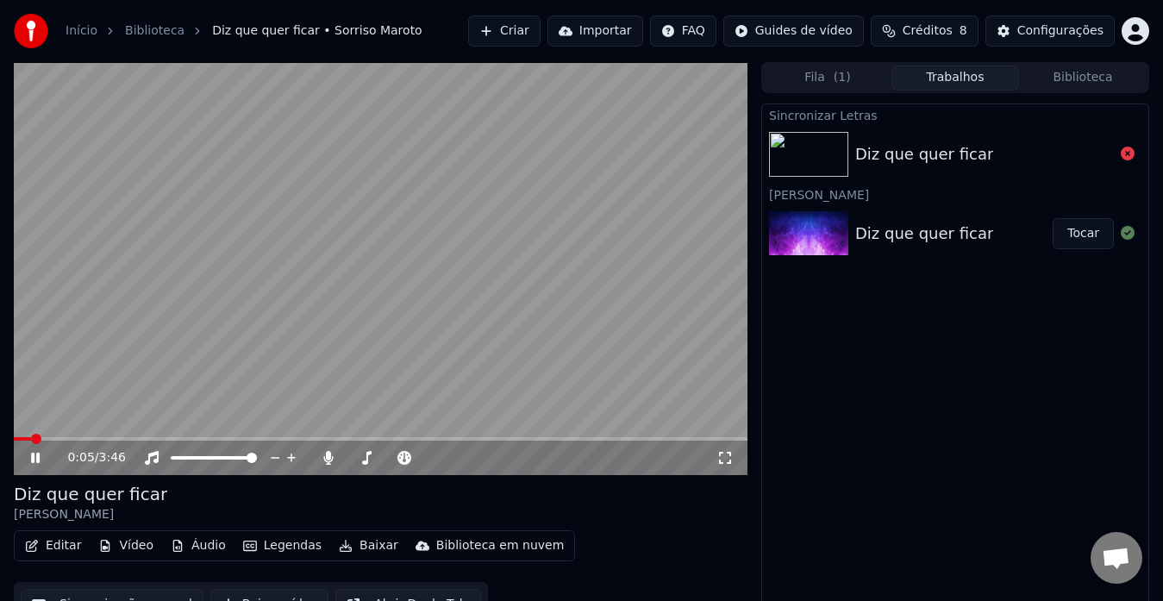
click at [682, 435] on video at bounding box center [381, 268] width 734 height 413
click at [699, 439] on span at bounding box center [381, 438] width 734 height 3
click at [494, 332] on video at bounding box center [381, 268] width 734 height 413
click at [517, 308] on video at bounding box center [381, 268] width 734 height 413
click at [41, 546] on button "Editar" at bounding box center [53, 546] width 70 height 24
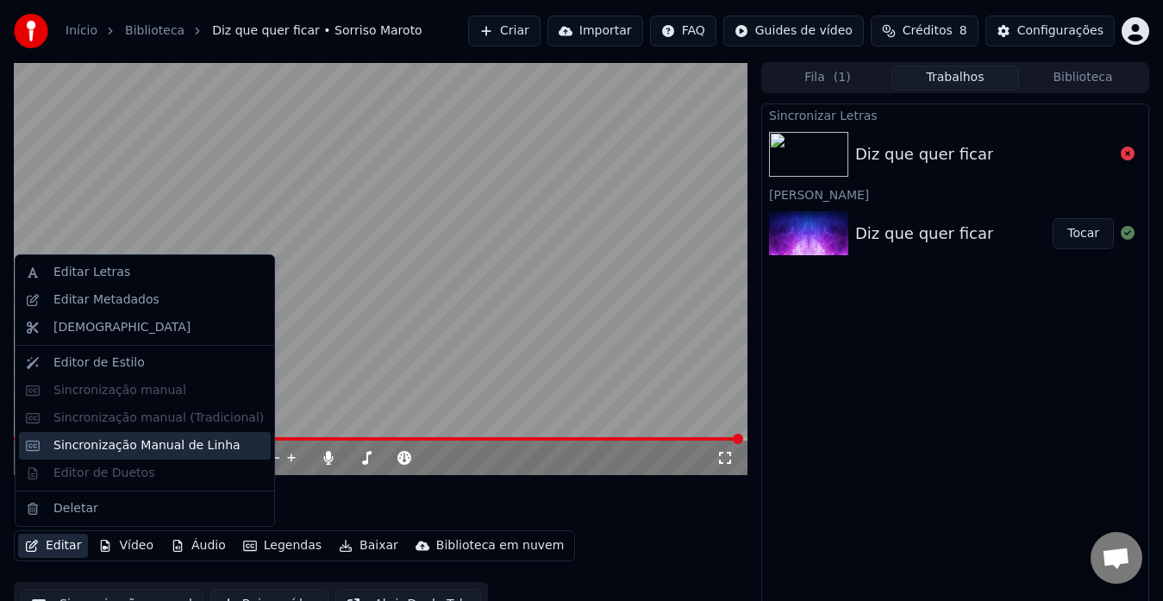
click at [78, 447] on div "Sincronização Manual de Linha" at bounding box center [146, 445] width 187 height 17
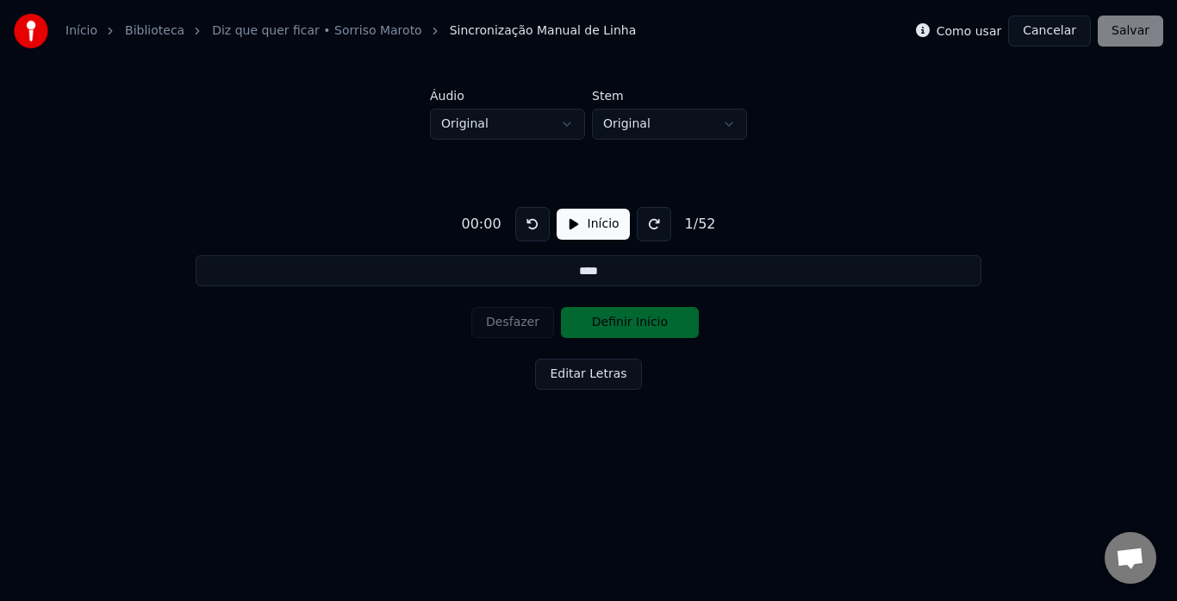
click at [647, 230] on button at bounding box center [654, 224] width 34 height 34
click at [644, 216] on button at bounding box center [654, 224] width 34 height 34
click at [642, 222] on button at bounding box center [654, 224] width 34 height 34
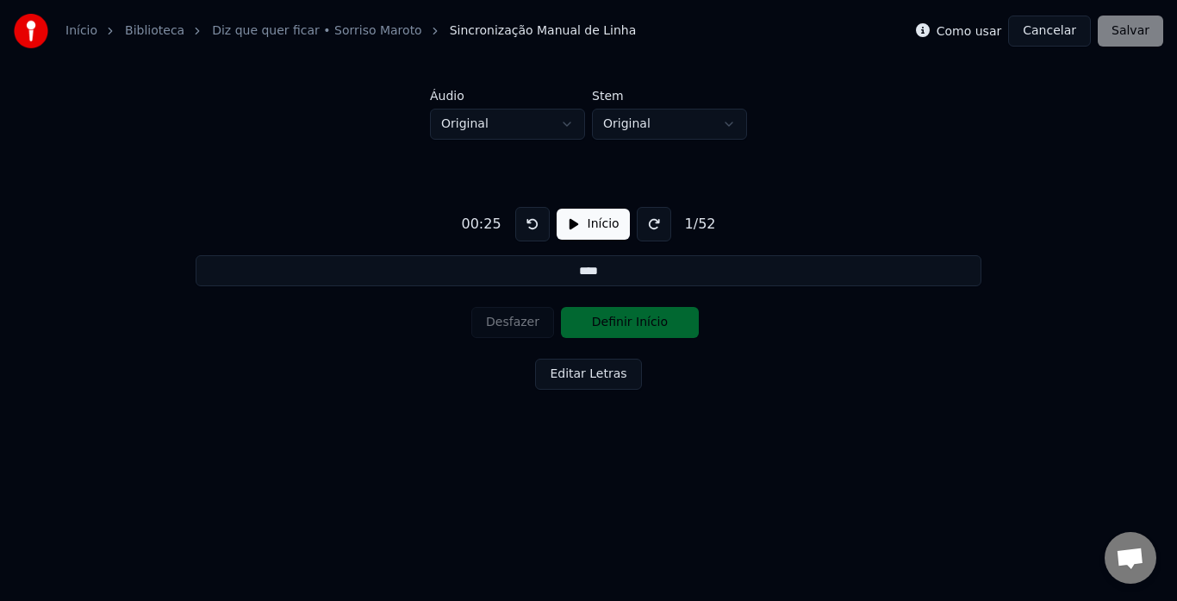
click at [642, 222] on button at bounding box center [654, 224] width 34 height 34
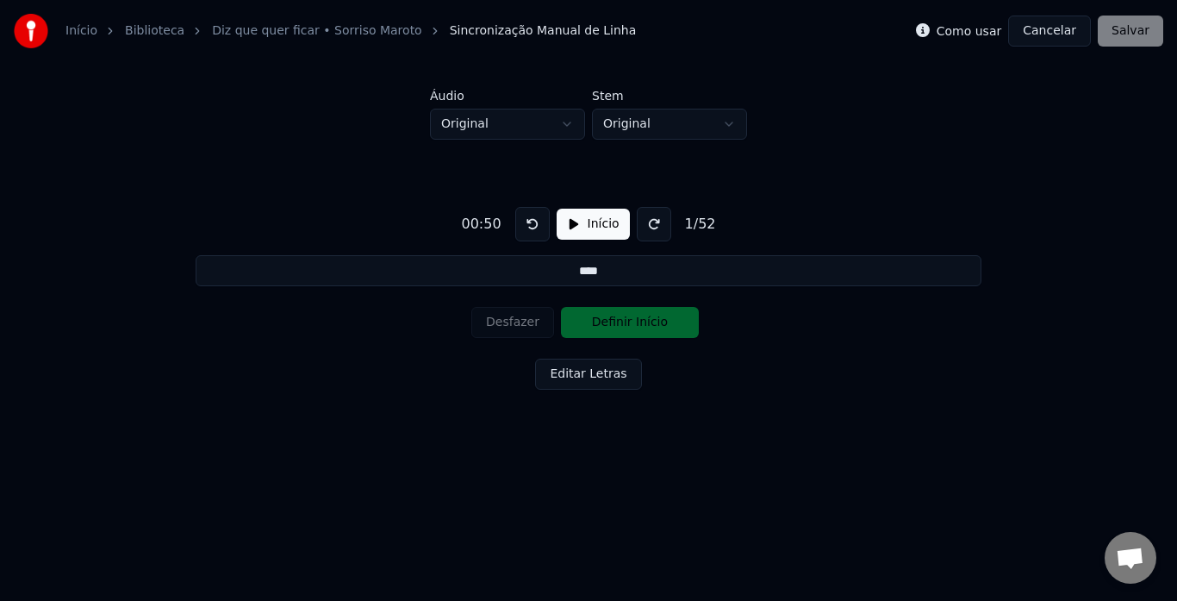
click at [642, 222] on button at bounding box center [654, 224] width 34 height 34
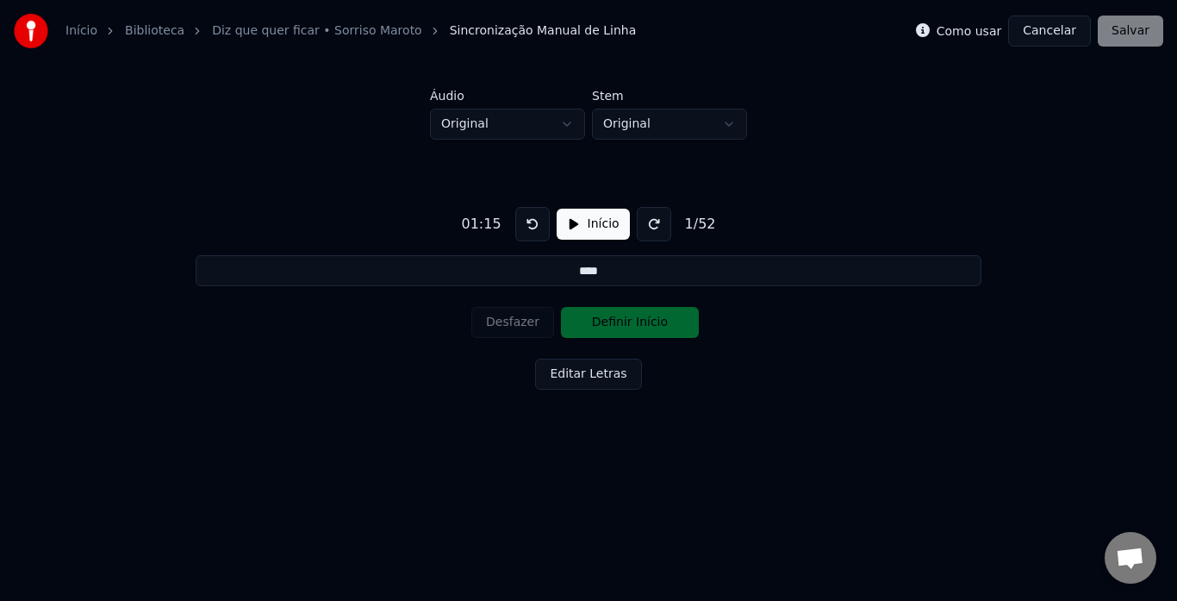
click at [642, 222] on button at bounding box center [654, 224] width 34 height 34
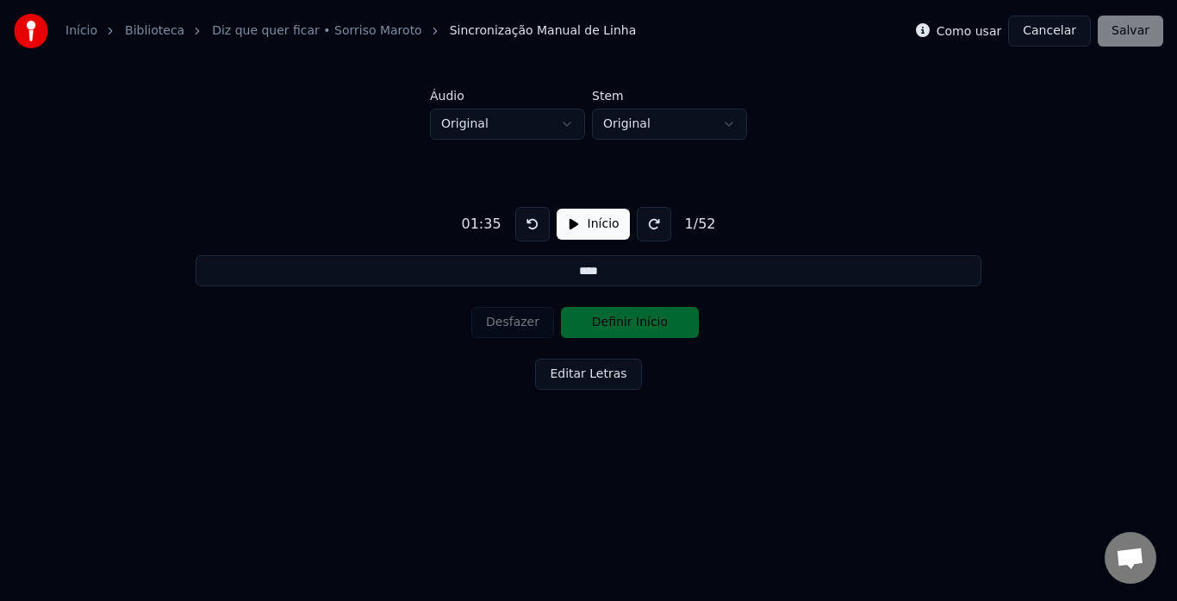
click at [642, 222] on button at bounding box center [654, 224] width 34 height 34
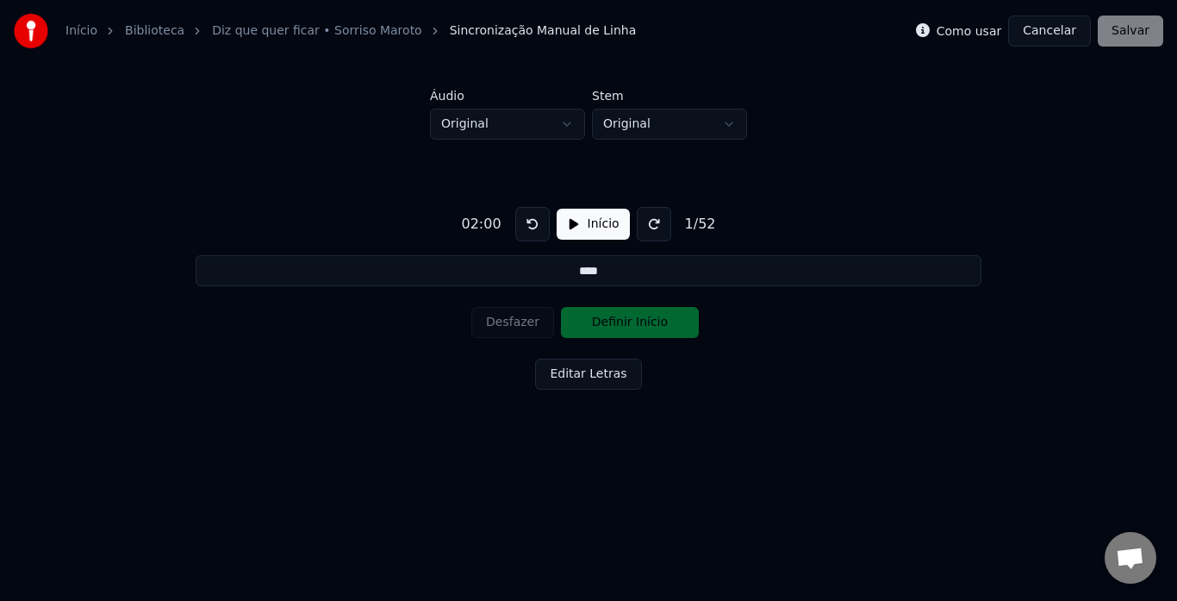
click at [642, 222] on button at bounding box center [654, 224] width 34 height 34
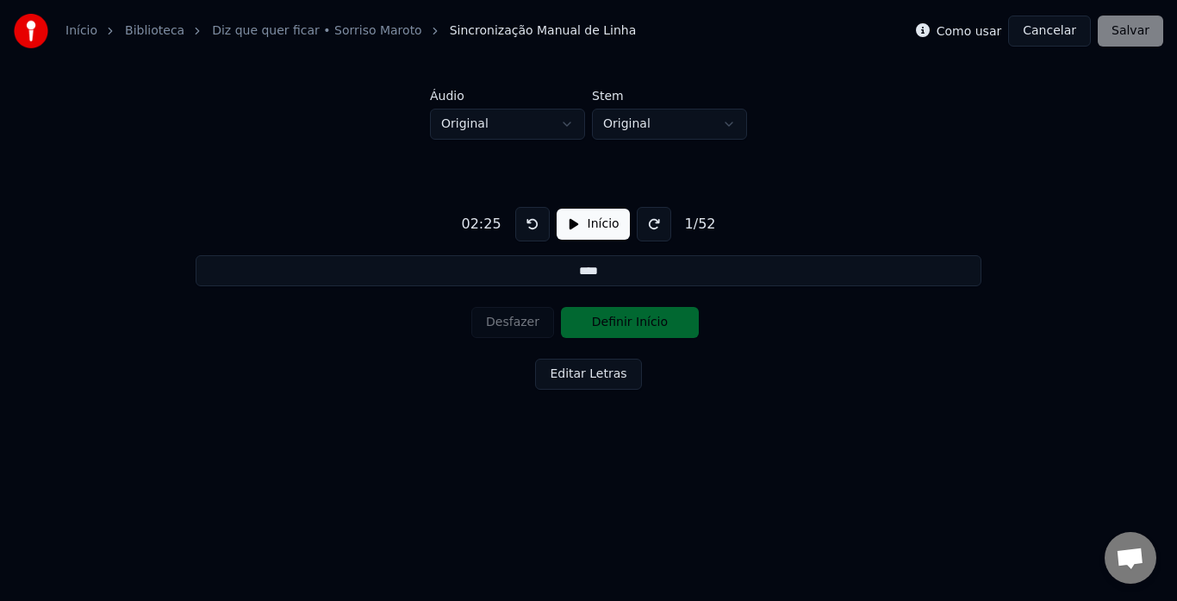
click at [642, 222] on button at bounding box center [654, 224] width 34 height 34
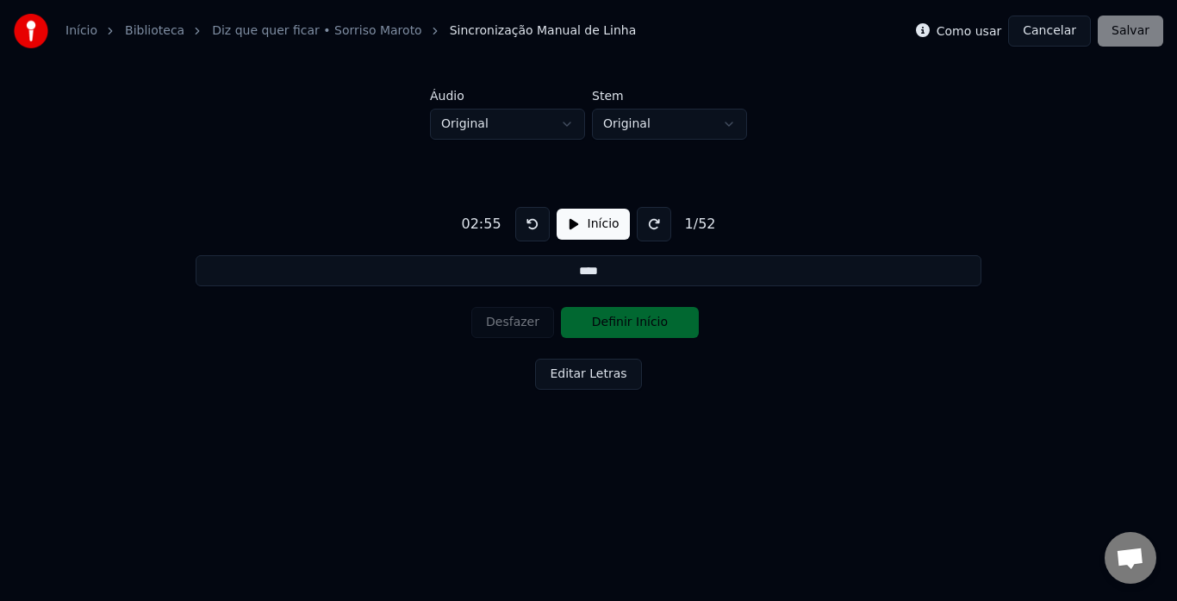
click at [642, 222] on button at bounding box center [654, 224] width 34 height 34
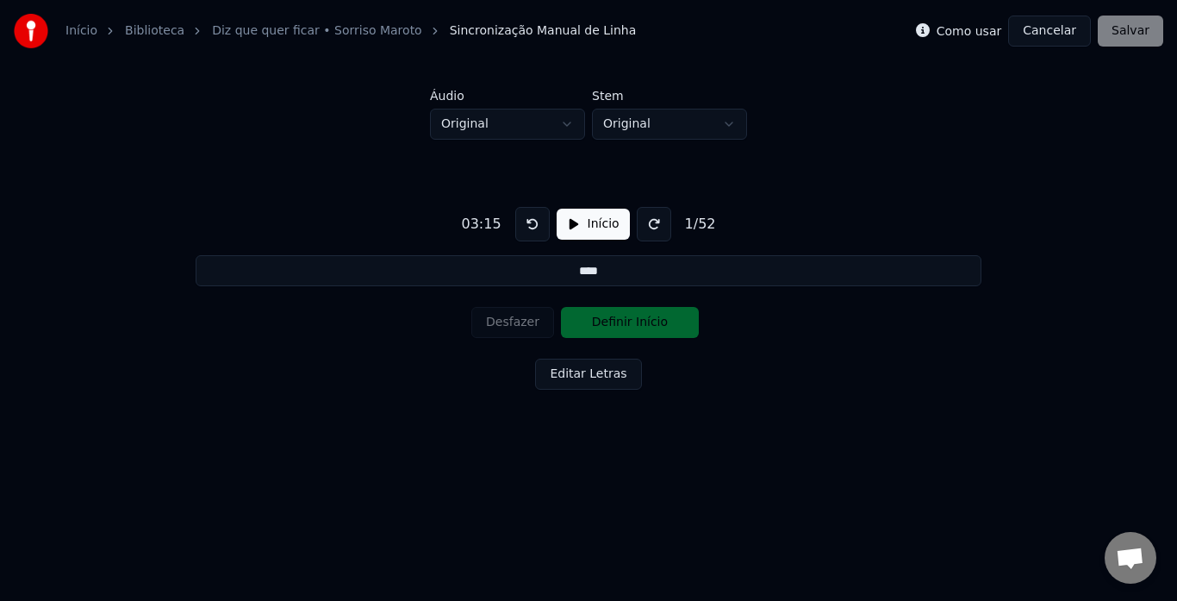
click at [642, 222] on button at bounding box center [654, 224] width 34 height 34
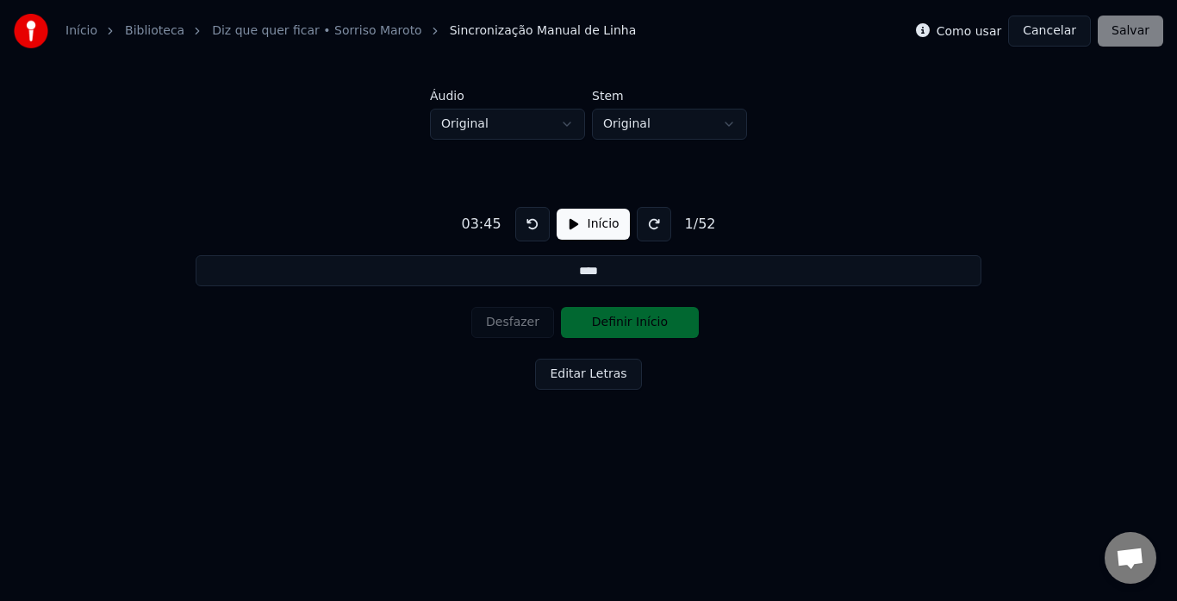
click at [642, 222] on button at bounding box center [654, 224] width 34 height 34
click at [600, 378] on button "Editar Letras" at bounding box center [588, 374] width 106 height 31
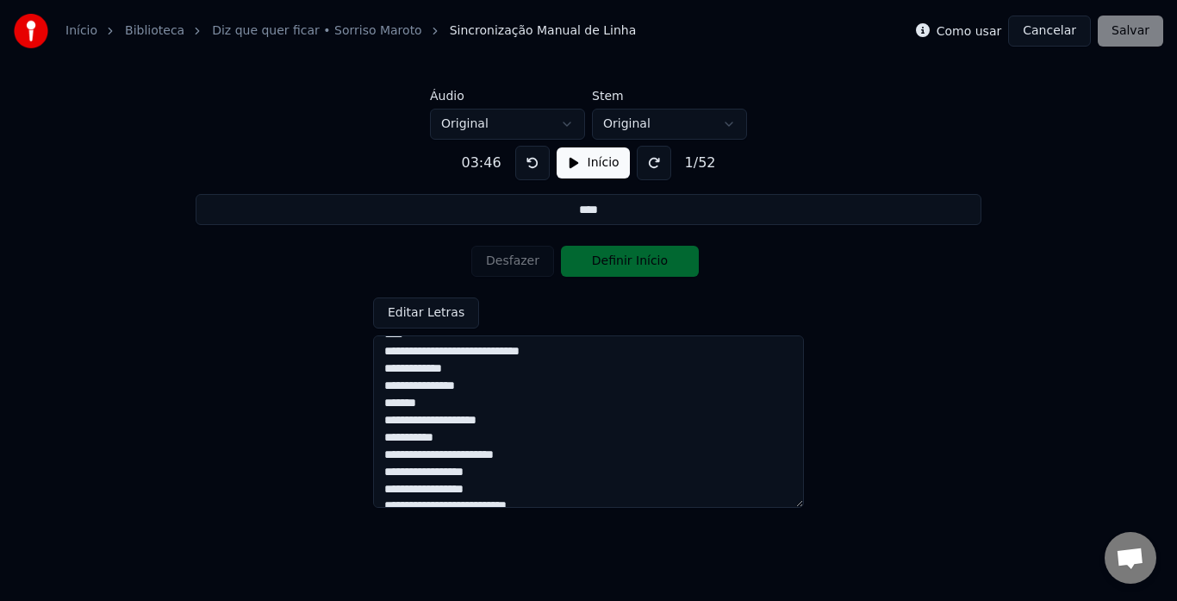
scroll to position [739, 0]
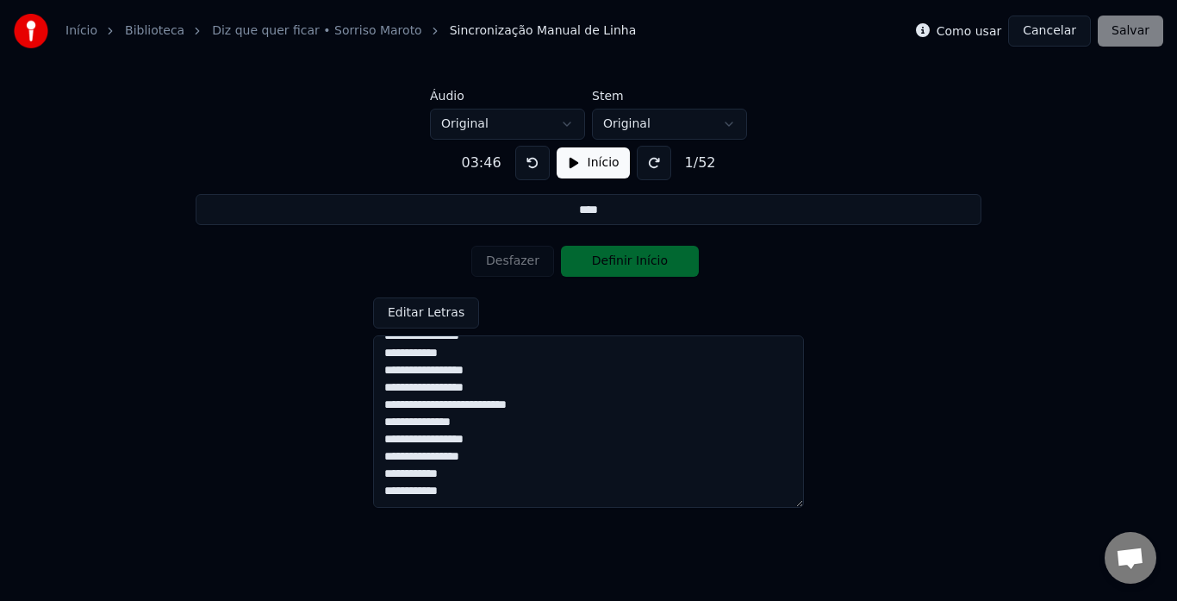
click at [534, 484] on textarea "**********" at bounding box center [588, 421] width 431 height 172
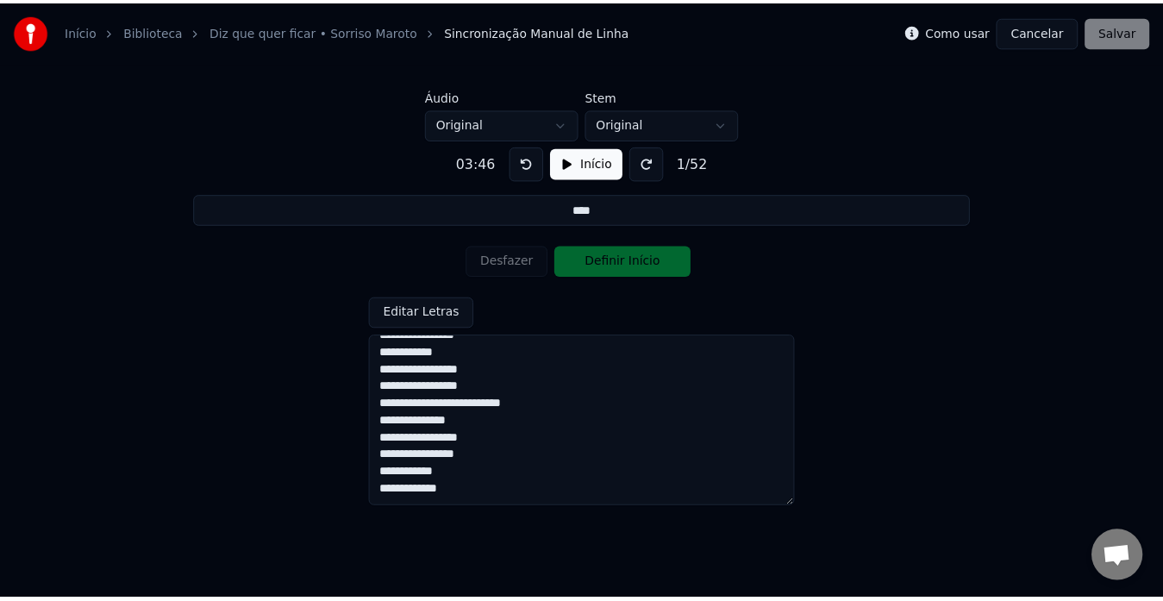
scroll to position [749, 0]
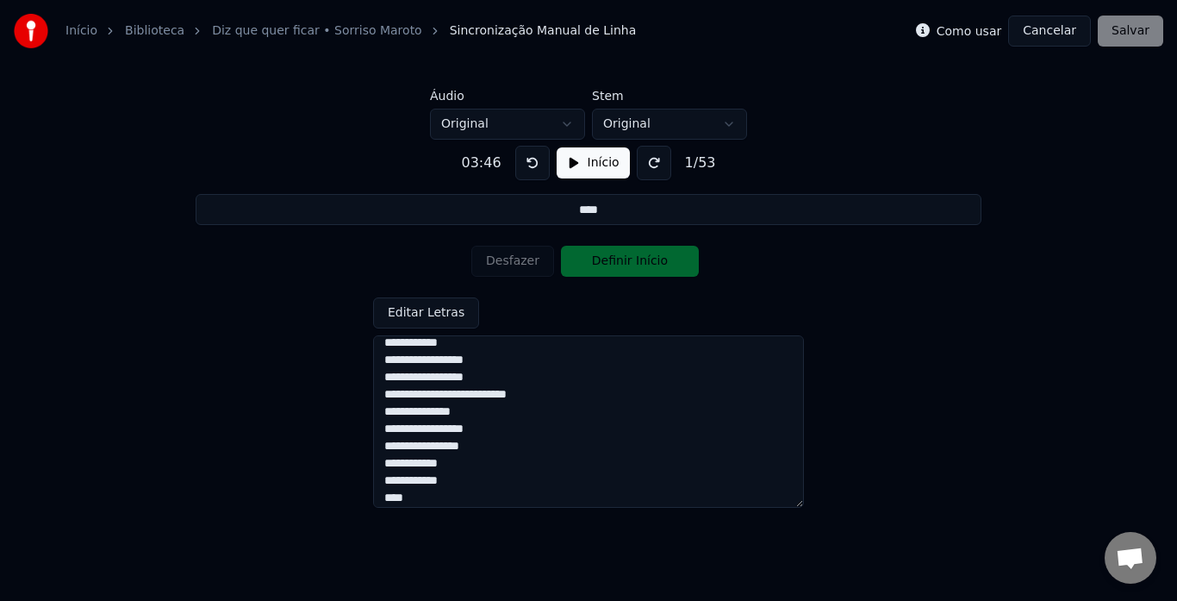
type textarea "**********"
click at [1136, 29] on div "Como usar Cancelar Salvar" at bounding box center [1039, 31] width 247 height 31
click at [1054, 31] on button "Cancelar" at bounding box center [1049, 31] width 83 height 31
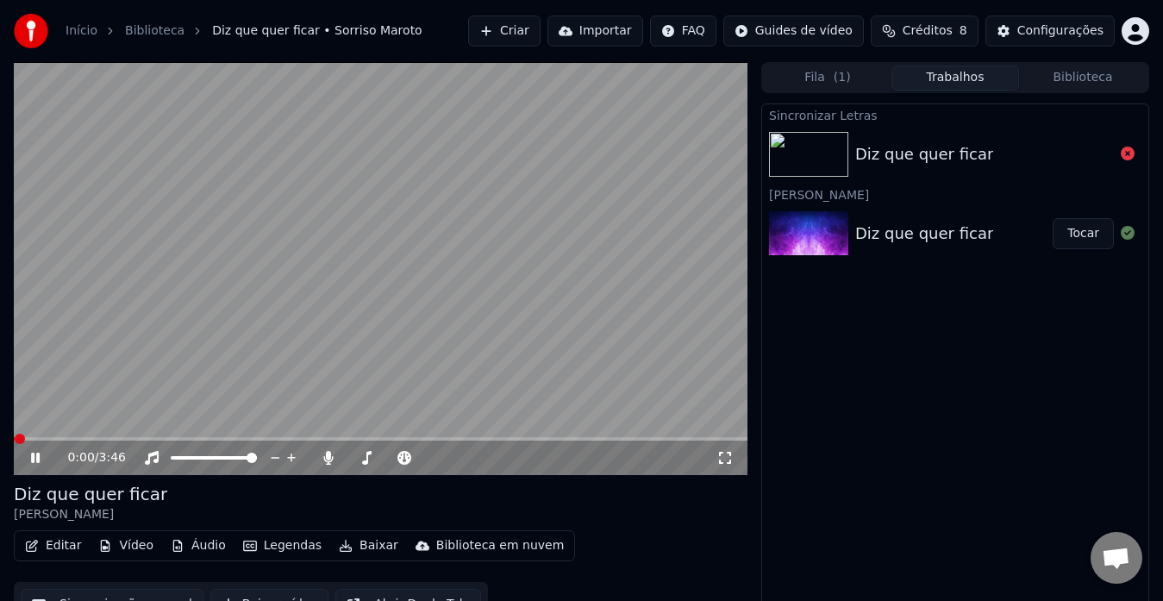
click at [922, 223] on div "Diz que quer ficar" at bounding box center [924, 234] width 138 height 24
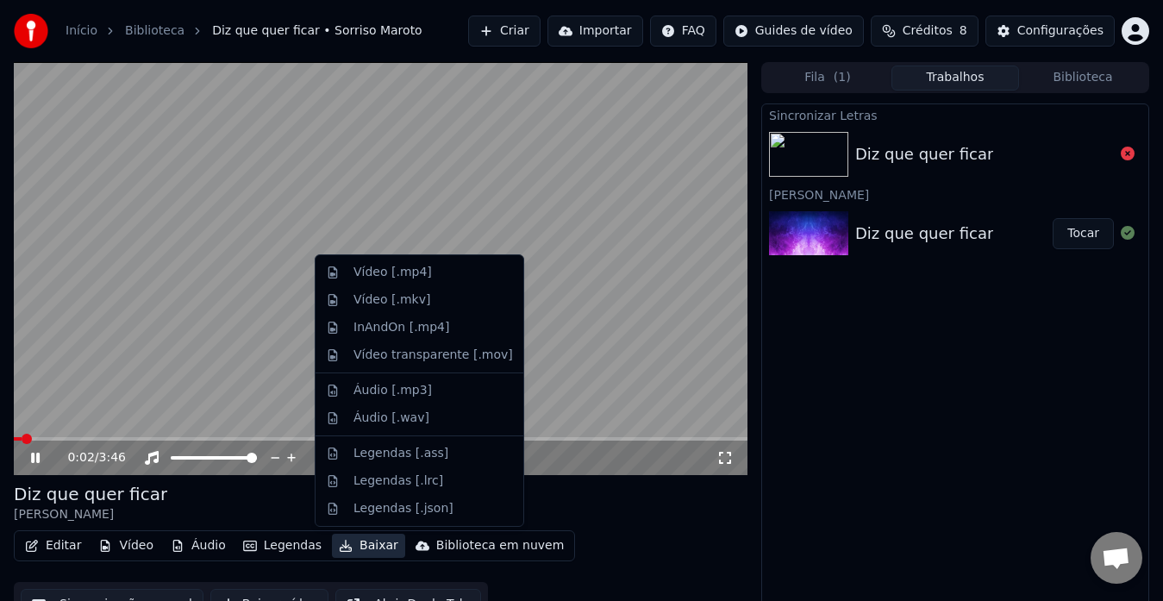
click at [352, 545] on button "Baixar" at bounding box center [368, 546] width 73 height 24
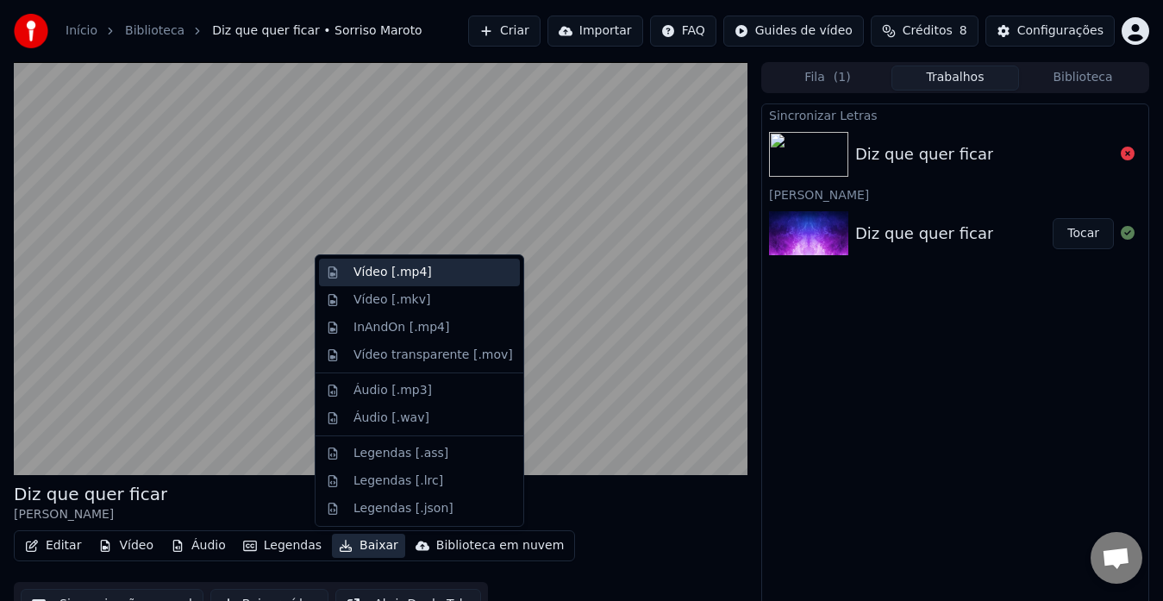
click at [383, 278] on div "Vídeo [.mp4]" at bounding box center [392, 272] width 78 height 17
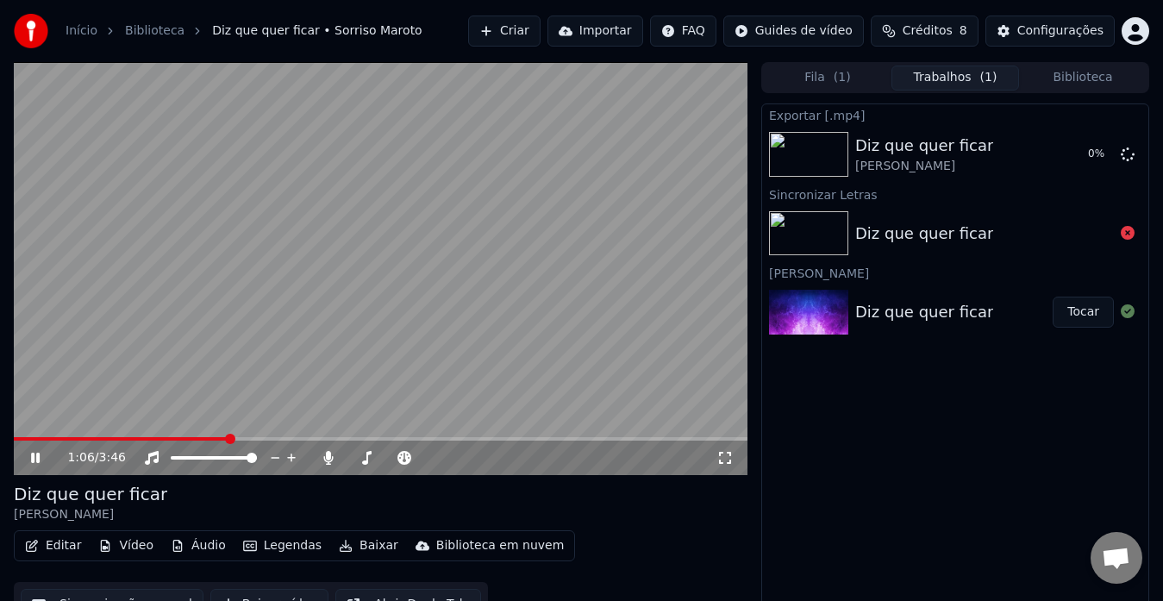
click at [39, 458] on icon at bounding box center [35, 458] width 9 height 10
click at [1087, 156] on button "Exibir" at bounding box center [1082, 154] width 64 height 31
